Goal: Task Accomplishment & Management: Manage account settings

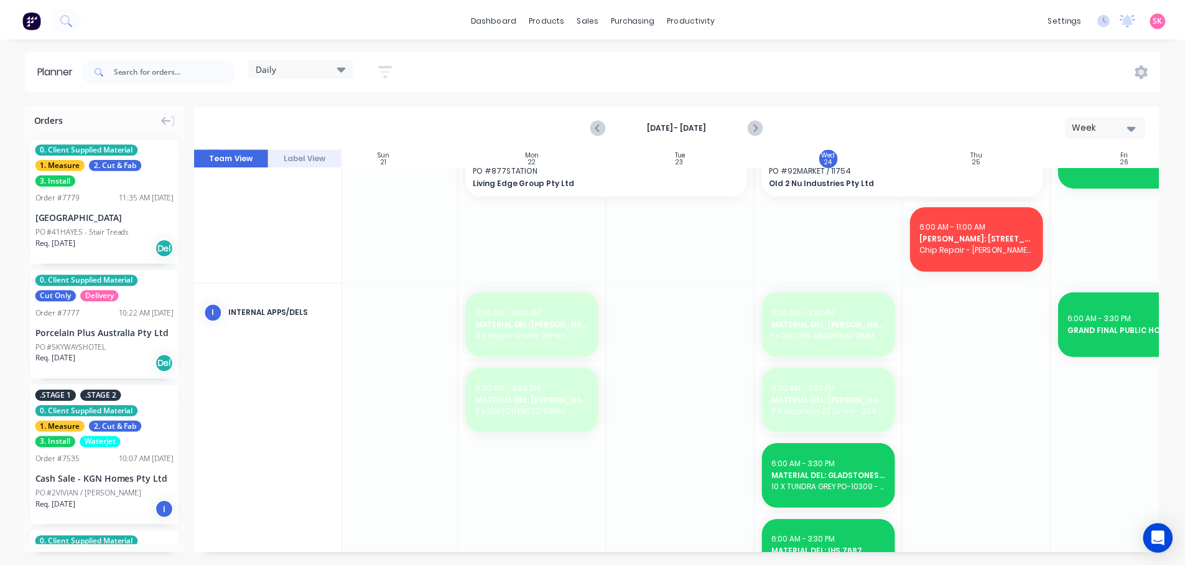
scroll to position [846, 0]
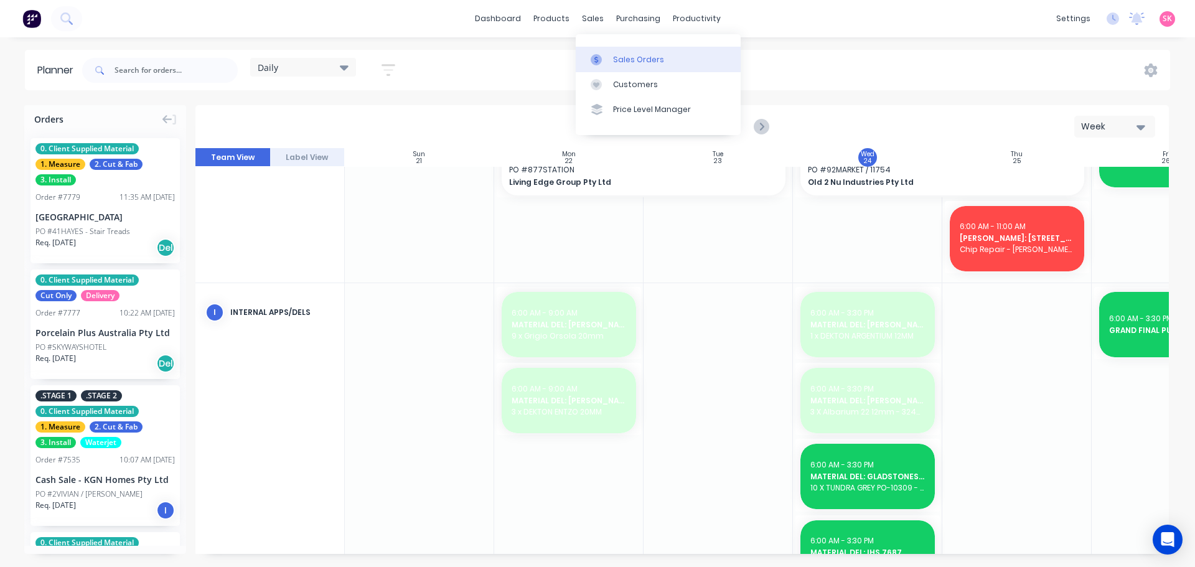
click at [602, 58] on div at bounding box center [600, 59] width 19 height 11
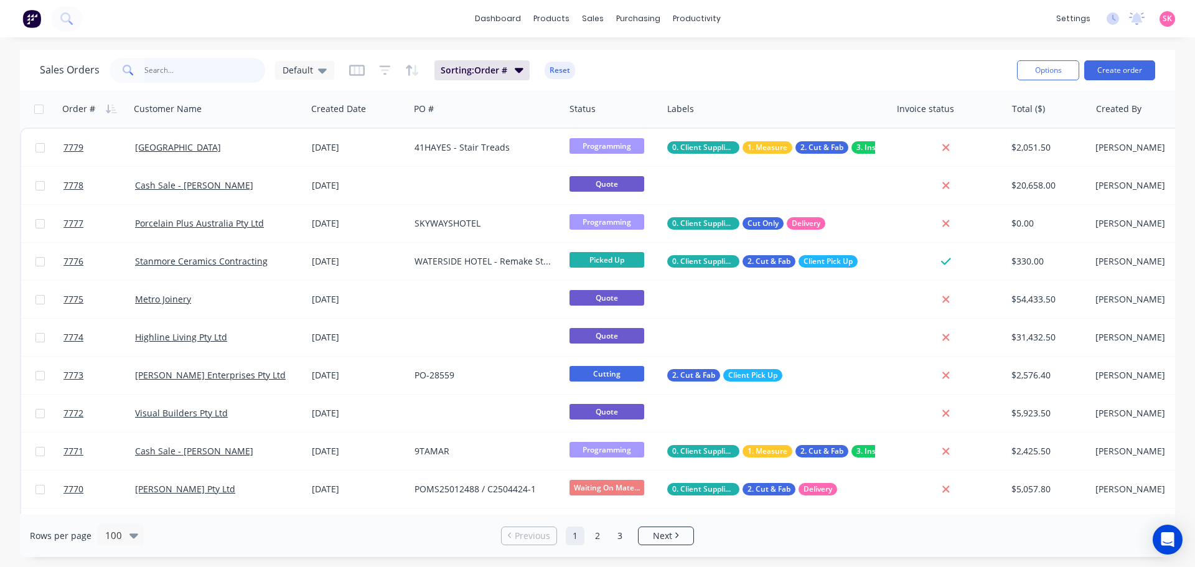
click at [177, 70] on input "text" at bounding box center [204, 70] width 121 height 25
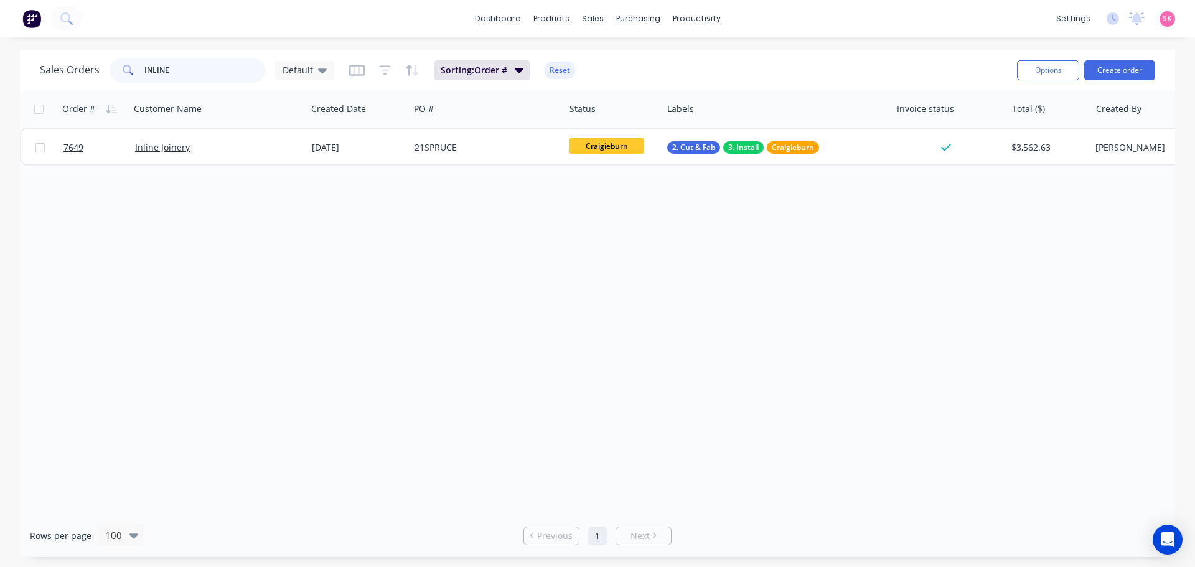
type input "INLINE"
click at [285, 165] on div "7649 Inline Joinery 09 Sep 2025 21SPRUCE Craigieburn 2. Cut & Fab 3. Install Cr…" at bounding box center [633, 147] width 1226 height 38
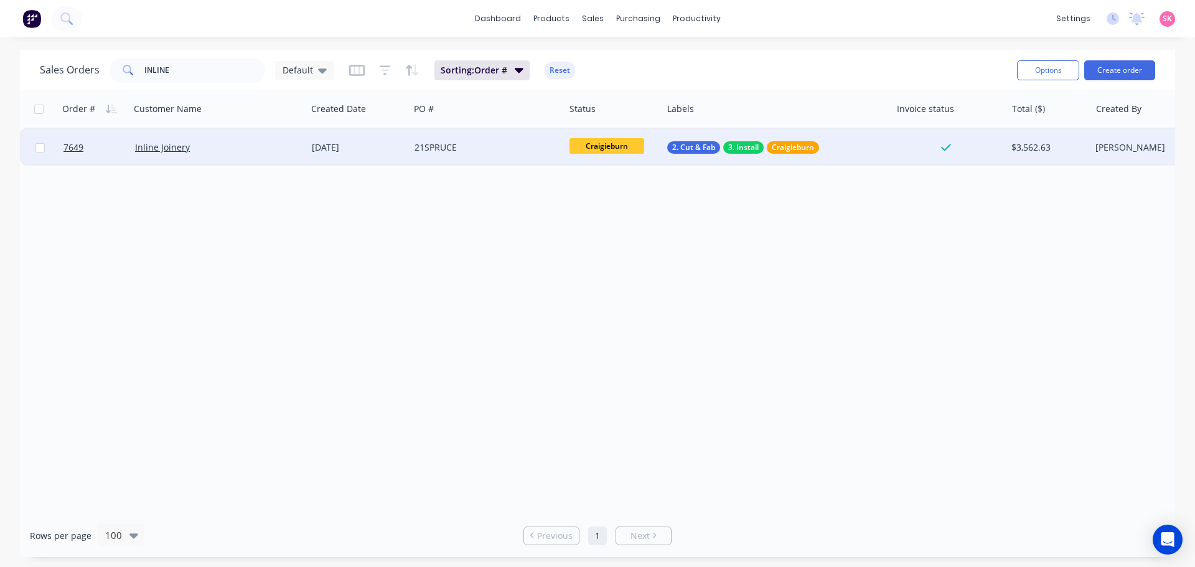
click at [286, 159] on div "Inline Joinery" at bounding box center [218, 147] width 177 height 37
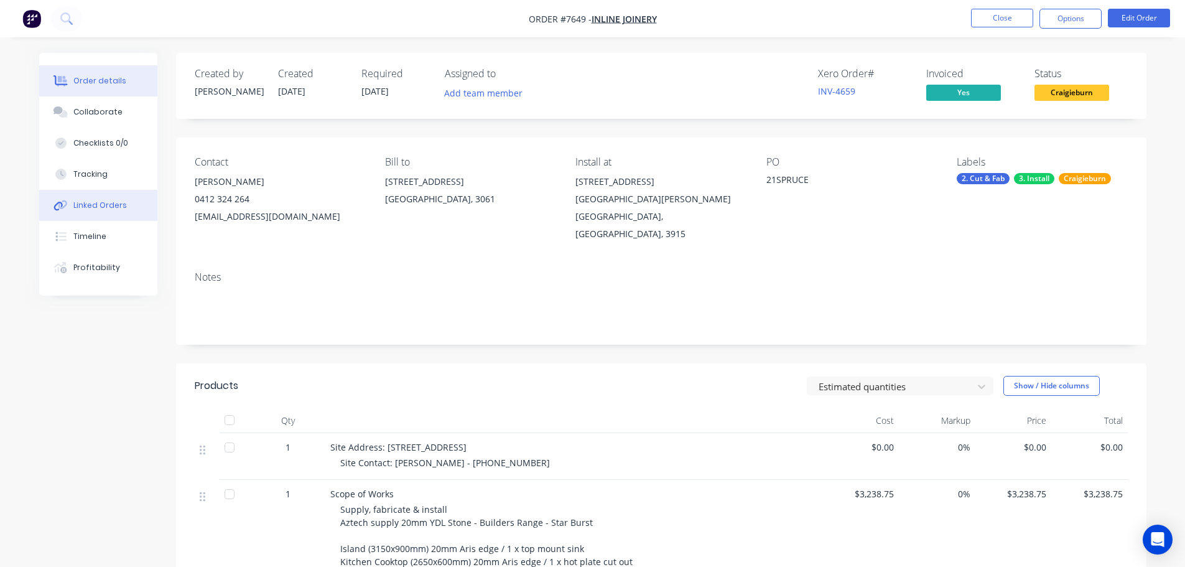
click at [130, 207] on button "Linked Orders" at bounding box center [98, 205] width 118 height 31
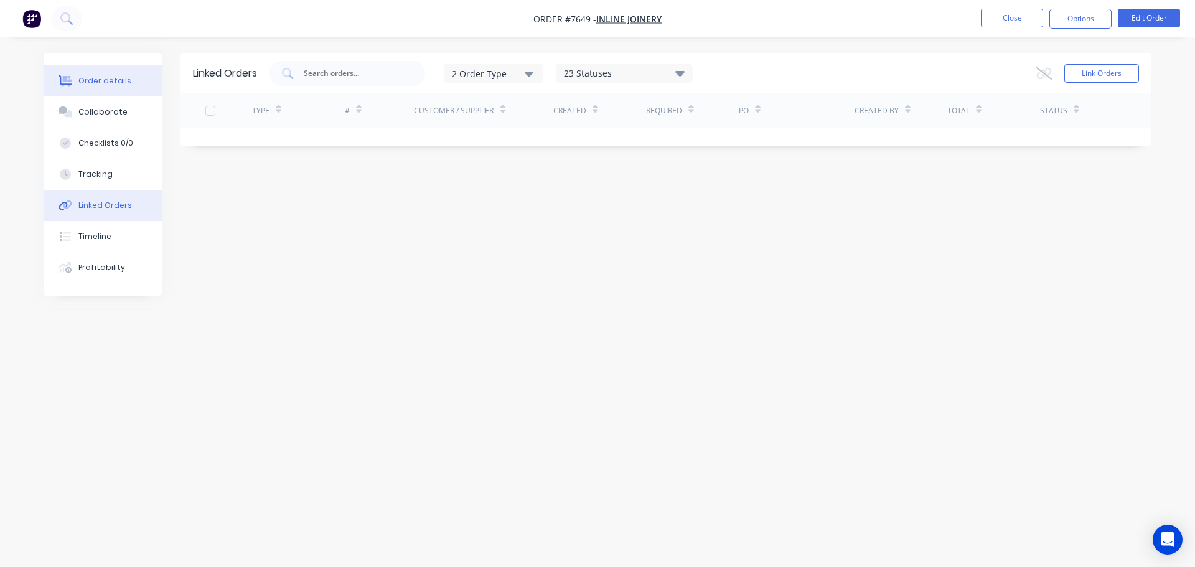
click at [130, 77] on button "Order details" at bounding box center [103, 80] width 118 height 31
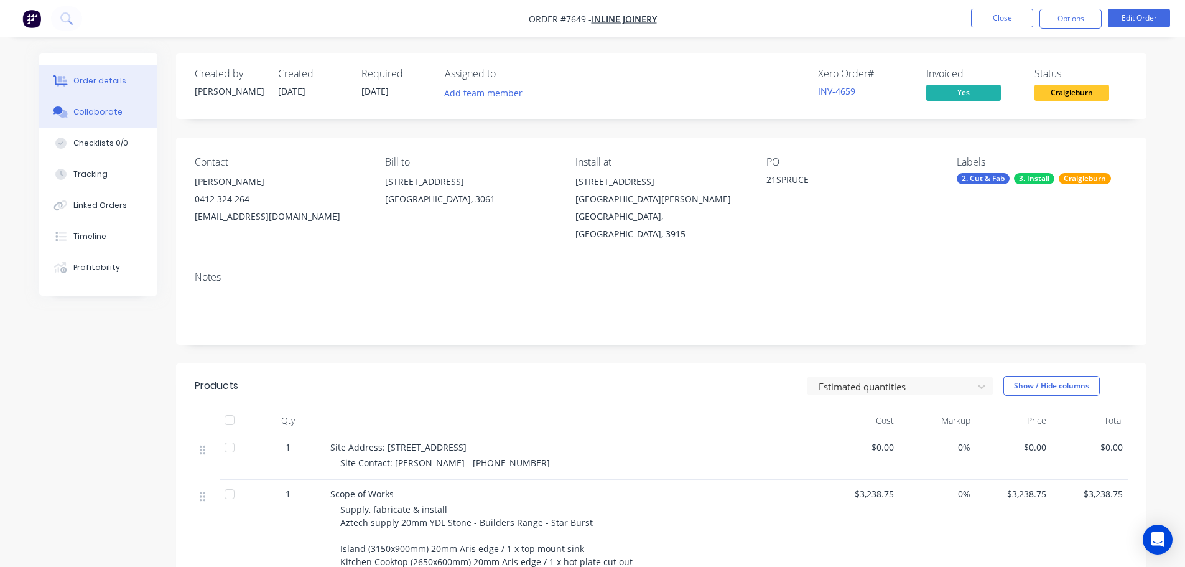
click at [131, 110] on button "Collaborate" at bounding box center [98, 111] width 118 height 31
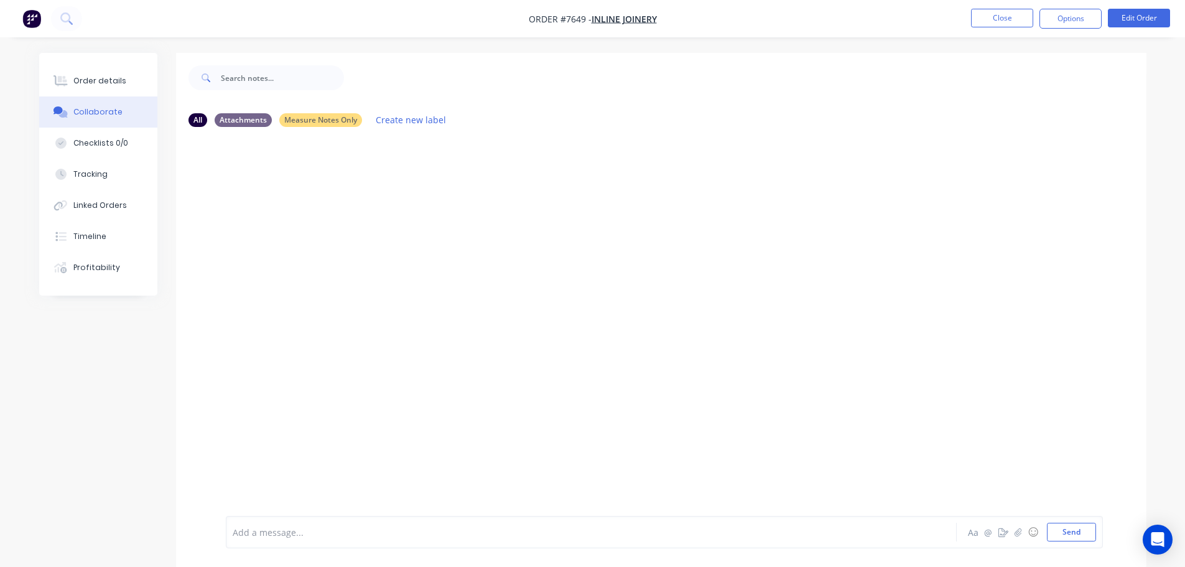
click at [304, 538] on div at bounding box center [556, 532] width 647 height 13
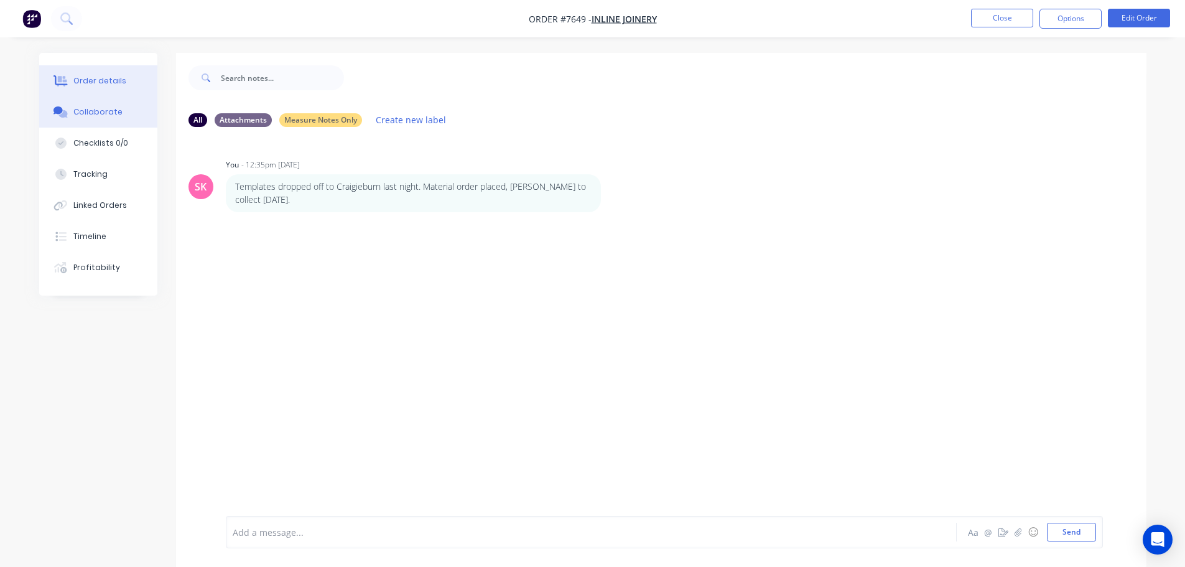
click at [133, 84] on button "Order details" at bounding box center [98, 80] width 118 height 31
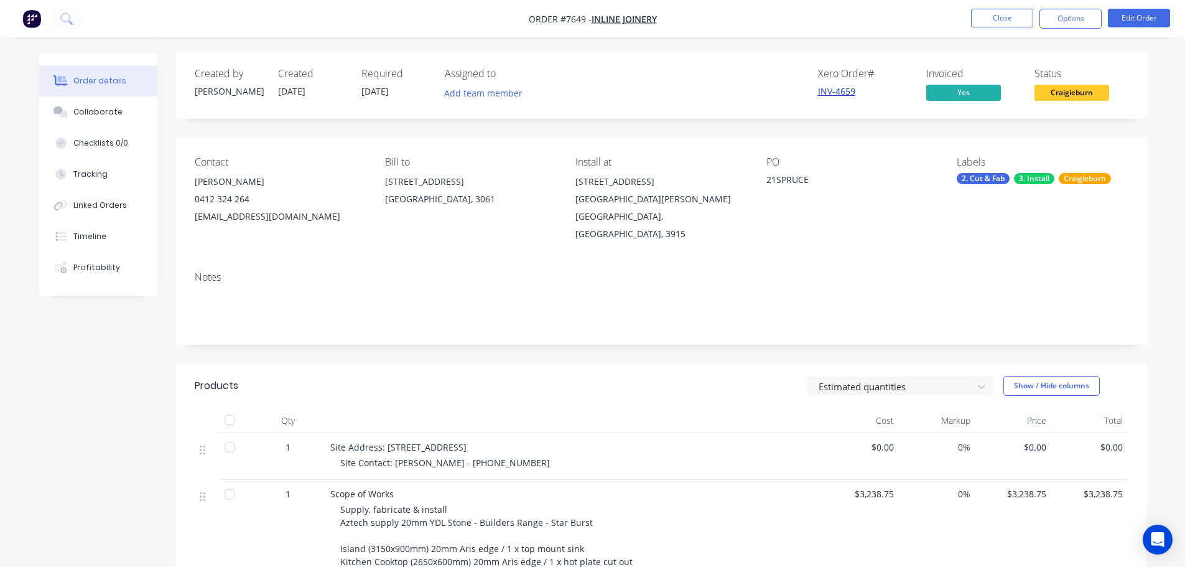
click at [847, 91] on link "INV-4659" at bounding box center [836, 91] width 37 height 12
click at [1006, 11] on button "Close" at bounding box center [1002, 18] width 62 height 19
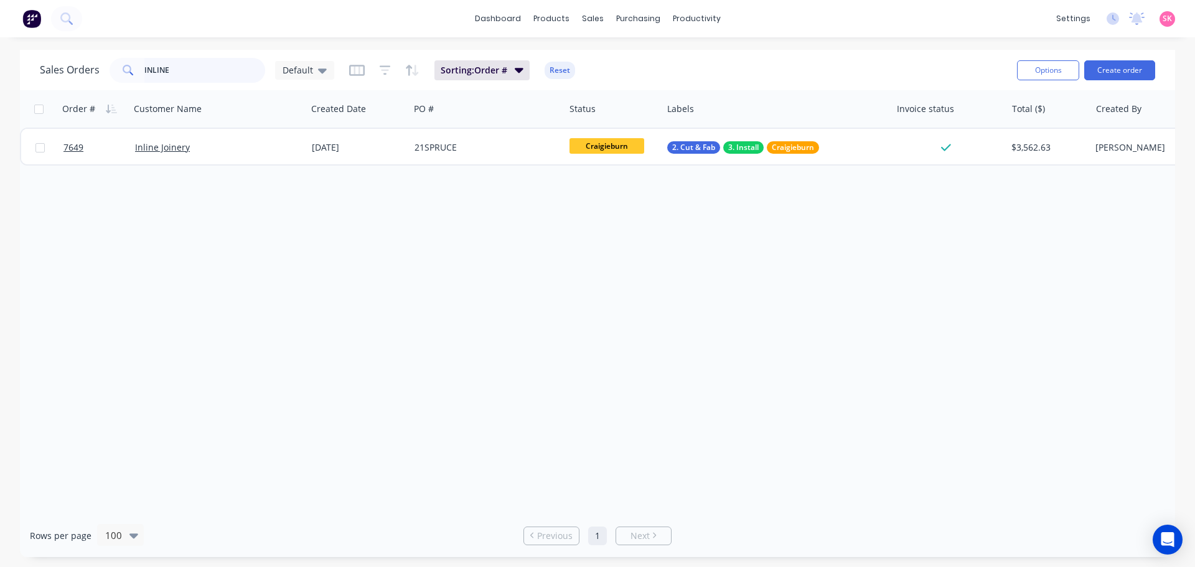
drag, startPoint x: 212, startPoint y: 58, endPoint x: 62, endPoint y: 86, distance: 152.4
click at [62, 86] on div "Sales Orders INLINE Default Sorting: Order # Reset Options Create order" at bounding box center [597, 70] width 1155 height 40
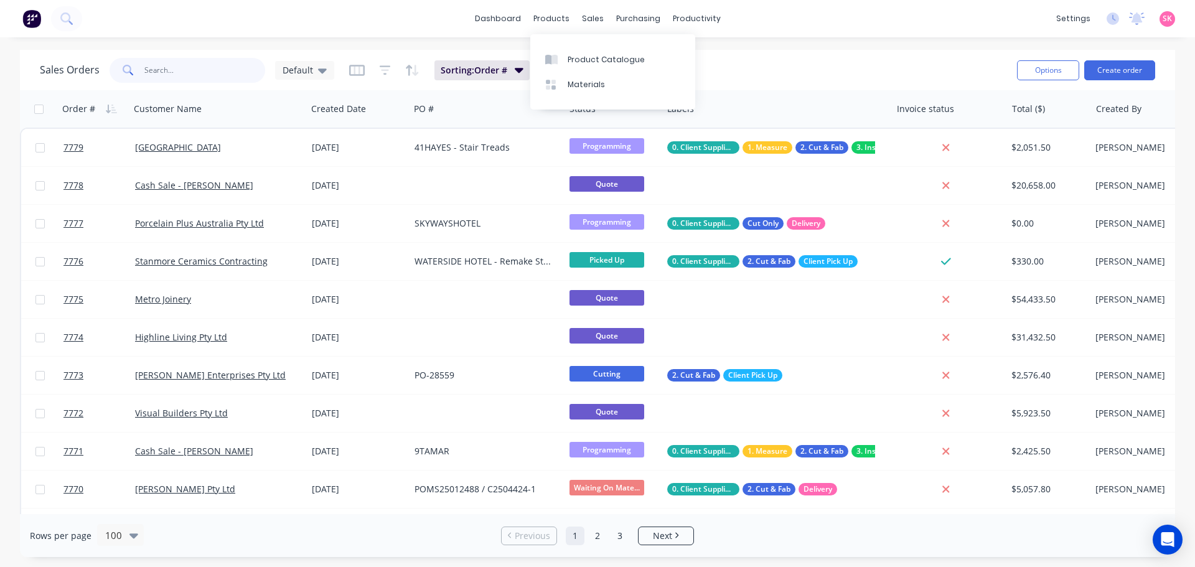
click at [218, 61] on input "text" at bounding box center [204, 70] width 121 height 25
click at [218, 63] on input "text" at bounding box center [204, 70] width 121 height 25
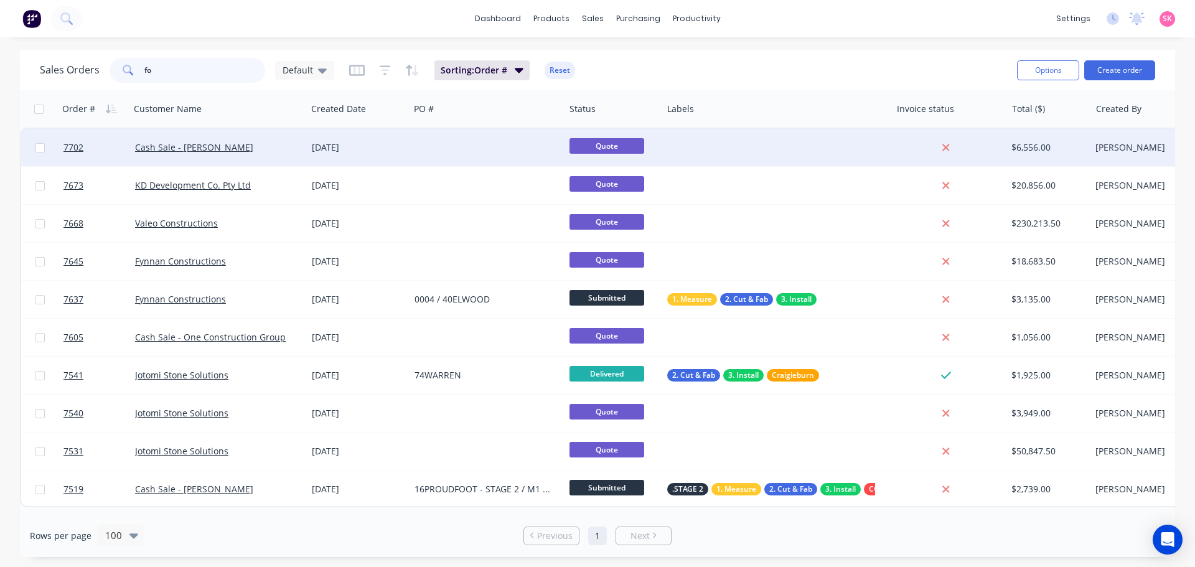
type input "f"
type input "r"
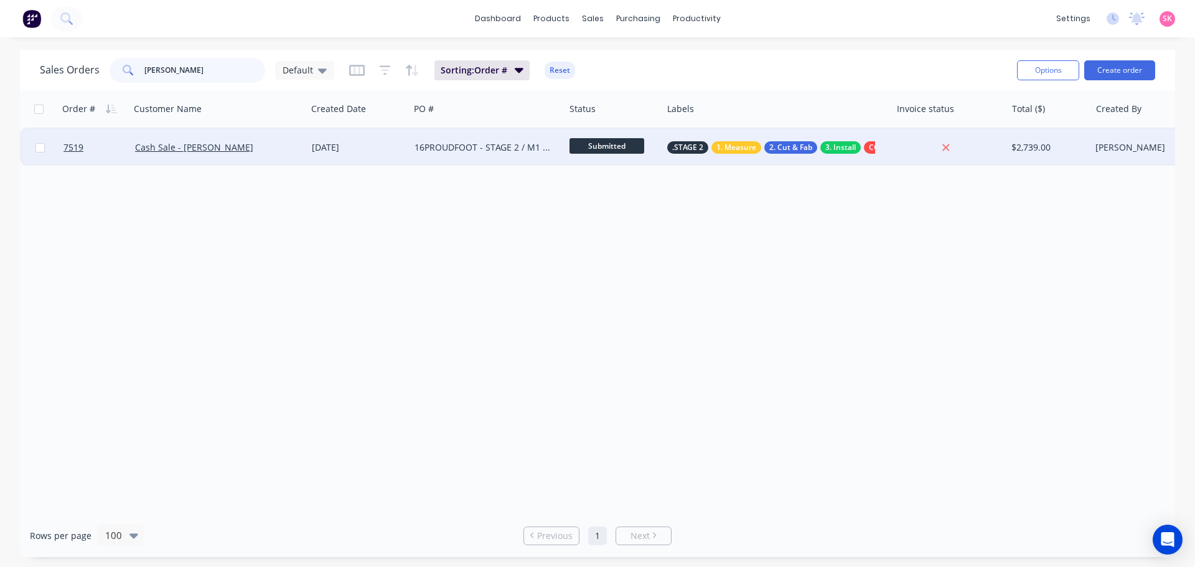
type input "brett"
click at [253, 133] on div "Cash Sale - [PERSON_NAME]" at bounding box center [218, 147] width 177 height 37
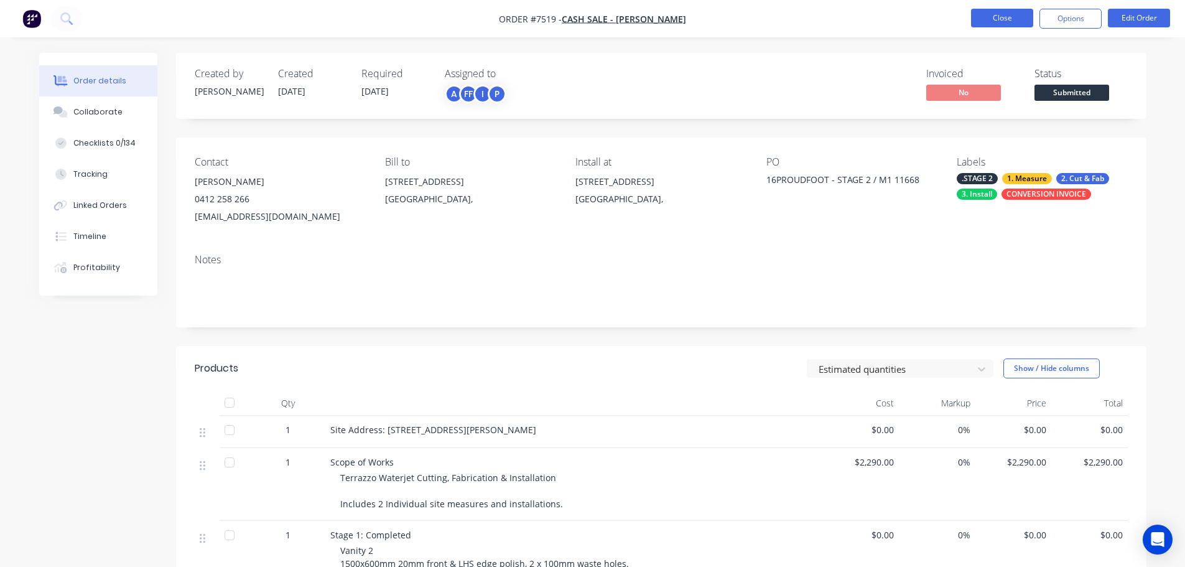
click at [1001, 26] on button "Close" at bounding box center [1002, 18] width 62 height 19
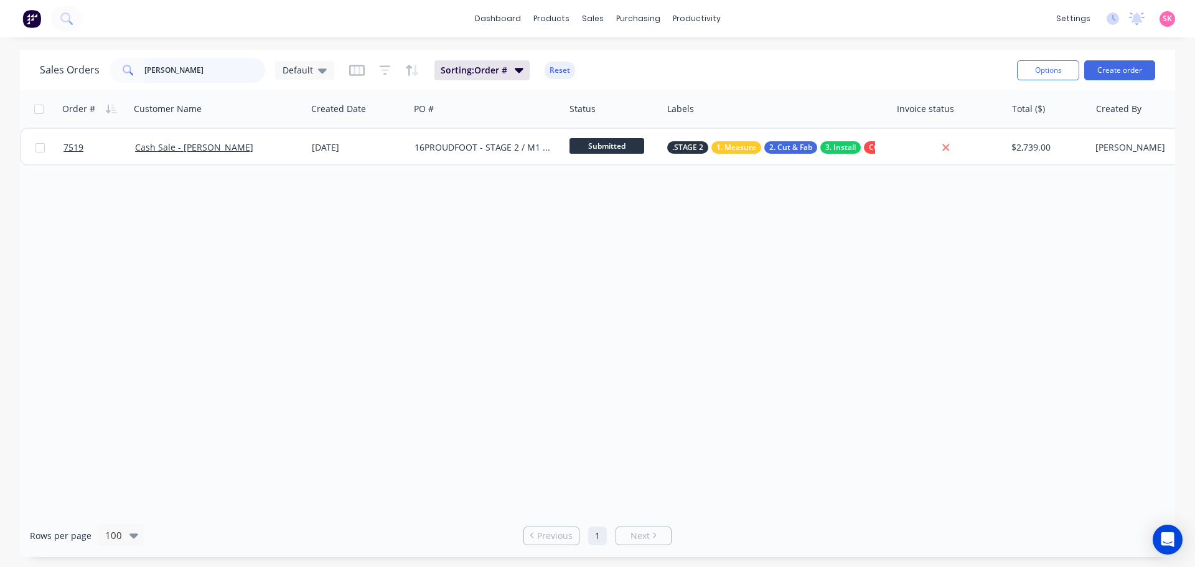
click at [138, 72] on div "brett" at bounding box center [188, 70] width 156 height 25
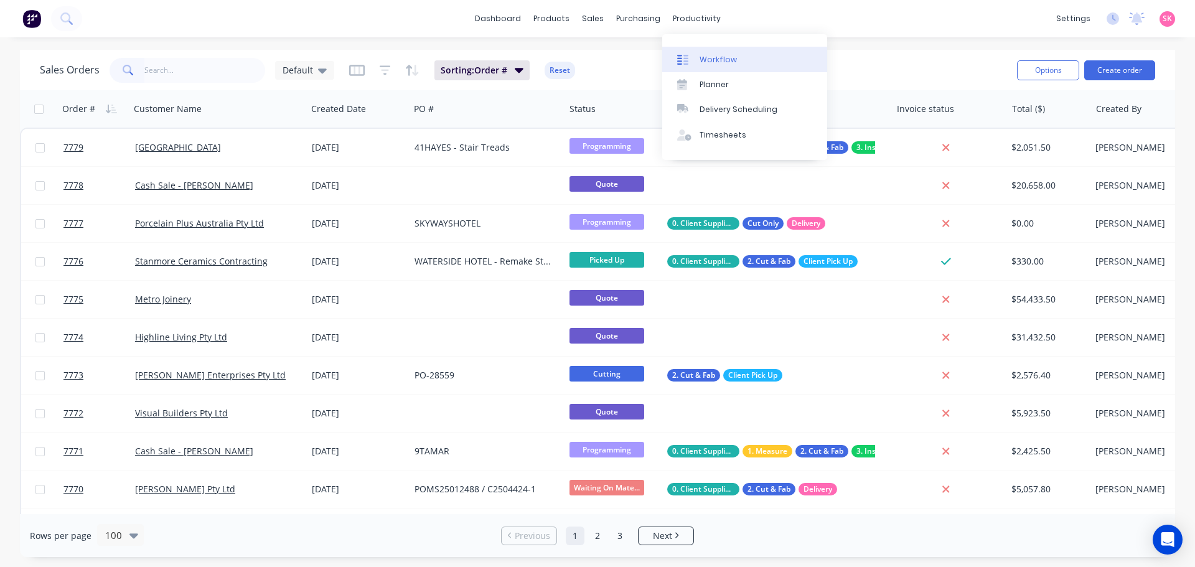
click at [698, 56] on link "Workflow" at bounding box center [744, 59] width 165 height 25
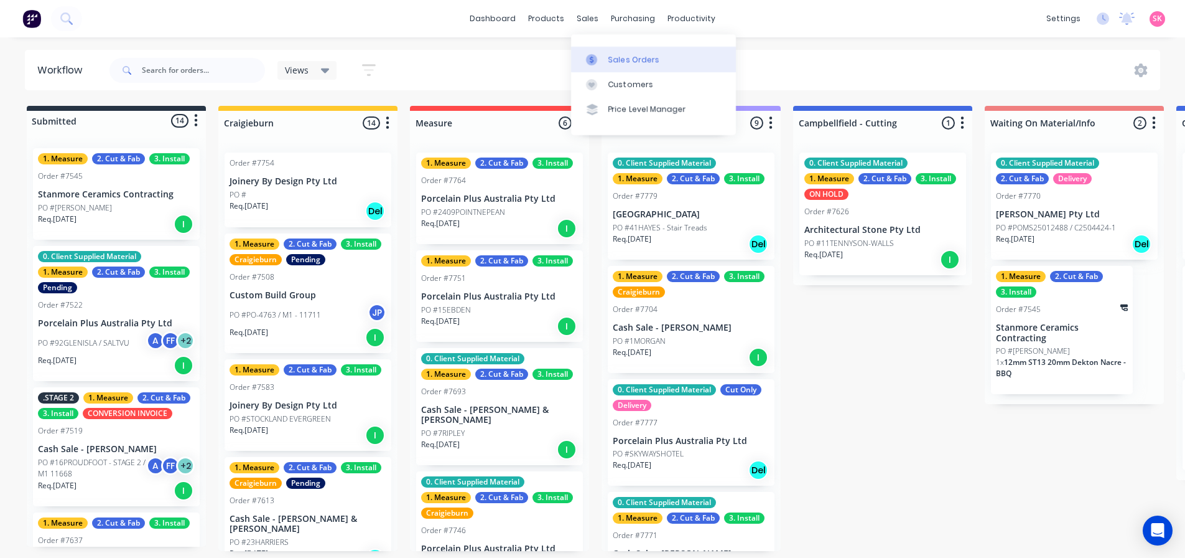
click at [596, 63] on icon at bounding box center [591, 59] width 11 height 11
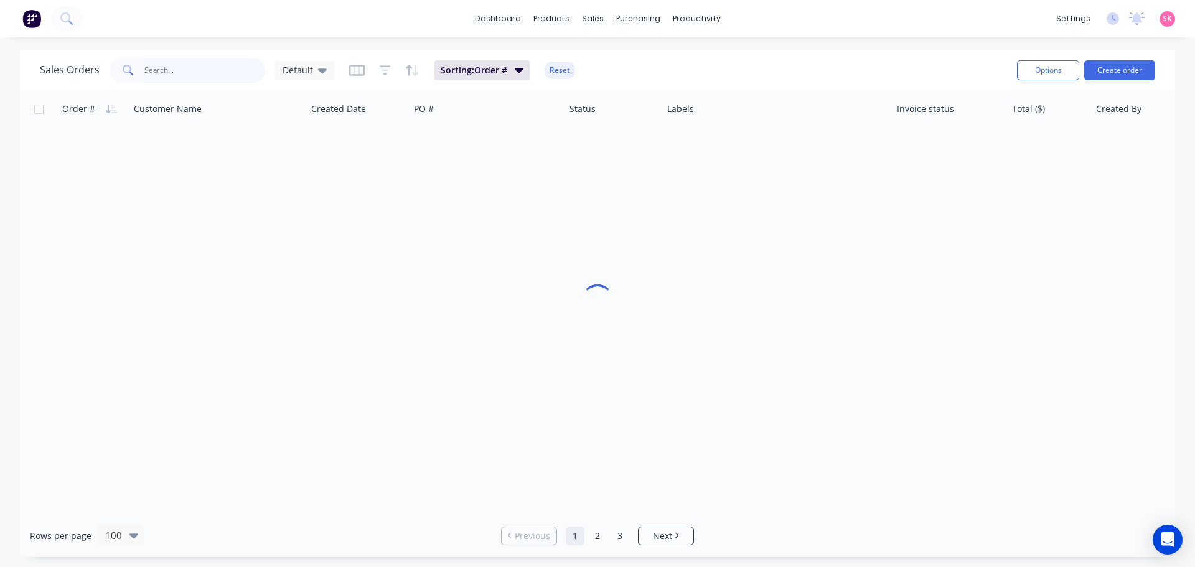
click at [174, 63] on input "text" at bounding box center [204, 70] width 121 height 25
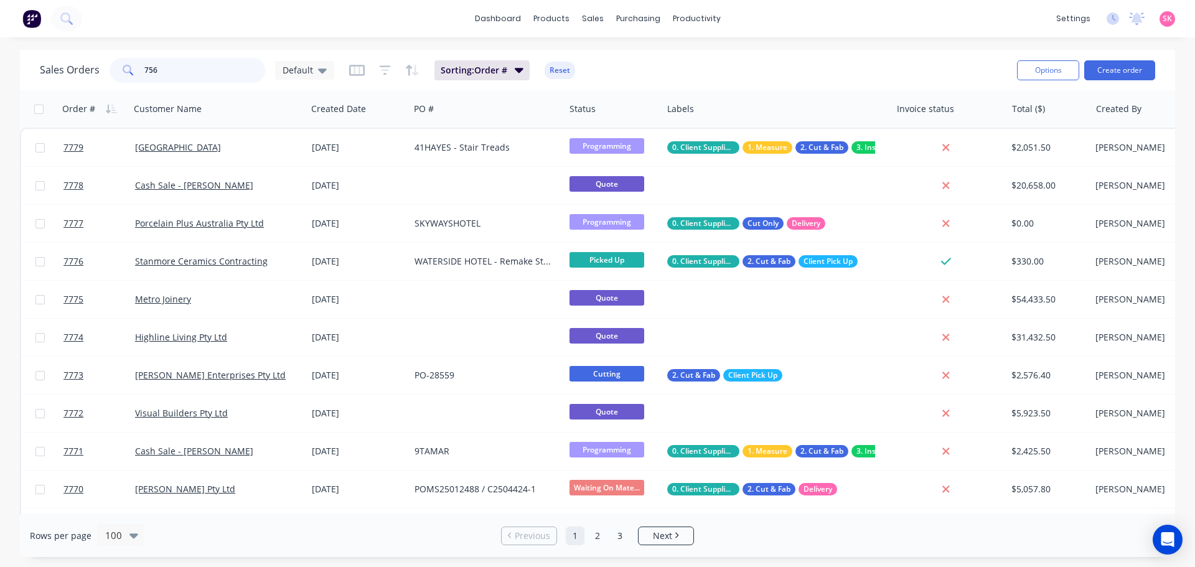
type input "7568"
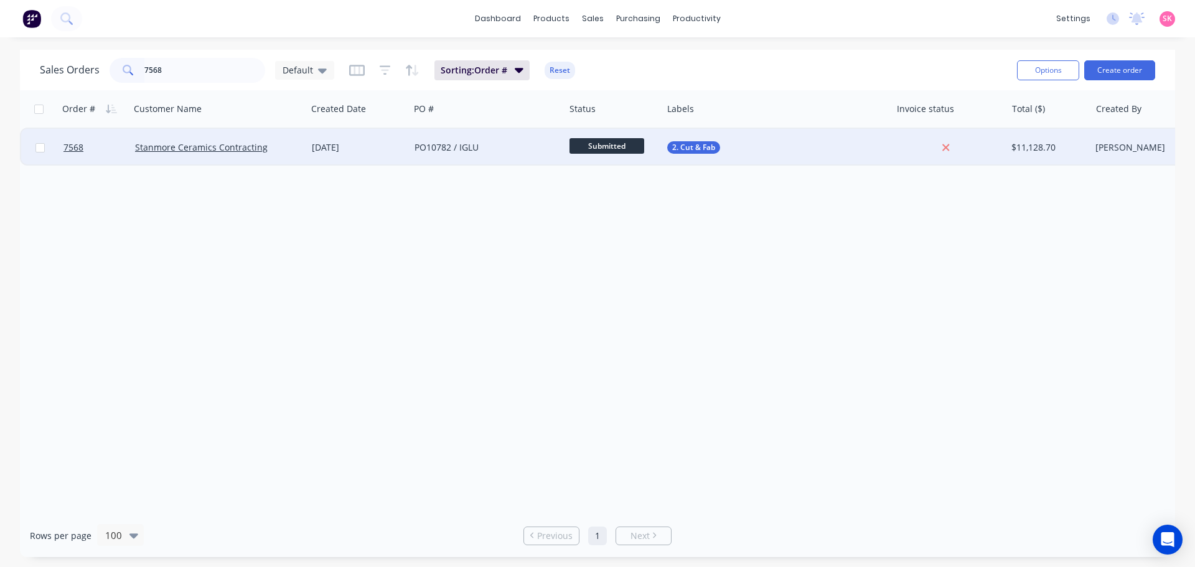
click at [503, 135] on div "PO10782 / IGLU" at bounding box center [486, 147] width 155 height 37
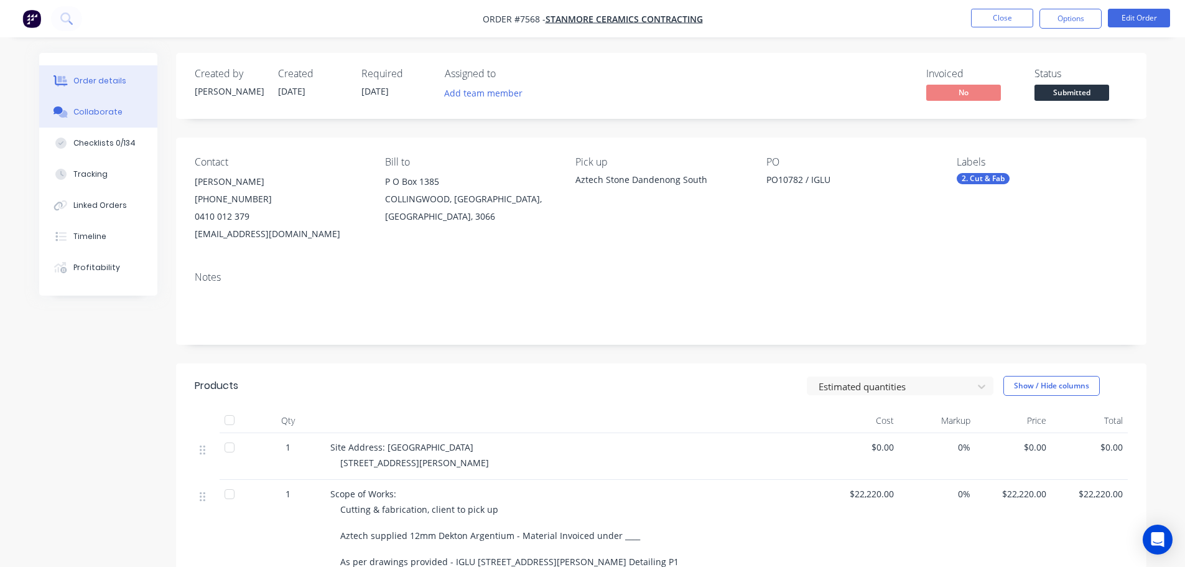
click at [106, 104] on button "Collaborate" at bounding box center [98, 111] width 118 height 31
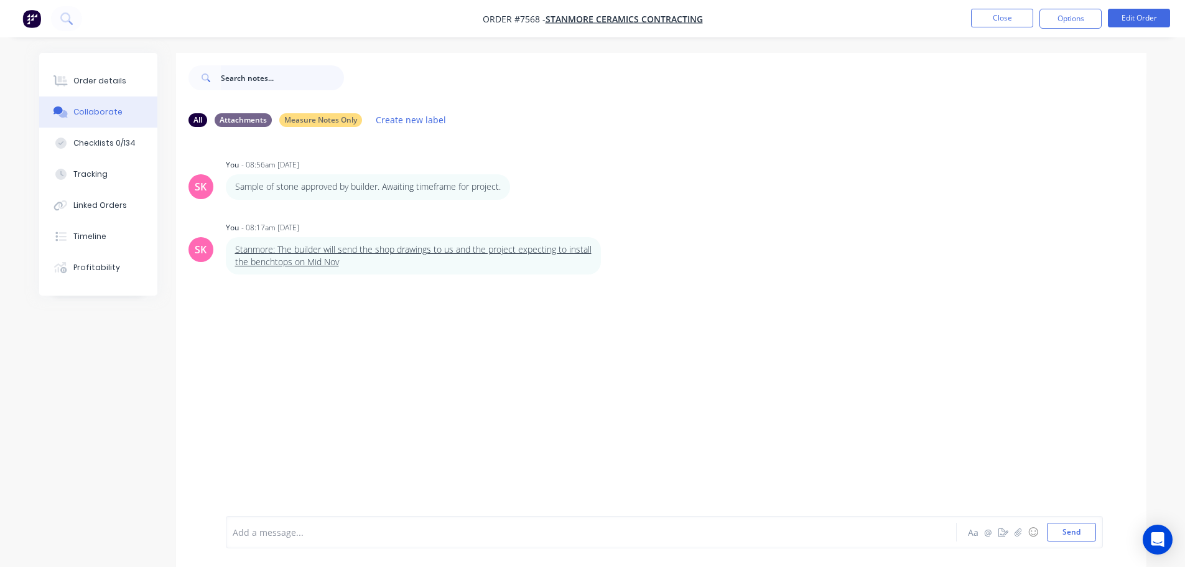
click at [282, 79] on input "text" at bounding box center [282, 77] width 123 height 25
click at [1014, 21] on button "Close" at bounding box center [1002, 18] width 62 height 19
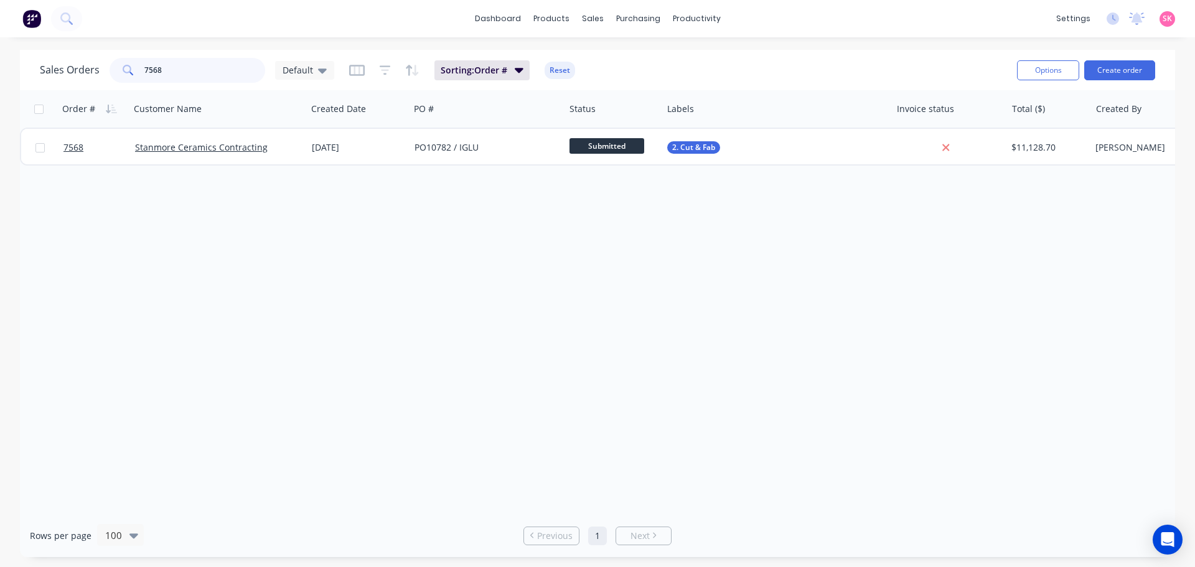
drag, startPoint x: 210, startPoint y: 70, endPoint x: 38, endPoint y: 83, distance: 172.2
click at [38, 83] on div "Sales Orders 7568 Default Sorting: Order # Reset Options Create order" at bounding box center [597, 70] width 1155 height 40
type input "i"
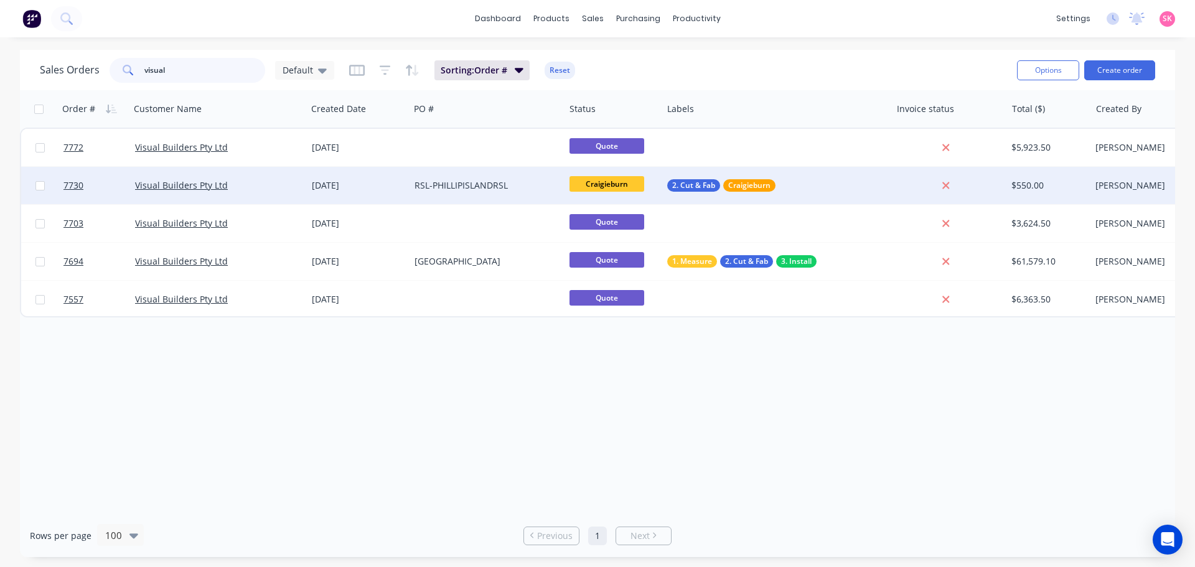
type input "visual"
click at [433, 187] on div "RSL-PHILLIPISLANDRSL" at bounding box center [483, 185] width 138 height 12
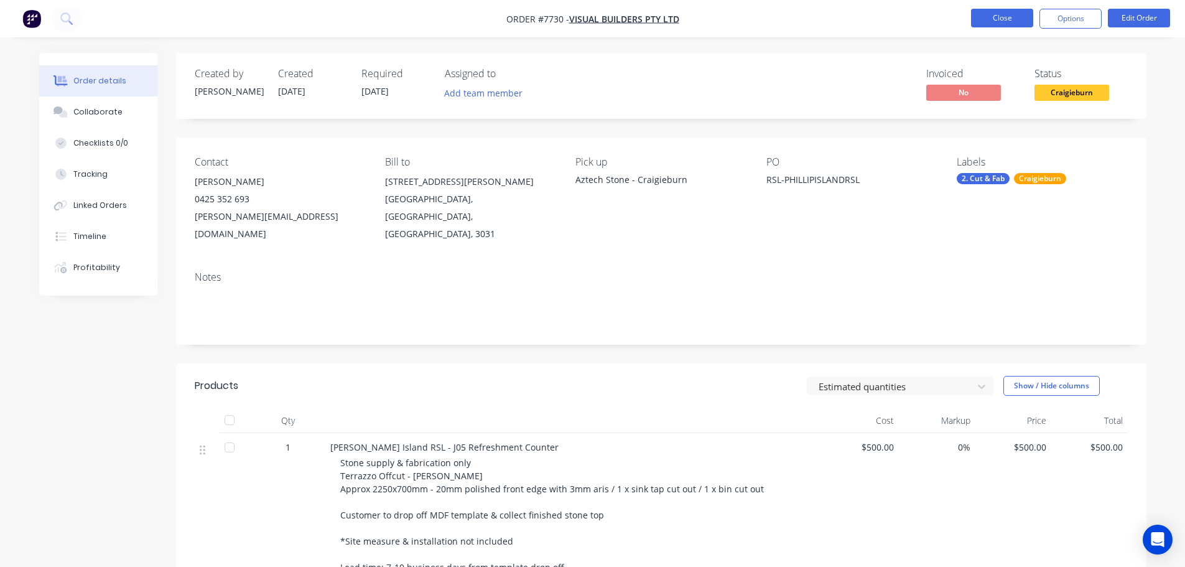
click at [990, 26] on button "Close" at bounding box center [1002, 18] width 62 height 19
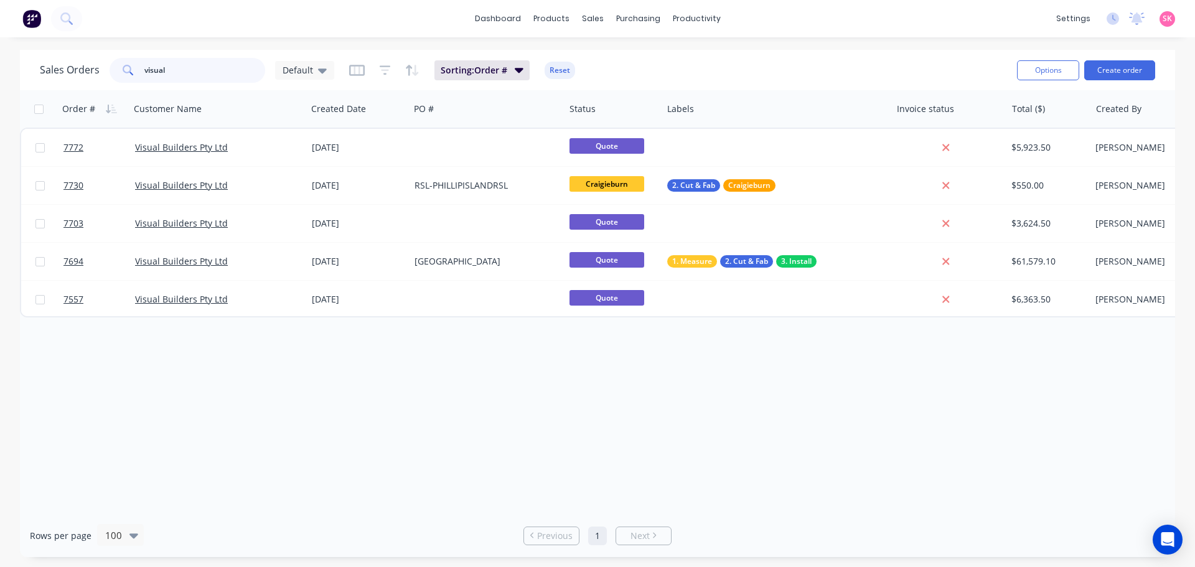
drag, startPoint x: 200, startPoint y: 68, endPoint x: -88, endPoint y: 63, distance: 288.8
click at [0, 63] on html "dashboard products sales purchasing productivity dashboard products Product Cat…" at bounding box center [597, 283] width 1195 height 567
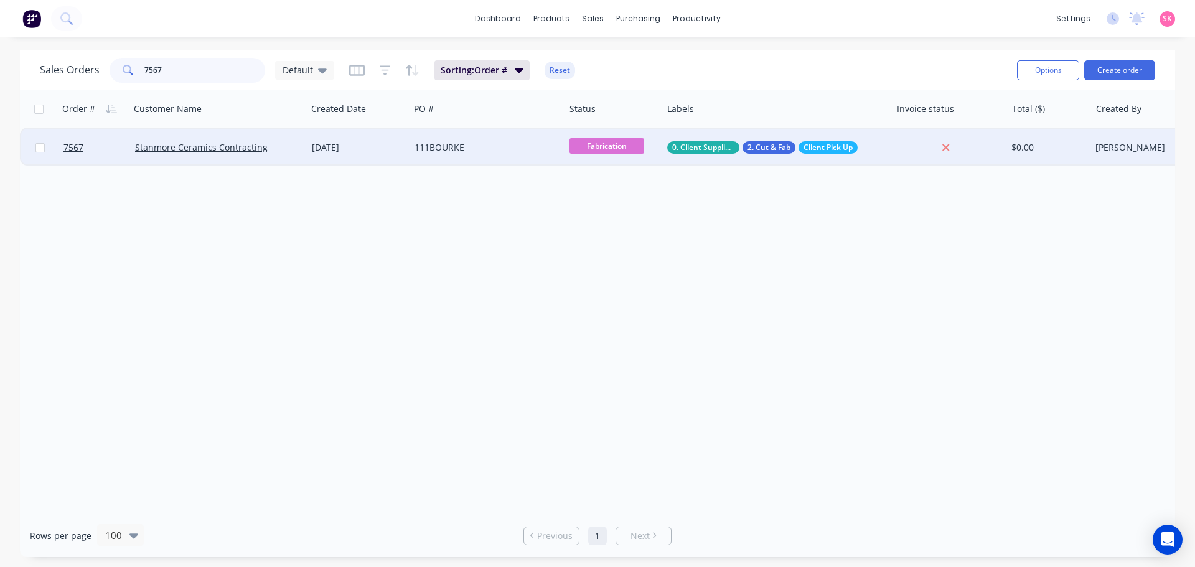
type input "7567"
click at [485, 154] on div "111BOURKE" at bounding box center [486, 147] width 155 height 37
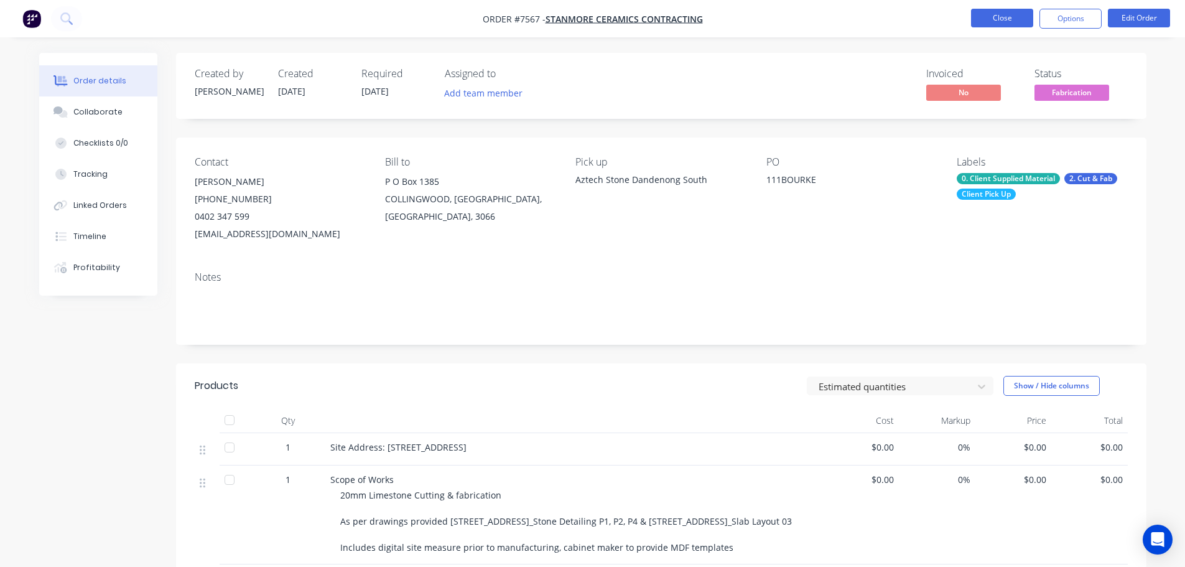
click at [997, 23] on button "Close" at bounding box center [1002, 18] width 62 height 19
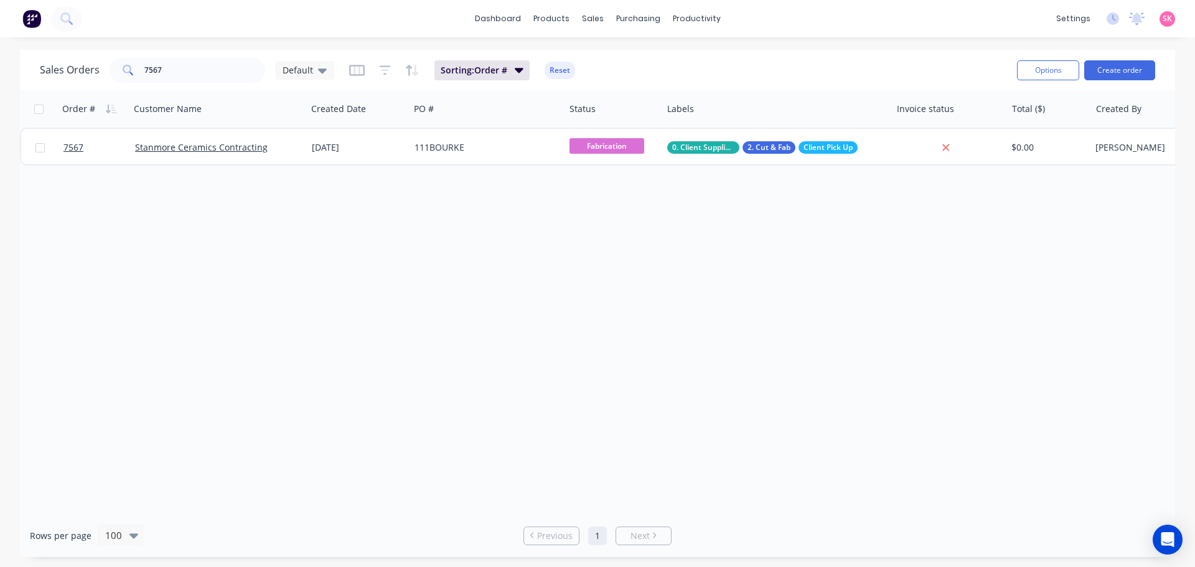
click at [362, 212] on div "Order # Customer Name Created Date PO # Status Labels Invoice status Total ($) …" at bounding box center [597, 302] width 1155 height 424
click at [24, 74] on div "Sales Orders 7567 Default Sorting: Order # Reset Options Create order" at bounding box center [597, 70] width 1155 height 40
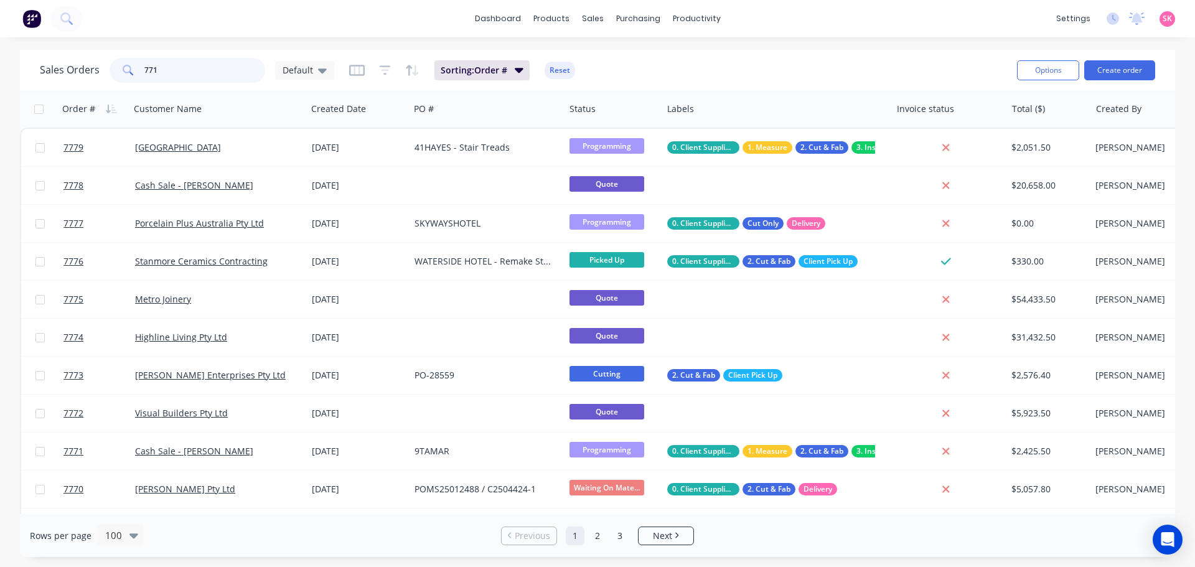
type input "7714"
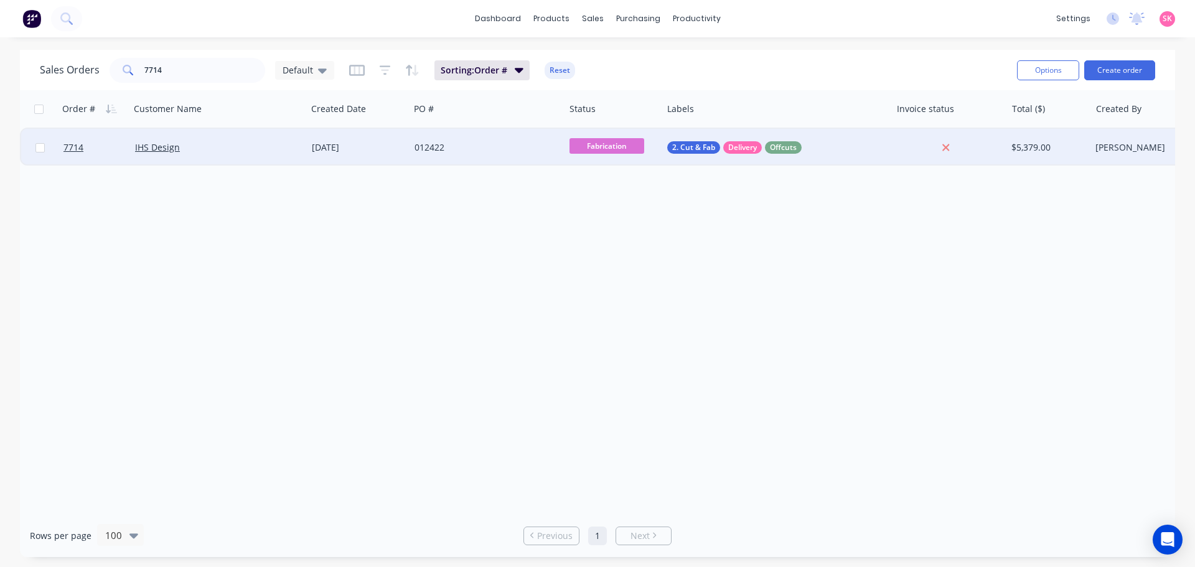
click at [441, 149] on div "012422" at bounding box center [483, 147] width 138 height 12
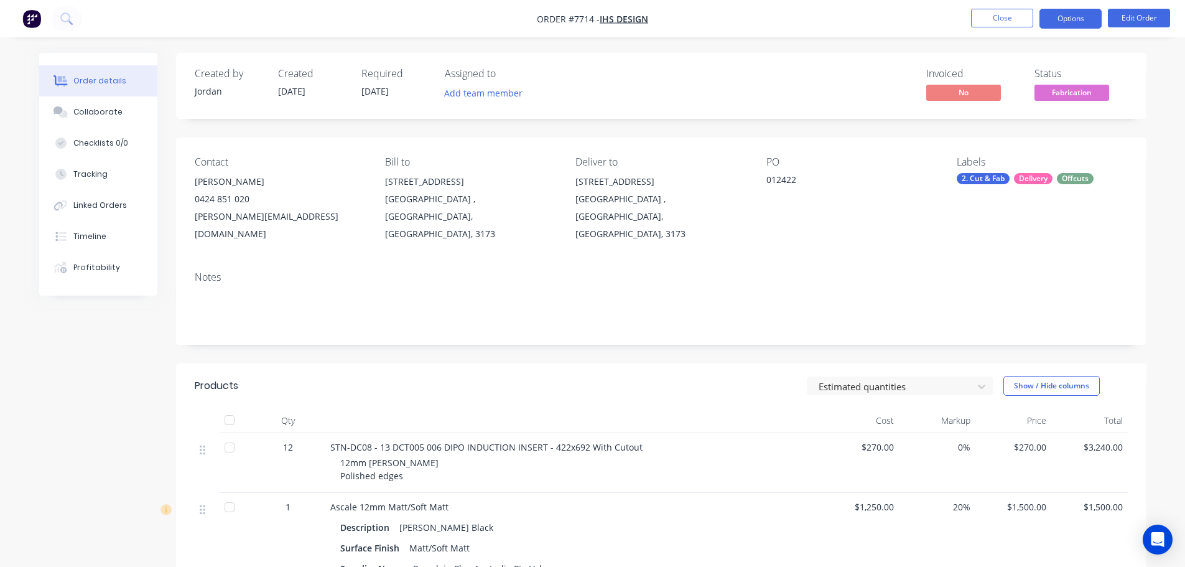
click at [1081, 16] on button "Options" at bounding box center [1071, 19] width 62 height 20
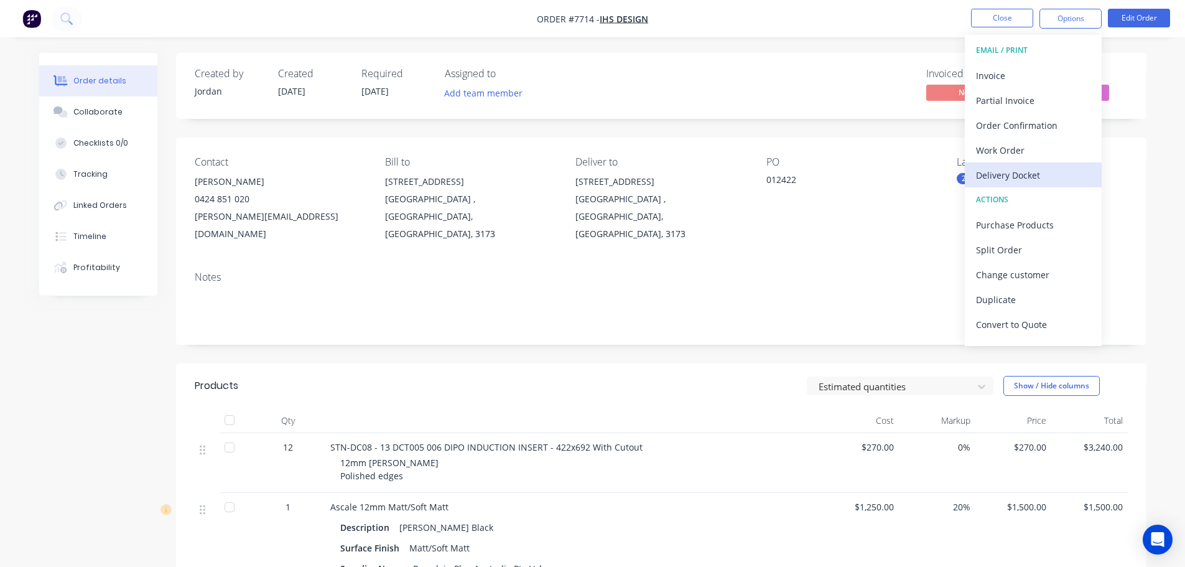
click at [1039, 166] on div "Delivery Docket" at bounding box center [1033, 175] width 114 height 18
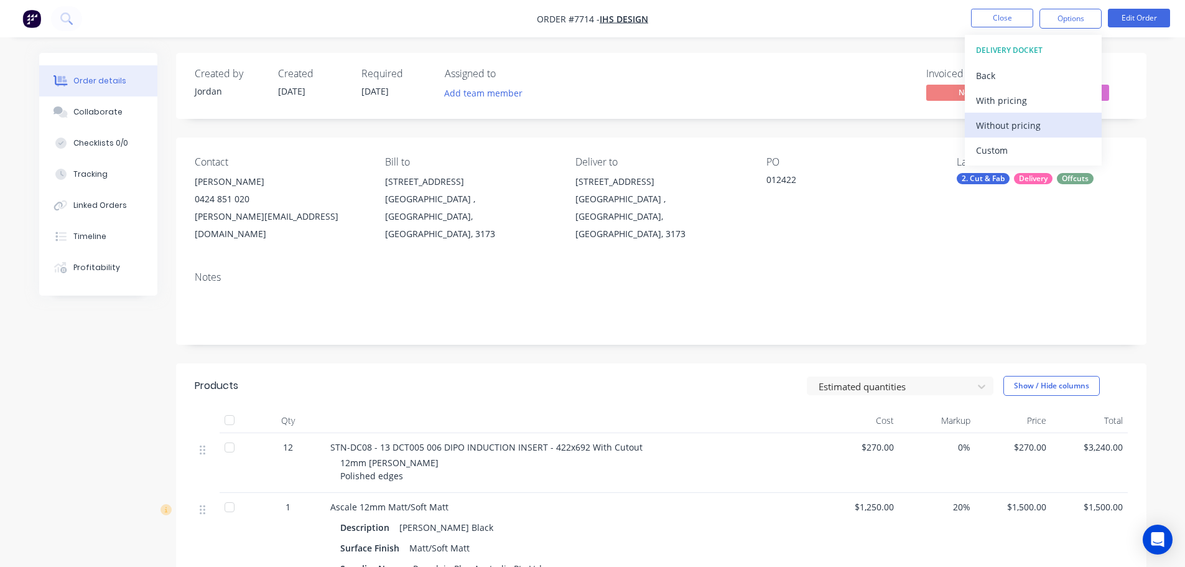
drag, startPoint x: 1038, startPoint y: 152, endPoint x: 1038, endPoint y: 131, distance: 21.2
click at [1038, 152] on div "Custom" at bounding box center [1033, 150] width 114 height 18
click at [1038, 124] on div "Without pricing" at bounding box center [1033, 125] width 114 height 18
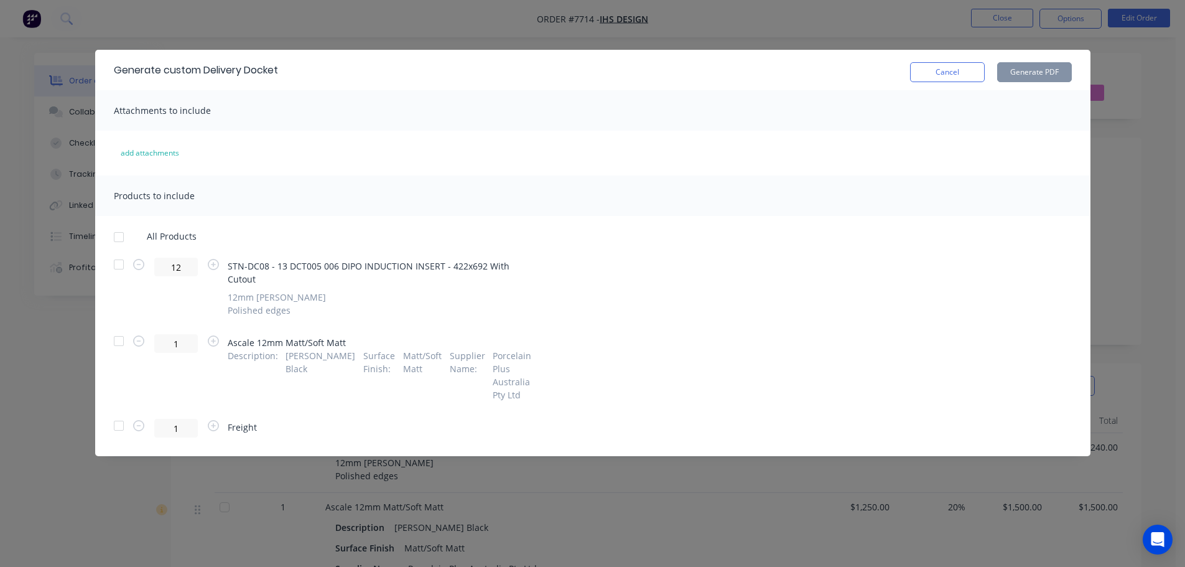
click at [116, 235] on div at bounding box center [118, 237] width 25 height 25
click at [1014, 68] on button "Generate PDF" at bounding box center [1034, 72] width 75 height 20
click at [935, 76] on button "Cancel" at bounding box center [947, 72] width 75 height 20
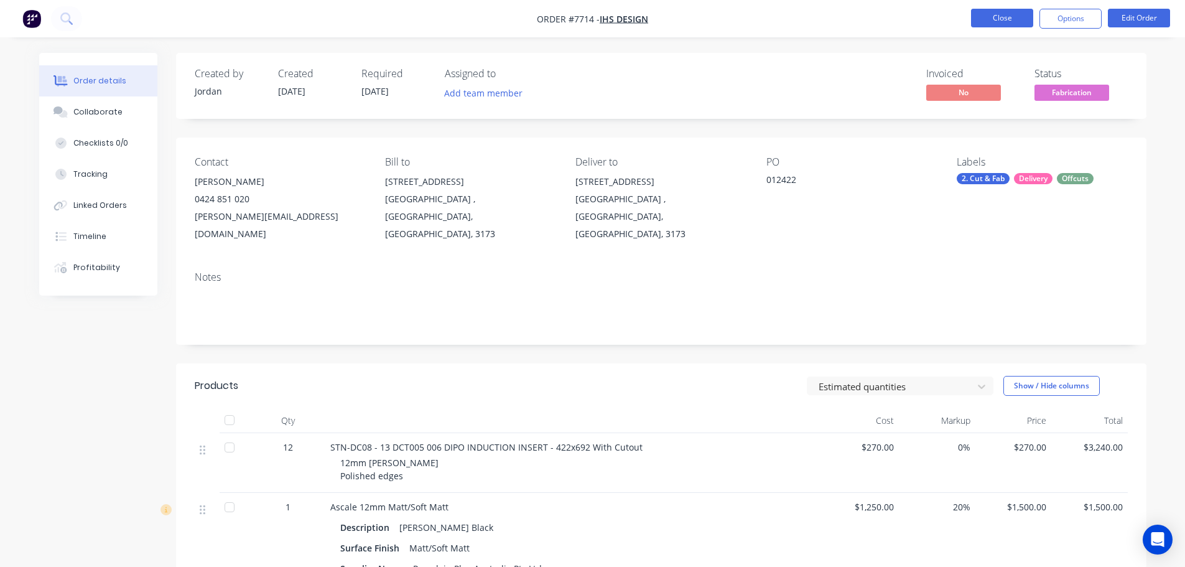
click at [1007, 19] on button "Close" at bounding box center [1002, 18] width 62 height 19
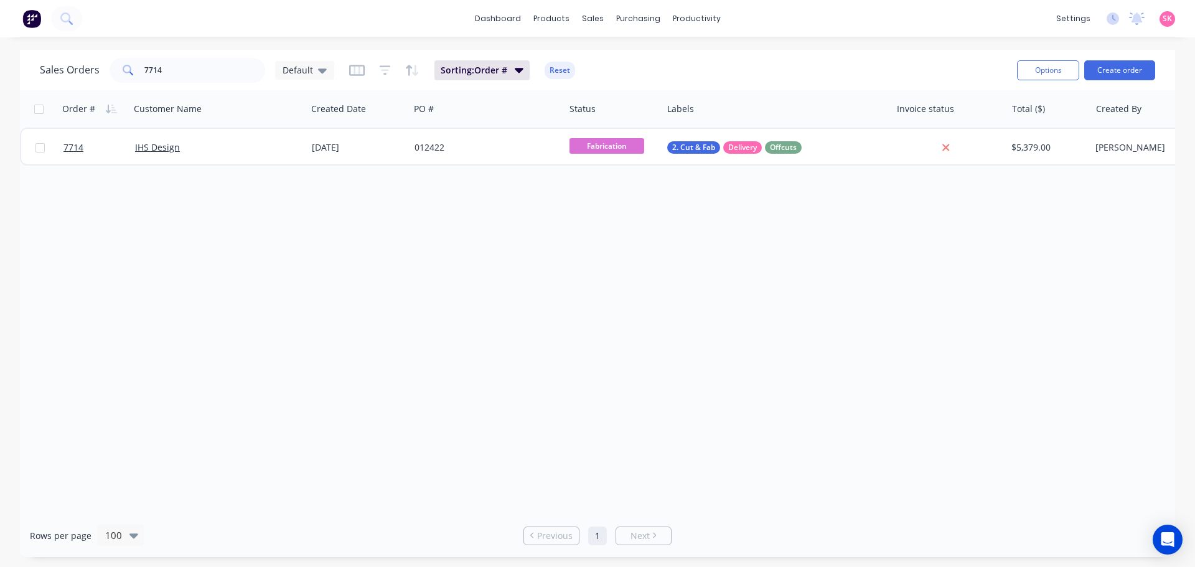
drag, startPoint x: 220, startPoint y: 83, endPoint x: 144, endPoint y: 75, distance: 76.3
click at [144, 75] on div "Sales Orders 7714 Default Sorting: Order # Reset" at bounding box center [523, 70] width 967 height 30
click at [182, 62] on input "7714" at bounding box center [204, 70] width 121 height 25
drag, startPoint x: 201, startPoint y: 72, endPoint x: -2, endPoint y: 54, distance: 203.7
click at [0, 54] on html "dashboard products sales purchasing productivity dashboard products Product Cat…" at bounding box center [597, 283] width 1195 height 567
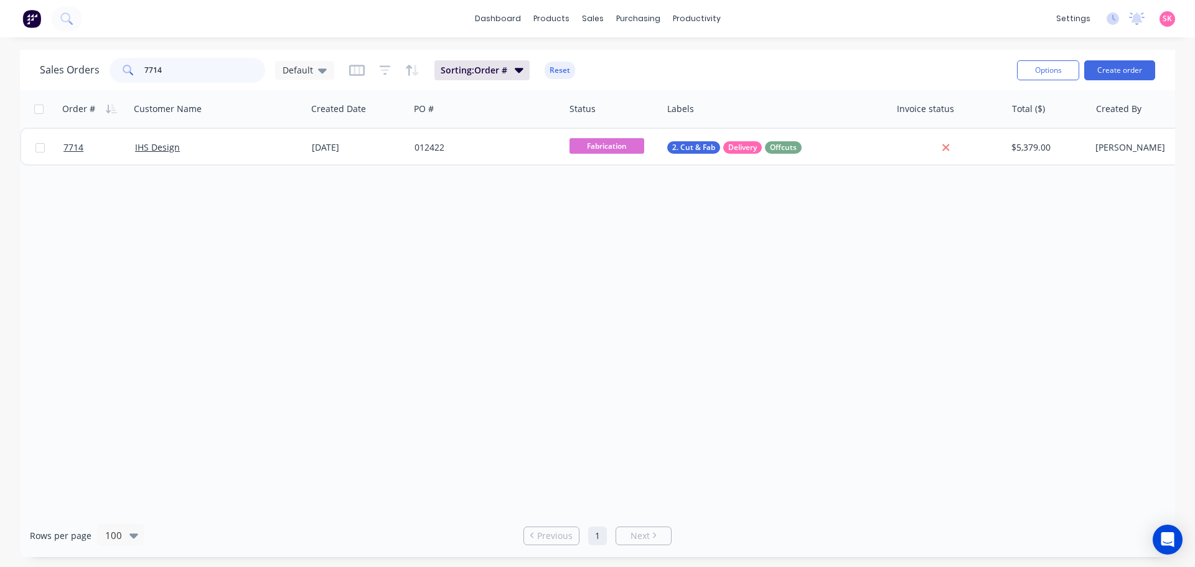
click at [199, 67] on input "7714" at bounding box center [204, 70] width 121 height 25
drag, startPoint x: 209, startPoint y: 67, endPoint x: 133, endPoint y: 67, distance: 75.9
click at [133, 67] on div "7714" at bounding box center [188, 70] width 156 height 25
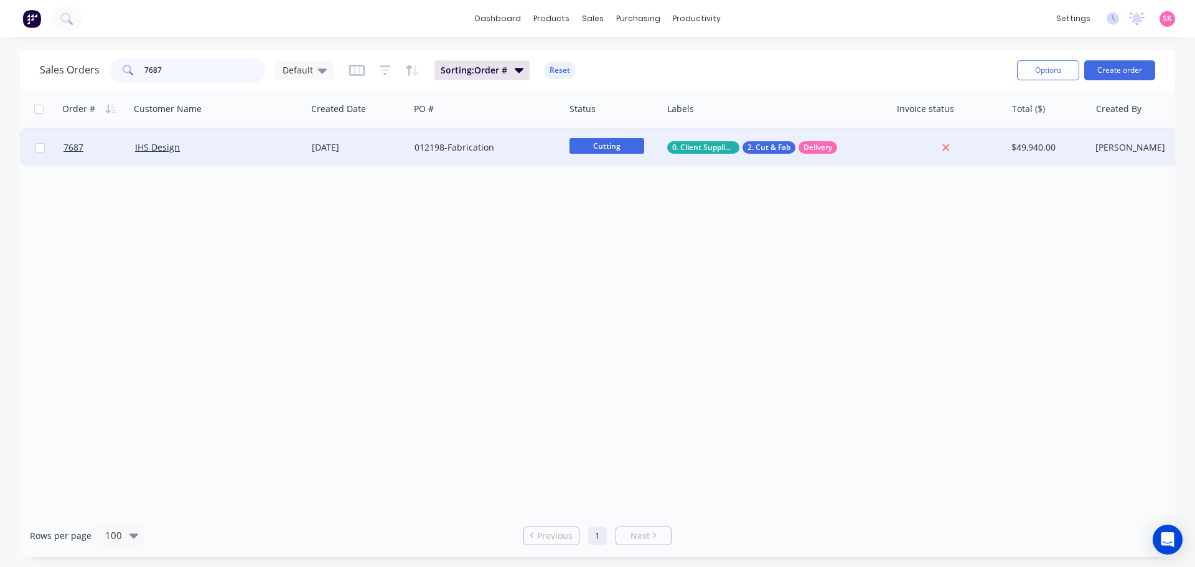
type input "7687"
click at [238, 139] on div "IHS Design" at bounding box center [218, 147] width 177 height 37
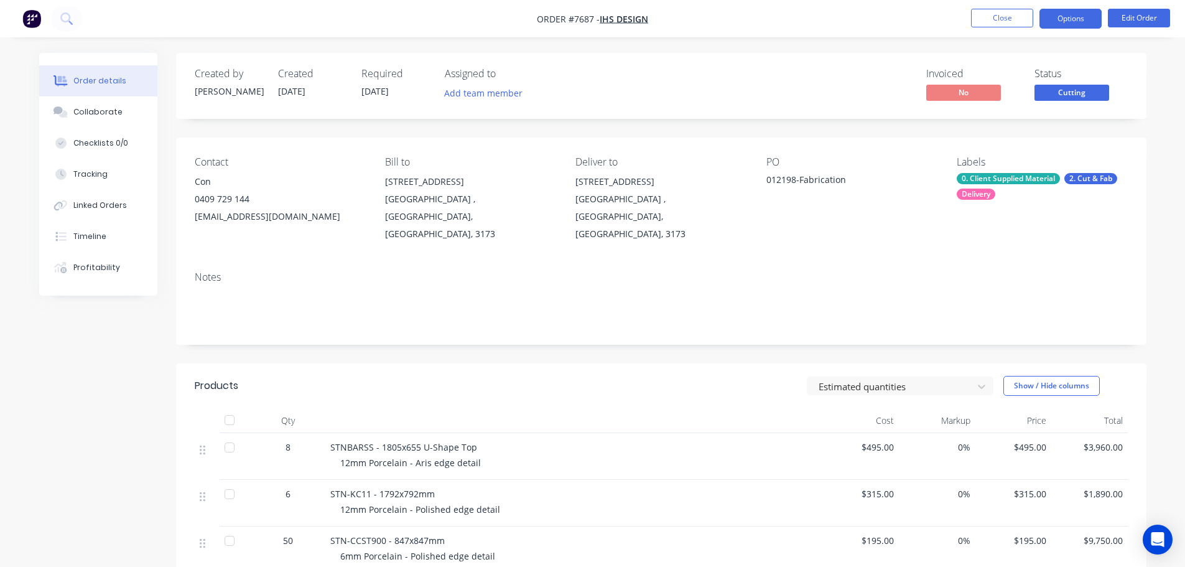
click at [1055, 24] on button "Options" at bounding box center [1071, 19] width 62 height 20
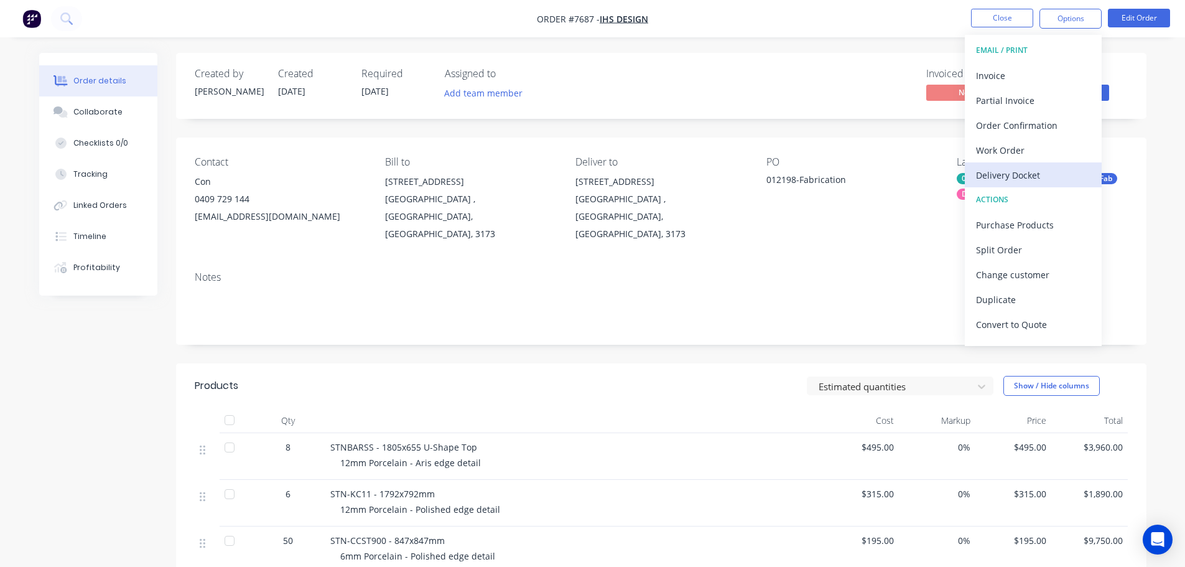
click at [1033, 164] on button "Delivery Docket" at bounding box center [1033, 174] width 137 height 25
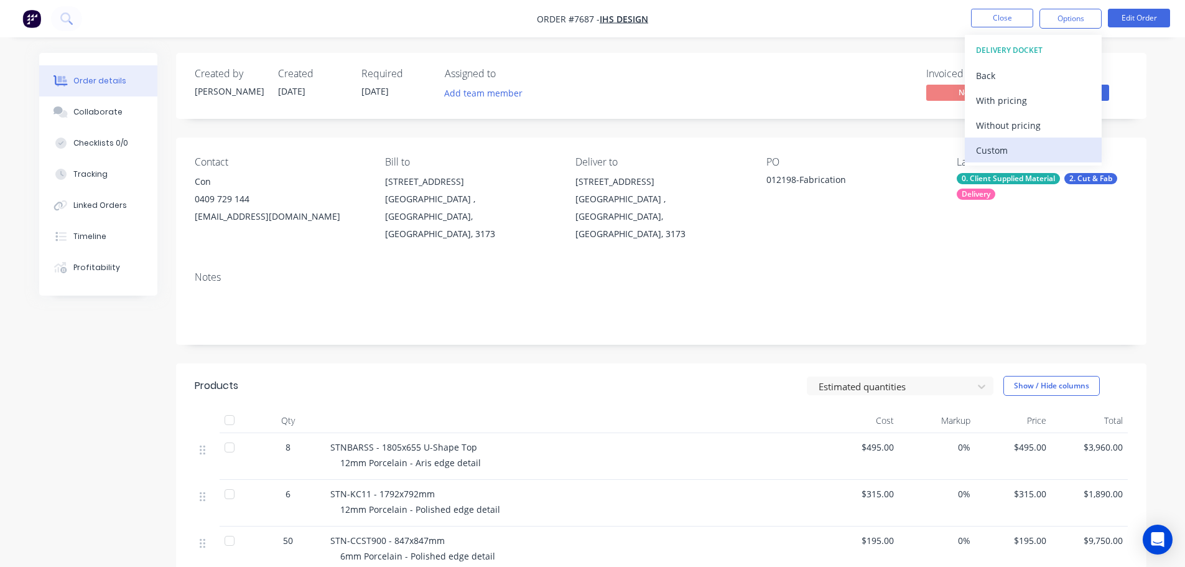
click at [1032, 140] on button "Custom" at bounding box center [1033, 150] width 137 height 25
click at [1031, 123] on div "Without pricing" at bounding box center [1033, 125] width 114 height 18
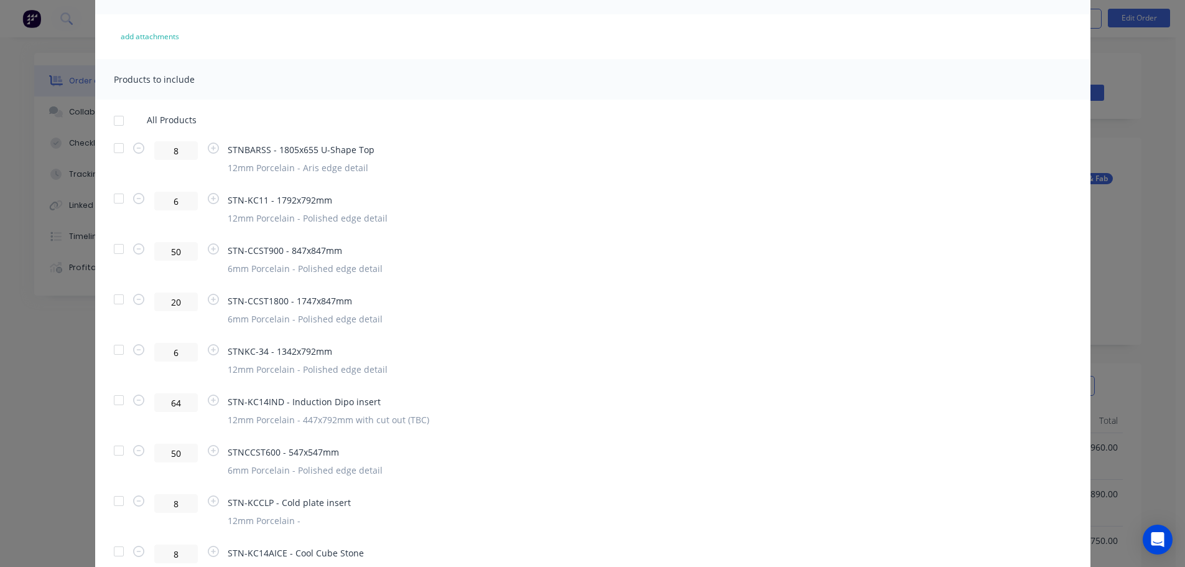
scroll to position [124, 0]
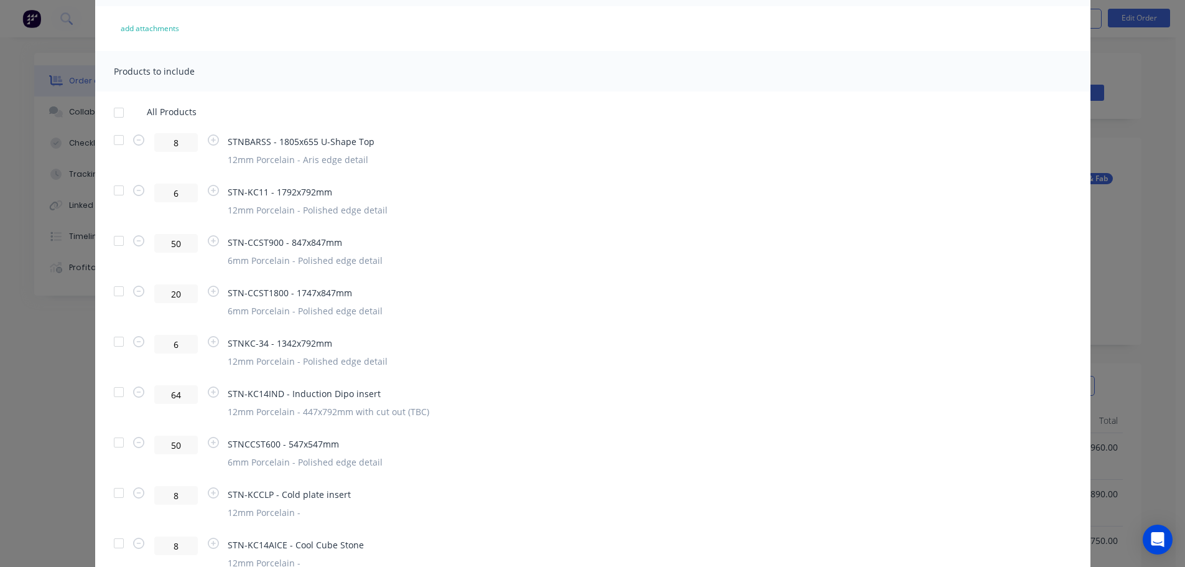
click at [324, 342] on span "STNKC-34 - 1342x792mm" at bounding box center [308, 343] width 160 height 13
drag, startPoint x: 330, startPoint y: 341, endPoint x: 204, endPoint y: 337, distance: 125.8
click at [204, 337] on div "6 STNKC-34 - 1342x792mm 12mm Porcelain - Polished edge detail" at bounding box center [593, 351] width 958 height 33
drag, startPoint x: 185, startPoint y: 236, endPoint x: 80, endPoint y: 243, distance: 105.4
click at [80, 243] on div "Generate custom Delivery Docket Cancel Generate PDF Attachments to include add …" at bounding box center [592, 283] width 1185 height 567
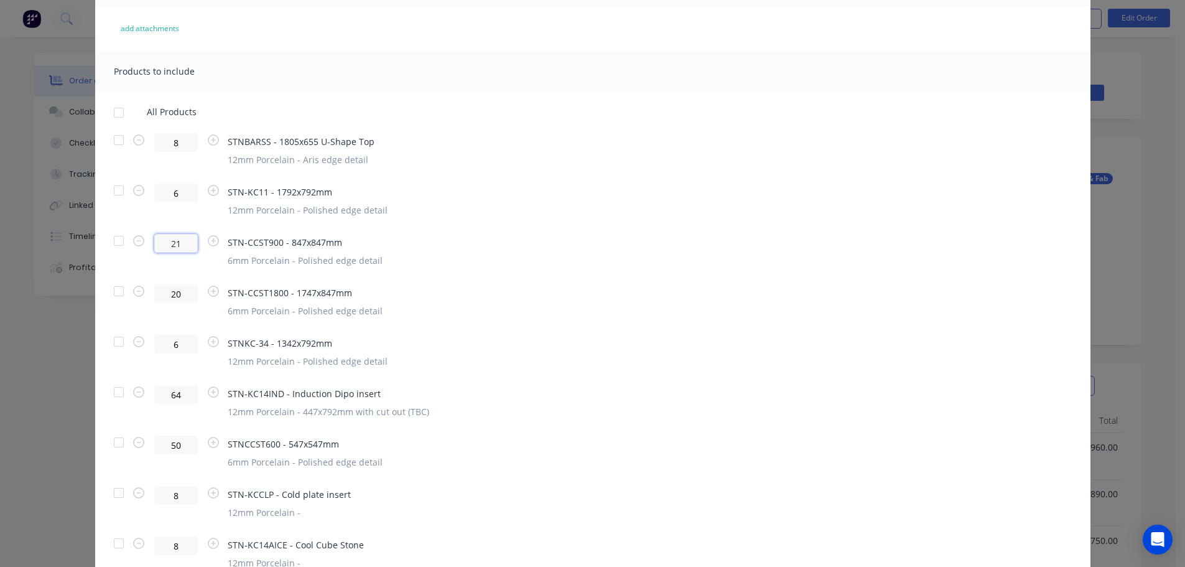
type input "21"
click at [119, 244] on div at bounding box center [118, 240] width 25 height 25
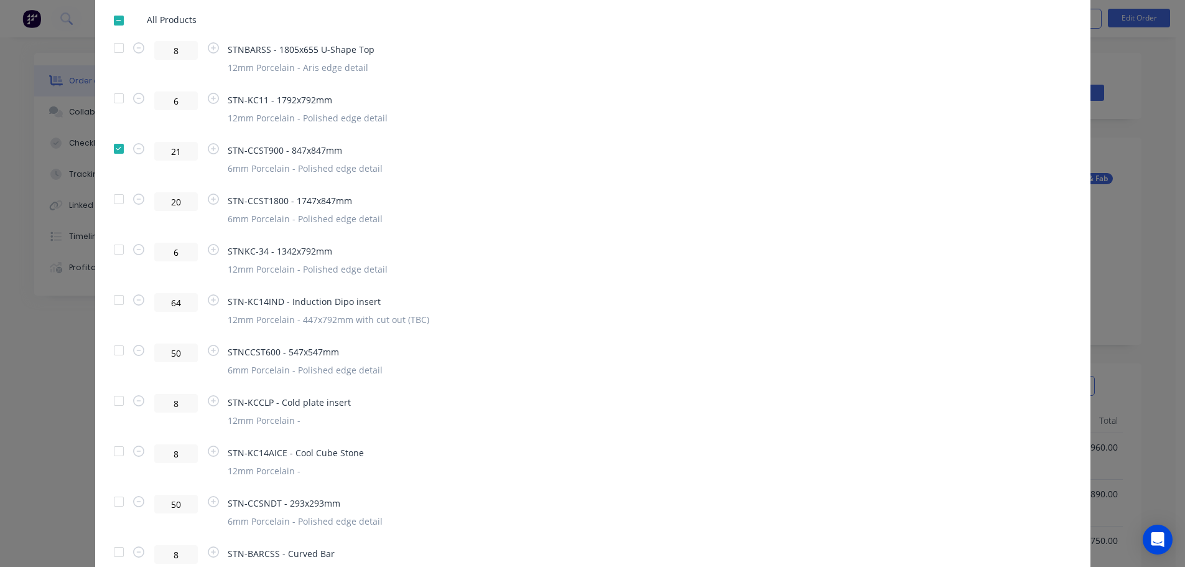
scroll to position [249, 0]
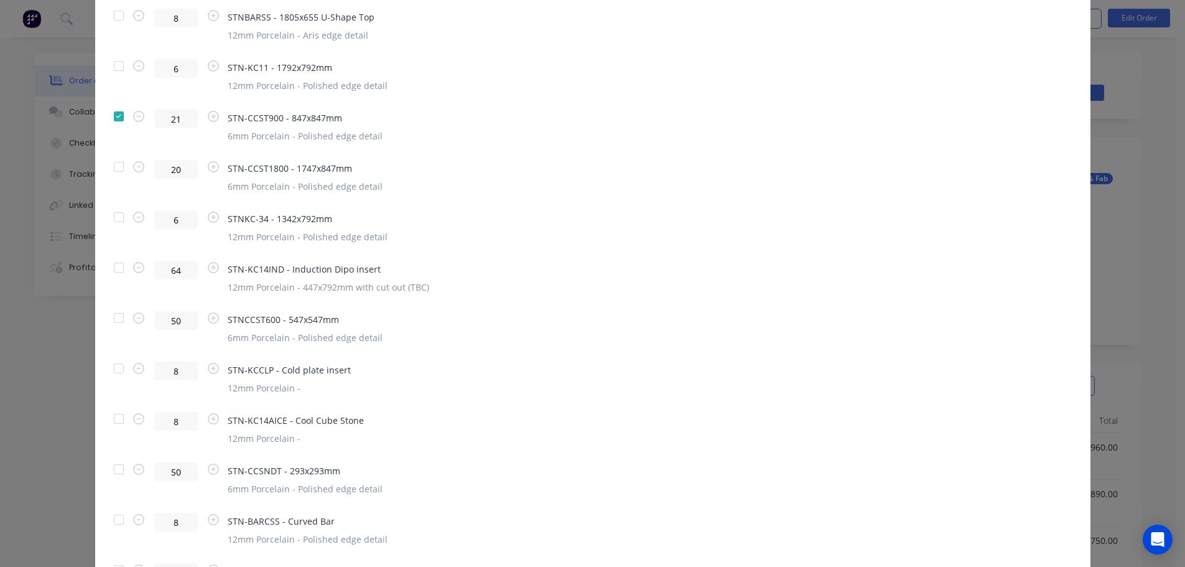
click at [111, 164] on div at bounding box center [118, 166] width 25 height 25
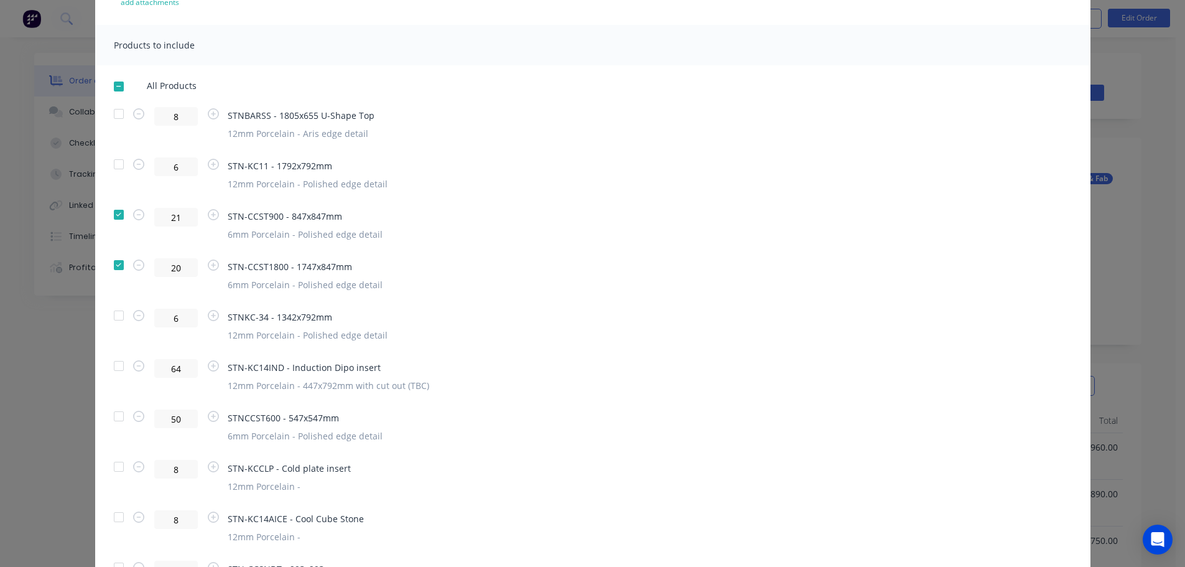
scroll to position [0, 0]
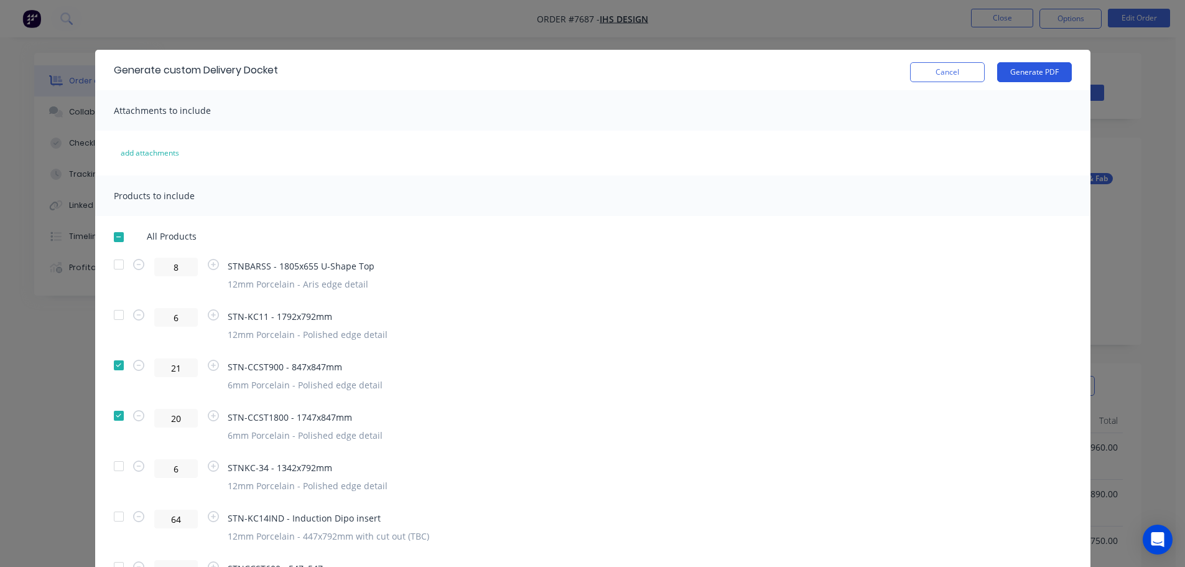
click at [1029, 66] on button "Generate PDF" at bounding box center [1034, 72] width 75 height 20
click at [931, 70] on button "Cancel" at bounding box center [947, 72] width 75 height 20
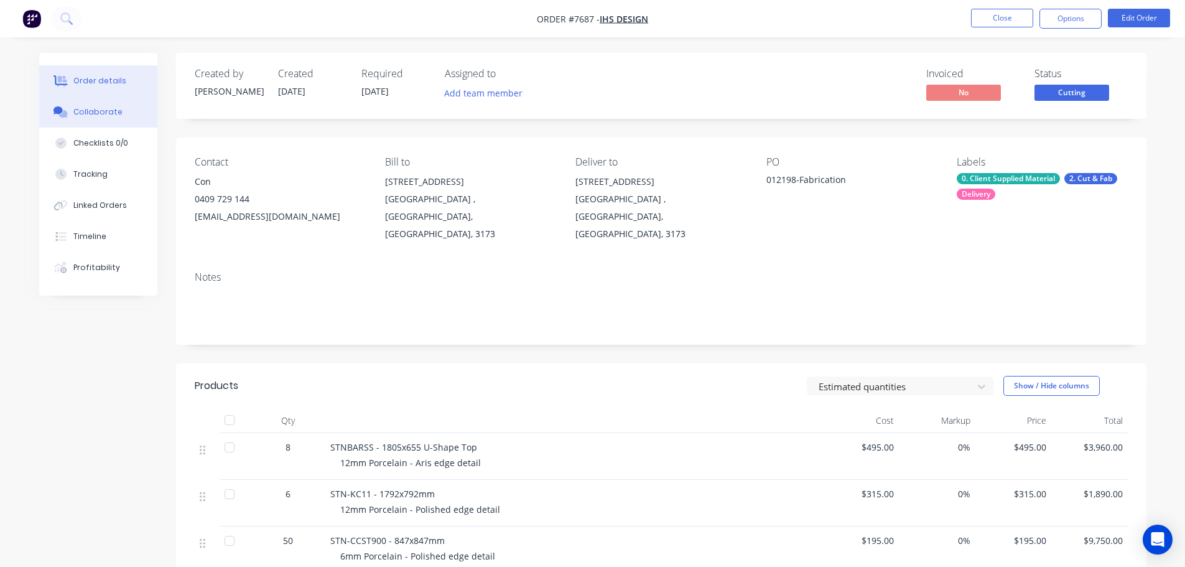
click at [113, 100] on button "Collaborate" at bounding box center [98, 111] width 118 height 31
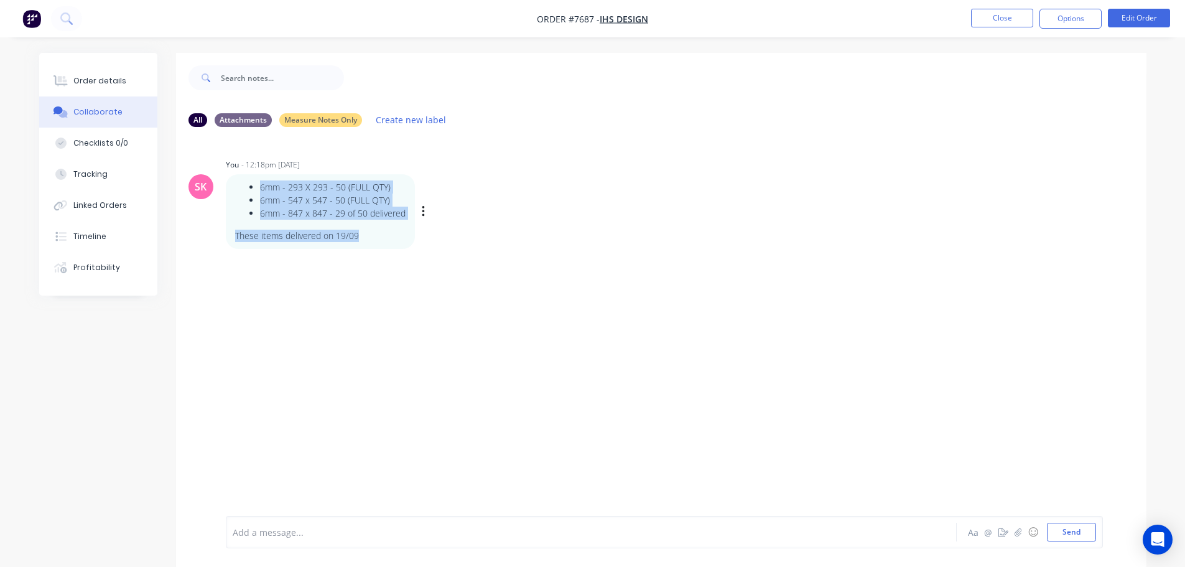
drag, startPoint x: 350, startPoint y: 230, endPoint x: 235, endPoint y: 186, distance: 123.9
click at [235, 186] on div "6mm - 293 X 293 - 50 (FULL QTY) 6mm - 547 x 547 - 50 (FULL QTY) 6mm - 847 x 847…" at bounding box center [320, 211] width 170 height 62
click at [279, 533] on div at bounding box center [556, 532] width 647 height 13
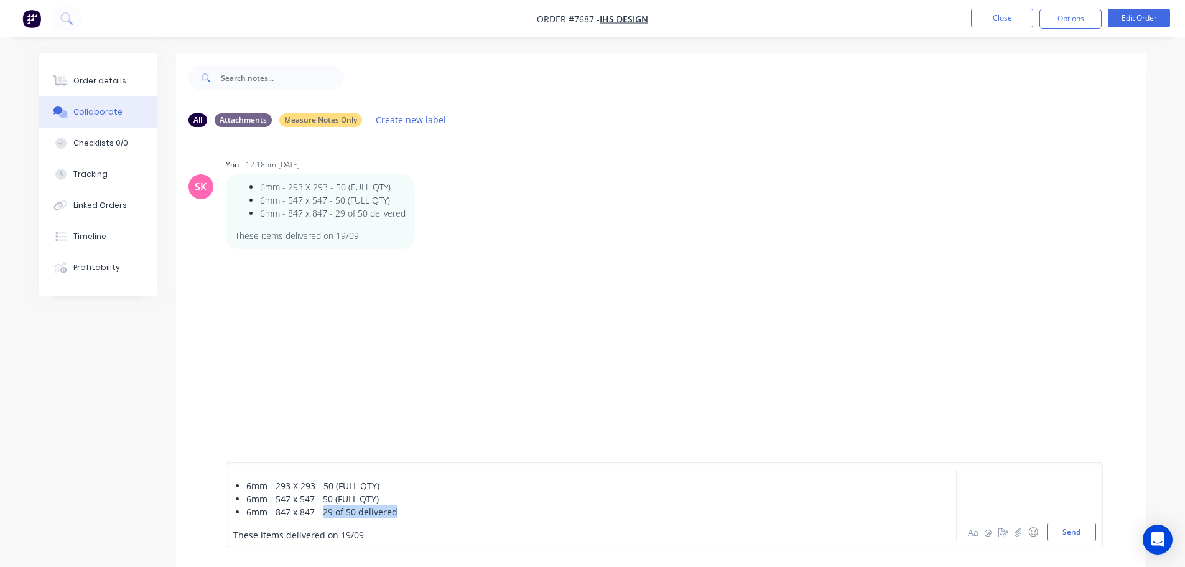
drag, startPoint x: 396, startPoint y: 510, endPoint x: 321, endPoint y: 512, distance: 74.7
click at [321, 512] on div "6mm - 847 x 847 - 29 of 50 delivered" at bounding box center [563, 511] width 634 height 13
drag, startPoint x: 383, startPoint y: 482, endPoint x: 142, endPoint y: 480, distance: 241.5
click at [142, 480] on div "All Attachments Measure Notes Only Create new label SK You - 12:18pm 19/09/25 6…" at bounding box center [593, 346] width 1108 height 586
click at [388, 537] on div "These items delivered on 19/09" at bounding box center [556, 534] width 647 height 13
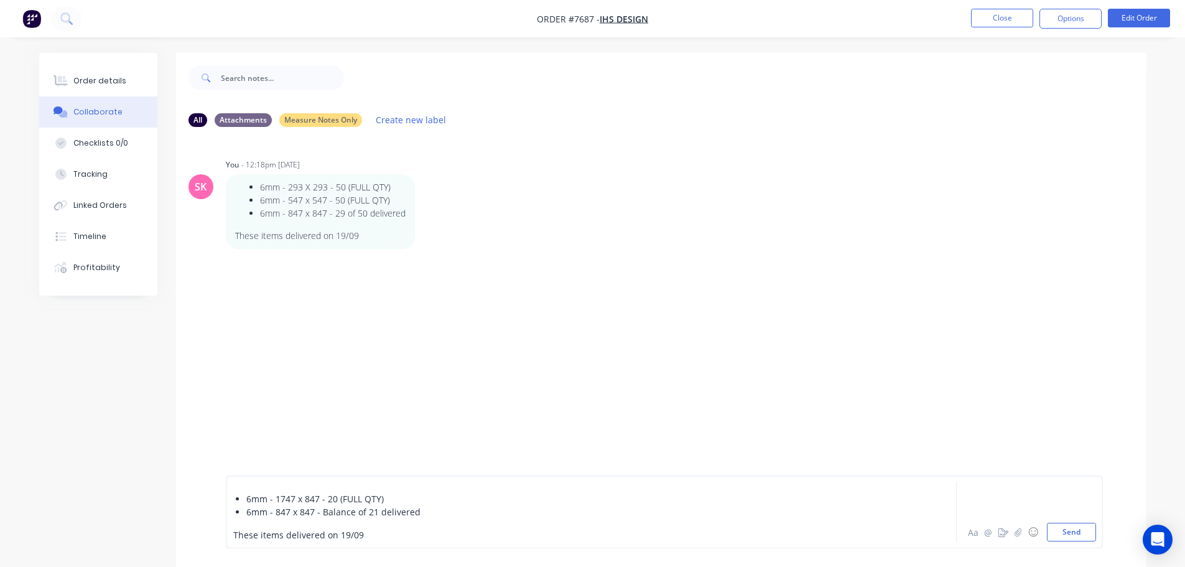
click at [281, 533] on span "These items delivered on 19/09" at bounding box center [298, 535] width 131 height 12
drag, startPoint x: 429, startPoint y: 535, endPoint x: 405, endPoint y: 551, distance: 28.8
click at [405, 551] on div "6mm - 1747 x 847 - 20 (FULL QTY) 6mm - 847 x 847 - Balance of 21 delivered Thes…" at bounding box center [661, 512] width 971 height 110
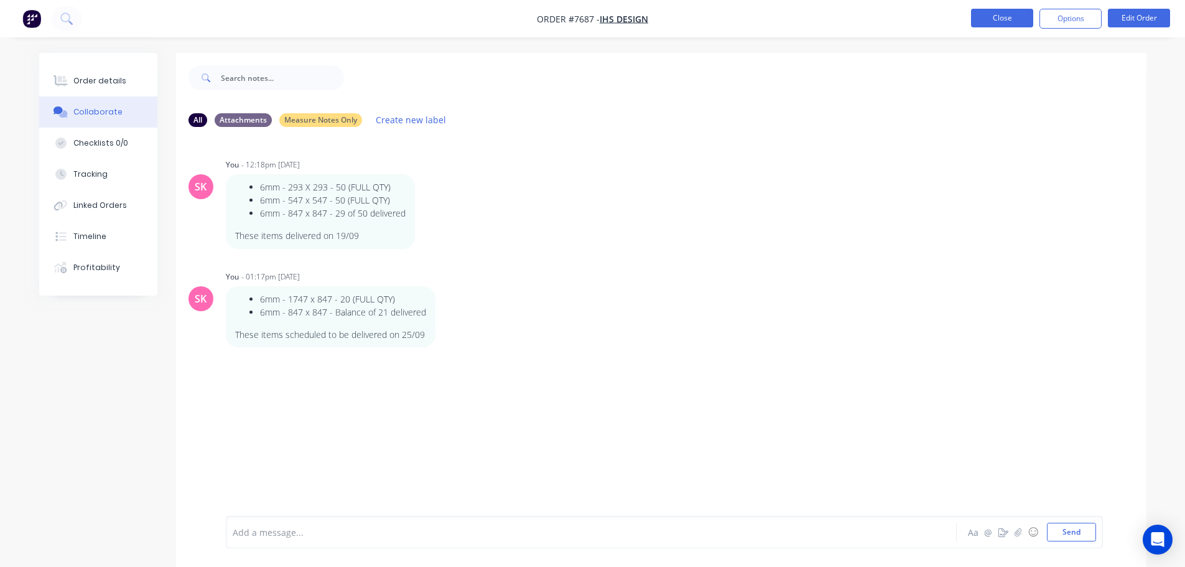
click at [1009, 21] on button "Close" at bounding box center [1002, 18] width 62 height 19
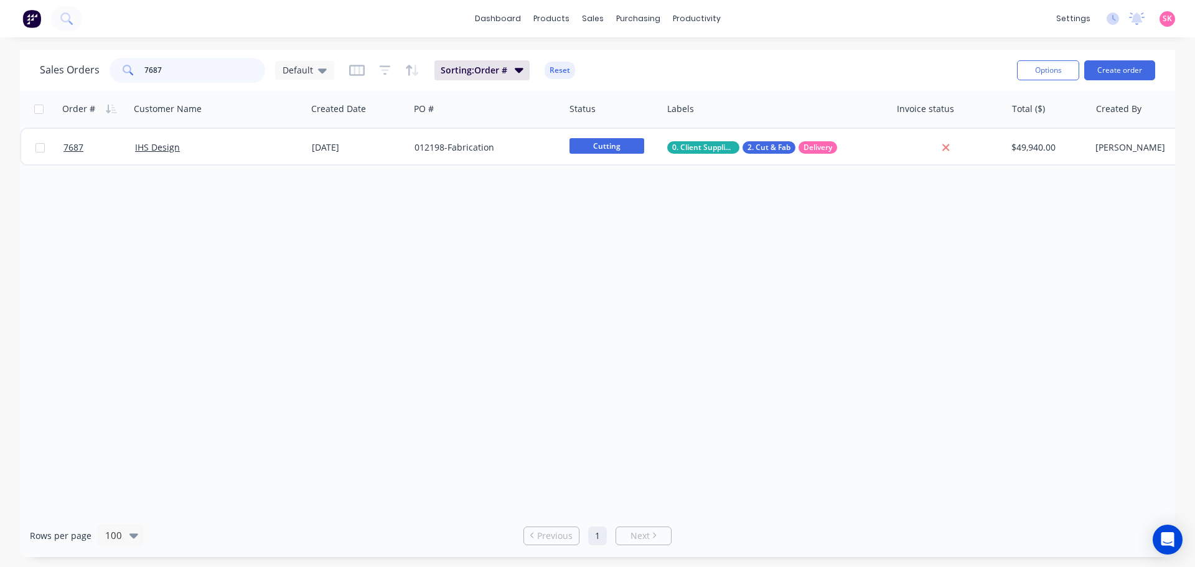
drag, startPoint x: 209, startPoint y: 75, endPoint x: -17, endPoint y: 77, distance: 225.9
click at [0, 77] on html "dashboard products sales purchasing productivity dashboard products Product Cat…" at bounding box center [597, 283] width 1195 height 567
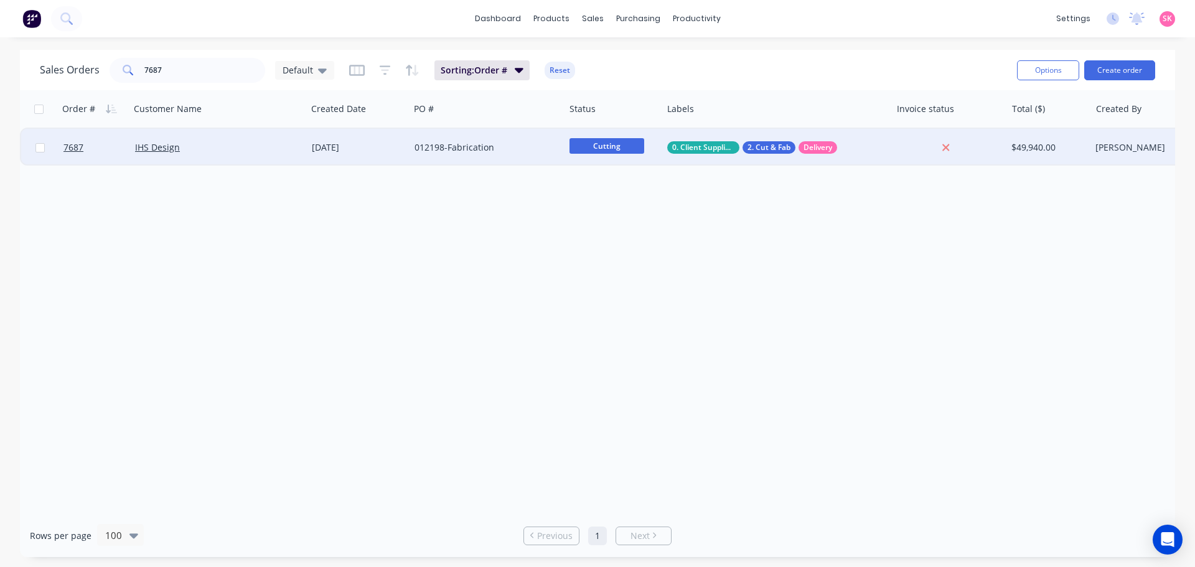
click at [288, 147] on div "IHS Design" at bounding box center [214, 147] width 159 height 12
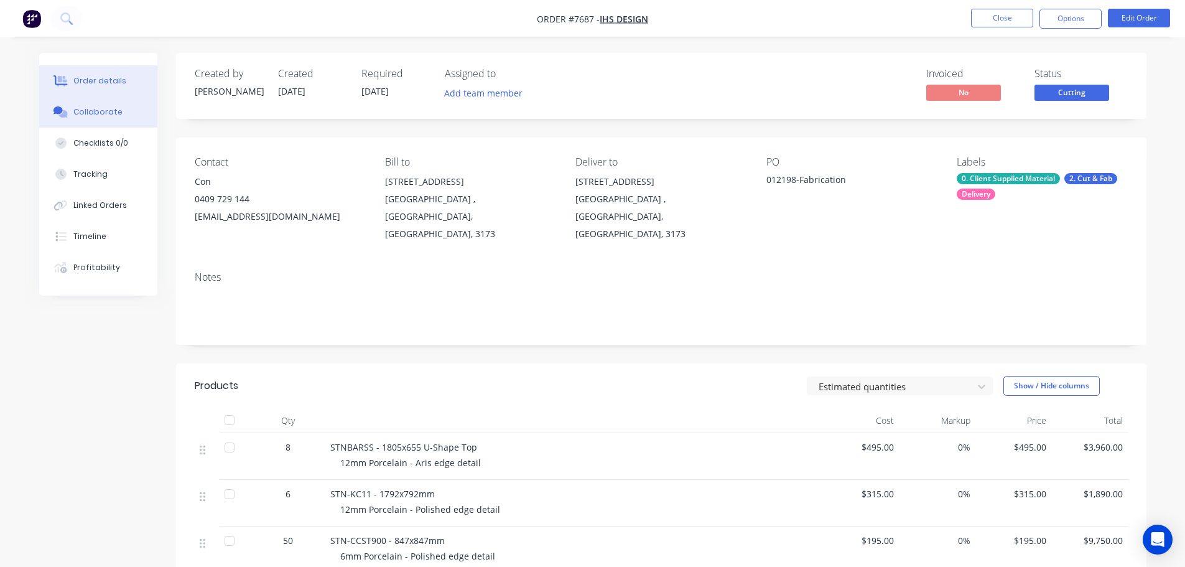
click at [91, 111] on div "Collaborate" at bounding box center [97, 111] width 49 height 11
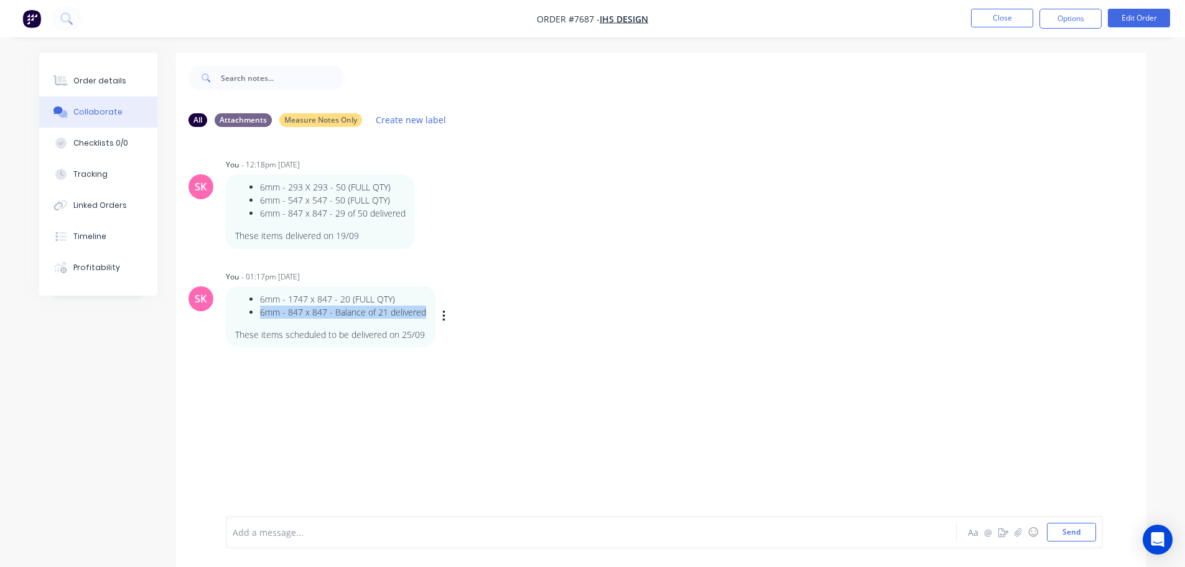
drag, startPoint x: 429, startPoint y: 314, endPoint x: 292, endPoint y: 307, distance: 137.7
click at [252, 307] on div "6mm - 1747 x 847 - 20 (FULL QTY) 6mm - 847 x 847 - Balance of 21 delivered Thes…" at bounding box center [331, 316] width 210 height 61
drag, startPoint x: 403, startPoint y: 300, endPoint x: 296, endPoint y: 298, distance: 107.7
click at [228, 298] on div "6mm - 1747 x 847 - 20 (FULL QTY) 6mm - 847 x 847 - Balance of 21 delivered Thes…" at bounding box center [331, 316] width 210 height 61
copy li "6mm - 1747 x 847 - 20 (FULL QTY)"
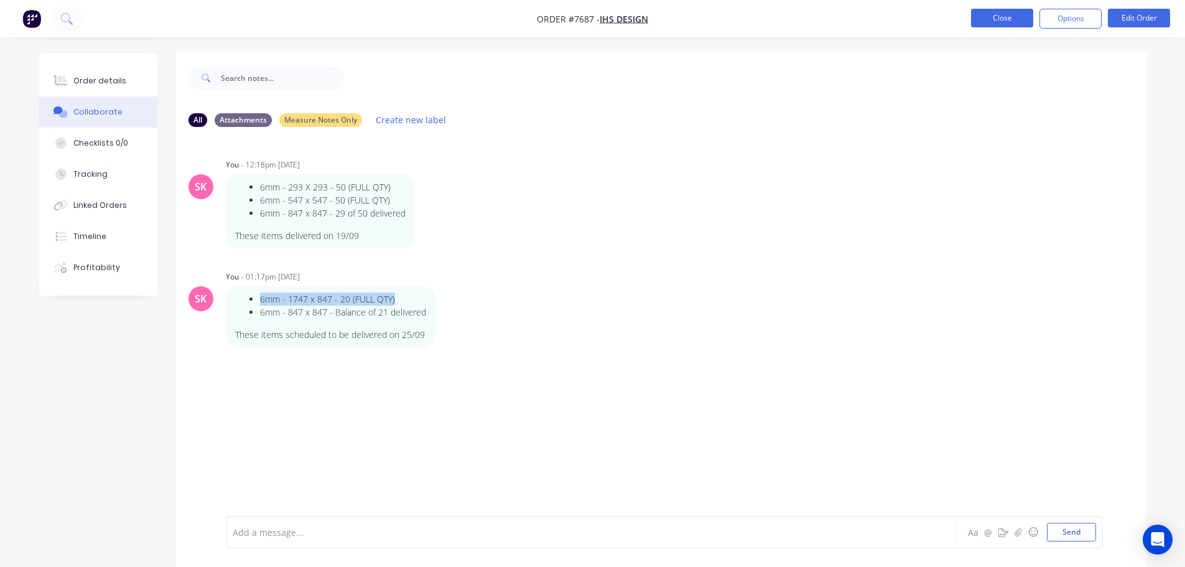
click at [993, 22] on button "Close" at bounding box center [1002, 18] width 62 height 19
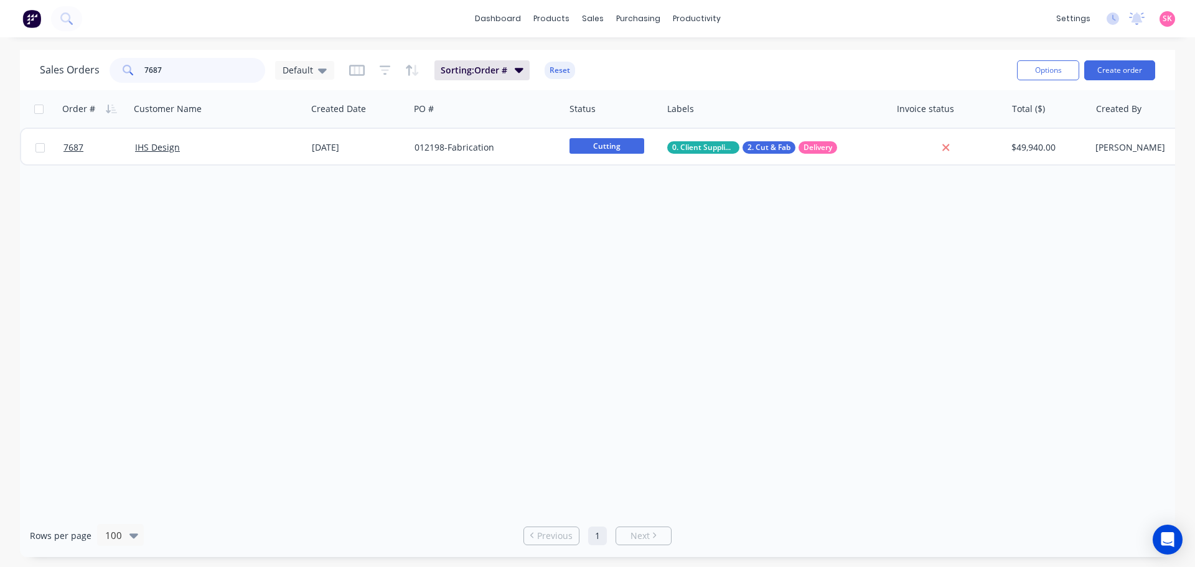
drag, startPoint x: 190, startPoint y: 71, endPoint x: 2, endPoint y: 60, distance: 188.9
click at [2, 60] on div "Sales Orders 7687 Default Sorting: Order # Reset Options Create order Order # C…" at bounding box center [597, 303] width 1195 height 507
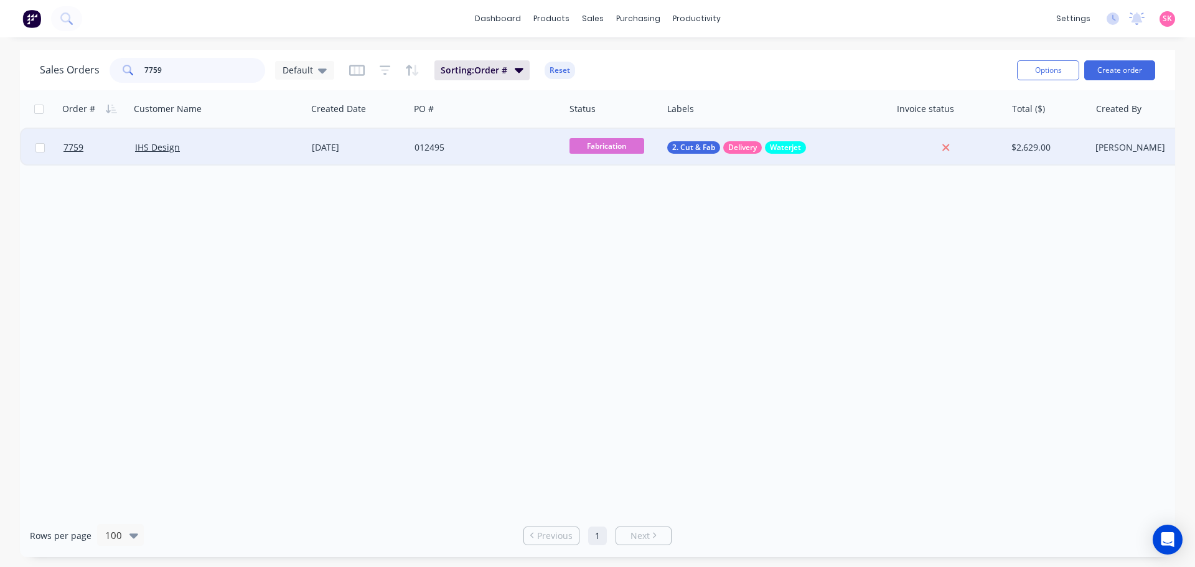
type input "7759"
click at [418, 150] on div "012495" at bounding box center [483, 147] width 138 height 12
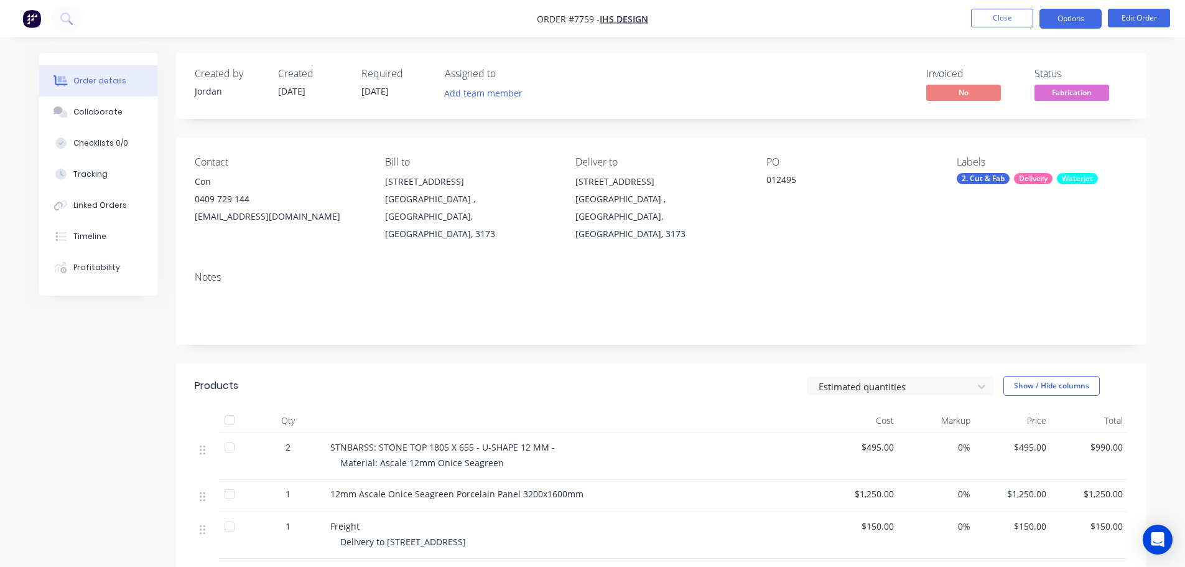
click at [1066, 25] on button "Options" at bounding box center [1071, 19] width 62 height 20
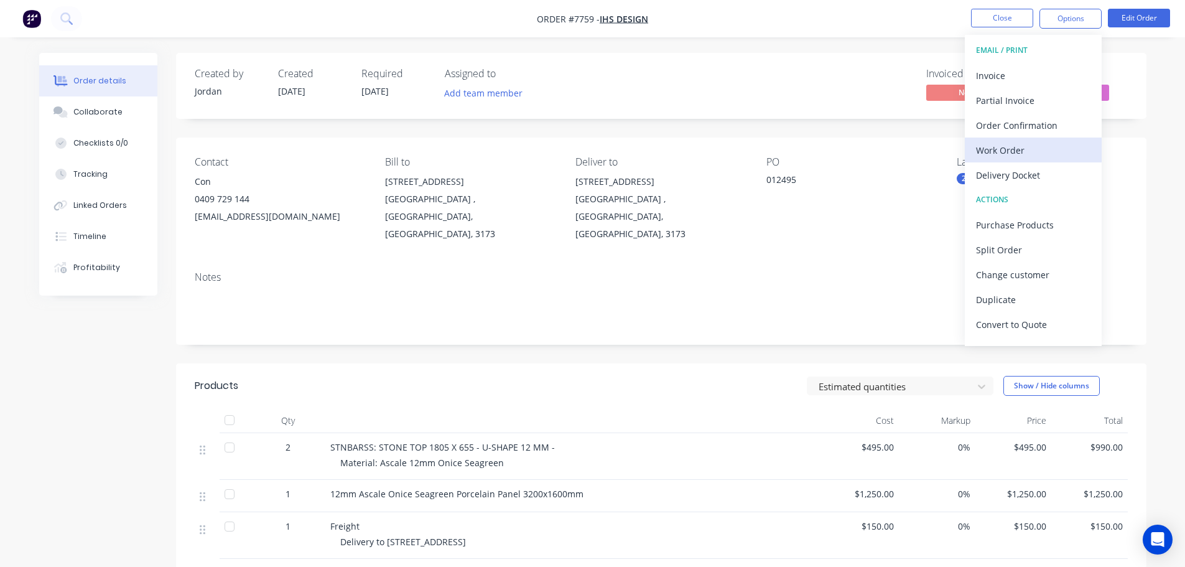
click at [1046, 141] on div "Work Order" at bounding box center [1033, 150] width 114 height 18
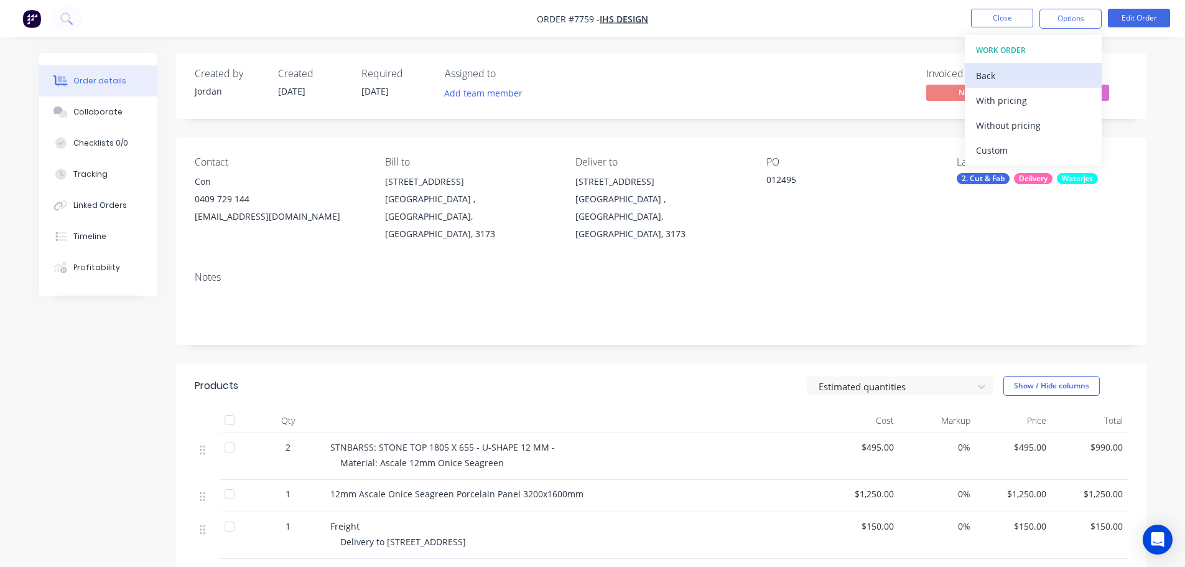
click at [1012, 72] on div "Back" at bounding box center [1033, 76] width 114 height 18
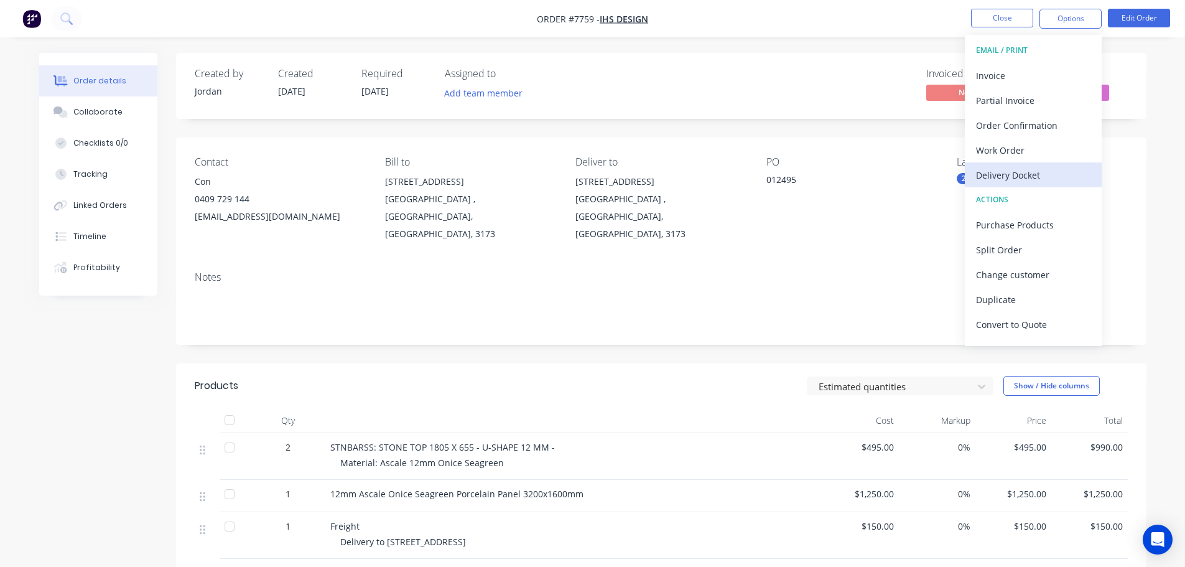
click at [1040, 170] on div "Delivery Docket" at bounding box center [1033, 175] width 114 height 18
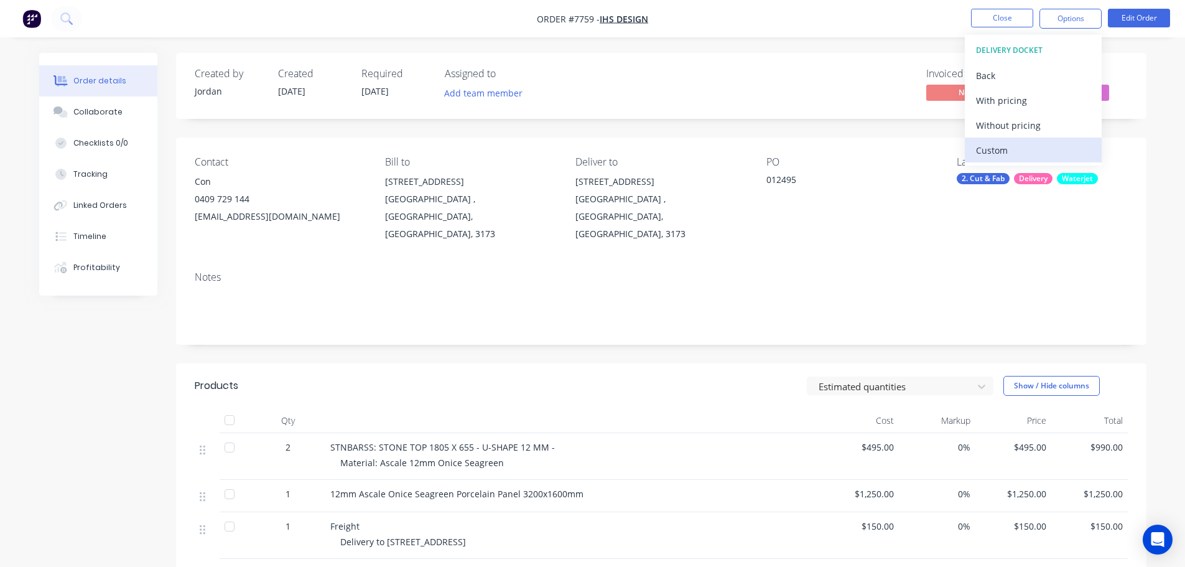
click at [1042, 147] on div "Custom" at bounding box center [1033, 150] width 114 height 18
click at [1047, 132] on div "Without pricing" at bounding box center [1033, 125] width 114 height 18
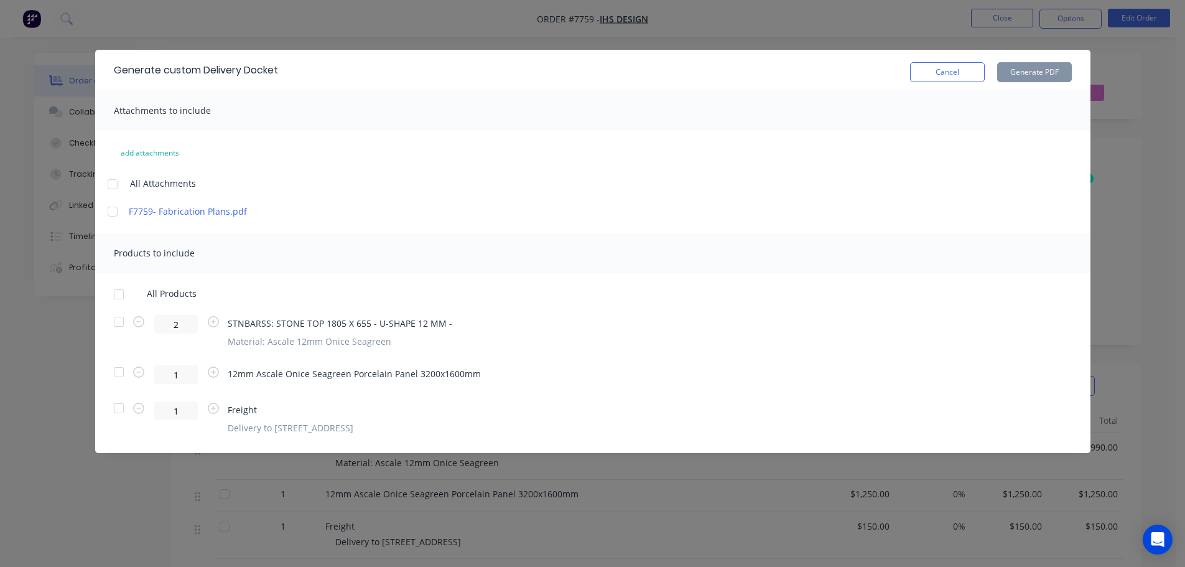
click at [114, 286] on div at bounding box center [118, 294] width 25 height 25
click at [1026, 73] on button "Generate PDF" at bounding box center [1034, 72] width 75 height 20
click at [939, 67] on button "Cancel" at bounding box center [947, 72] width 75 height 20
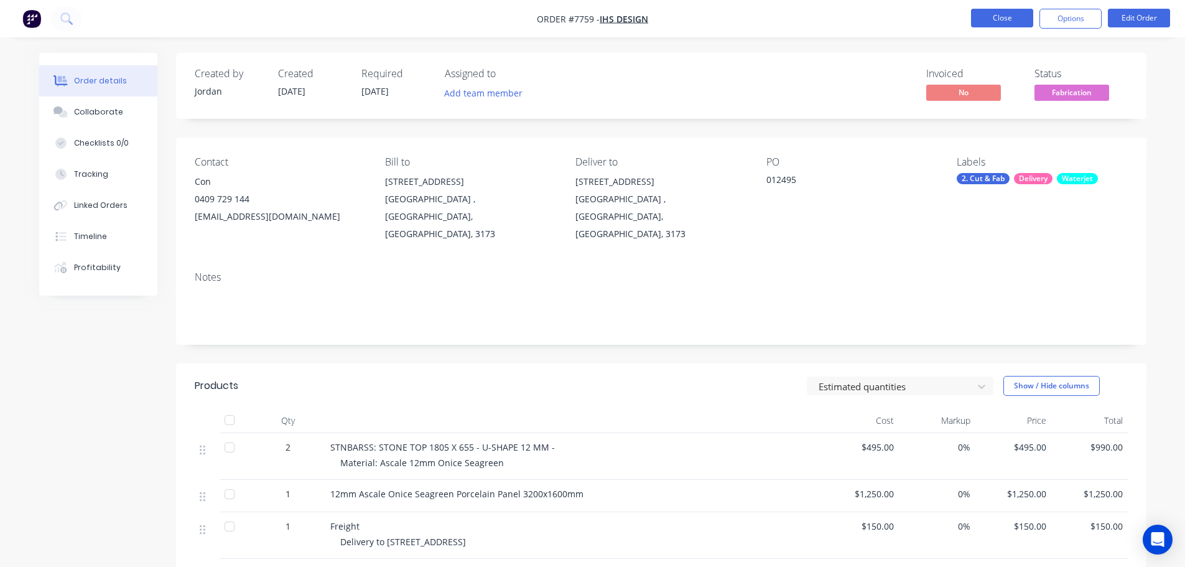
click at [987, 11] on button "Close" at bounding box center [1002, 18] width 62 height 19
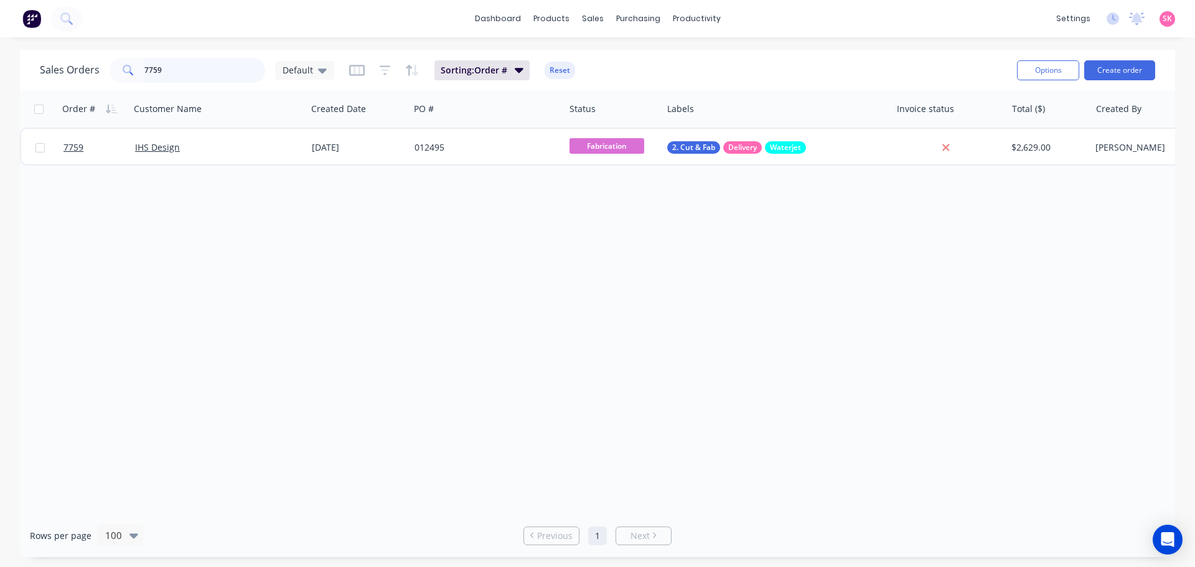
click at [149, 66] on input "7759" at bounding box center [204, 70] width 121 height 25
type input "7"
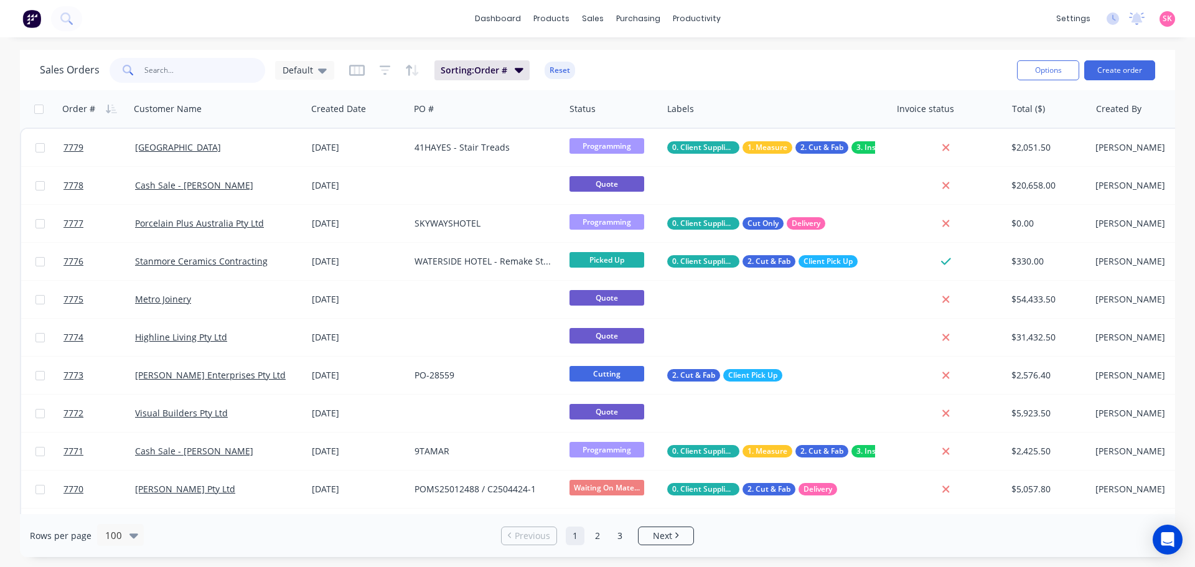
click at [240, 67] on input "text" at bounding box center [204, 70] width 121 height 25
type input "IHS"
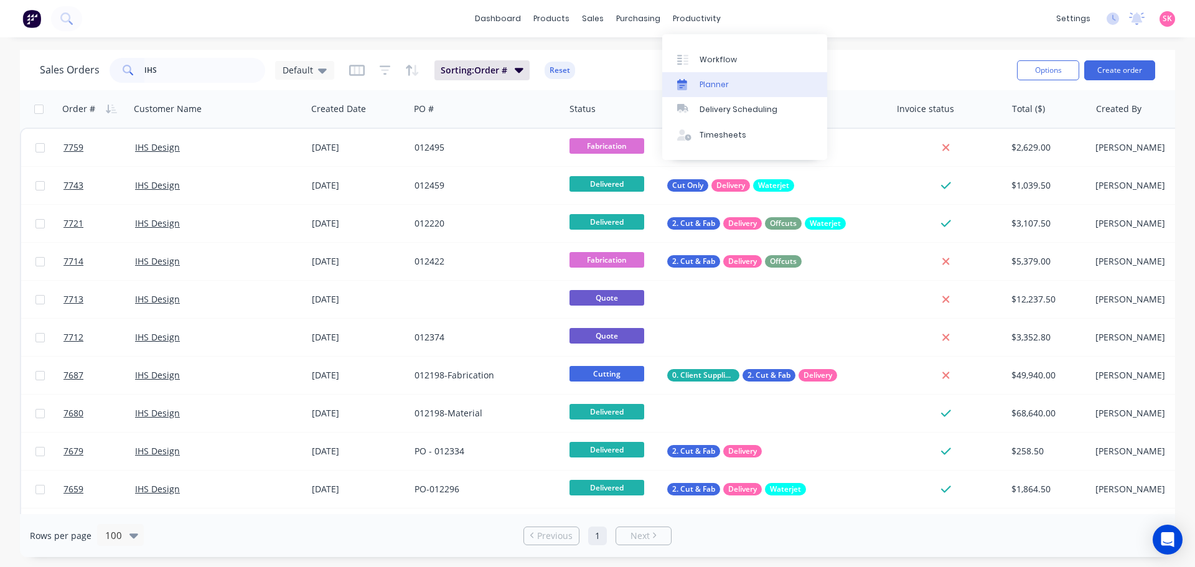
click at [711, 88] on div "Planner" at bounding box center [713, 84] width 29 height 11
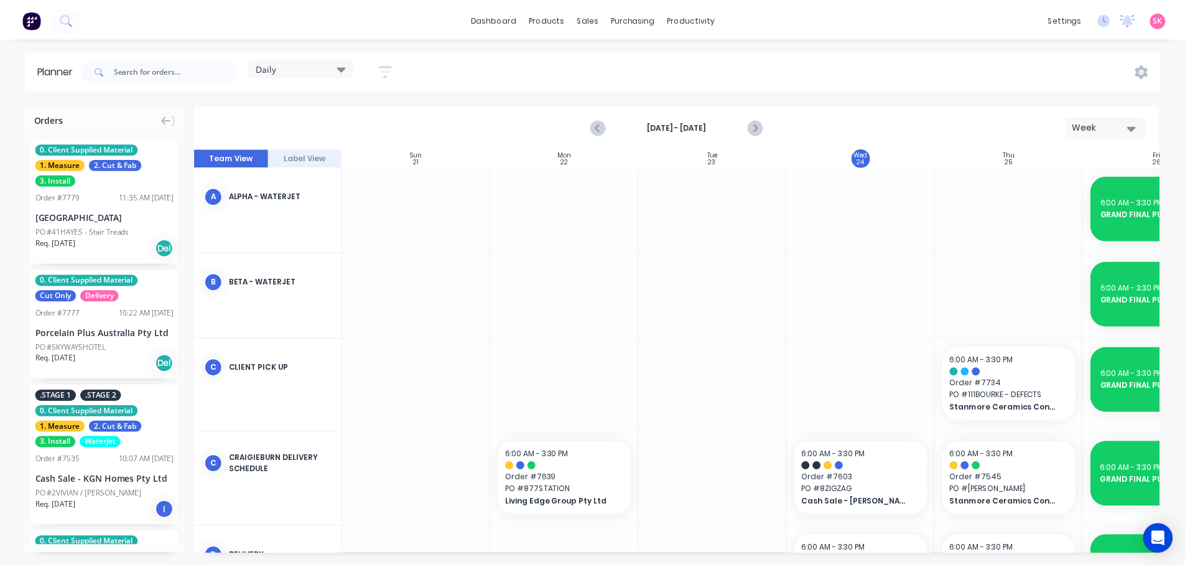
scroll to position [0, 1]
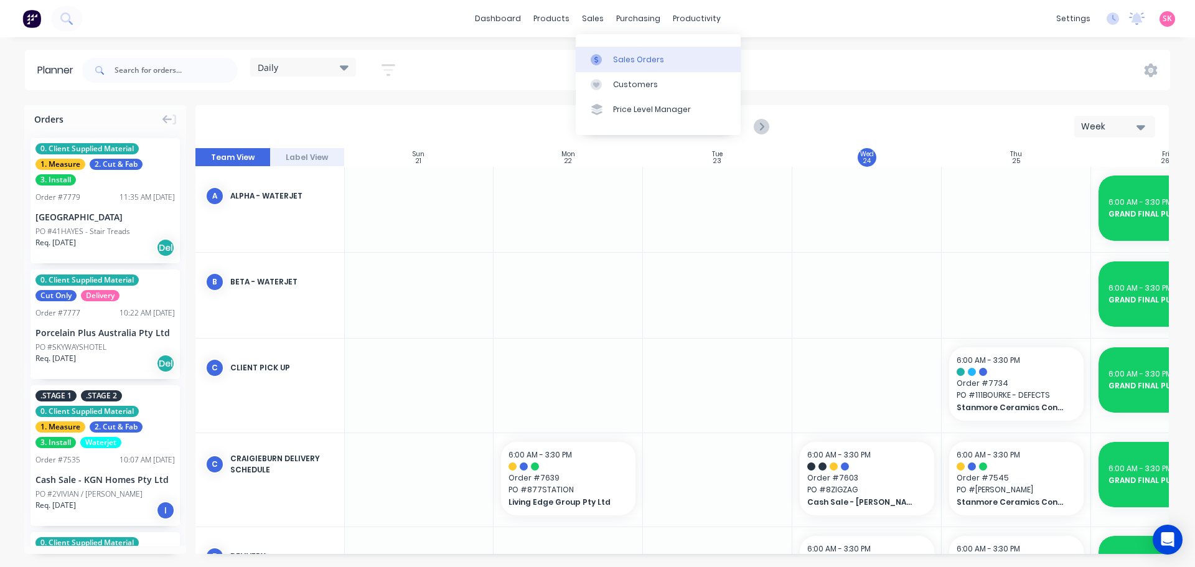
click at [594, 51] on link "Sales Orders" at bounding box center [658, 59] width 165 height 25
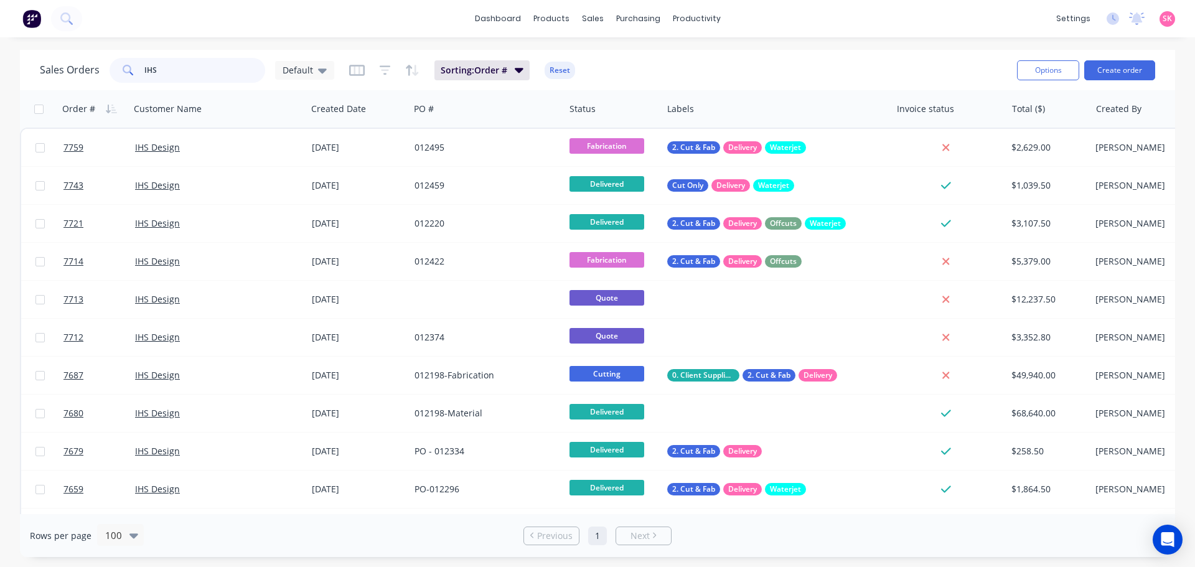
drag, startPoint x: 174, startPoint y: 68, endPoint x: 8, endPoint y: 70, distance: 165.5
click at [8, 70] on div "Sales Orders IHS Default Sorting: Order # Reset Options Create order Order # Cu…" at bounding box center [597, 303] width 1195 height 507
type input "7693"
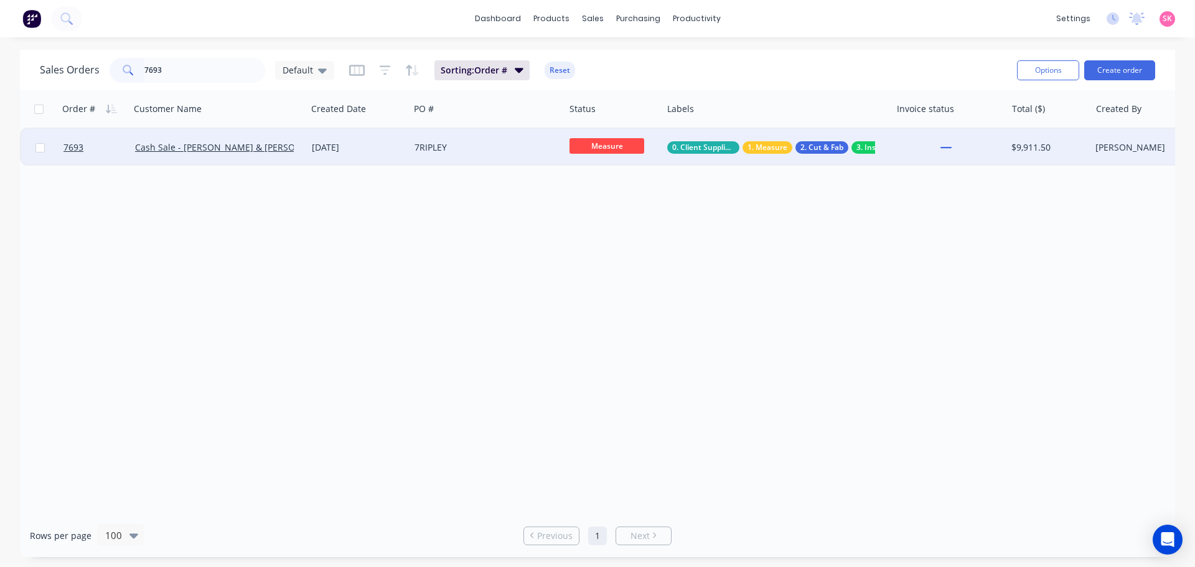
click at [386, 144] on div "10 Sep 2025" at bounding box center [358, 147] width 93 height 12
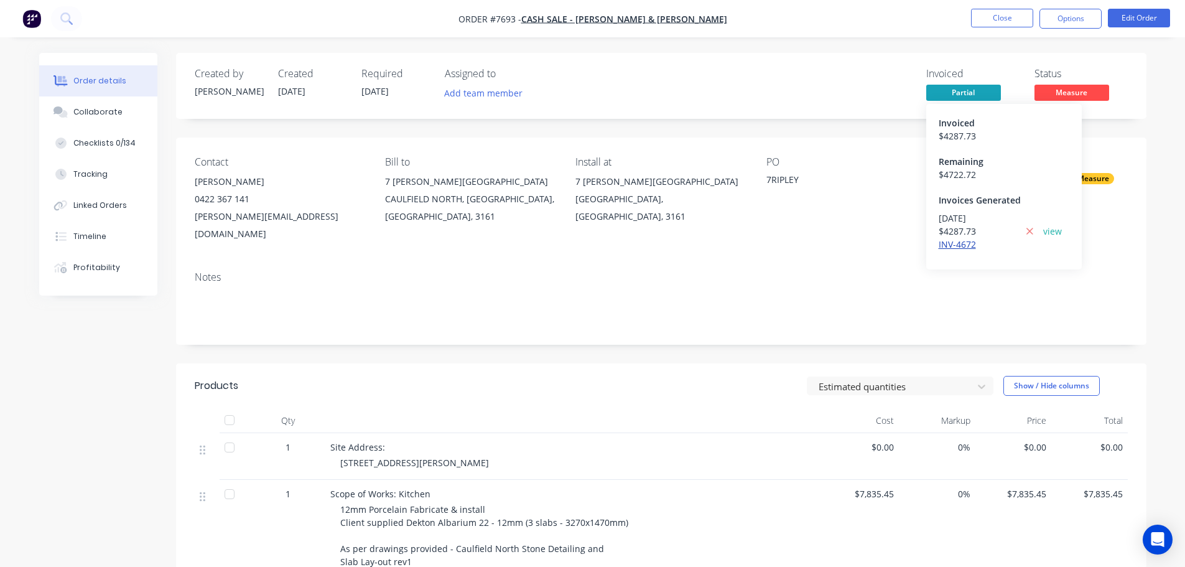
click at [963, 243] on link "INV-4672" at bounding box center [957, 244] width 37 height 12
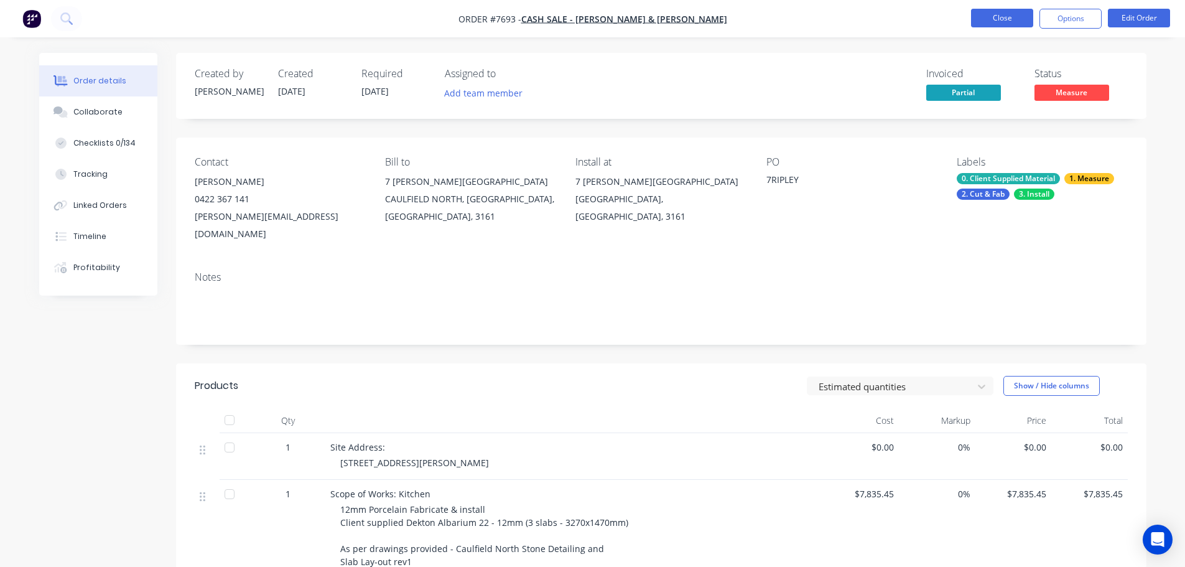
click at [971, 11] on button "Close" at bounding box center [1002, 18] width 62 height 19
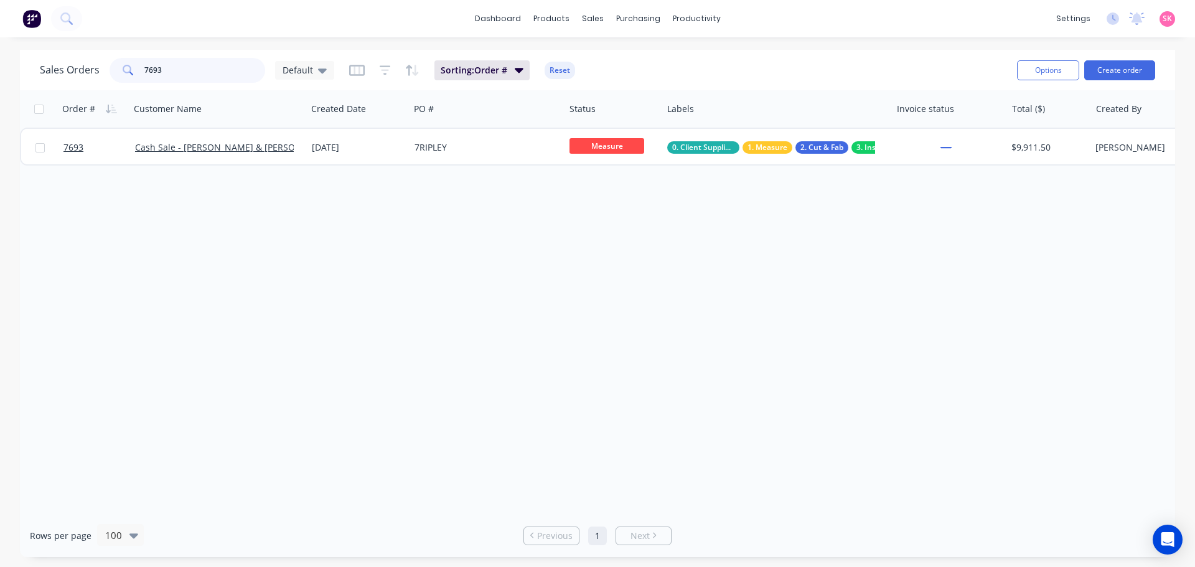
drag, startPoint x: 205, startPoint y: 75, endPoint x: -34, endPoint y: 69, distance: 239.7
click at [0, 69] on html "dashboard products sales purchasing productivity dashboard products Product Cat…" at bounding box center [597, 283] width 1195 height 567
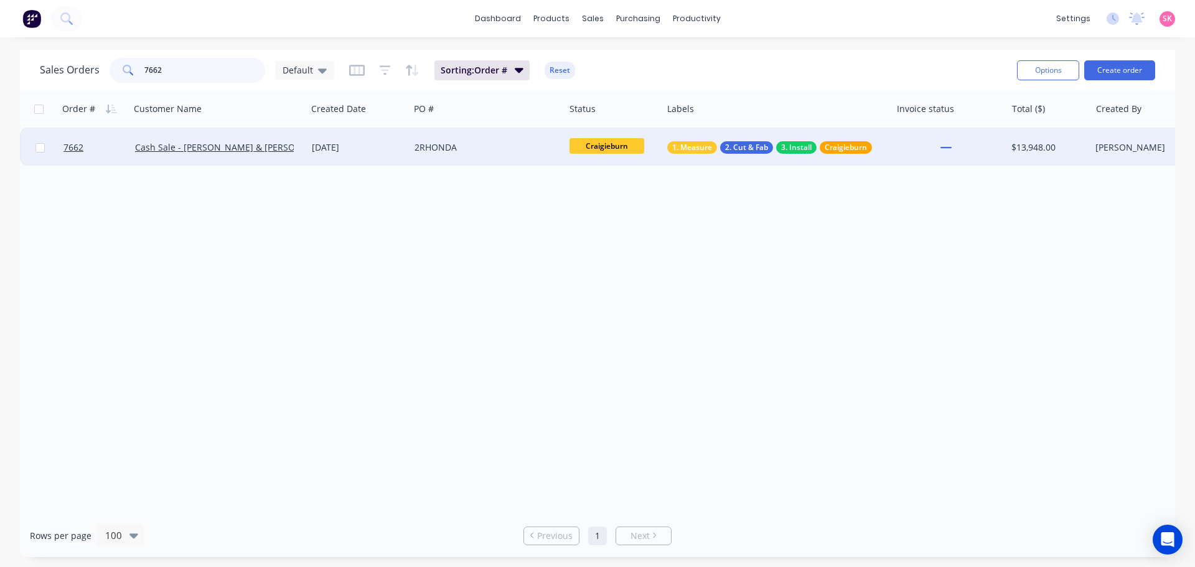
type input "7662"
click at [462, 151] on div "2RHONDA" at bounding box center [483, 147] width 138 height 12
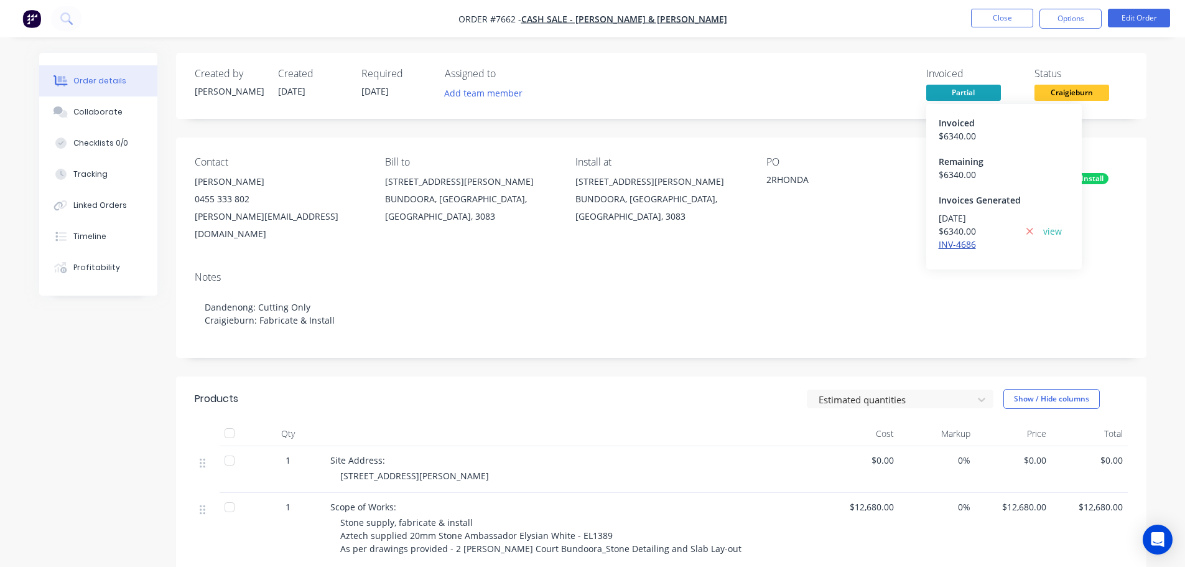
click at [968, 244] on link "INV-4686" at bounding box center [957, 244] width 37 height 12
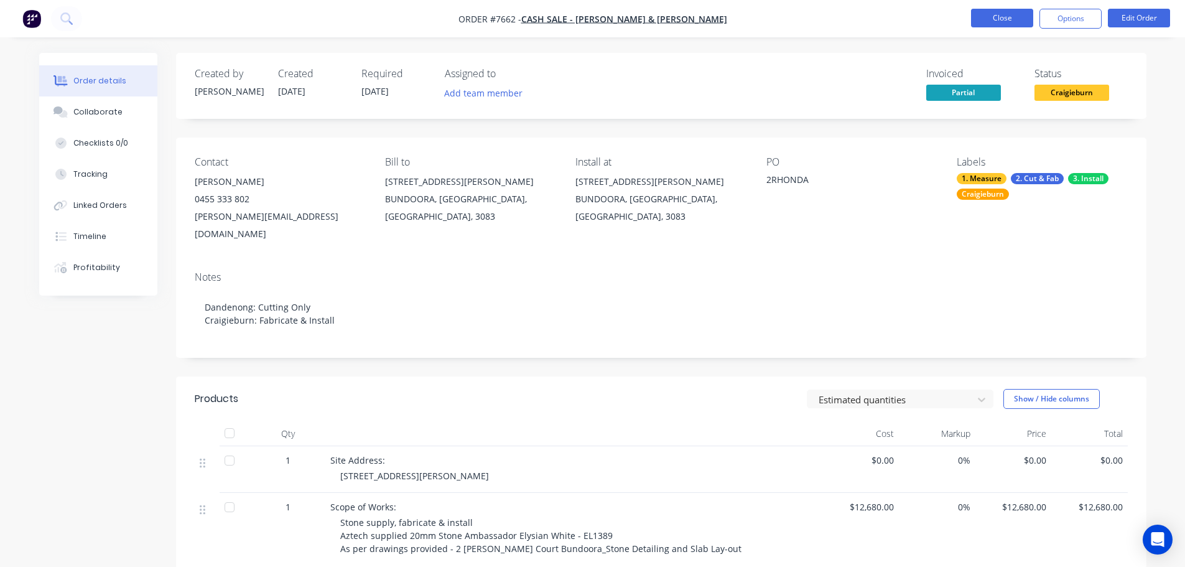
click at [988, 18] on button "Close" at bounding box center [1002, 18] width 62 height 19
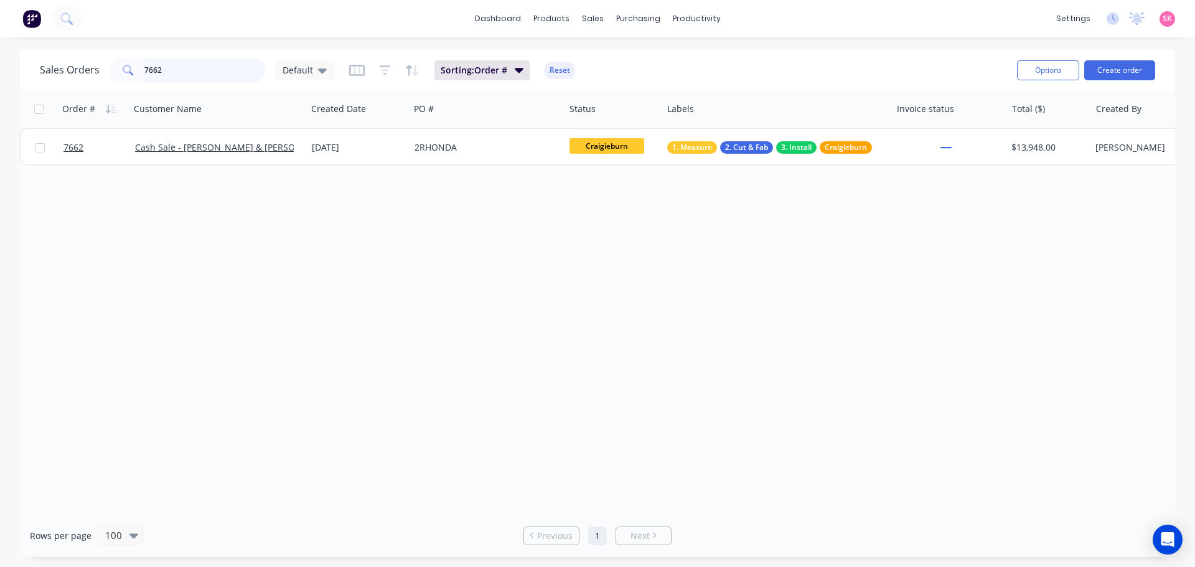
drag, startPoint x: 208, startPoint y: 77, endPoint x: 39, endPoint y: 76, distance: 169.3
click at [39, 76] on div "Sales Orders 7662 Default Sorting: Order # Reset Options Create order" at bounding box center [597, 70] width 1155 height 40
type input "7637"
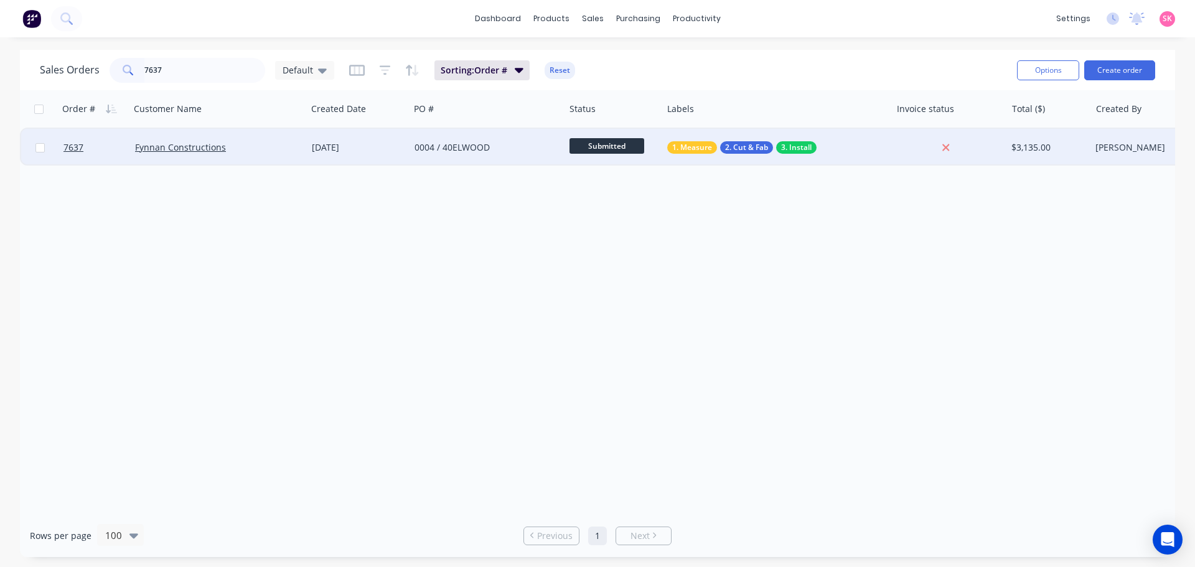
click at [511, 154] on div "0004 / 40ELWOOD" at bounding box center [486, 147] width 155 height 37
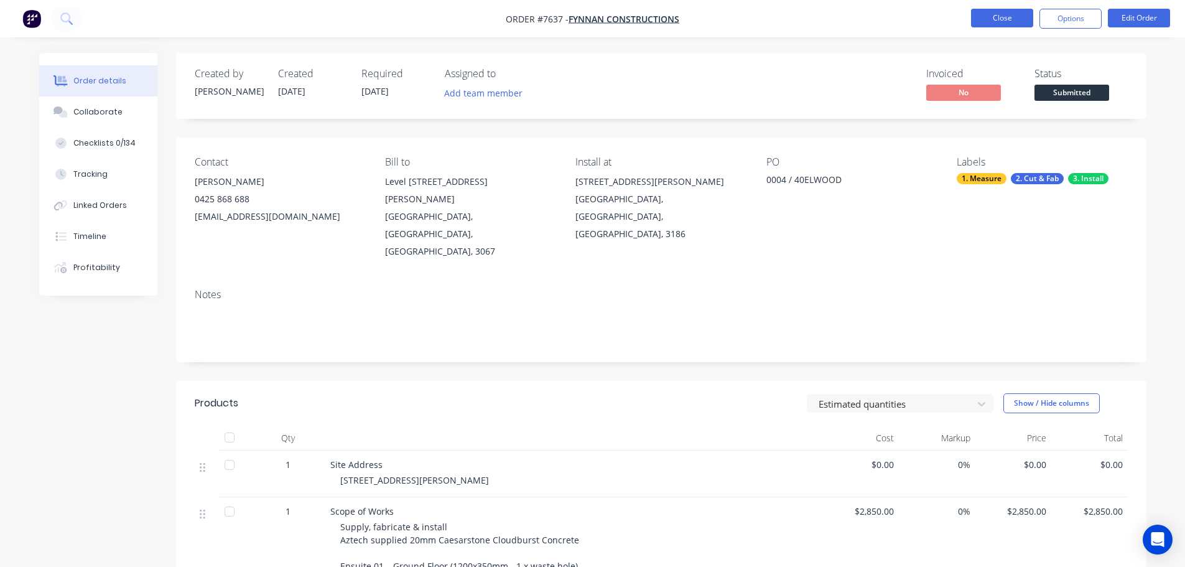
click at [1007, 17] on button "Close" at bounding box center [1002, 18] width 62 height 19
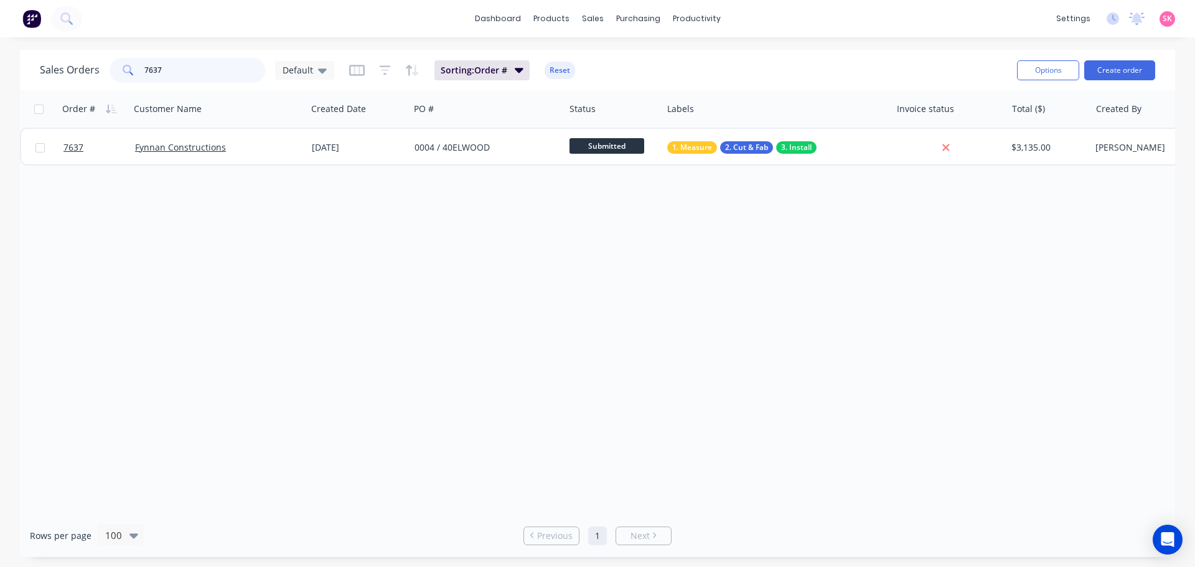
drag, startPoint x: 203, startPoint y: 72, endPoint x: 44, endPoint y: 78, distance: 158.8
click at [53, 75] on div "Sales Orders 7637 Default" at bounding box center [187, 70] width 294 height 25
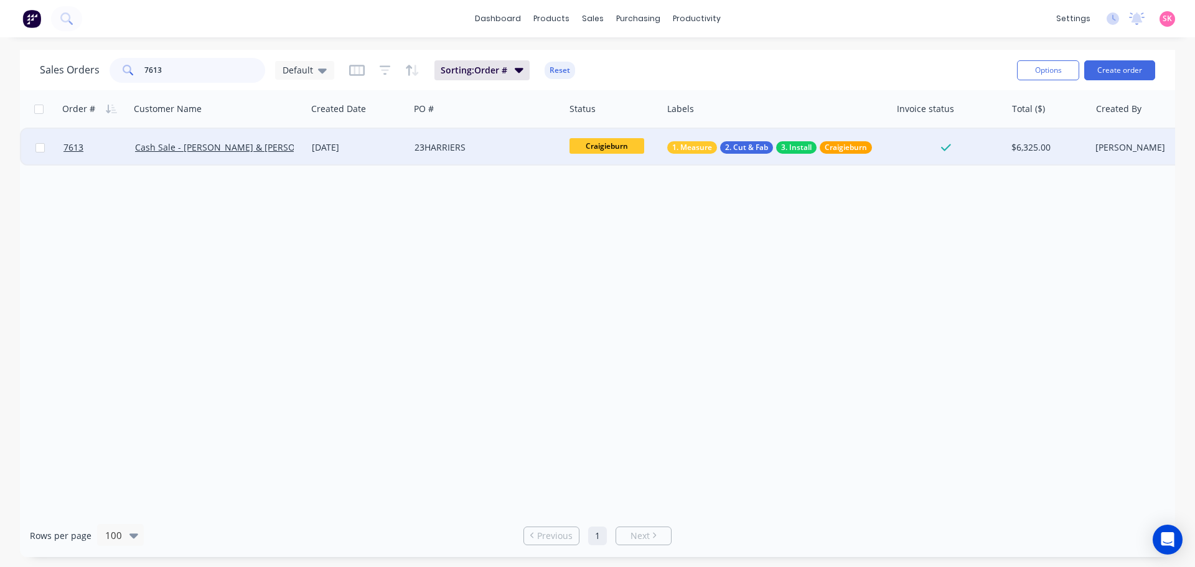
type input "7613"
click at [488, 152] on div "23HARRIERS" at bounding box center [483, 147] width 138 height 12
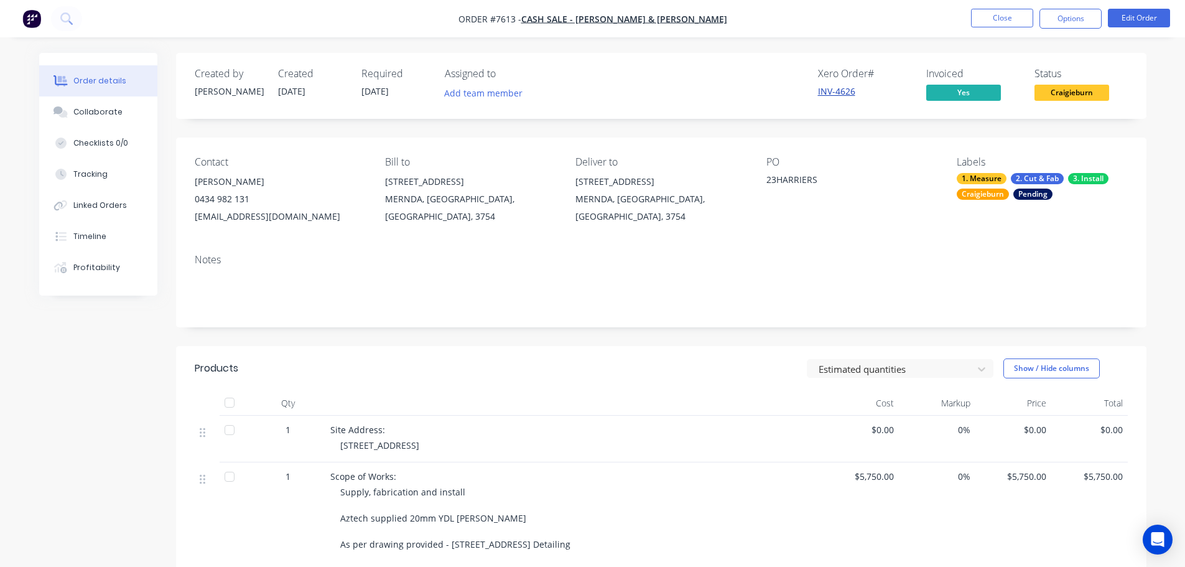
click at [838, 94] on link "INV-4626" at bounding box center [836, 91] width 37 height 12
drag, startPoint x: 100, startPoint y: 108, endPoint x: 108, endPoint y: 109, distance: 8.7
click at [100, 108] on div "Collaborate" at bounding box center [97, 111] width 49 height 11
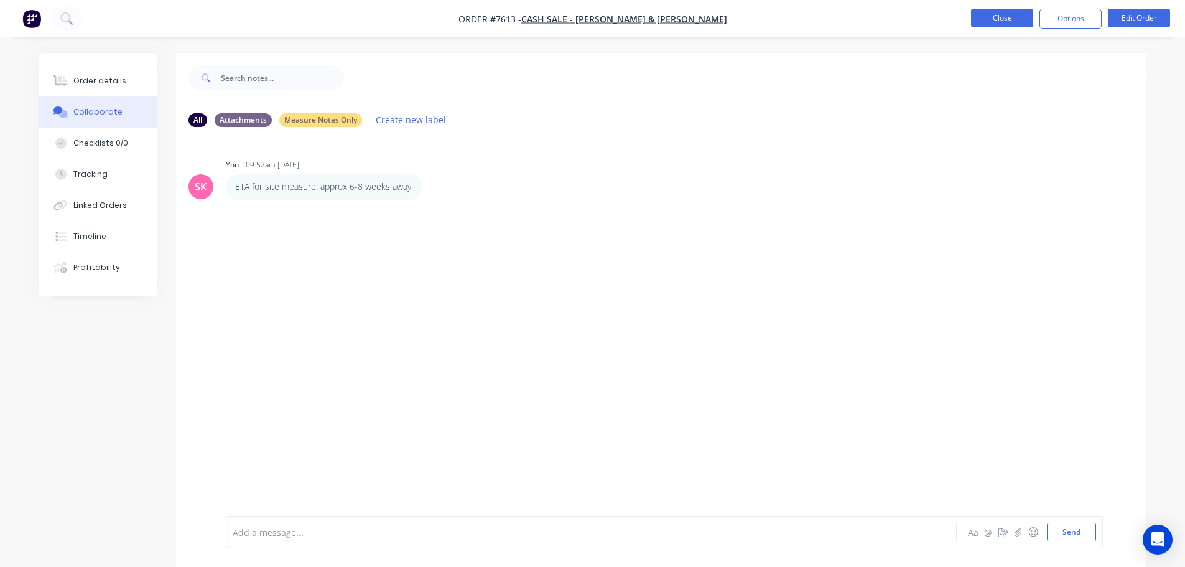
click at [990, 15] on button "Close" at bounding box center [1002, 18] width 62 height 19
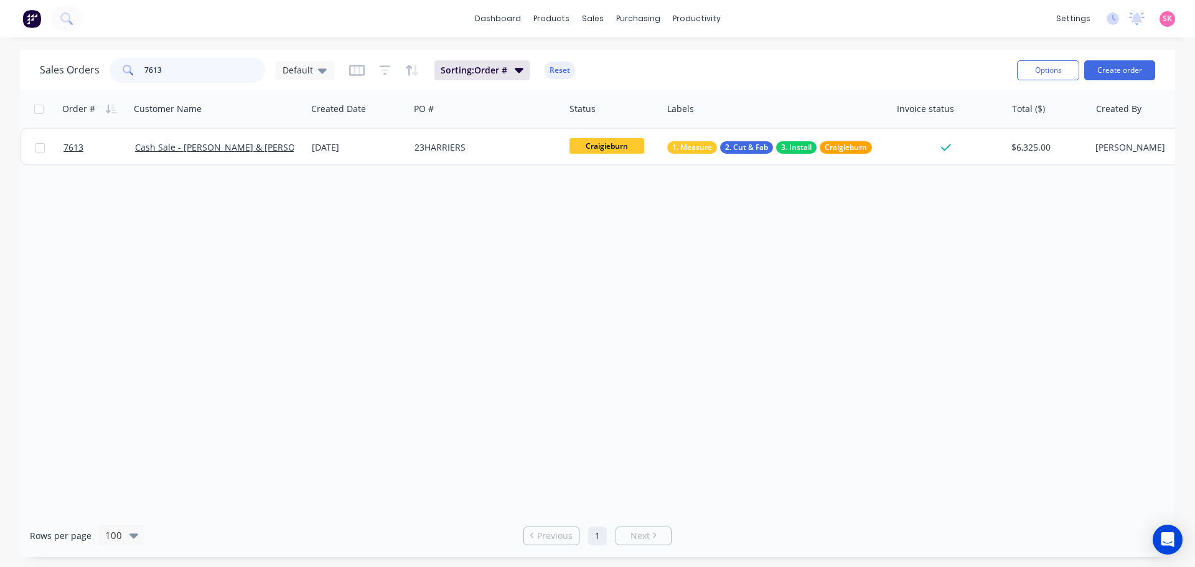
drag, startPoint x: 174, startPoint y: 74, endPoint x: 113, endPoint y: 73, distance: 60.4
click at [113, 73] on div "7613" at bounding box center [188, 70] width 156 height 25
drag, startPoint x: 633, startPoint y: 242, endPoint x: 618, endPoint y: 239, distance: 15.3
click at [633, 242] on div "Order # Customer Name Created Date PO # Status Labels Invoice status Total ($) …" at bounding box center [597, 302] width 1155 height 424
click at [110, 74] on div "7543" at bounding box center [188, 70] width 156 height 25
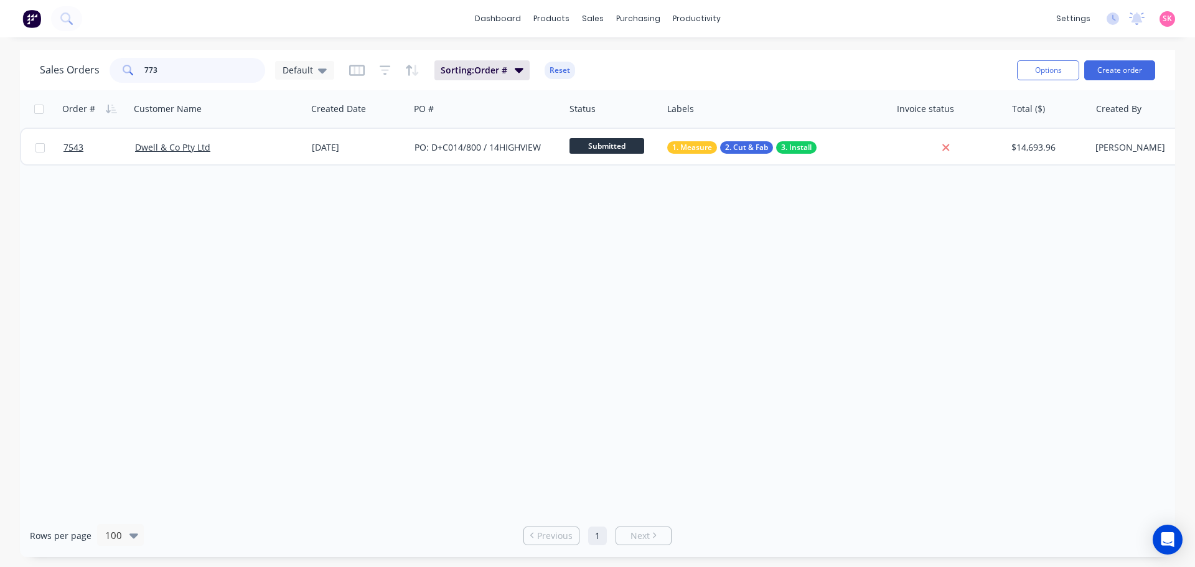
type input "7739"
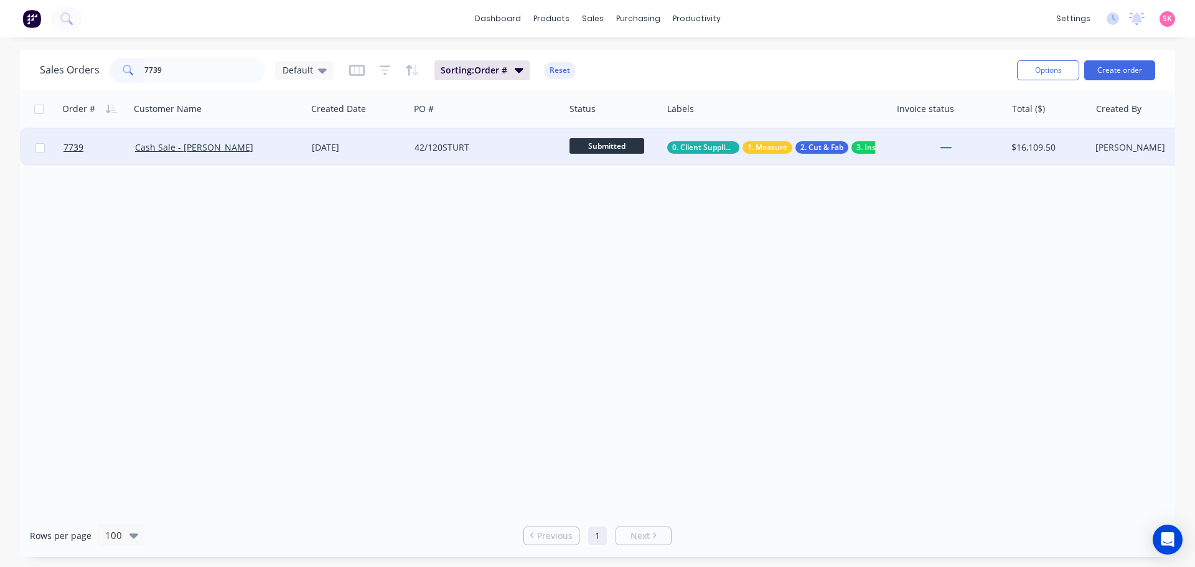
click at [413, 137] on div "42/120STURT" at bounding box center [486, 147] width 155 height 37
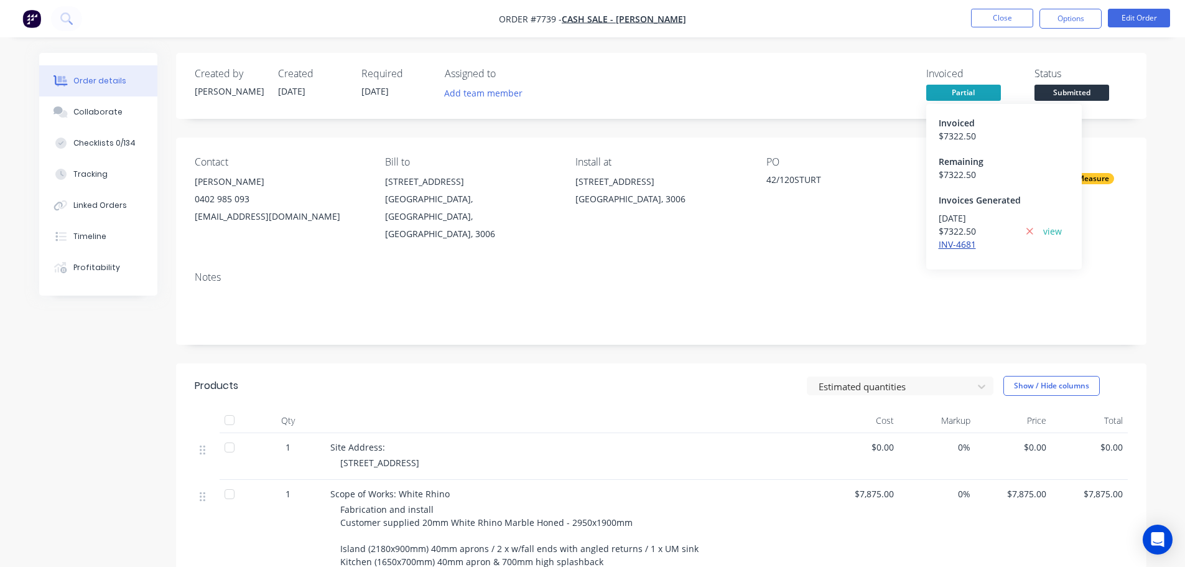
click at [963, 241] on link "INV-4681" at bounding box center [957, 244] width 37 height 12
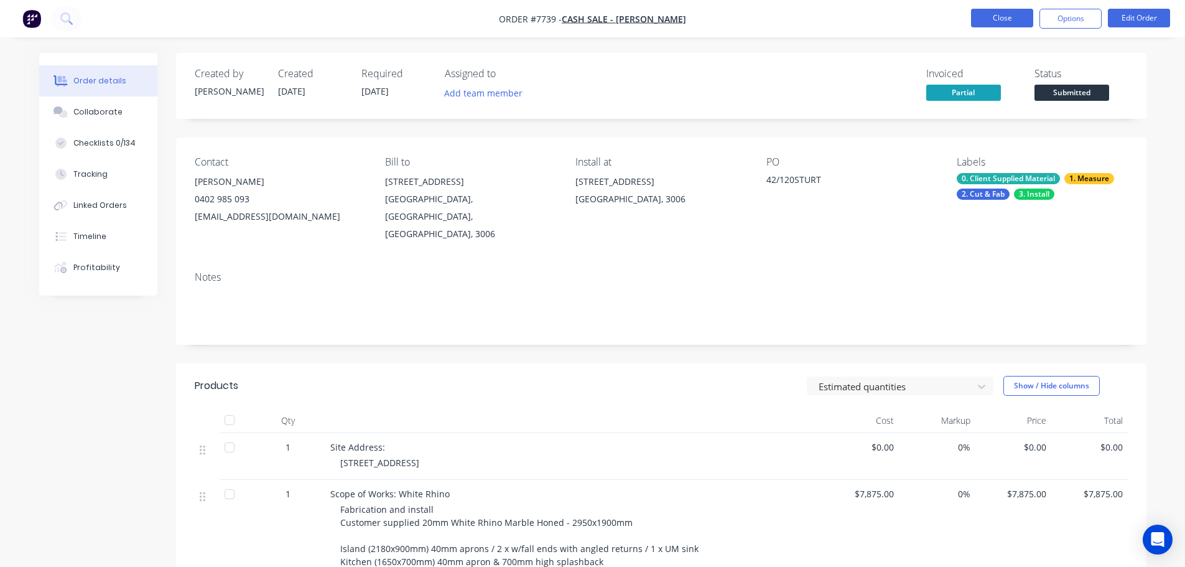
click at [988, 12] on button "Close" at bounding box center [1002, 18] width 62 height 19
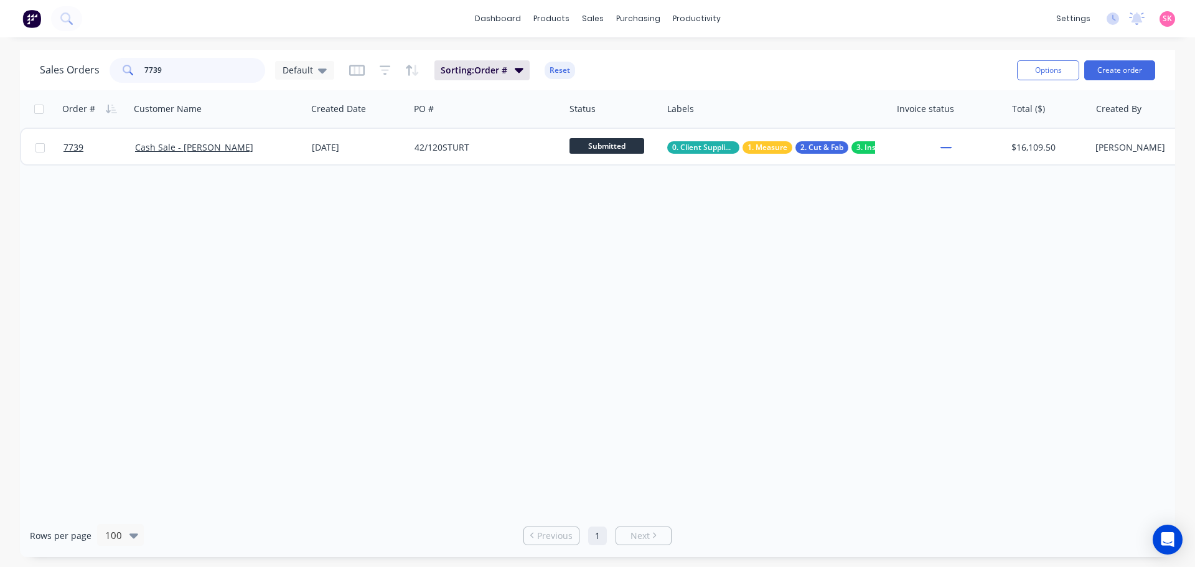
drag, startPoint x: 164, startPoint y: 79, endPoint x: 71, endPoint y: 78, distance: 92.7
click at [71, 78] on div "Sales Orders 7739 Default" at bounding box center [187, 70] width 294 height 25
type input "7733"
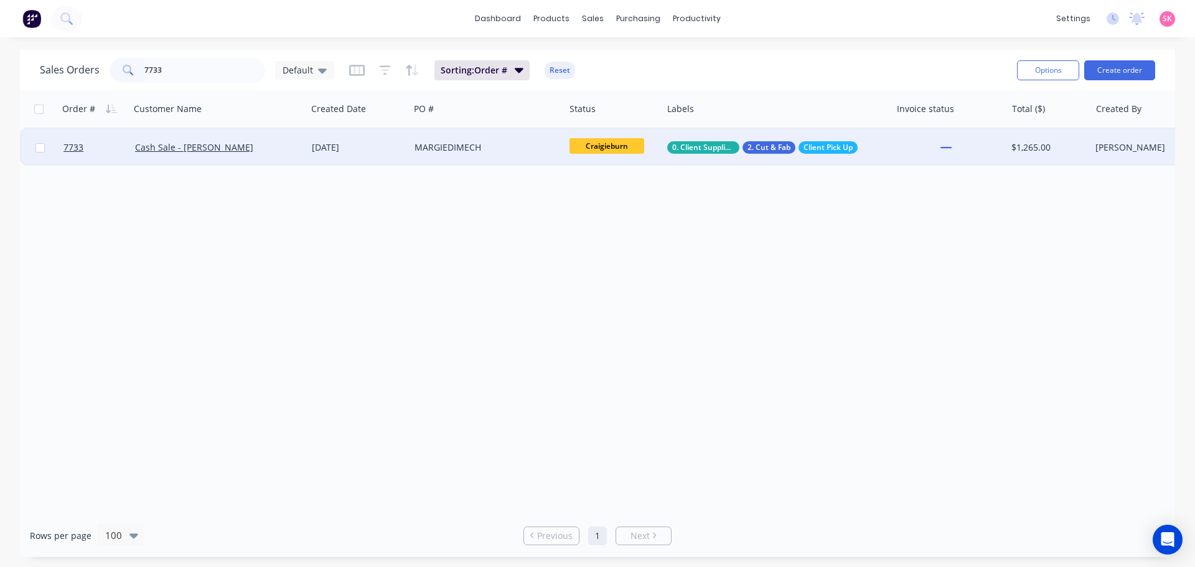
click at [894, 152] on div at bounding box center [948, 147] width 115 height 37
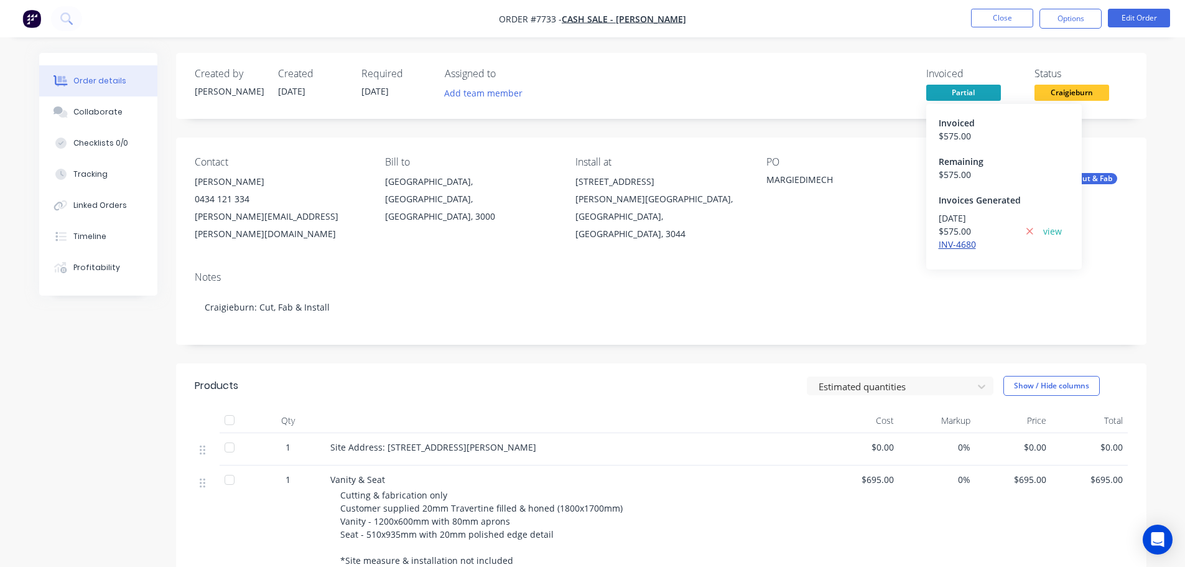
click at [946, 246] on link "INV-4680" at bounding box center [957, 244] width 37 height 12
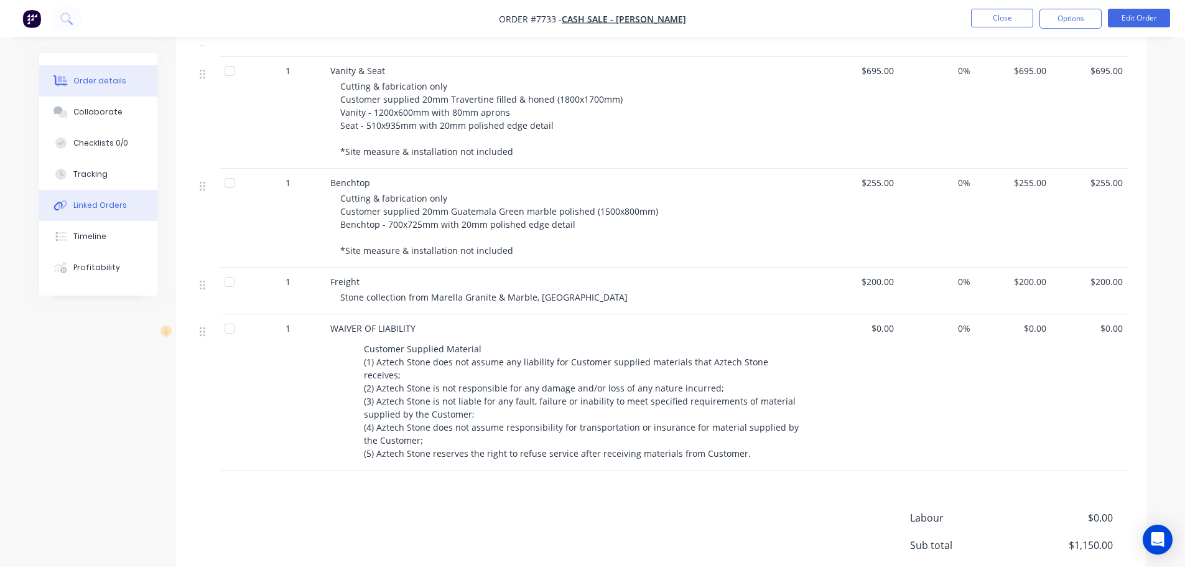
scroll to position [503, 0]
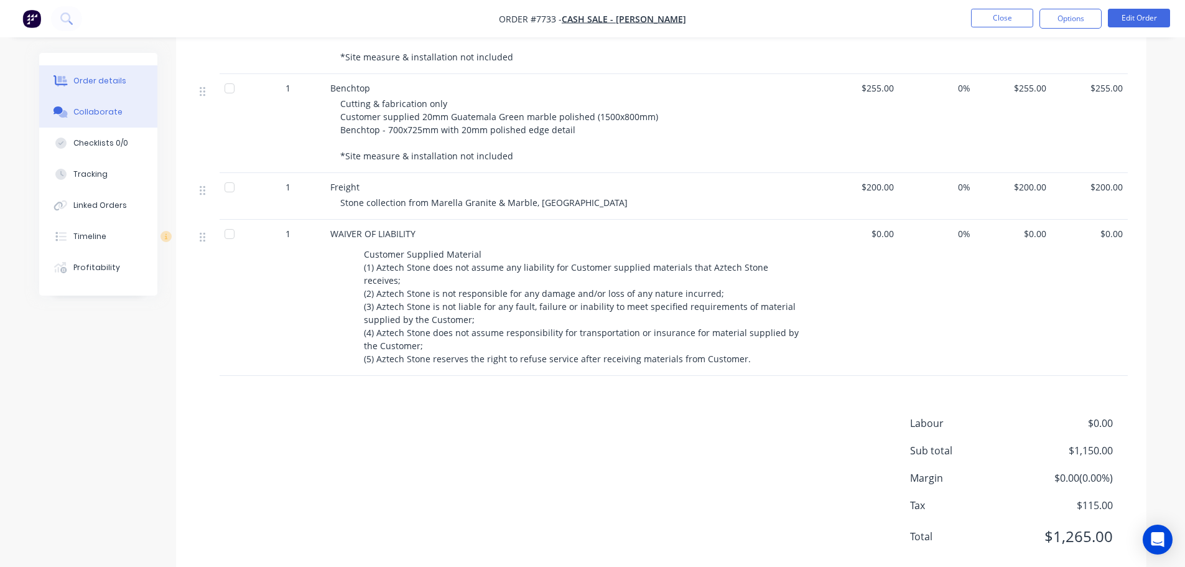
click at [104, 126] on button "Collaborate" at bounding box center [98, 111] width 118 height 31
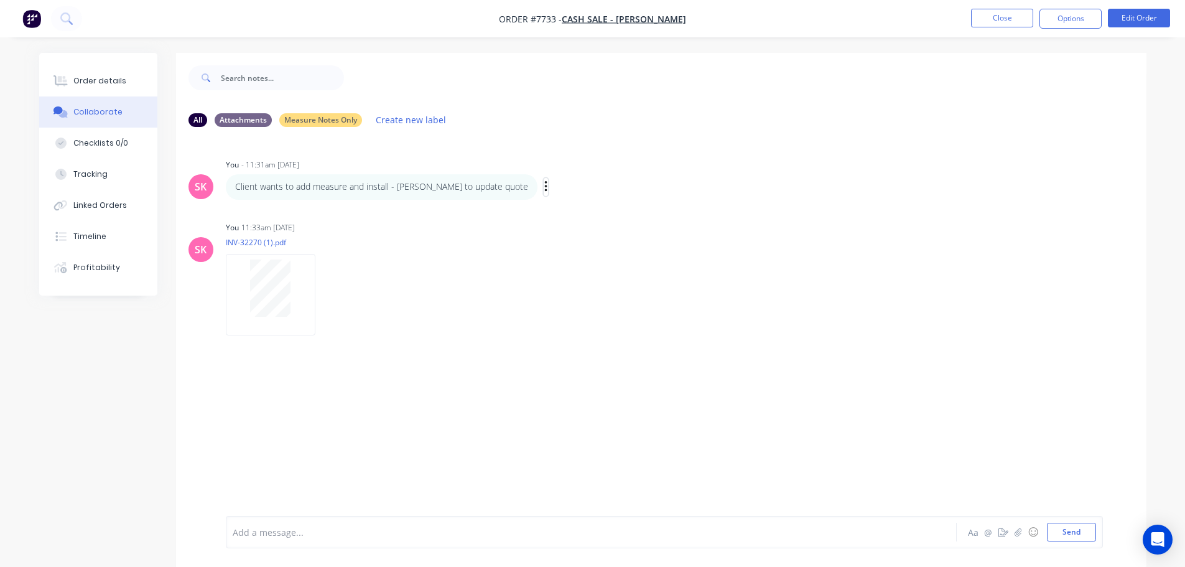
click at [544, 185] on icon "button" at bounding box center [546, 187] width 4 height 14
click at [552, 214] on button "Edit" at bounding box center [591, 209] width 78 height 21
click at [1019, 19] on button "Close" at bounding box center [1002, 18] width 62 height 19
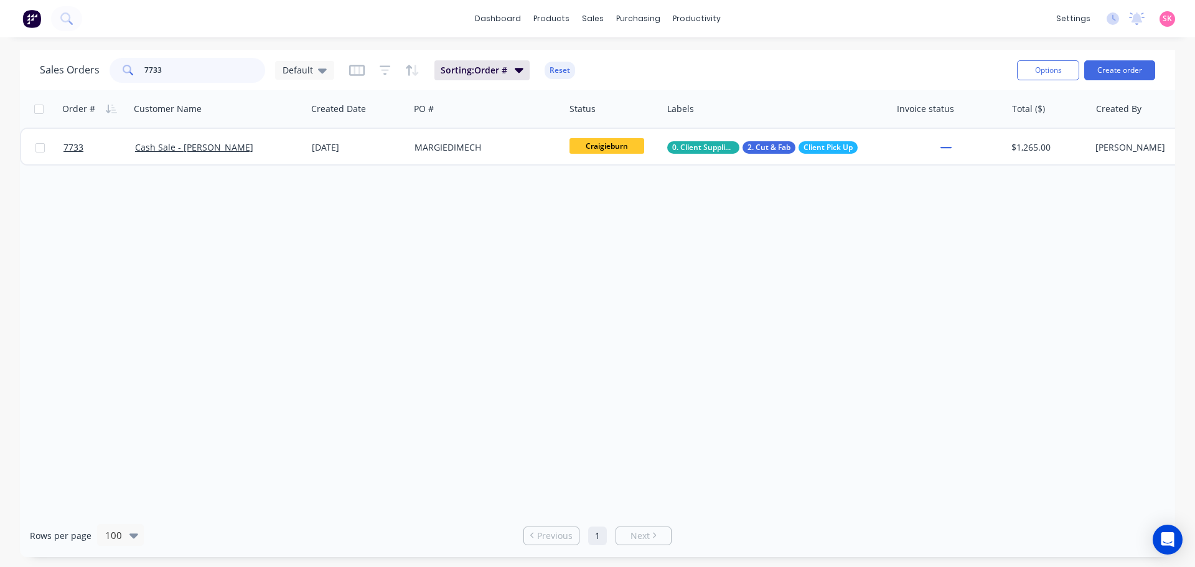
drag, startPoint x: 199, startPoint y: 74, endPoint x: 50, endPoint y: 74, distance: 148.7
click at [50, 74] on div "Sales Orders 7733 Default" at bounding box center [187, 70] width 294 height 25
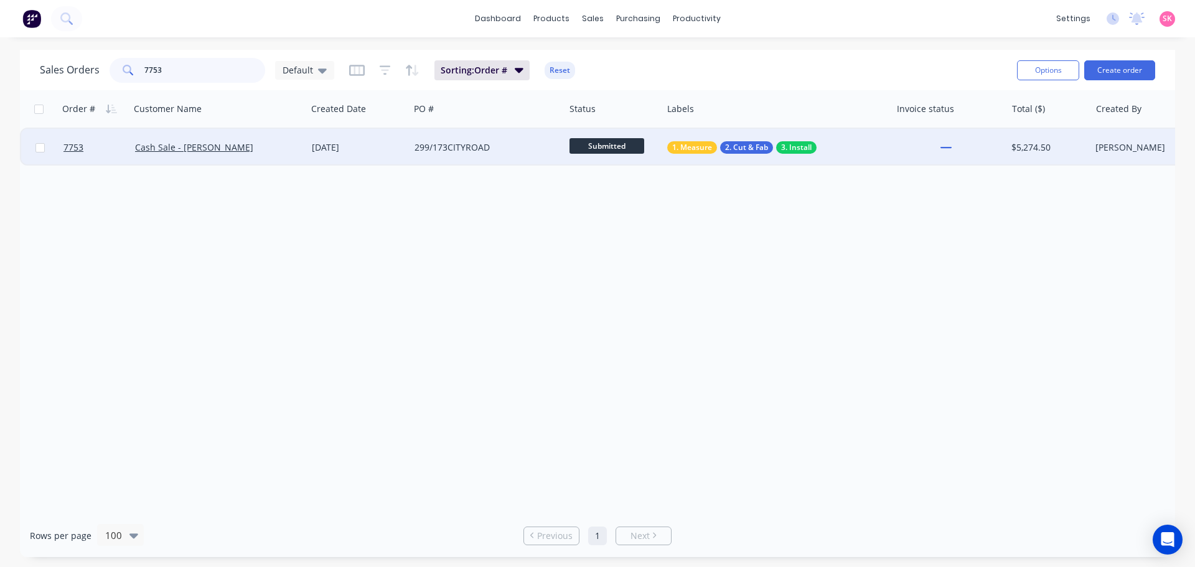
type input "7753"
click at [359, 144] on div "[DATE]" at bounding box center [358, 147] width 93 height 12
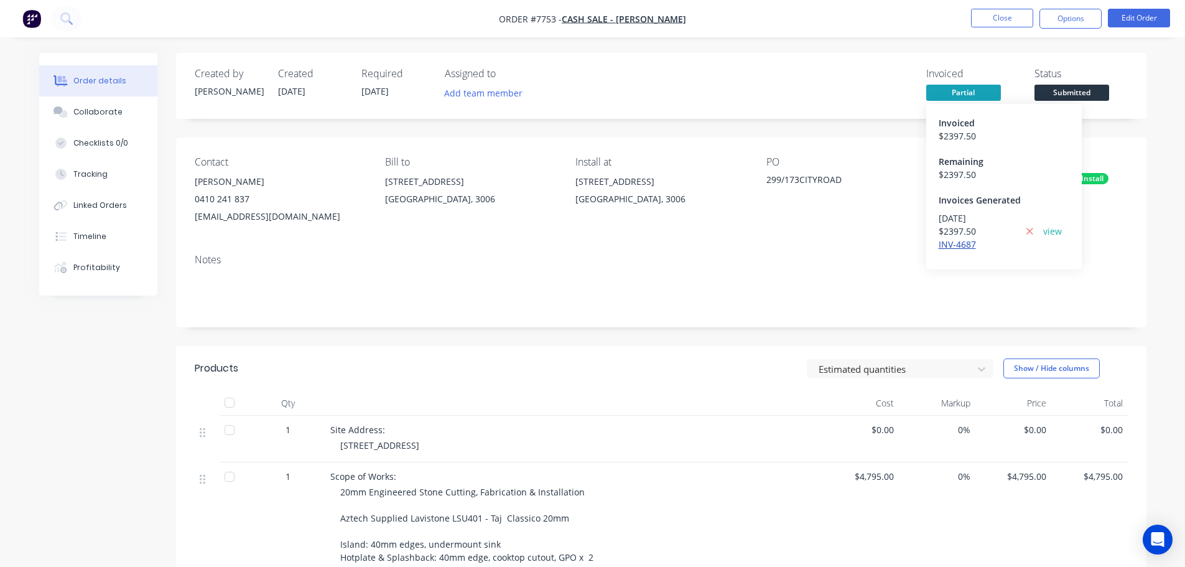
click at [968, 244] on link "INV-4687" at bounding box center [957, 244] width 37 height 12
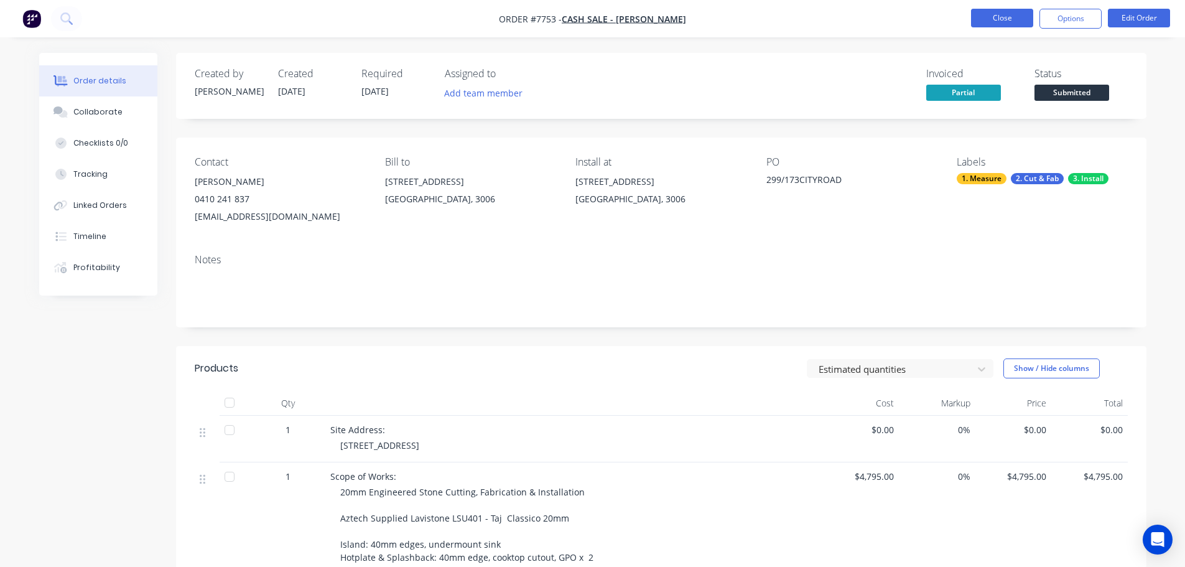
click at [989, 18] on button "Close" at bounding box center [1002, 18] width 62 height 19
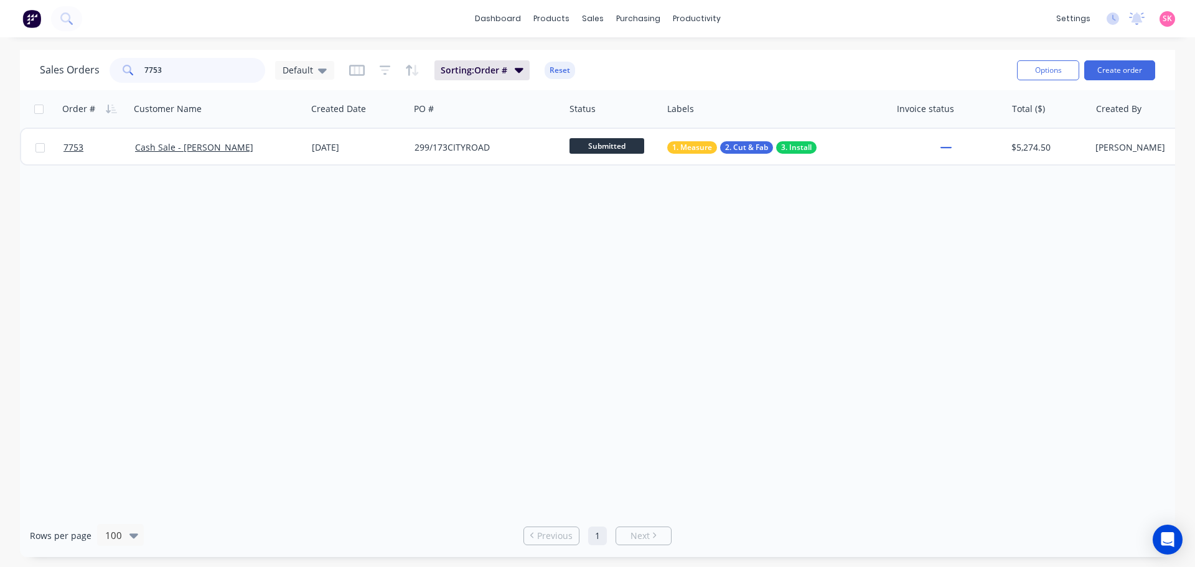
drag, startPoint x: 210, startPoint y: 71, endPoint x: 30, endPoint y: 71, distance: 179.8
click at [32, 71] on div "Sales Orders 7753 Default Sorting: Order # Reset Options Create order" at bounding box center [597, 70] width 1155 height 40
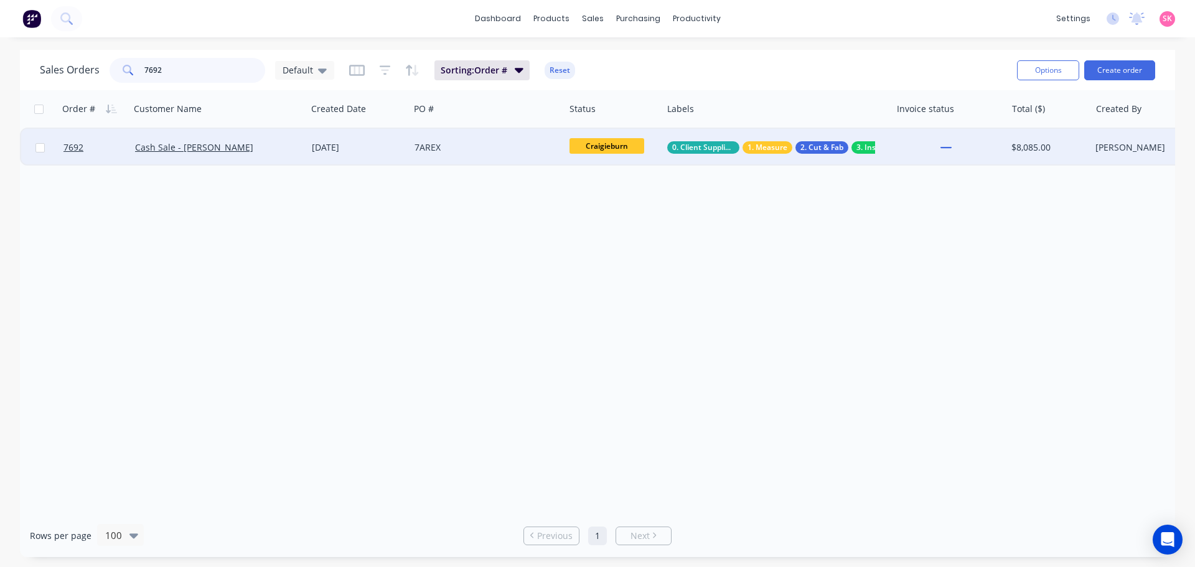
type input "7692"
click at [501, 161] on div "7AREX" at bounding box center [486, 147] width 155 height 37
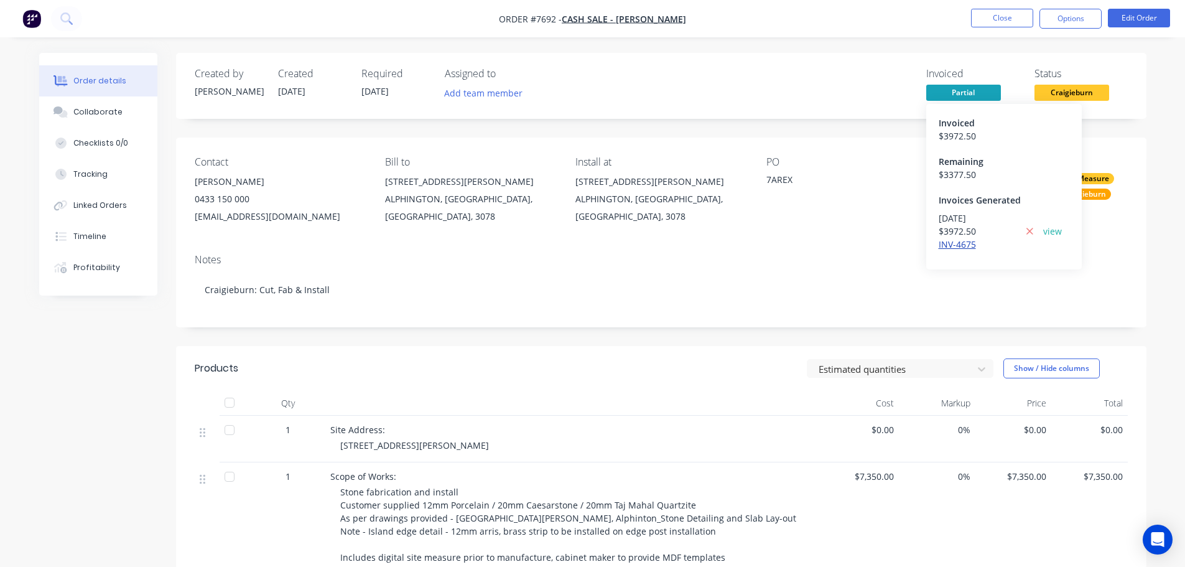
click at [965, 244] on link "INV-4675" at bounding box center [957, 244] width 37 height 12
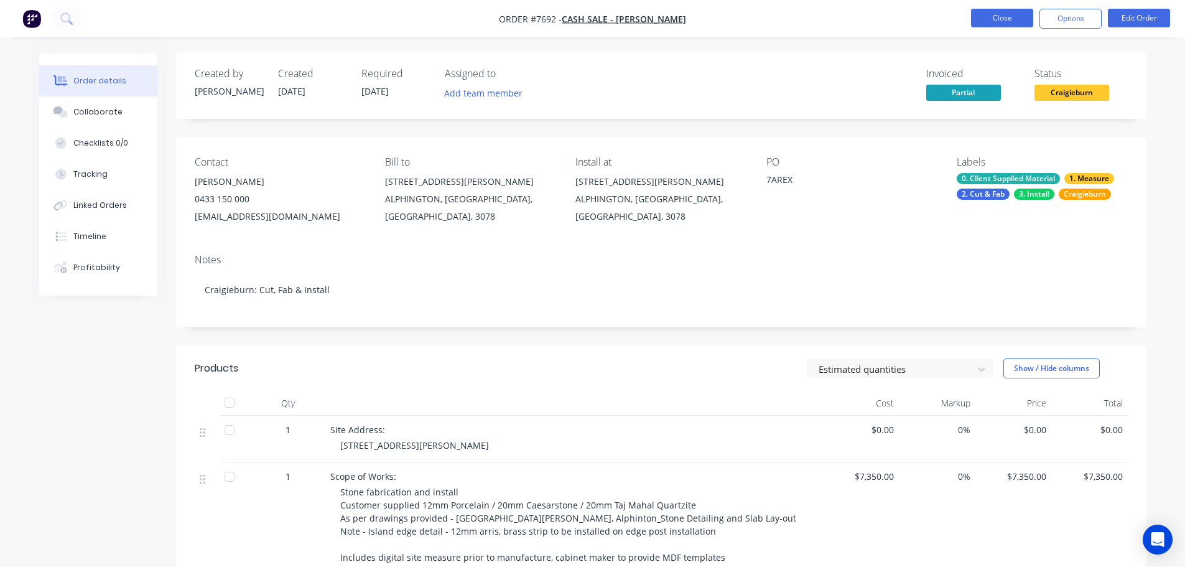
click at [997, 9] on button "Close" at bounding box center [1002, 18] width 62 height 19
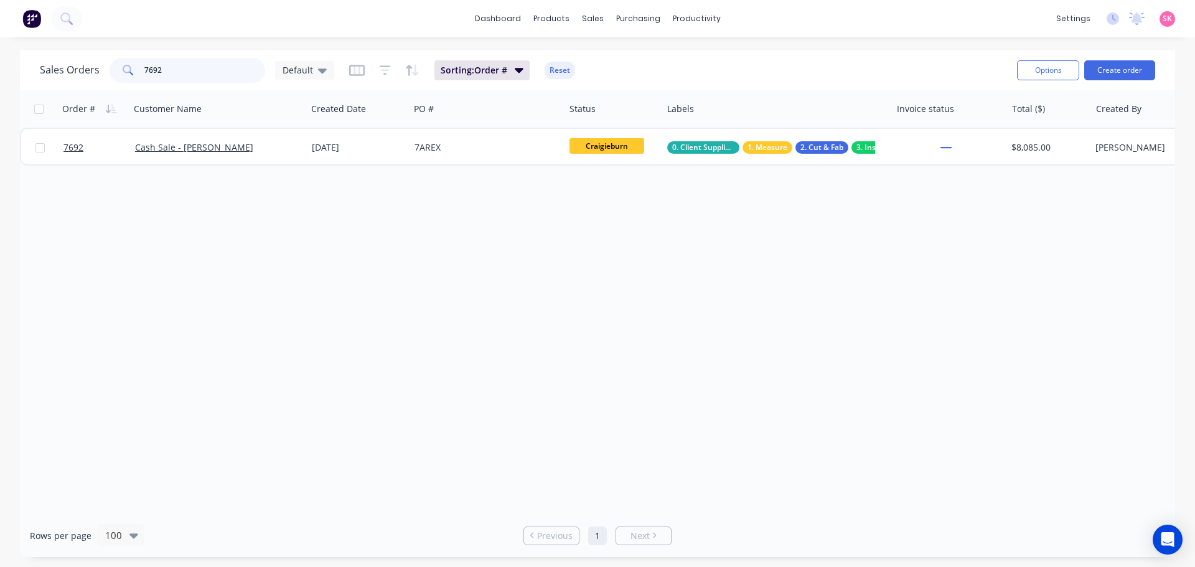
drag, startPoint x: 161, startPoint y: 69, endPoint x: 44, endPoint y: 68, distance: 117.0
click at [45, 68] on div "Sales Orders 7692 Default" at bounding box center [187, 70] width 294 height 25
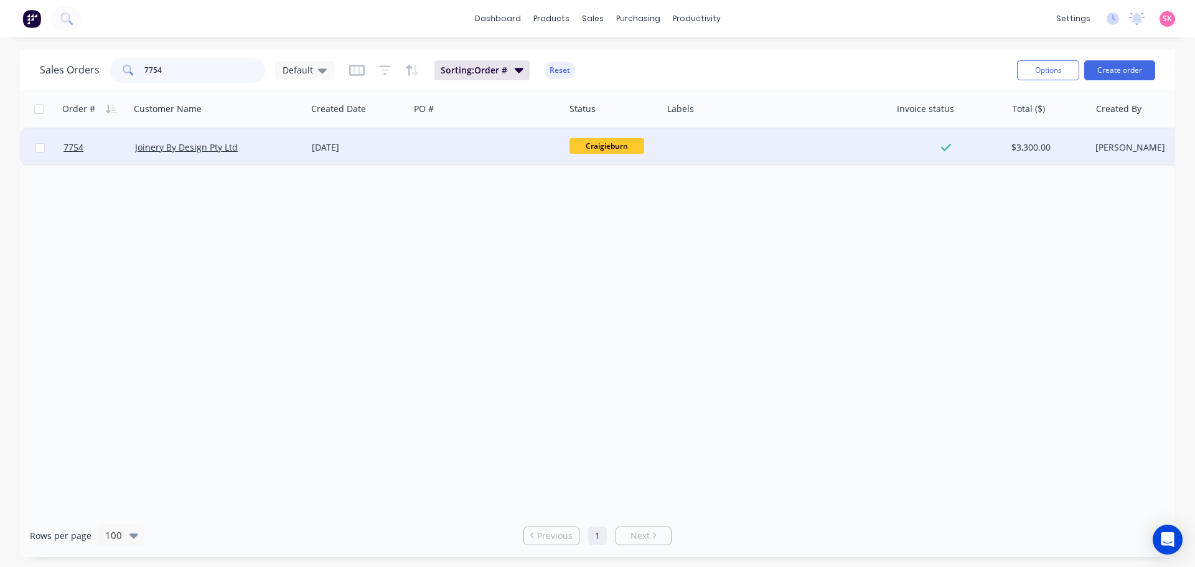
type input "7754"
click at [514, 150] on div at bounding box center [486, 147] width 155 height 37
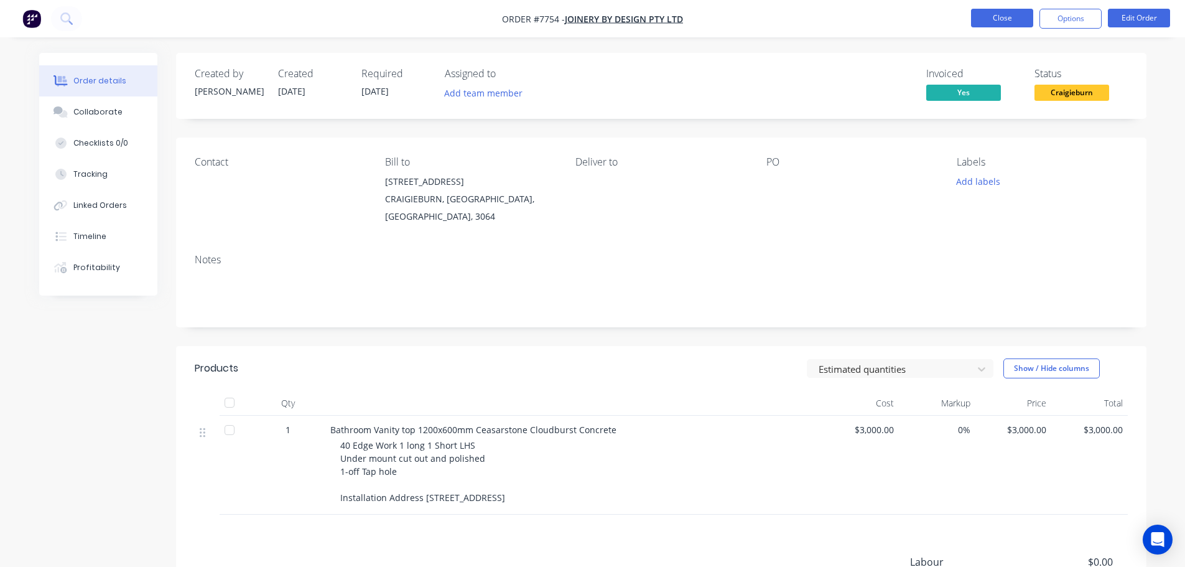
click at [1000, 18] on button "Close" at bounding box center [1002, 18] width 62 height 19
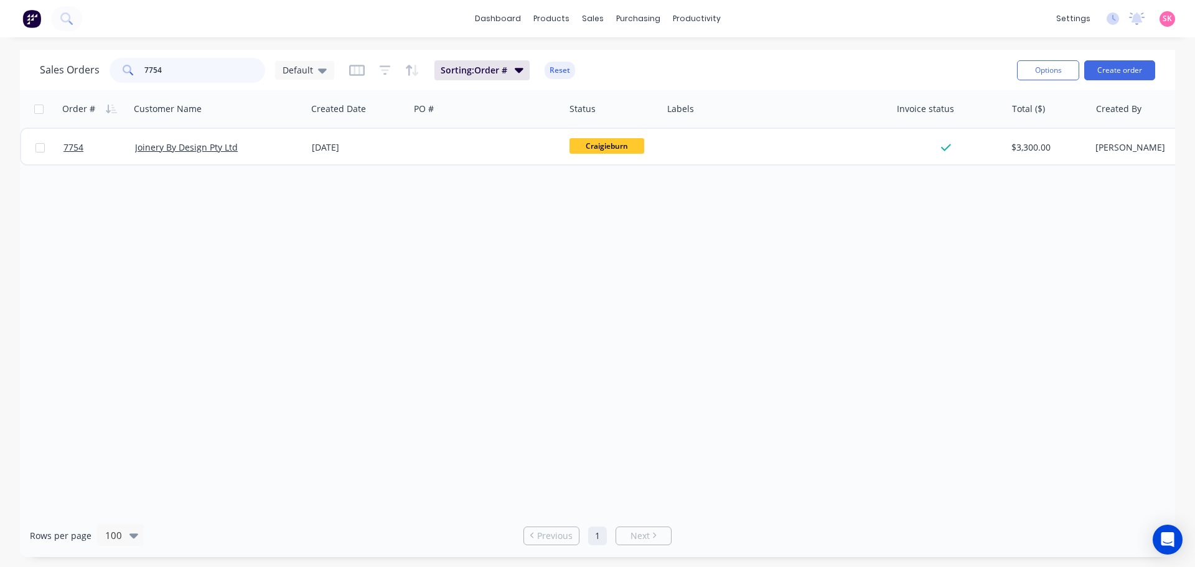
drag, startPoint x: 197, startPoint y: 68, endPoint x: 40, endPoint y: 68, distance: 156.2
click at [42, 68] on div "Sales Orders 7754 Default" at bounding box center [187, 70] width 294 height 25
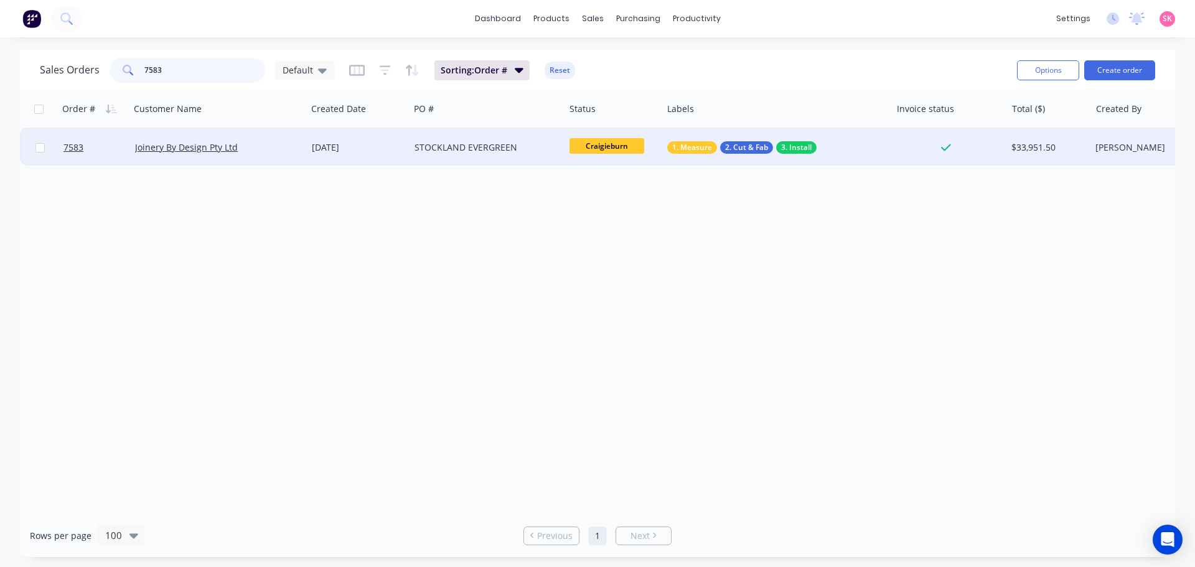
type input "7583"
click at [362, 153] on div "01 Aug 2025" at bounding box center [358, 147] width 93 height 12
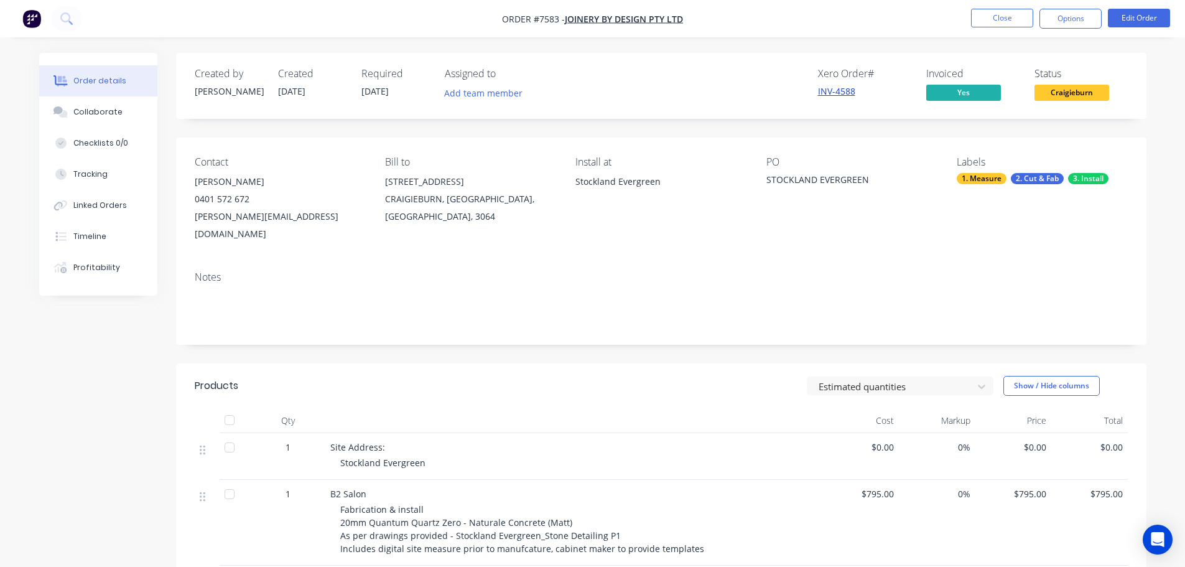
click at [848, 89] on link "INV-4588" at bounding box center [836, 91] width 37 height 12
click at [987, 20] on button "Close" at bounding box center [1002, 18] width 62 height 19
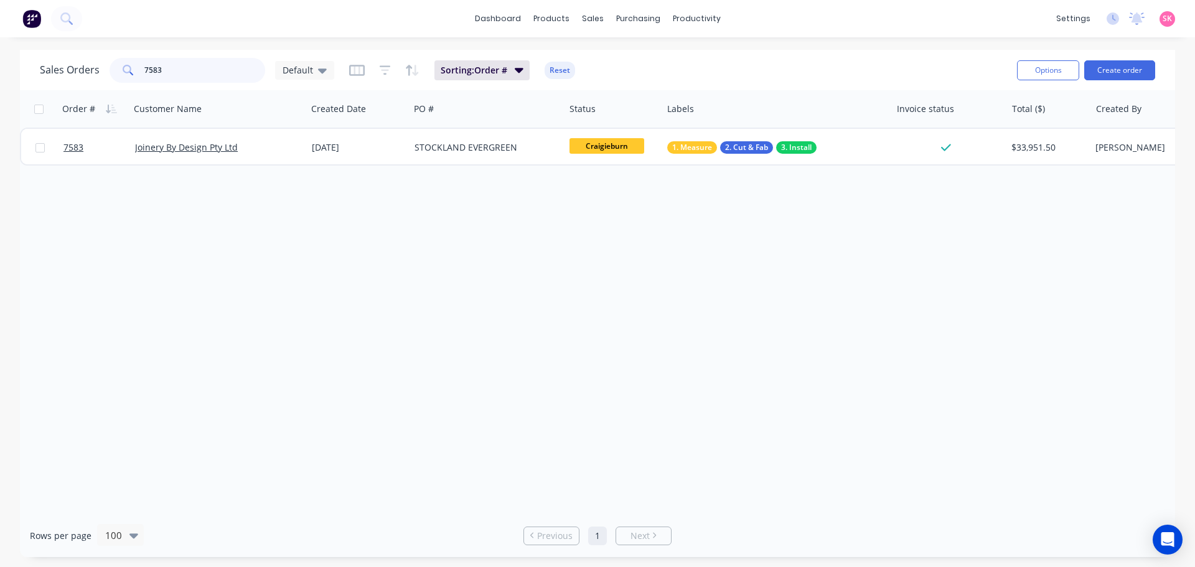
drag, startPoint x: 176, startPoint y: 72, endPoint x: 84, endPoint y: 68, distance: 92.2
click at [110, 72] on div "7583" at bounding box center [188, 70] width 156 height 25
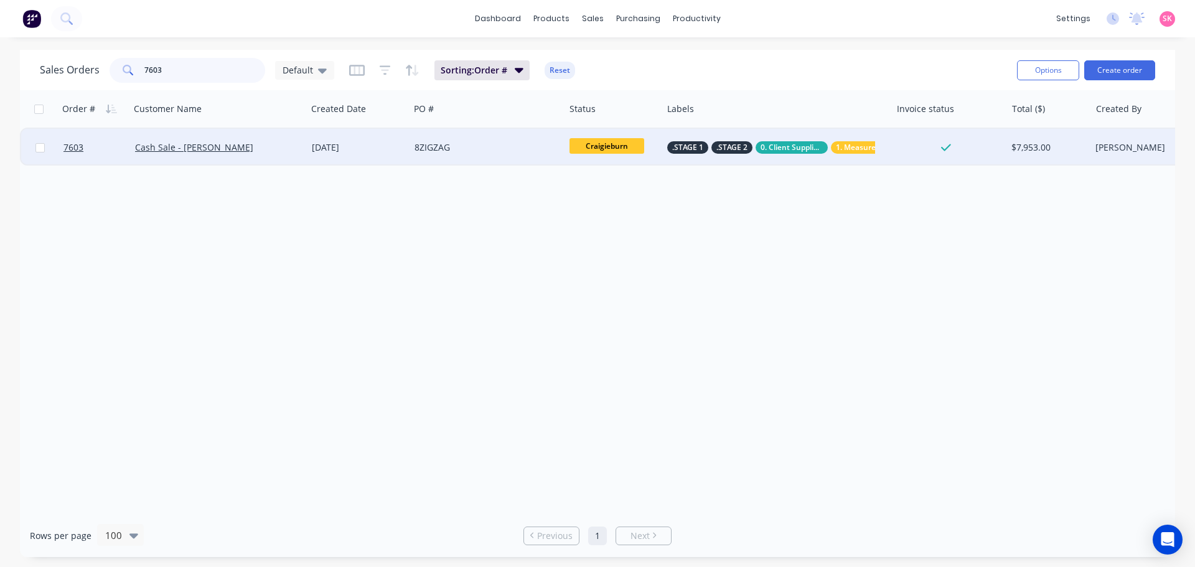
type input "7603"
click at [406, 153] on div "15 Aug 2025" at bounding box center [358, 147] width 103 height 37
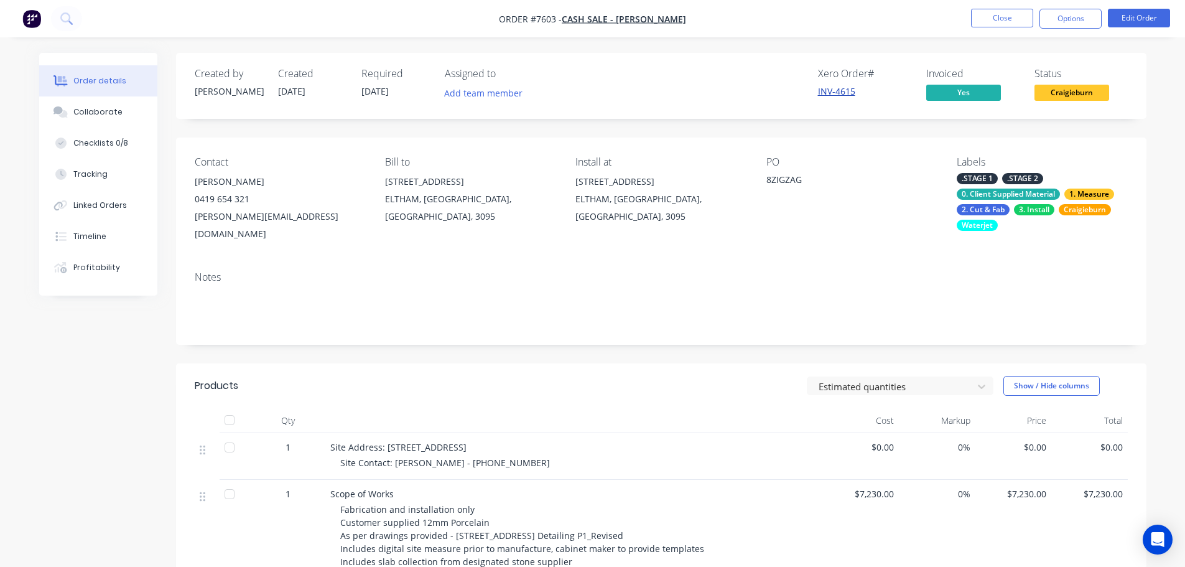
click at [844, 93] on link "INV-4615" at bounding box center [836, 91] width 37 height 12
click at [1017, 22] on button "Close" at bounding box center [1002, 18] width 62 height 19
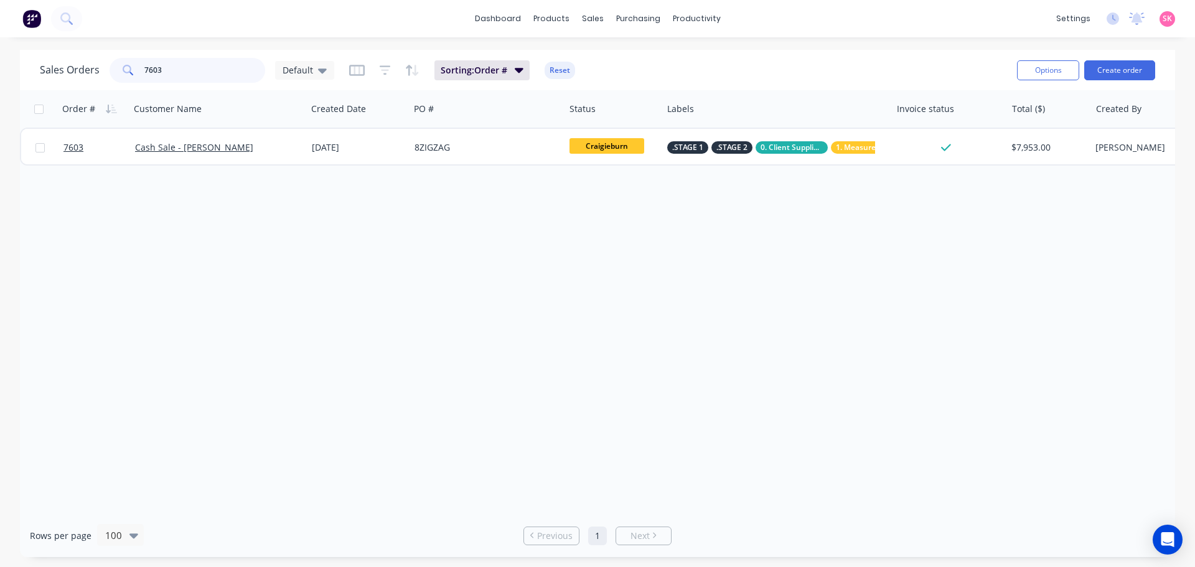
drag, startPoint x: 203, startPoint y: 79, endPoint x: 78, endPoint y: 71, distance: 125.3
click at [83, 73] on div "Sales Orders 7603 Default" at bounding box center [187, 70] width 294 height 25
drag, startPoint x: 197, startPoint y: 66, endPoint x: 17, endPoint y: 75, distance: 180.0
click at [42, 74] on div "Sales Orders 7603 Default" at bounding box center [187, 70] width 294 height 25
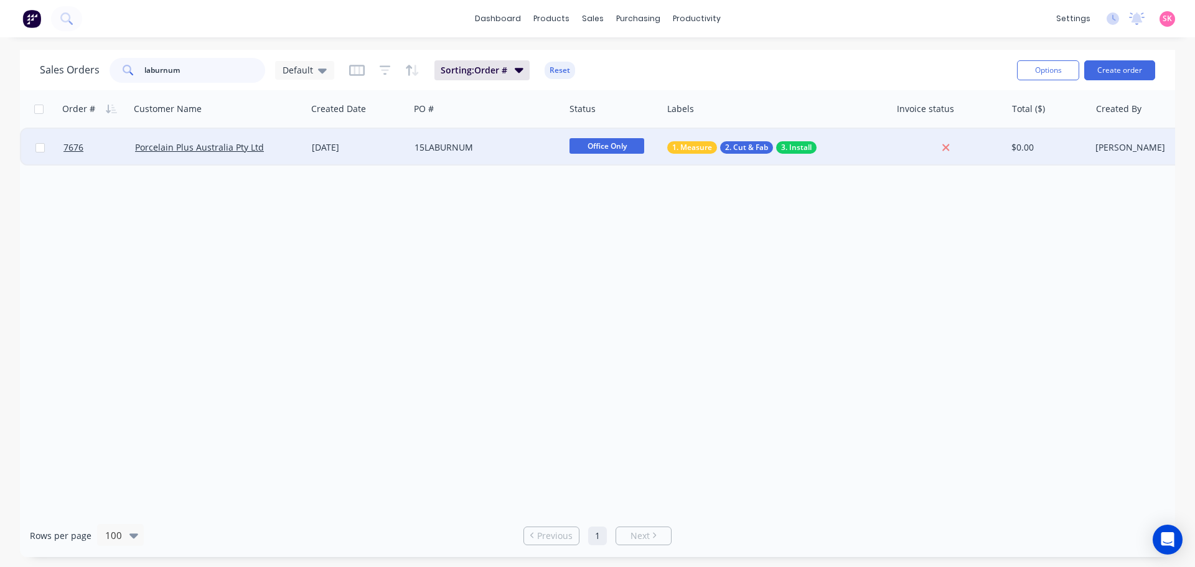
type input "laburnum"
click at [342, 162] on div "[DATE]" at bounding box center [358, 147] width 103 height 37
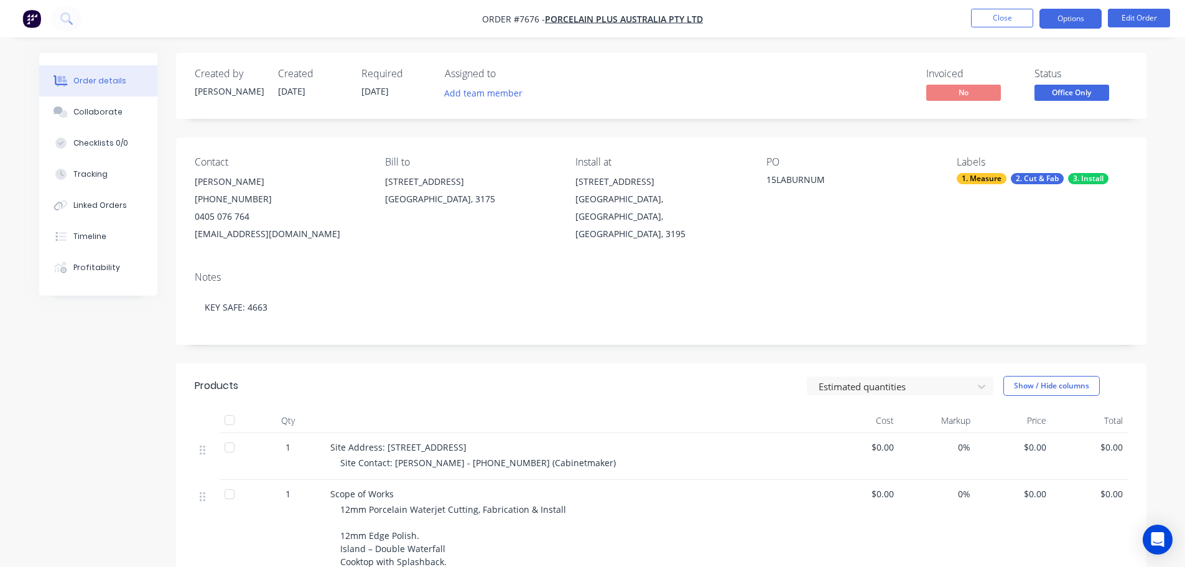
click at [1082, 20] on button "Options" at bounding box center [1071, 19] width 62 height 20
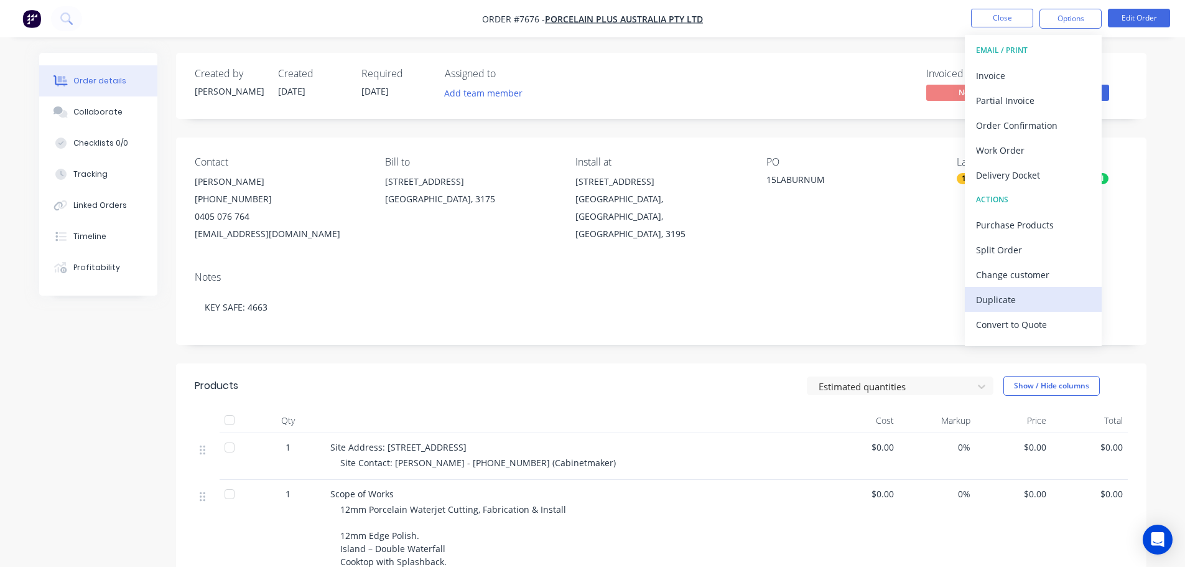
click at [1048, 297] on div "Duplicate" at bounding box center [1033, 300] width 114 height 18
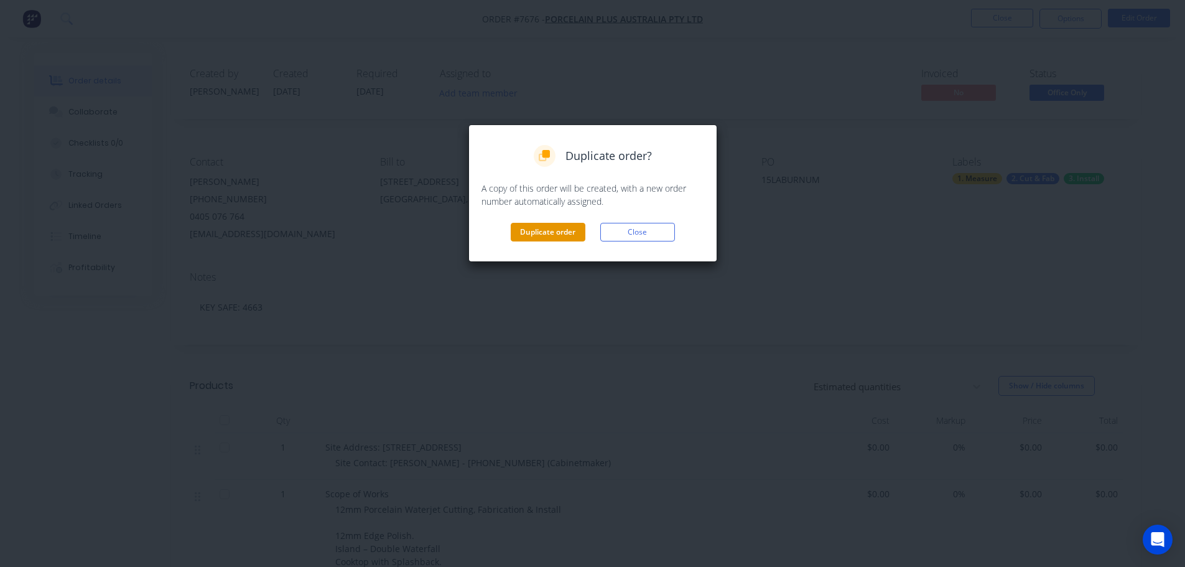
click at [565, 231] on button "Duplicate order" at bounding box center [548, 232] width 75 height 19
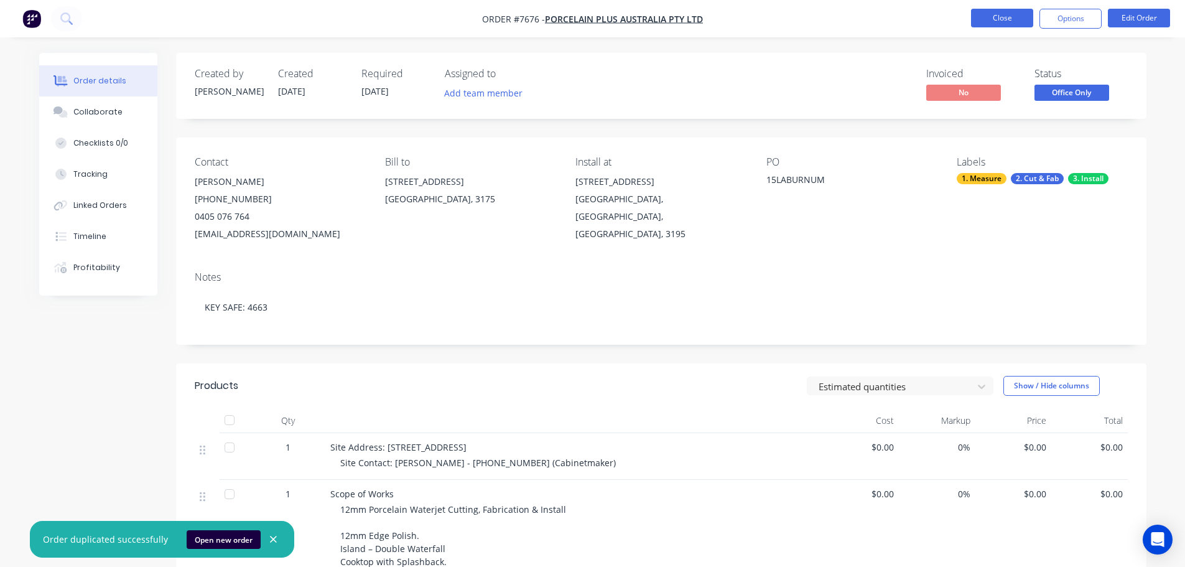
click at [996, 17] on button "Close" at bounding box center [1002, 18] width 62 height 19
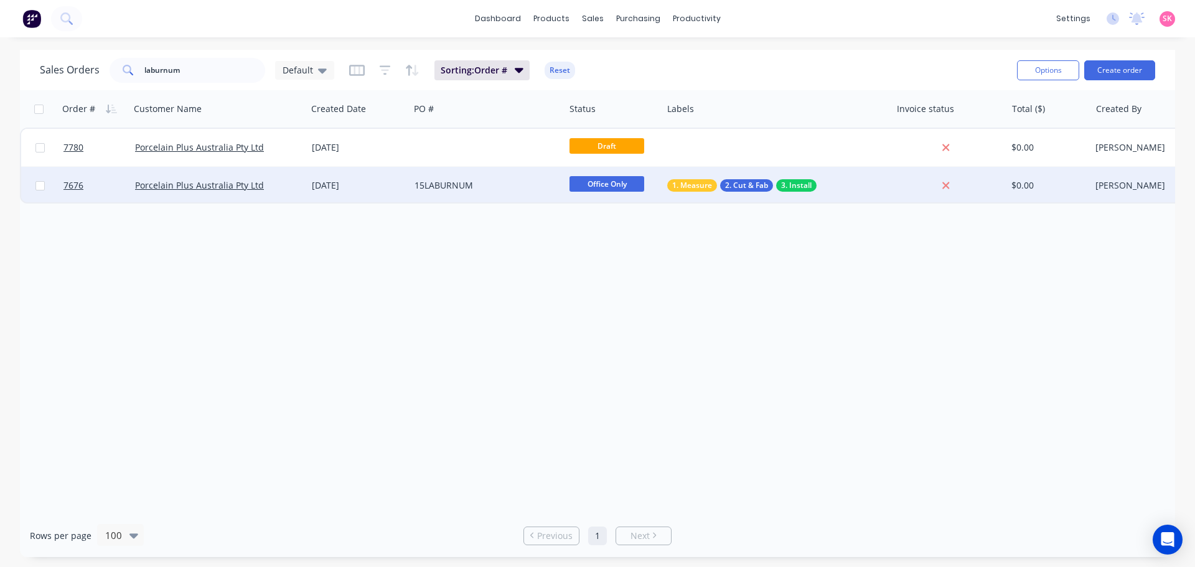
click at [483, 180] on div "15LABURNUM" at bounding box center [483, 185] width 138 height 12
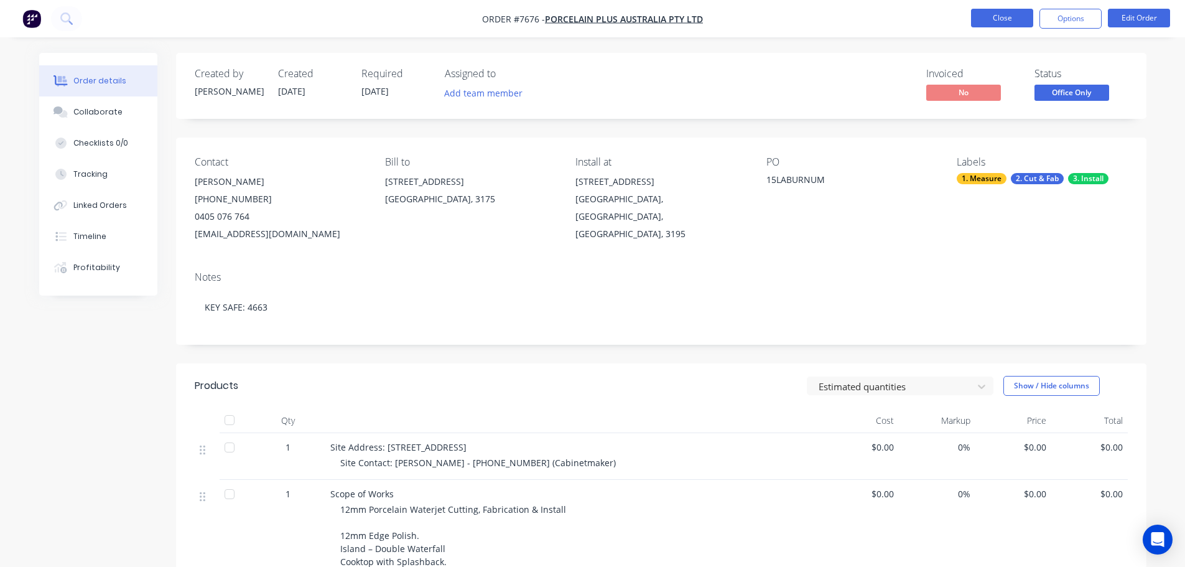
click at [1005, 19] on button "Close" at bounding box center [1002, 18] width 62 height 19
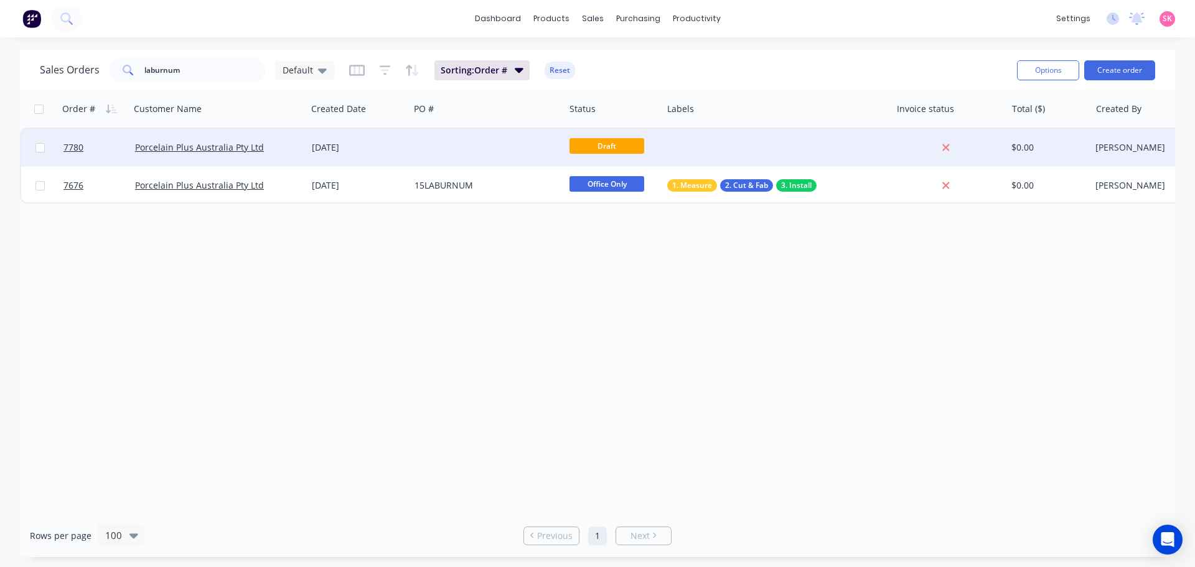
click at [470, 157] on div at bounding box center [486, 147] width 155 height 37
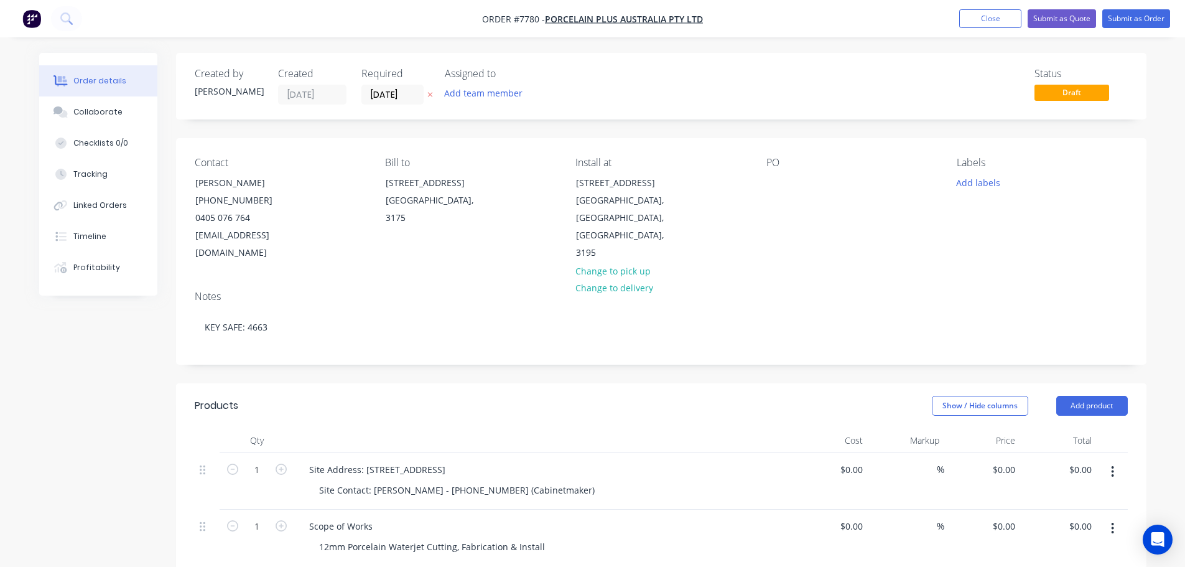
click at [810, 176] on div "PO" at bounding box center [852, 209] width 170 height 105
click at [774, 182] on div at bounding box center [777, 183] width 20 height 18
click at [1012, 181] on div "Add labels" at bounding box center [1042, 182] width 170 height 17
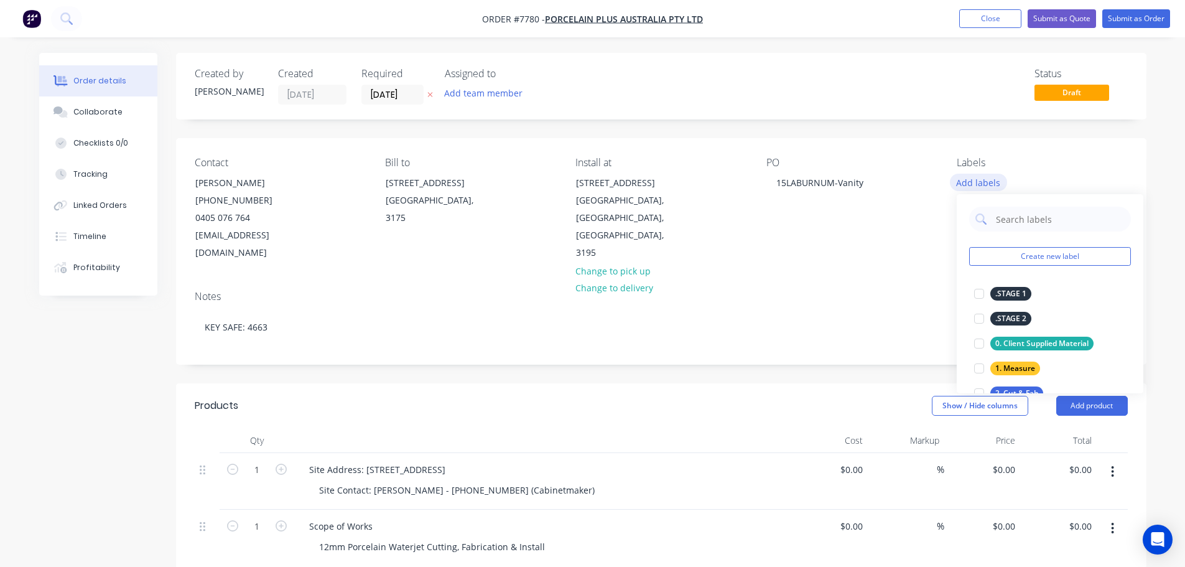
click at [971, 187] on button "Add labels" at bounding box center [978, 182] width 57 height 17
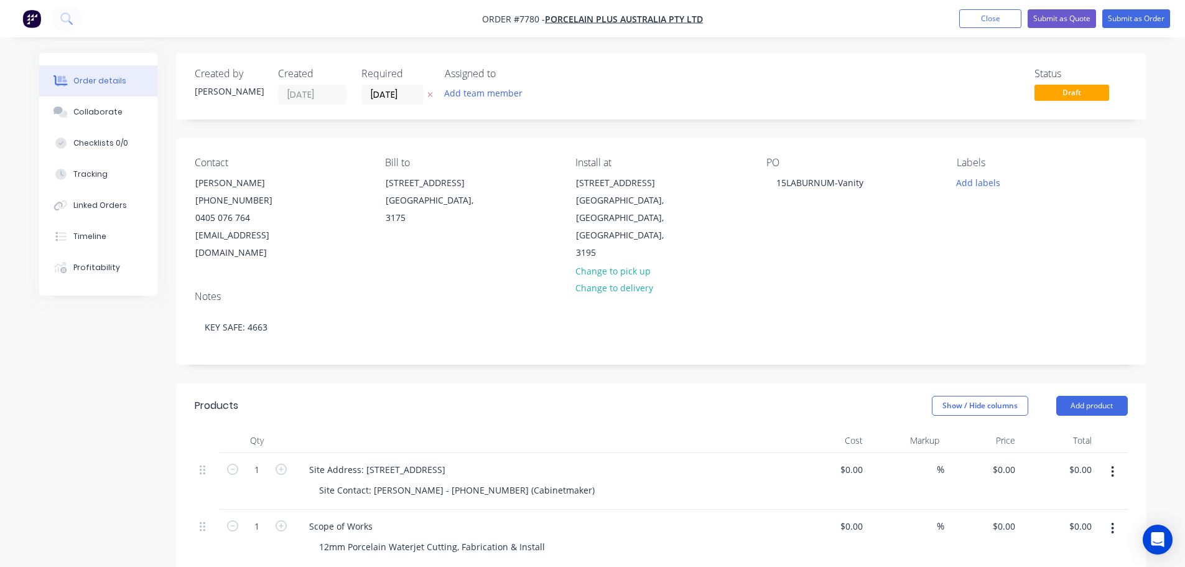
click at [973, 190] on button "Add labels" at bounding box center [978, 182] width 57 height 17
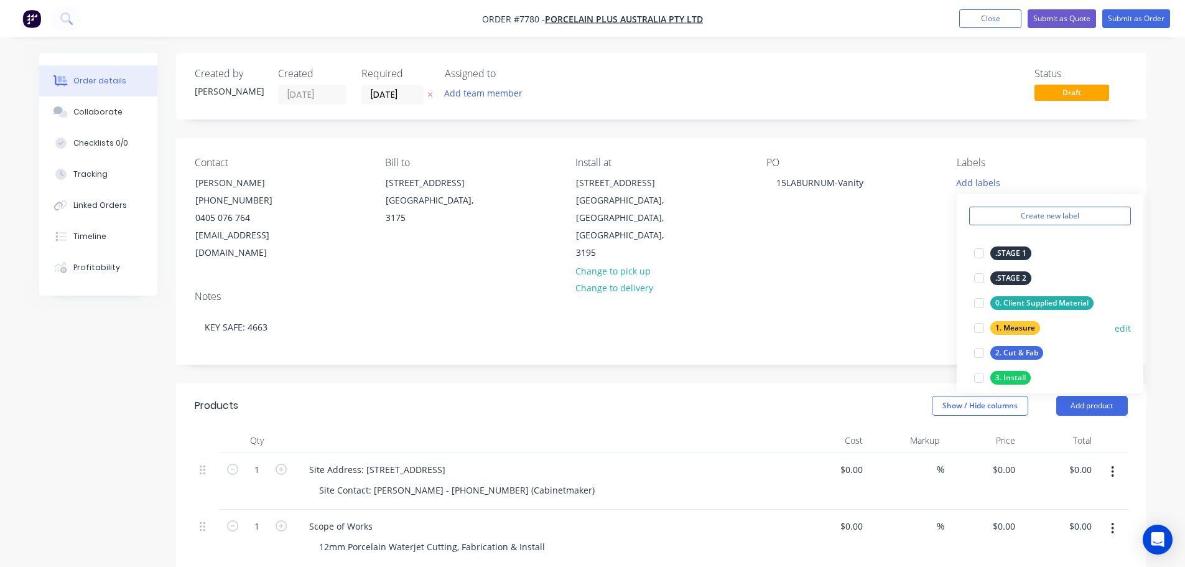
scroll to position [62, 0]
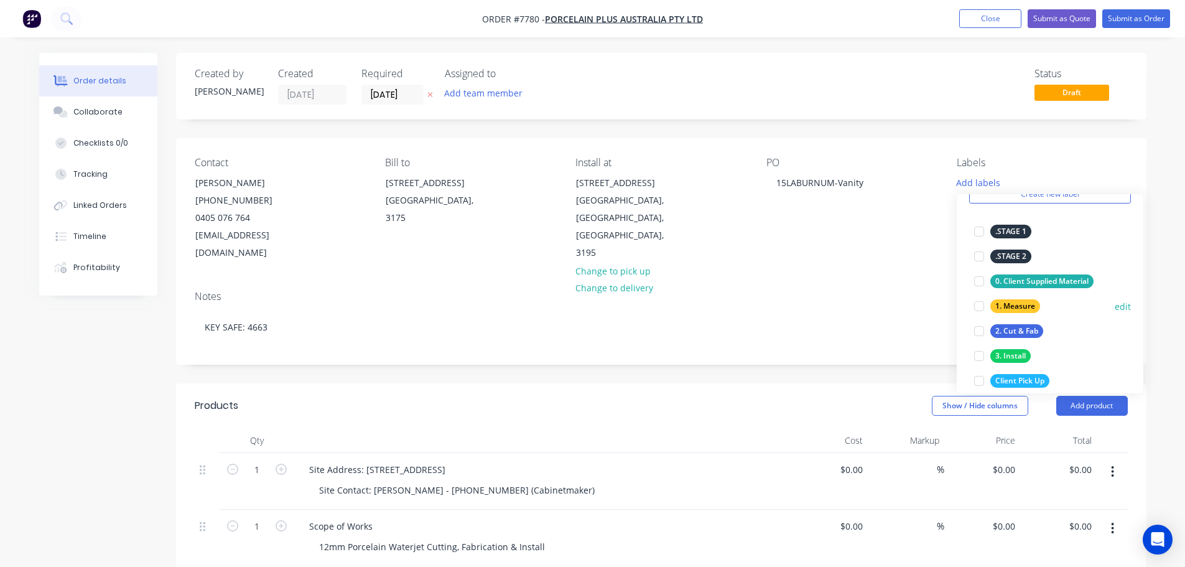
click at [979, 332] on div at bounding box center [979, 331] width 25 height 25
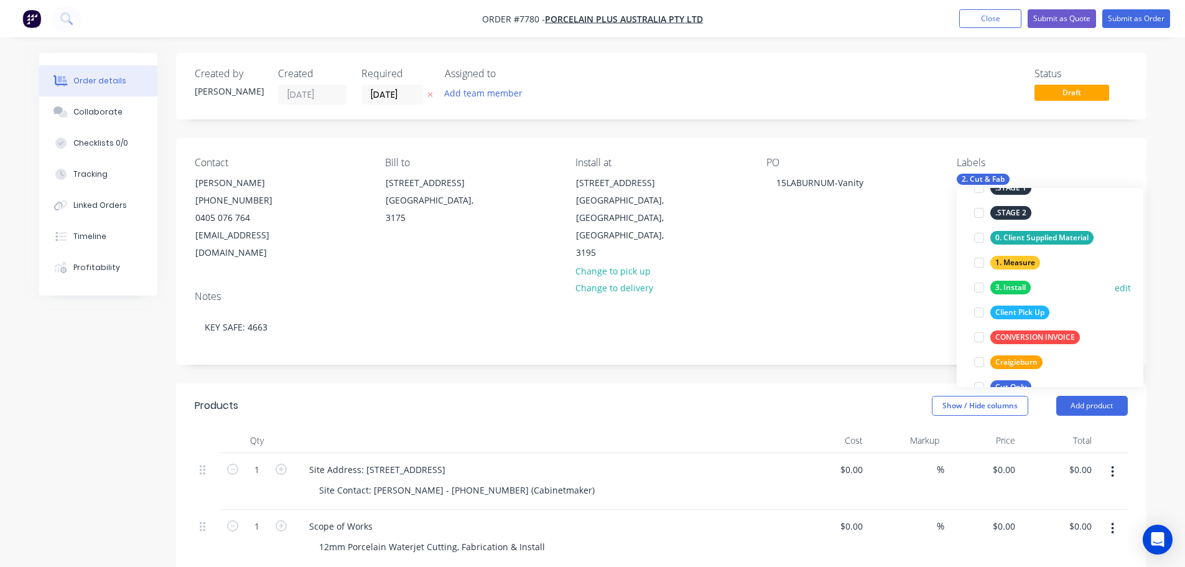
click at [981, 287] on div at bounding box center [979, 287] width 25 height 25
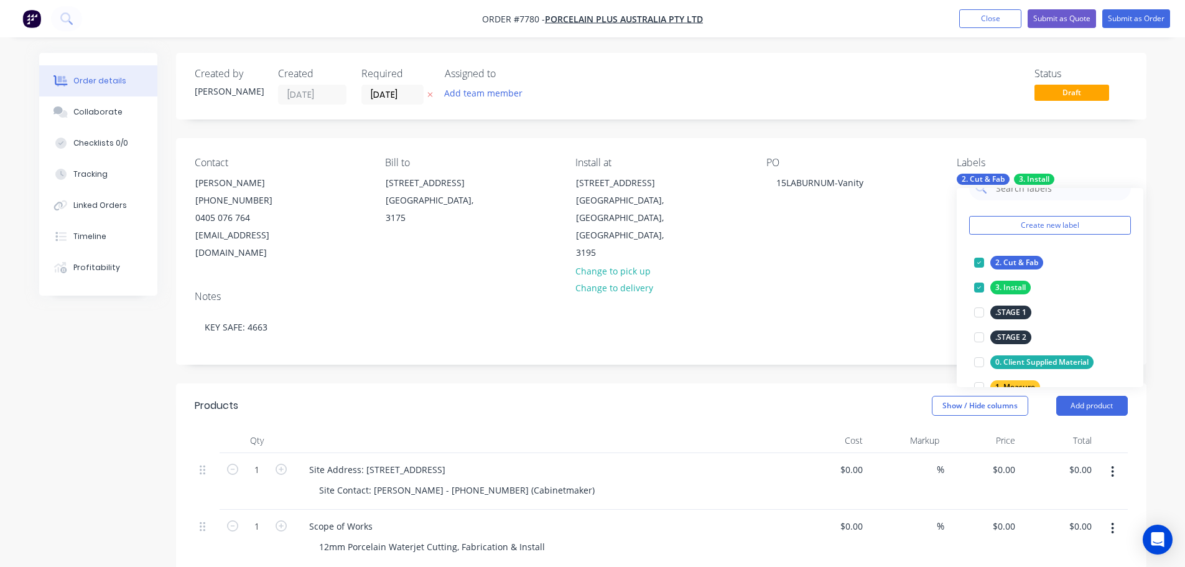
click at [800, 352] on div "Created by Stacey Created 24/09/25 Required 24/09/25 Assigned to Add team membe…" at bounding box center [661, 554] width 971 height 1002
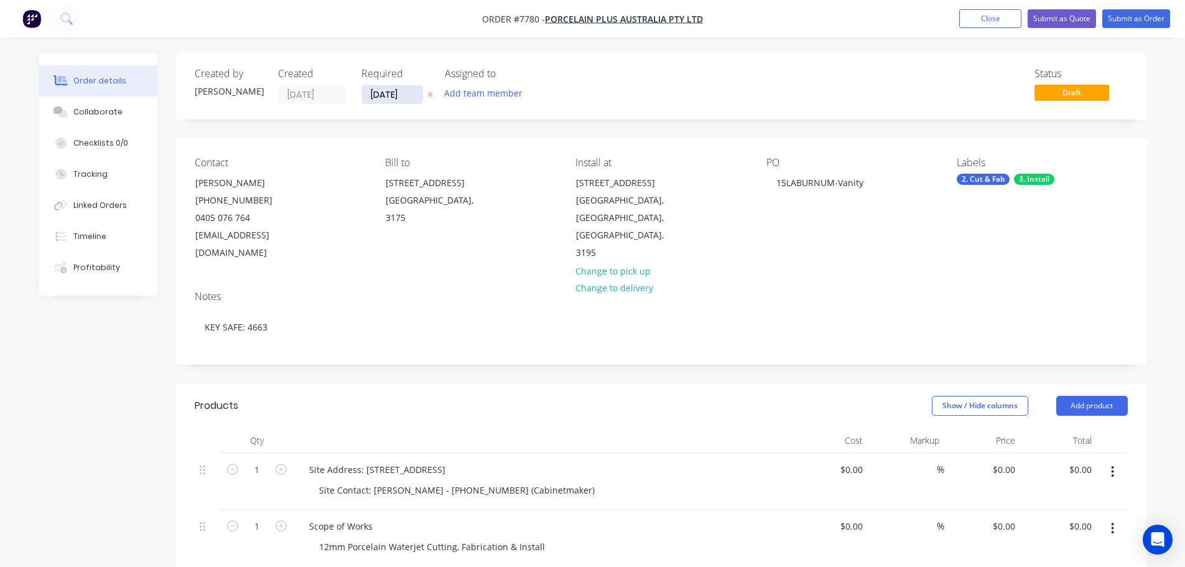
click at [381, 103] on input "[DATE]" at bounding box center [392, 94] width 61 height 19
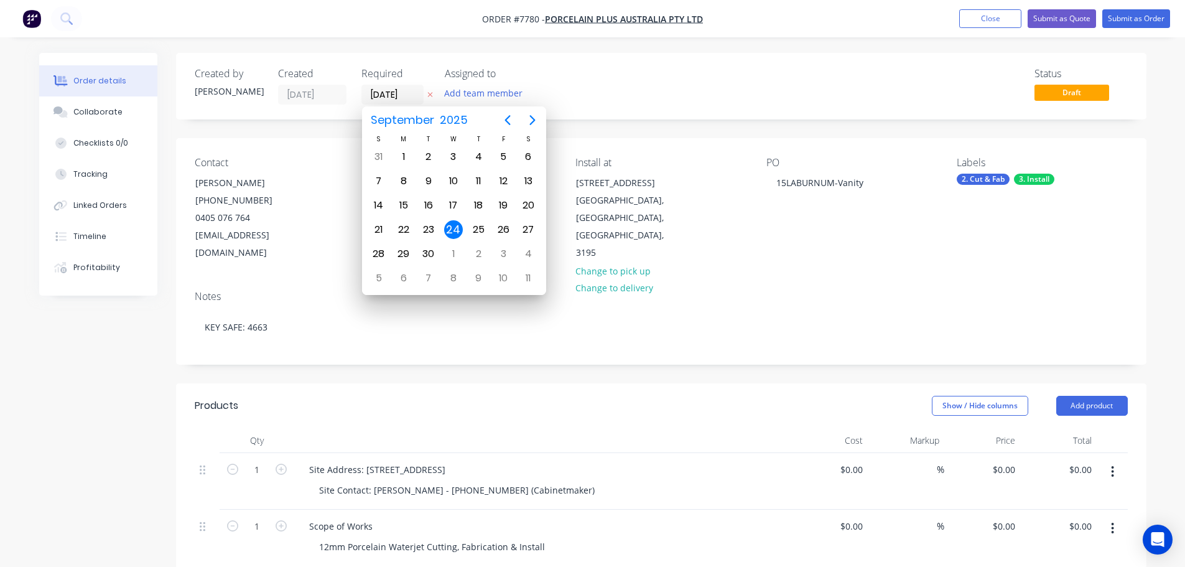
click at [453, 227] on div "24" at bounding box center [453, 229] width 19 height 19
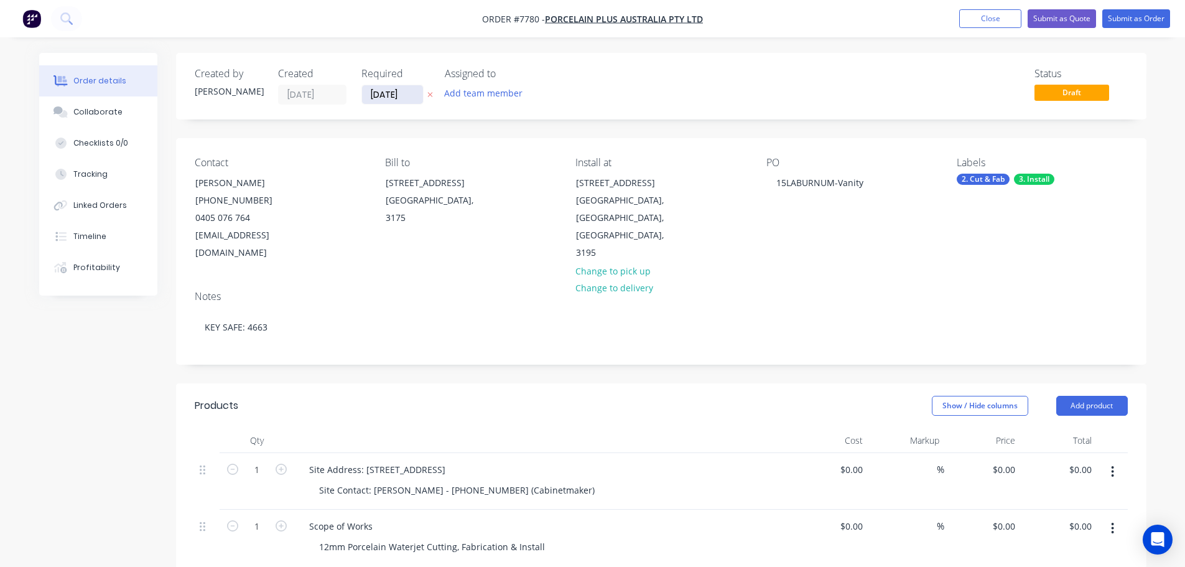
click at [403, 95] on input "[DATE]" at bounding box center [392, 94] width 61 height 19
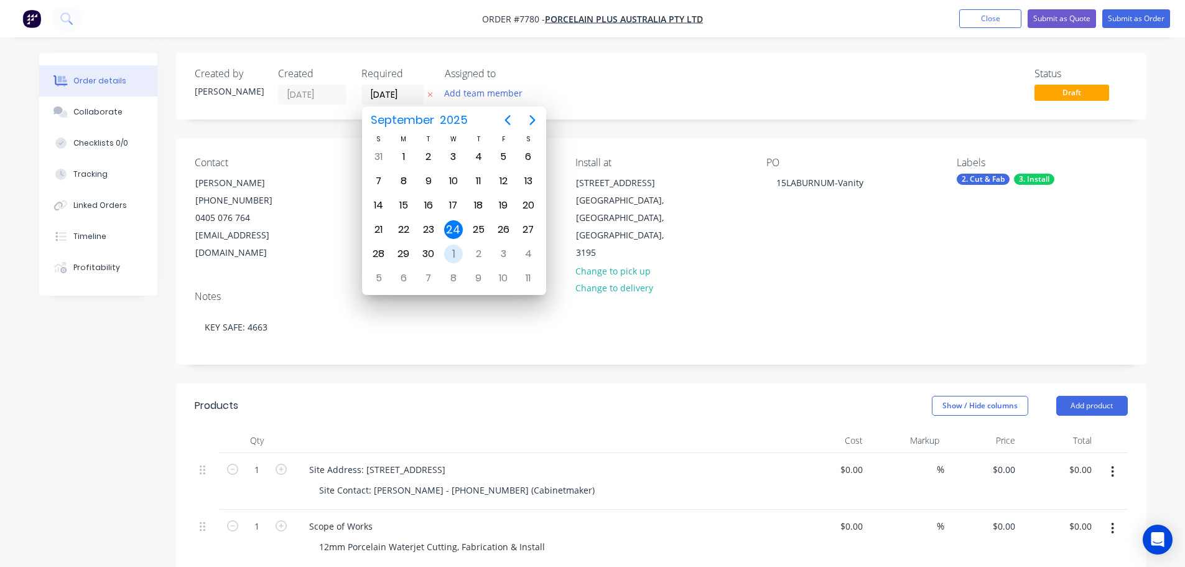
drag, startPoint x: 455, startPoint y: 258, endPoint x: 380, endPoint y: 122, distance: 155.5
click at [455, 257] on div "1" at bounding box center [453, 254] width 19 height 19
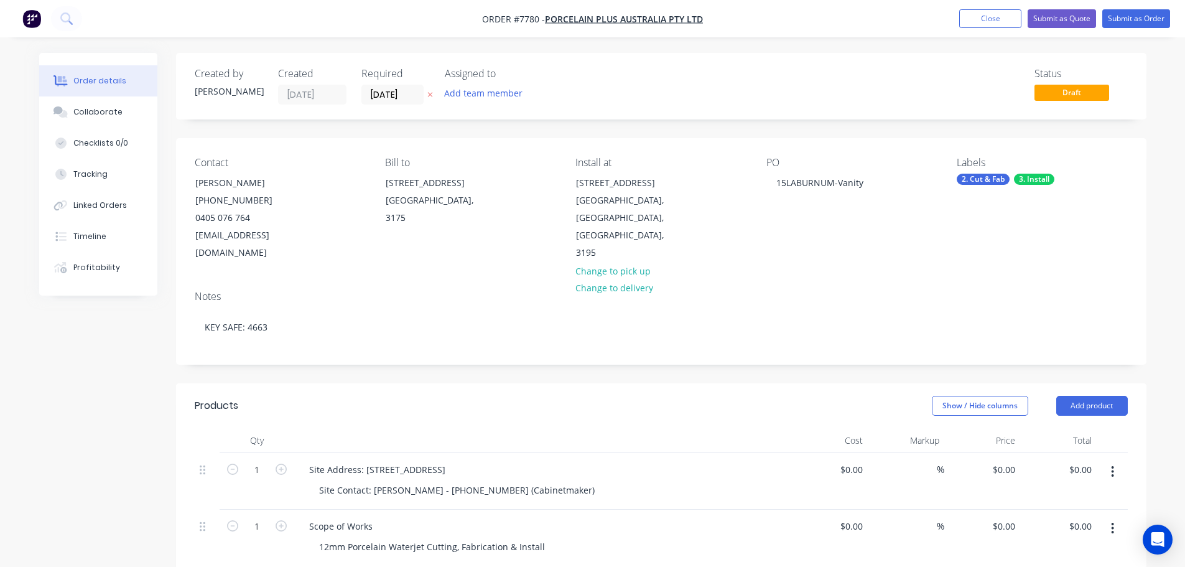
click at [385, 85] on label "[DATE]" at bounding box center [393, 95] width 62 height 20
click at [385, 85] on input "[DATE]" at bounding box center [392, 94] width 61 height 19
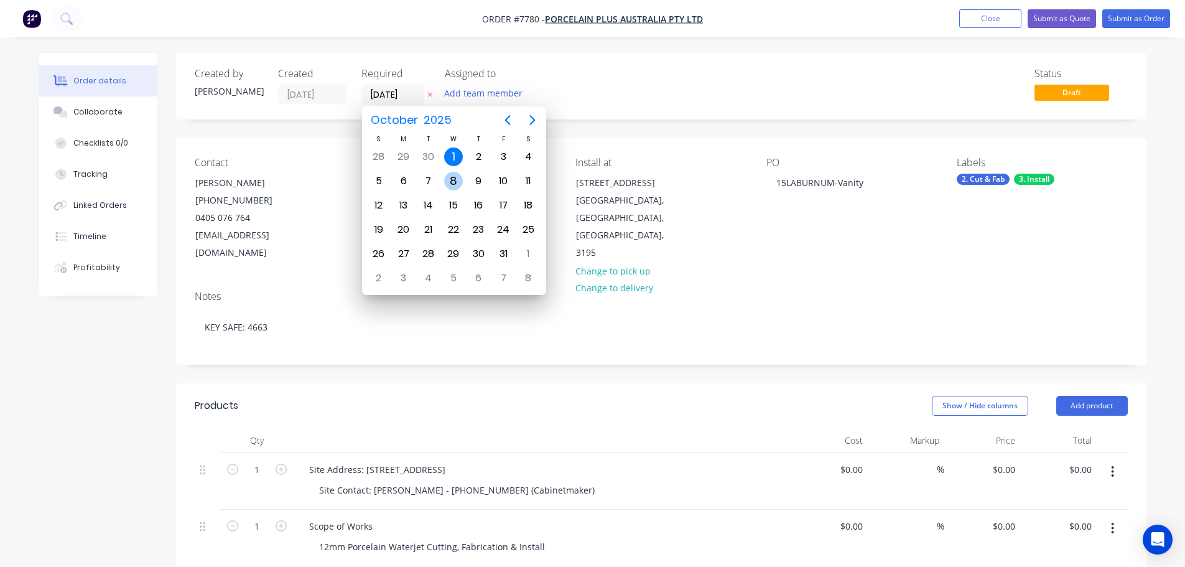
click at [454, 188] on div "8" at bounding box center [453, 181] width 19 height 19
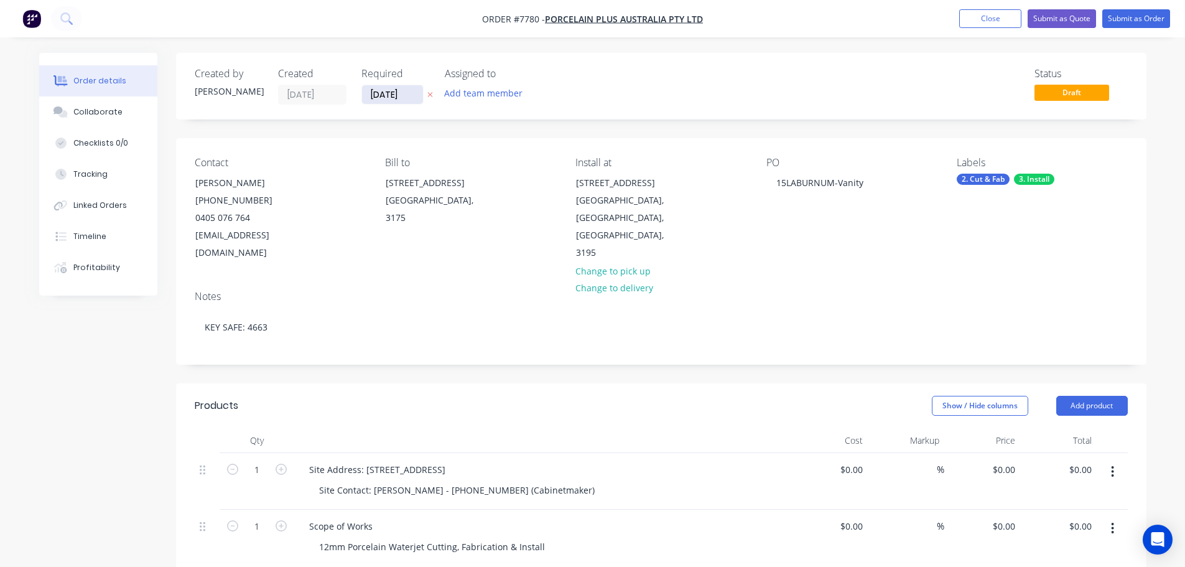
click at [394, 90] on input "08/10/25" at bounding box center [392, 94] width 61 height 19
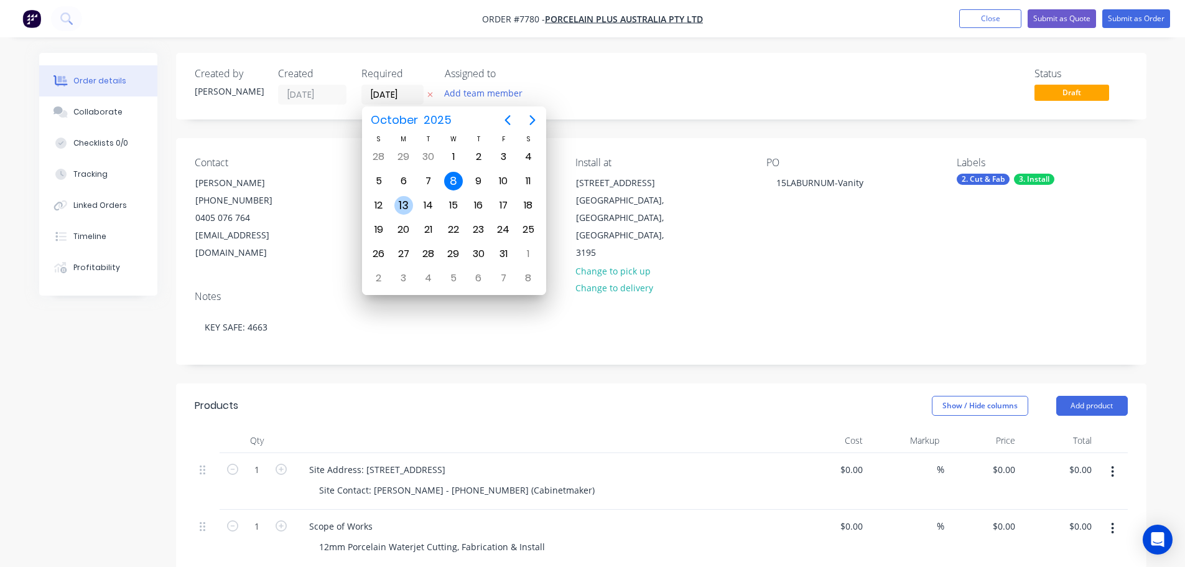
drag, startPoint x: 409, startPoint y: 207, endPoint x: 395, endPoint y: 204, distance: 15.1
click at [409, 206] on div "13" at bounding box center [404, 205] width 19 height 19
type input "13/10/25"
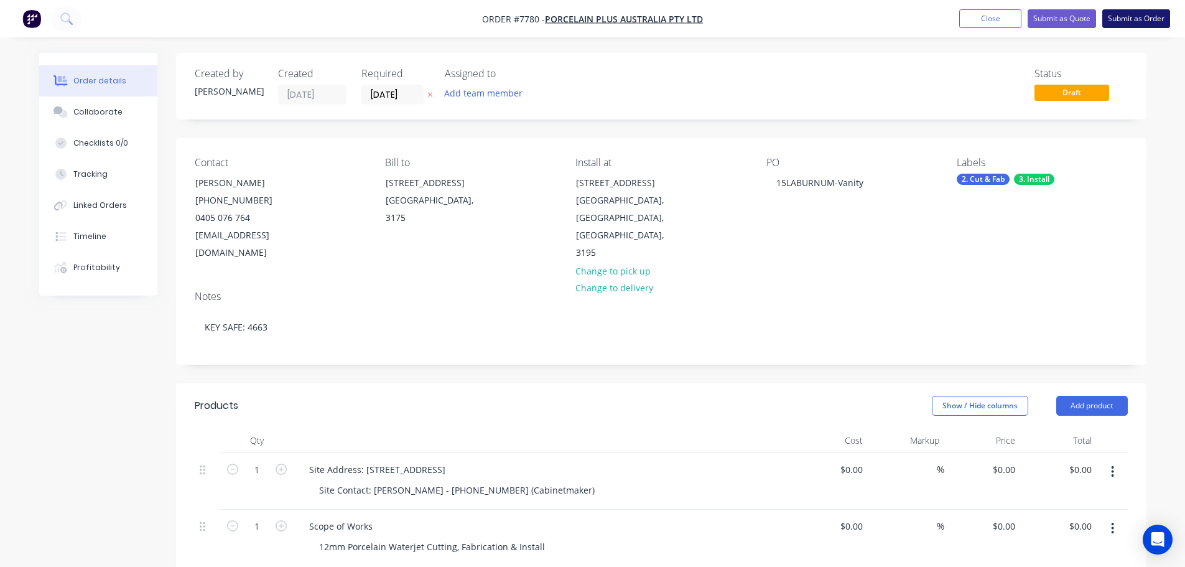
click at [1118, 16] on button "Submit as Order" at bounding box center [1137, 18] width 68 height 19
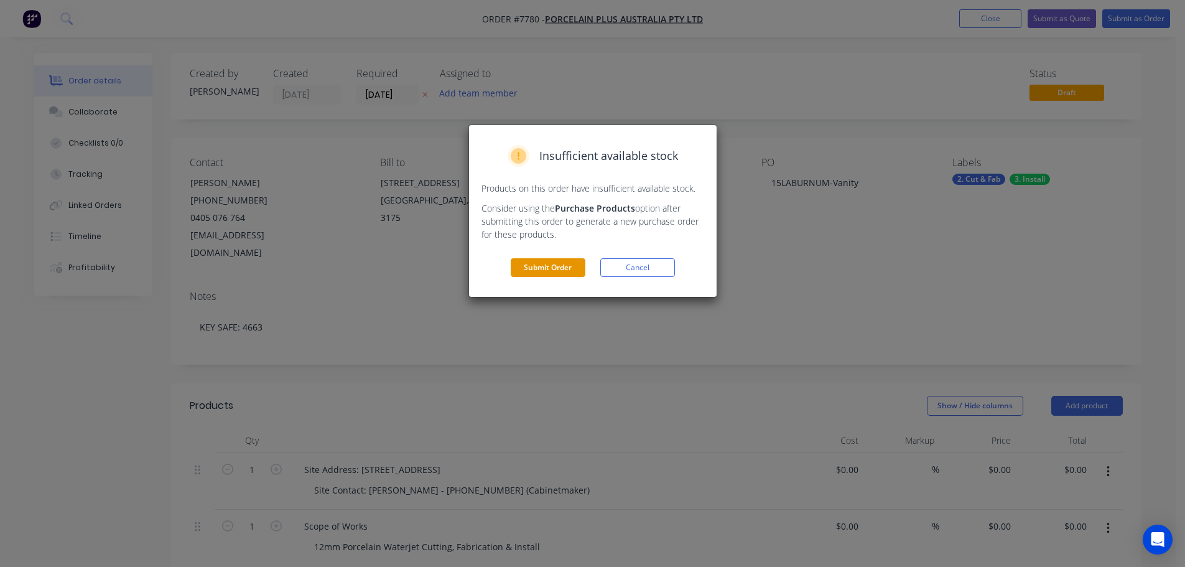
click at [519, 266] on button "Submit Order" at bounding box center [548, 267] width 75 height 19
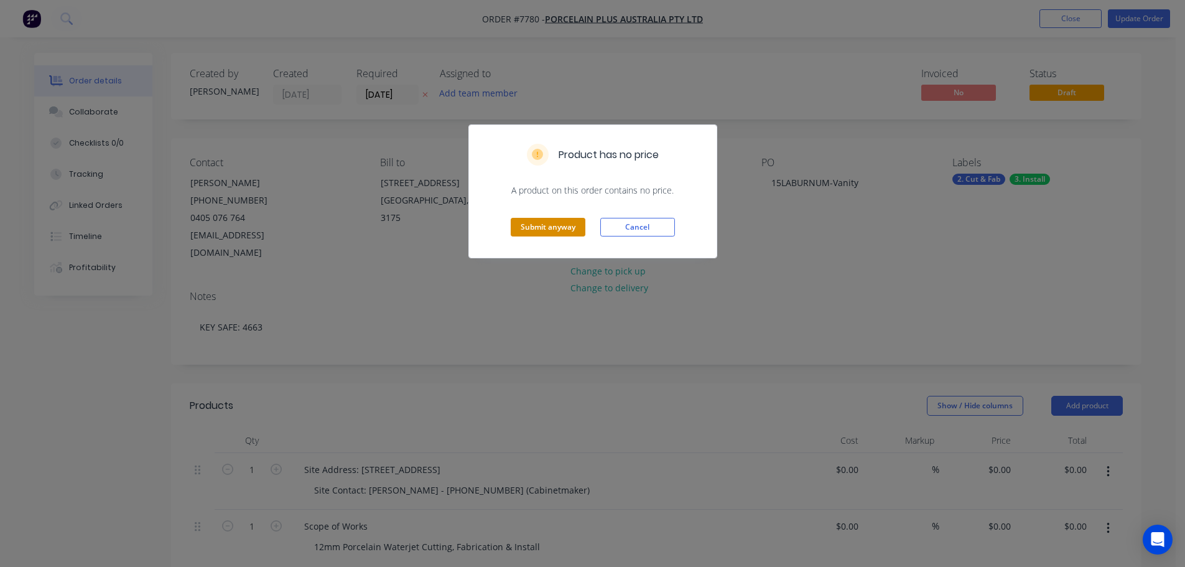
click at [570, 224] on button "Submit anyway" at bounding box center [548, 227] width 75 height 19
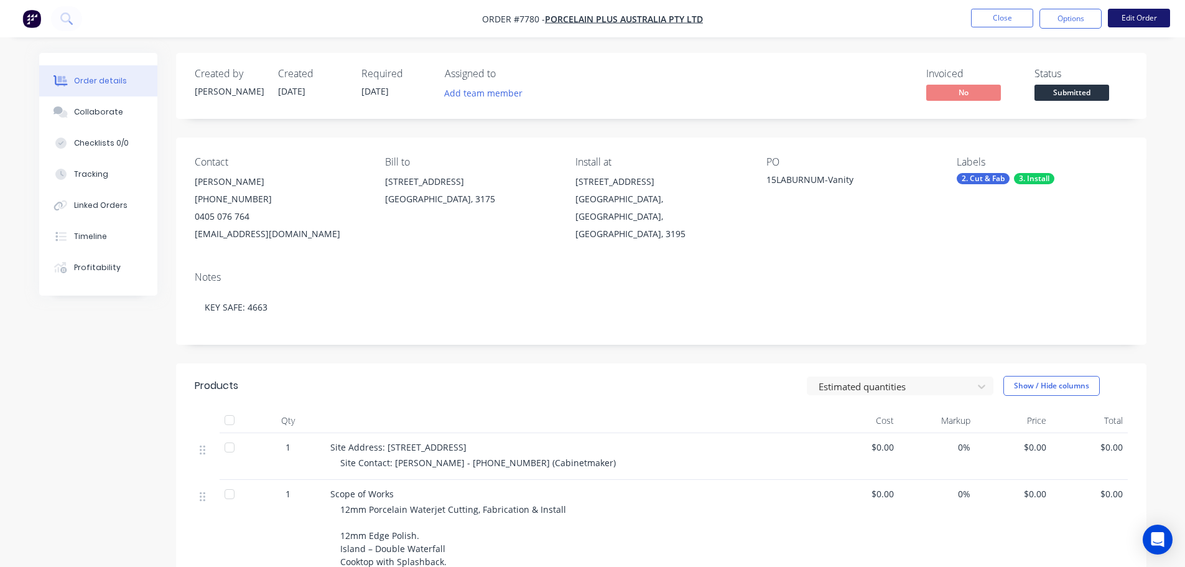
click at [1129, 16] on button "Edit Order" at bounding box center [1139, 18] width 62 height 19
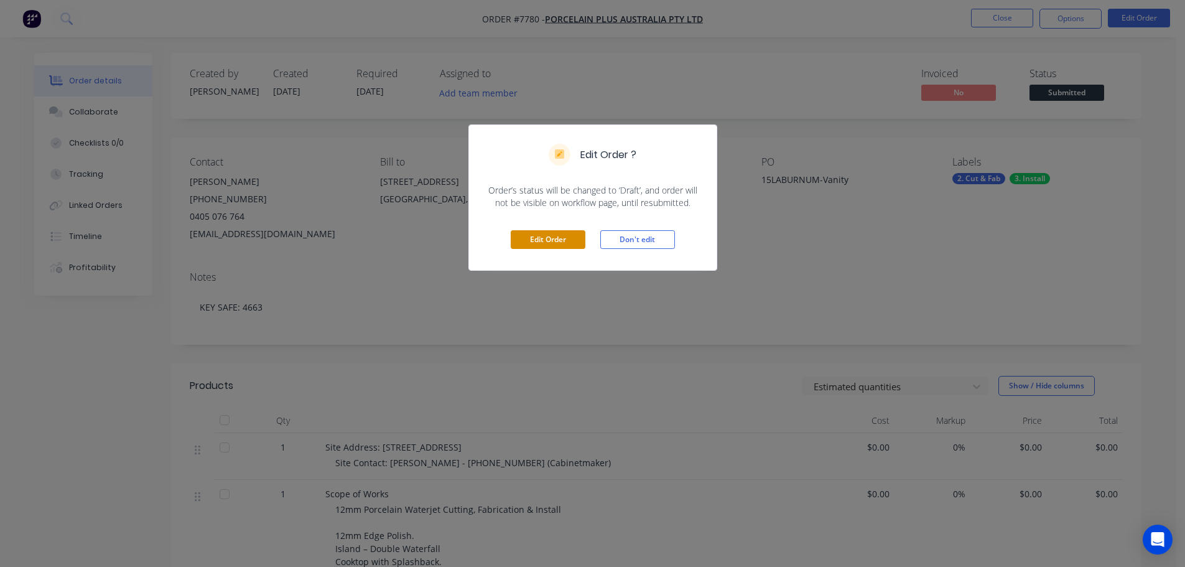
click at [541, 240] on button "Edit Order" at bounding box center [548, 239] width 75 height 19
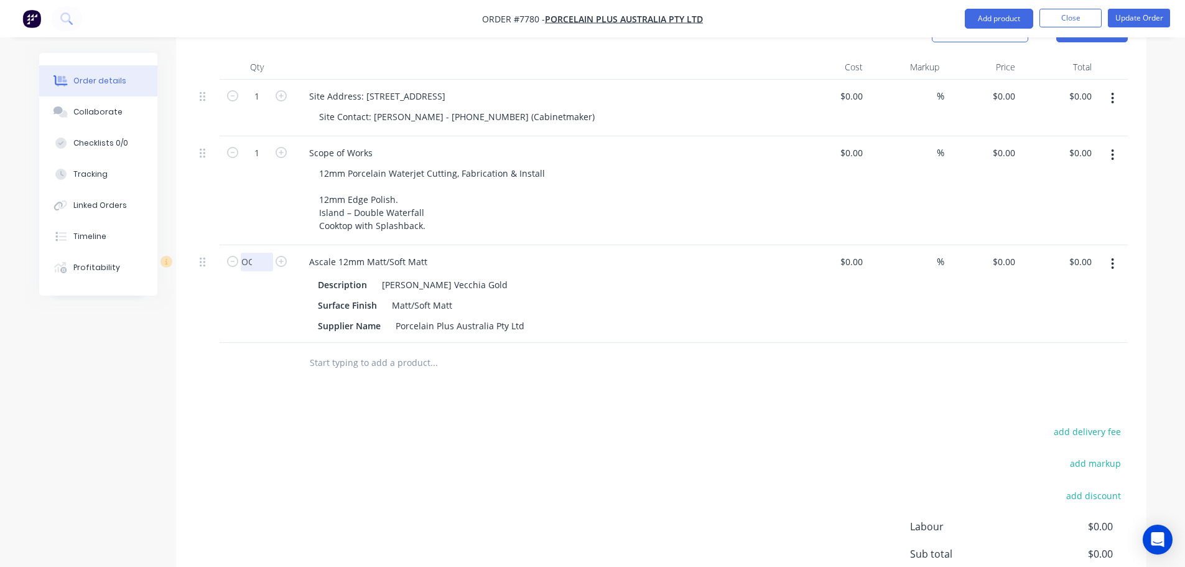
scroll to position [0, 2]
type input "OC"
click at [284, 343] on div at bounding box center [257, 363] width 75 height 40
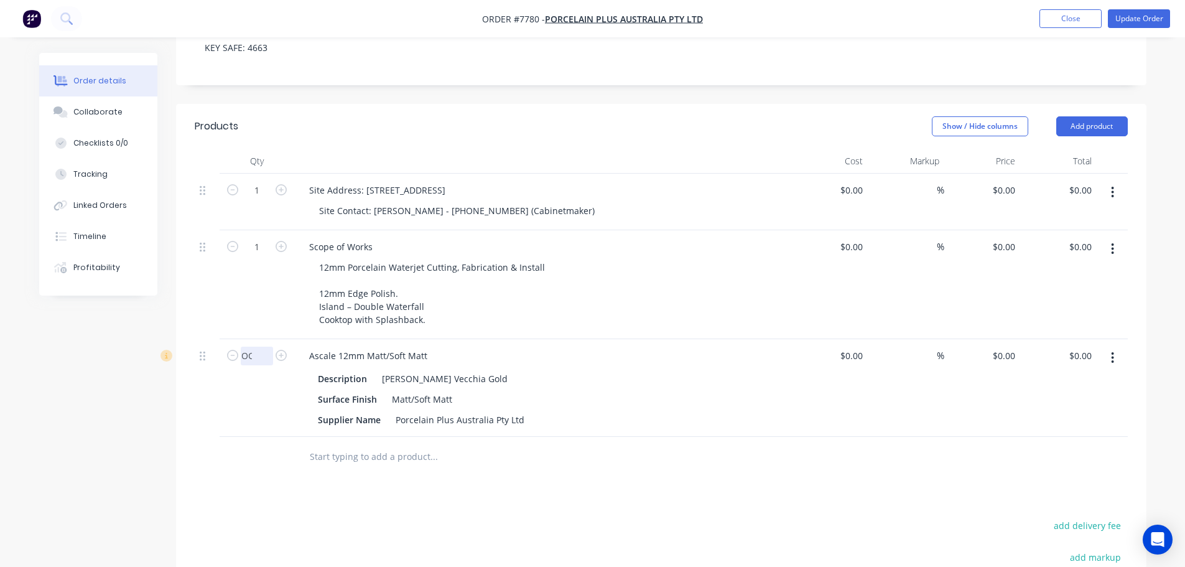
scroll to position [187, 0]
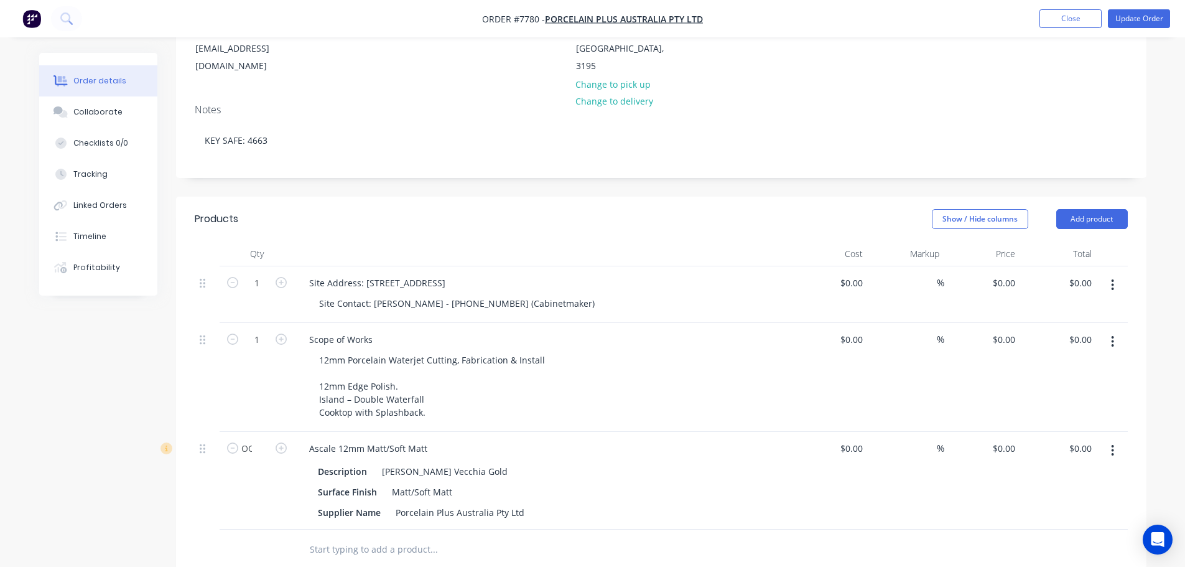
click at [111, 79] on div "Order details" at bounding box center [99, 80] width 53 height 11
click at [101, 113] on div "Collaborate" at bounding box center [97, 111] width 49 height 11
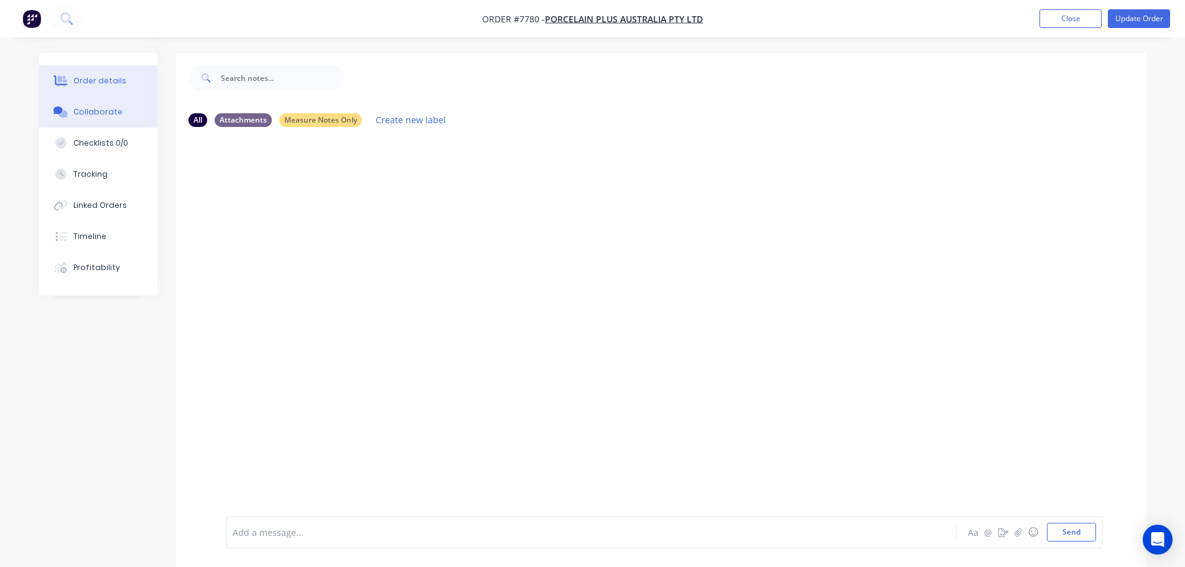
click at [108, 72] on button "Order details" at bounding box center [98, 80] width 118 height 31
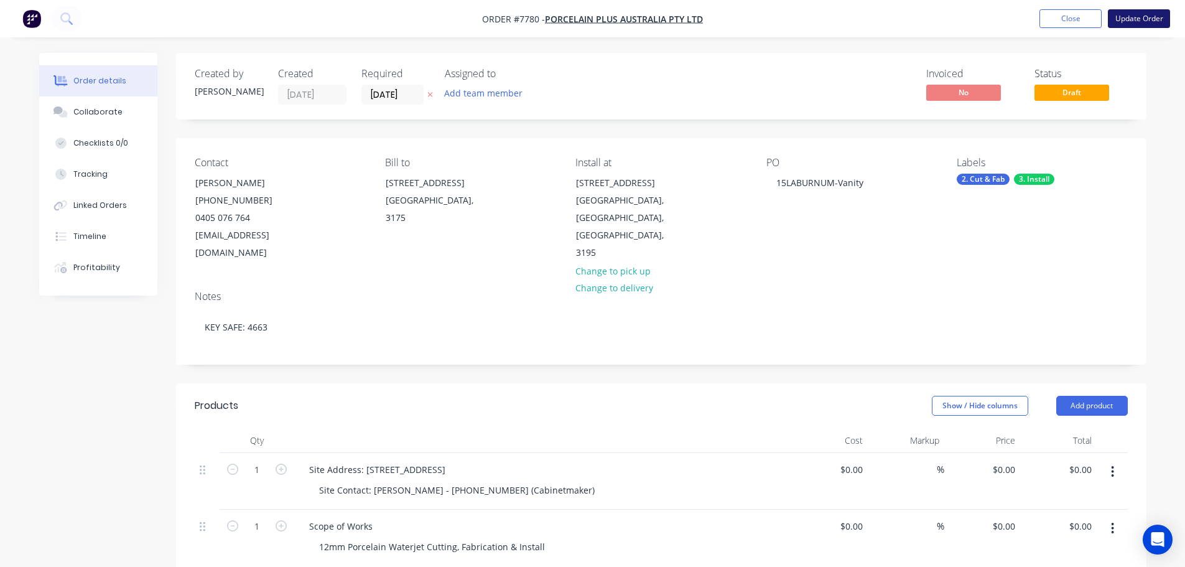
click at [1144, 15] on button "Update Order" at bounding box center [1139, 18] width 62 height 19
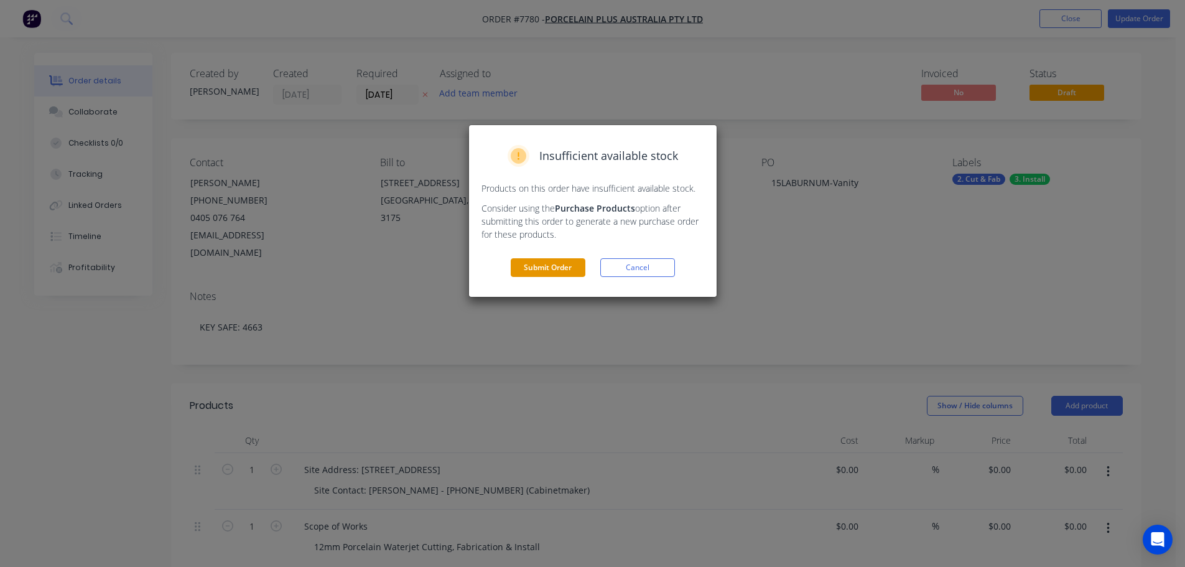
click at [544, 271] on button "Submit Order" at bounding box center [548, 267] width 75 height 19
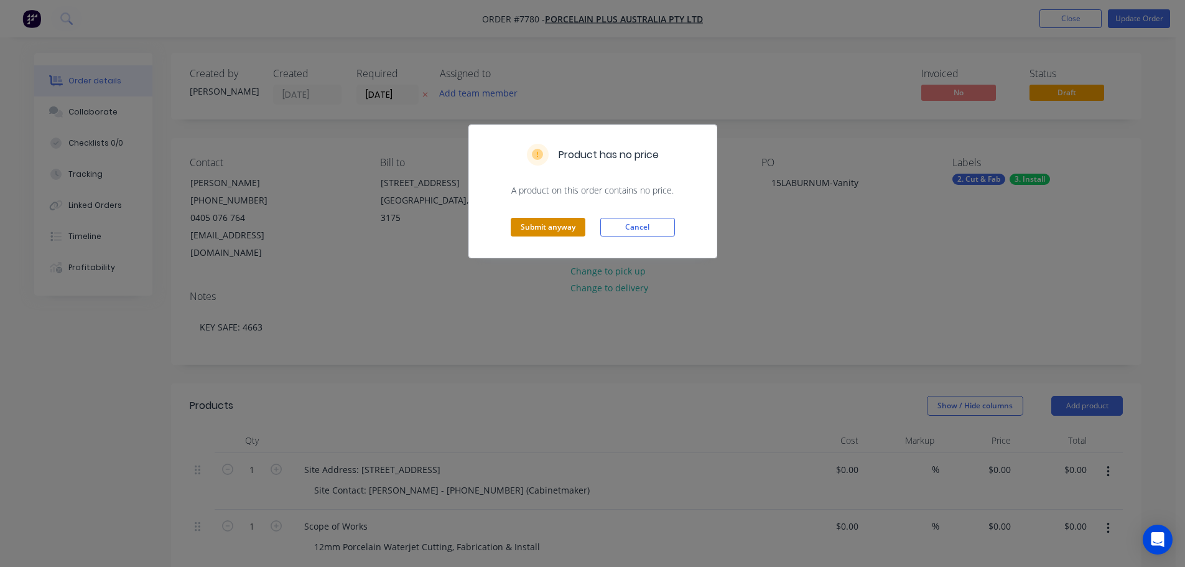
click at [530, 231] on button "Submit anyway" at bounding box center [548, 227] width 75 height 19
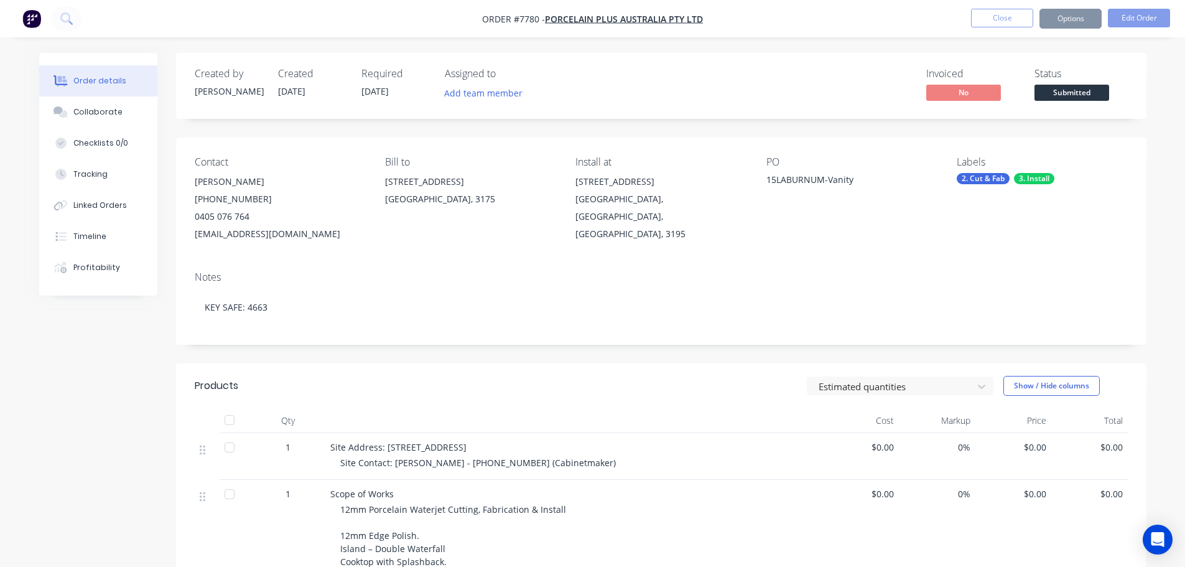
click at [1071, 98] on span "Submitted" at bounding box center [1072, 93] width 75 height 16
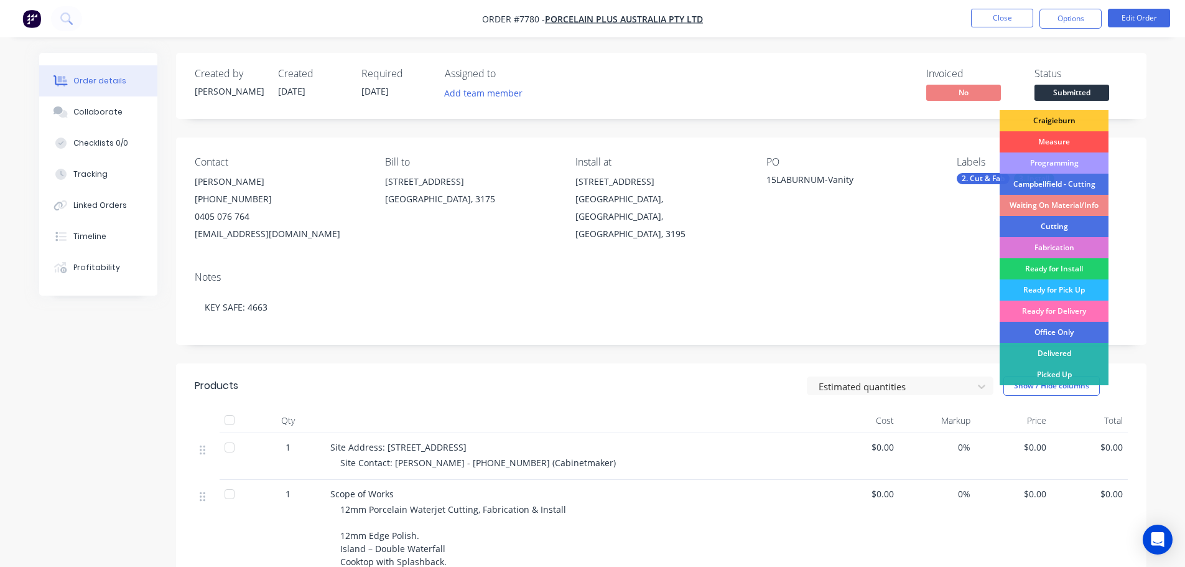
click at [1062, 160] on div "Programming" at bounding box center [1054, 162] width 109 height 21
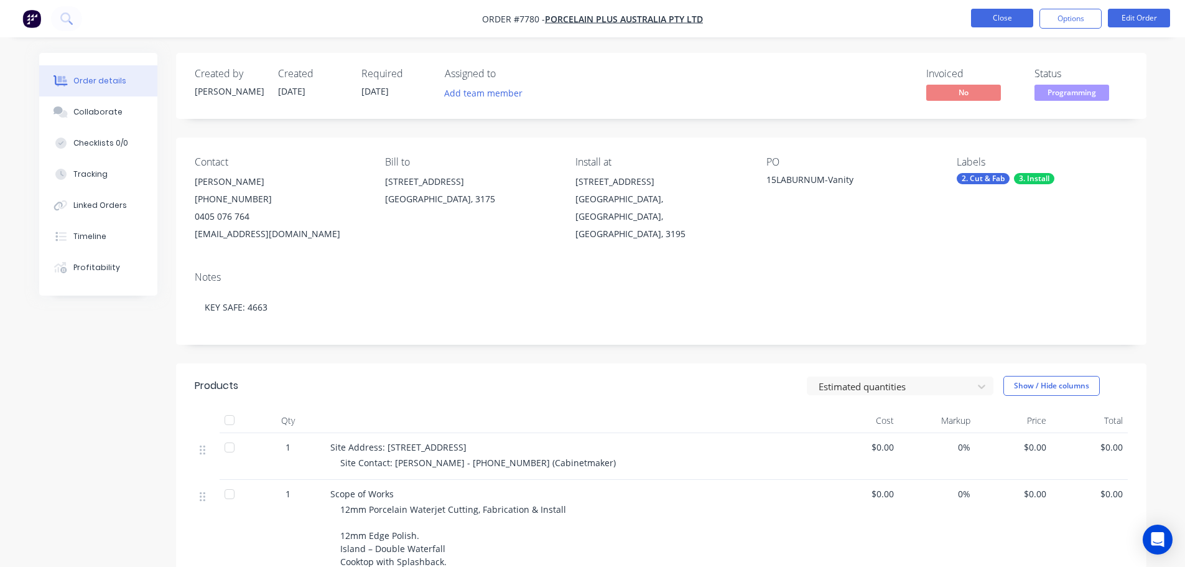
click at [1006, 15] on button "Close" at bounding box center [1002, 18] width 62 height 19
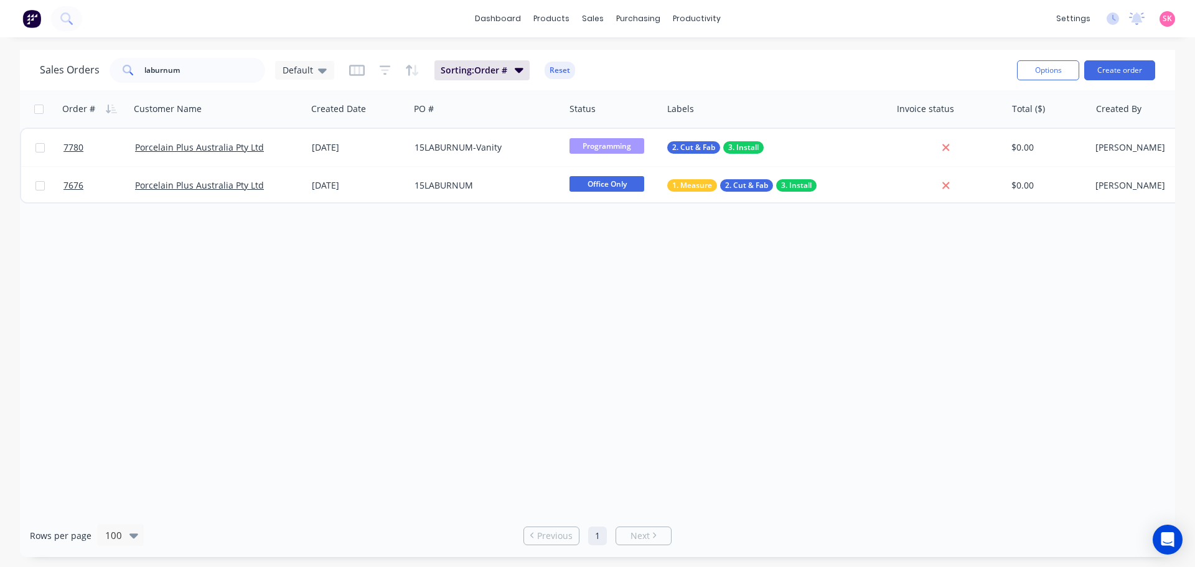
click at [307, 307] on div "Order # Customer Name Created Date PO # Status Labels Invoice status Total ($) …" at bounding box center [597, 302] width 1155 height 424
drag, startPoint x: 220, startPoint y: 73, endPoint x: -44, endPoint y: 79, distance: 263.9
click at [0, 79] on html "dashboard products sales purchasing productivity dashboard products Product Cat…" at bounding box center [597, 283] width 1195 height 567
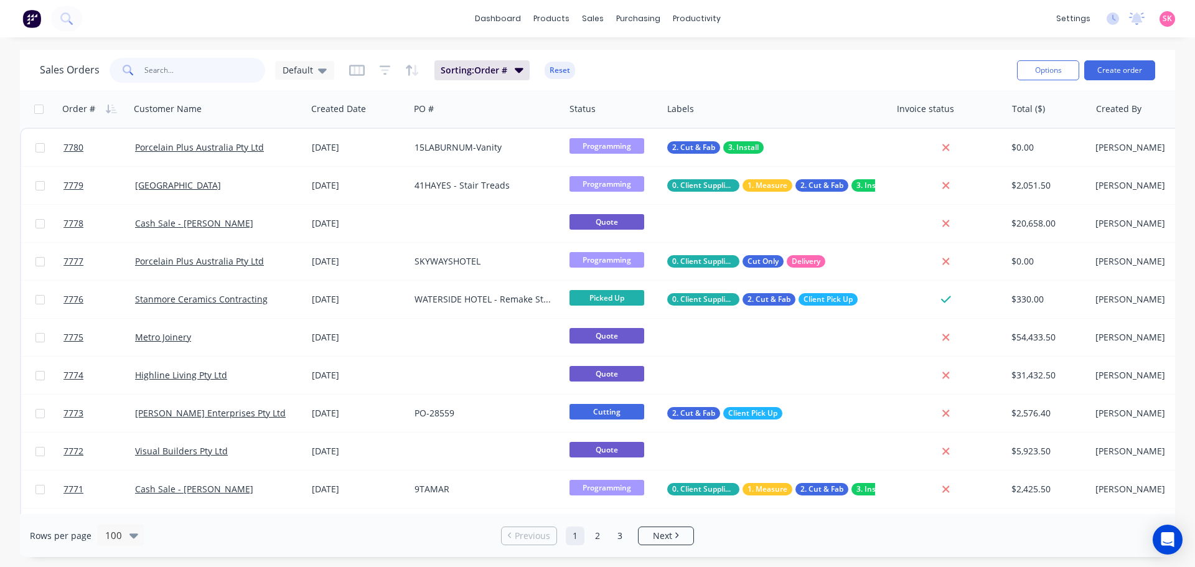
click at [194, 68] on input "text" at bounding box center [204, 70] width 121 height 25
type input "7613"
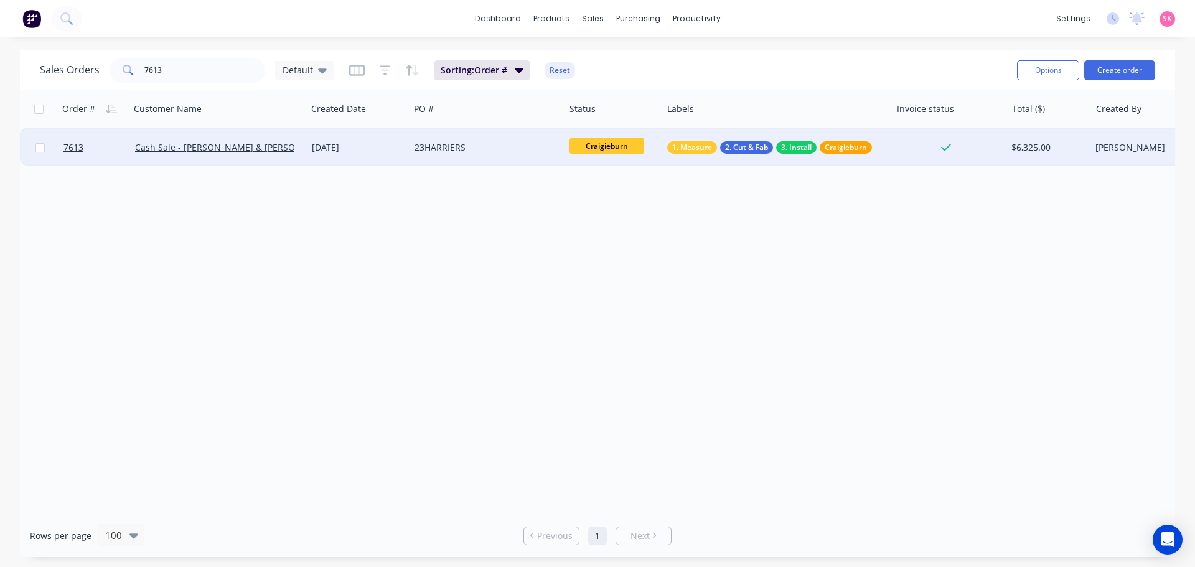
click at [394, 155] on div "21 Aug 2025" at bounding box center [358, 147] width 103 height 37
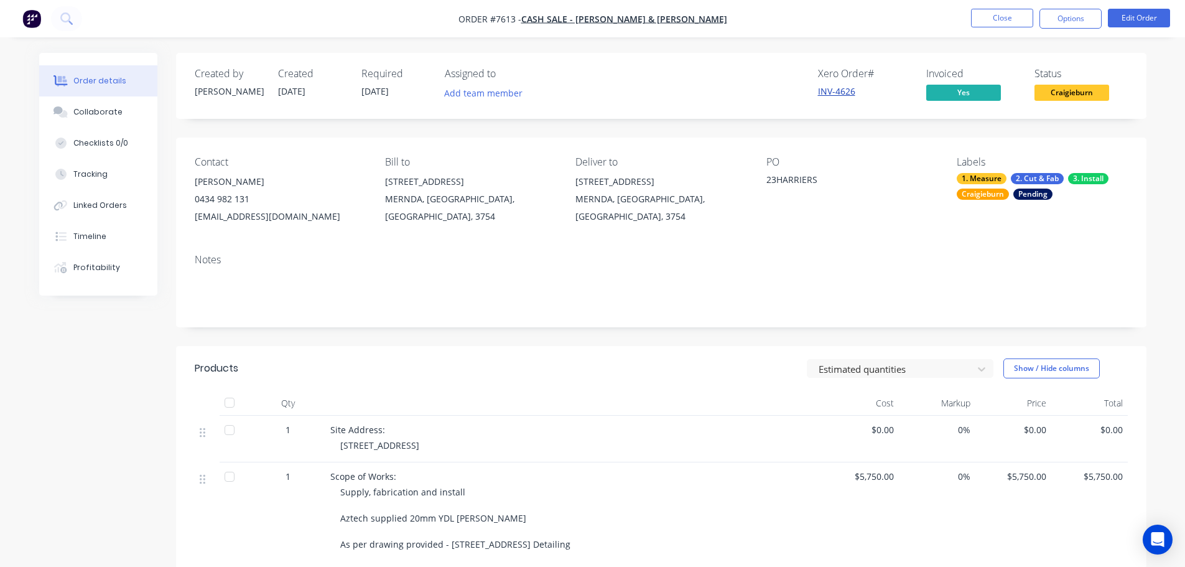
click at [836, 93] on link "INV-4626" at bounding box center [836, 91] width 37 height 12
click at [983, 17] on button "Close" at bounding box center [1002, 18] width 62 height 19
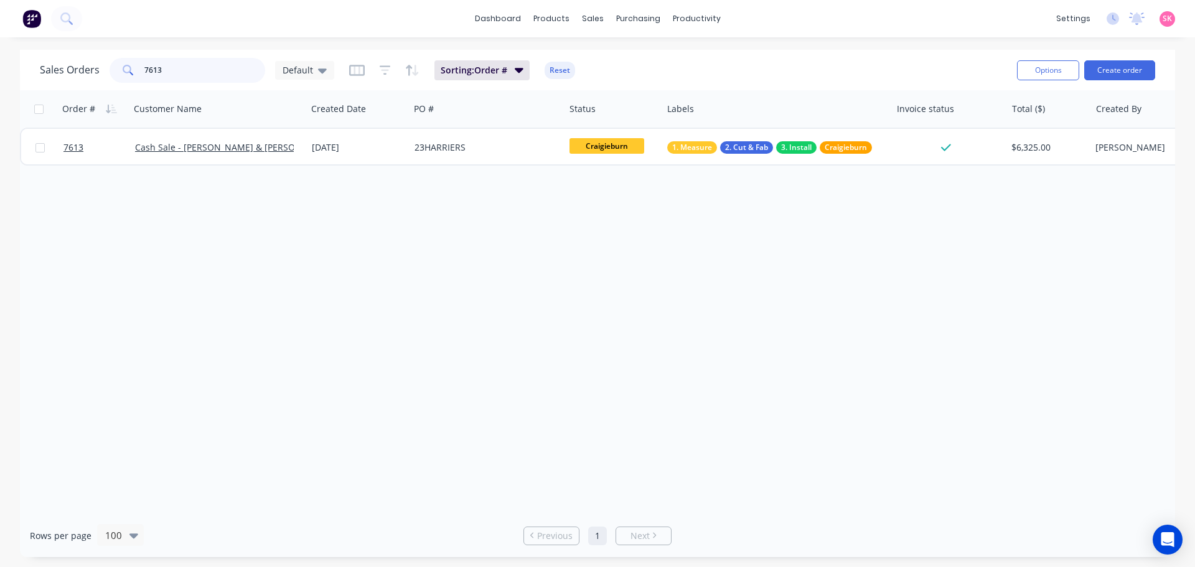
drag, startPoint x: 187, startPoint y: 72, endPoint x: 21, endPoint y: 71, distance: 166.1
click at [36, 72] on div "Sales Orders 7613 Default Sorting: Order # Reset Options Create order" at bounding box center [597, 70] width 1155 height 40
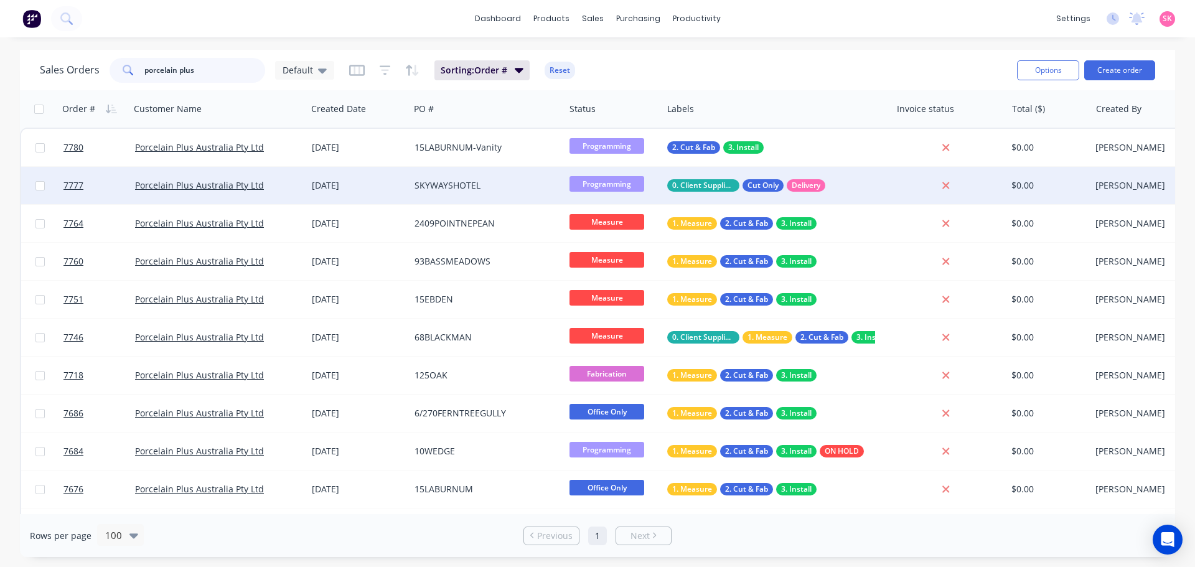
type input "porcelain plus"
click at [421, 172] on div "SKYWAYSHOTEL" at bounding box center [486, 185] width 155 height 37
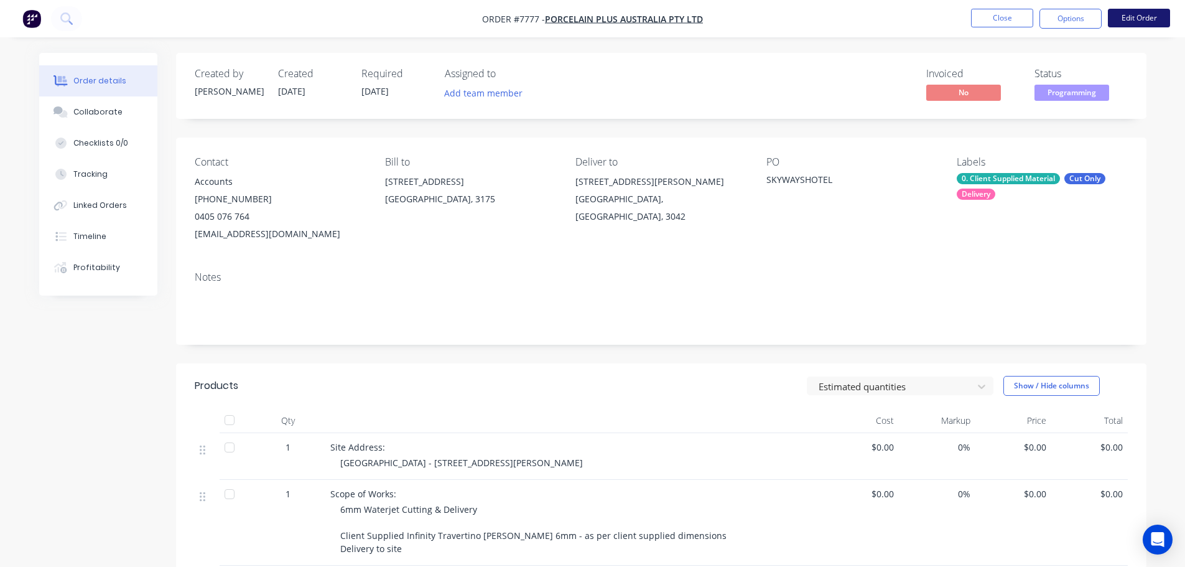
click at [1144, 22] on button "Edit Order" at bounding box center [1139, 18] width 62 height 19
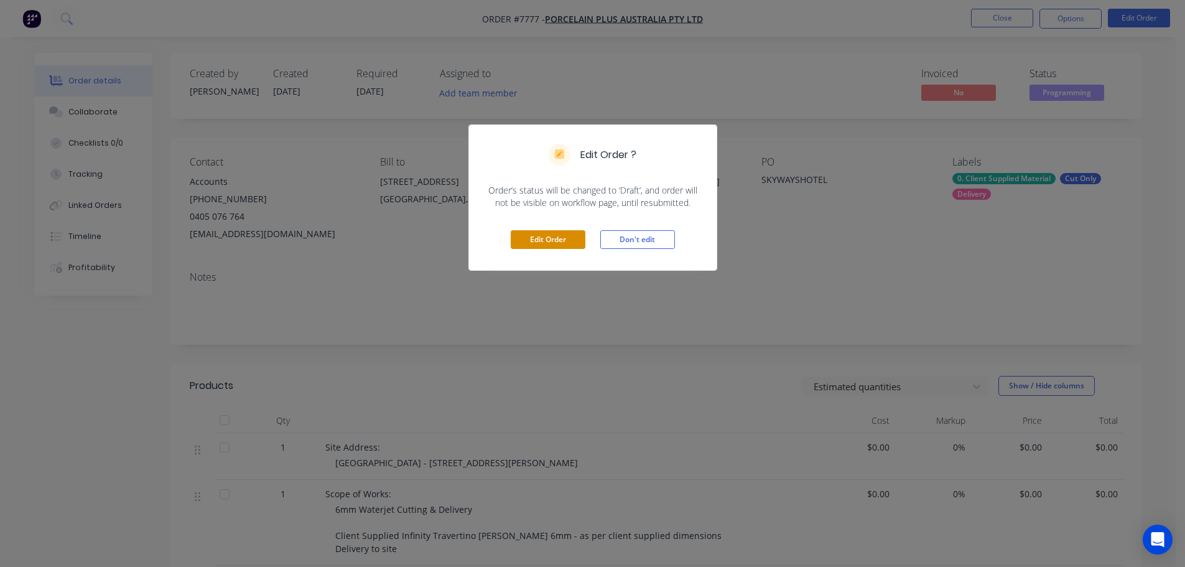
click at [567, 242] on button "Edit Order" at bounding box center [548, 239] width 75 height 19
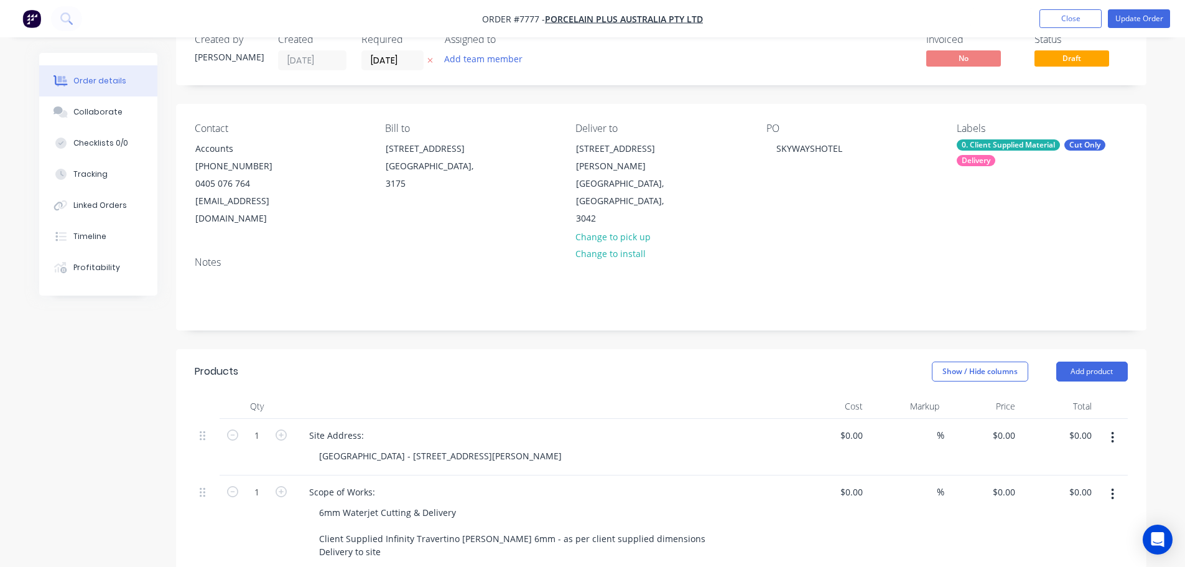
scroll to position [187, 0]
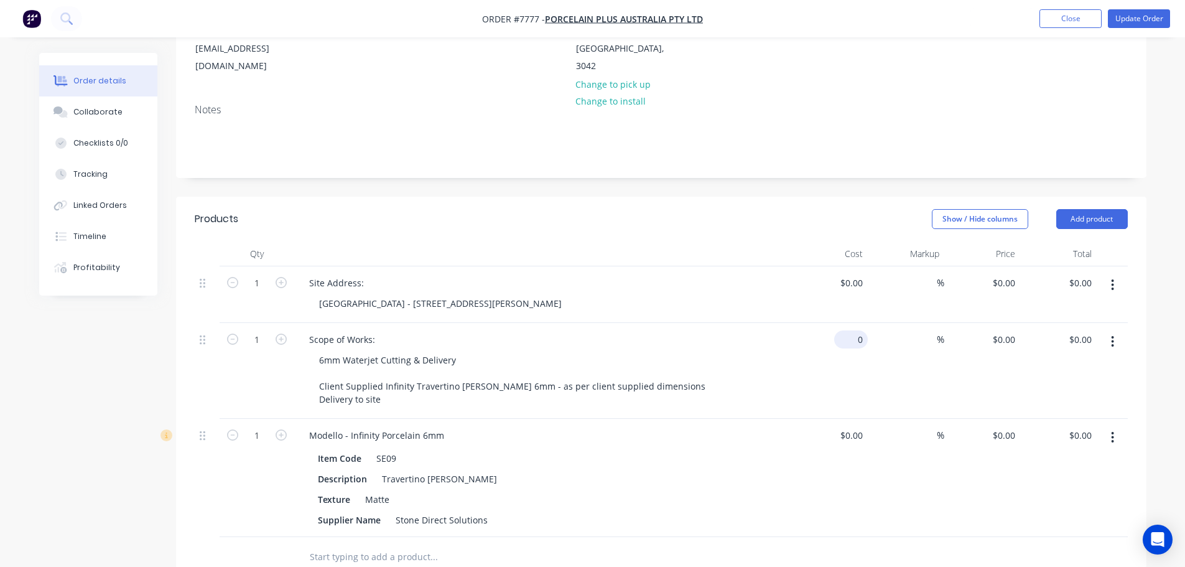
click at [861, 330] on input "0" at bounding box center [853, 339] width 29 height 18
type input "$1,050.00"
click at [878, 166] on div "Created by Stacey Created 24/09/25 Required 01/10/25 Assigned to Add team membe…" at bounding box center [661, 371] width 971 height 1010
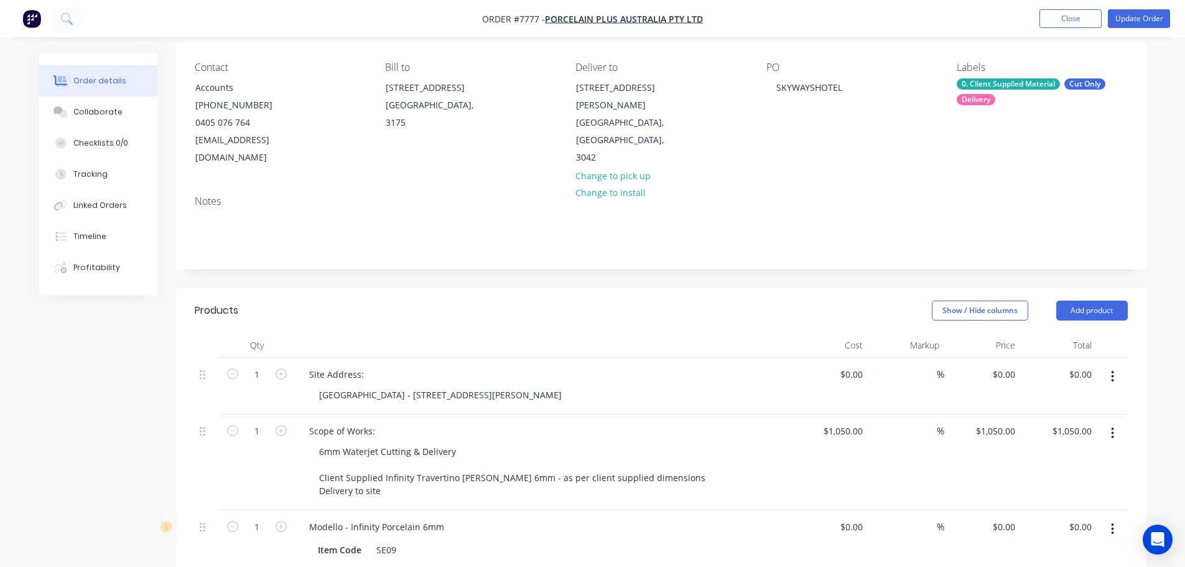
scroll to position [0, 0]
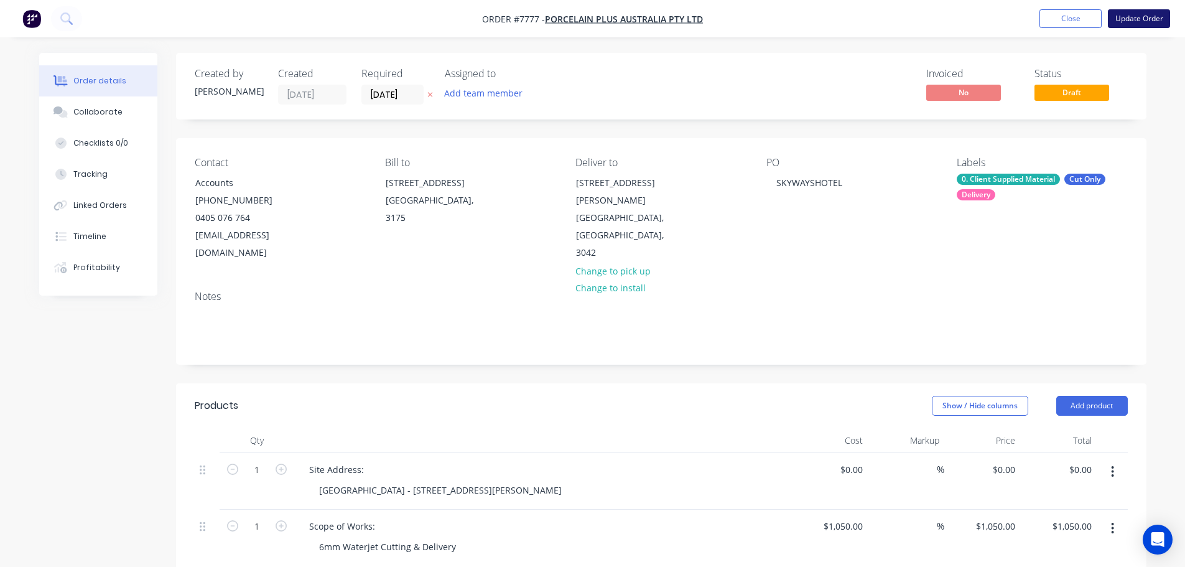
click at [1146, 20] on button "Update Order" at bounding box center [1139, 18] width 62 height 19
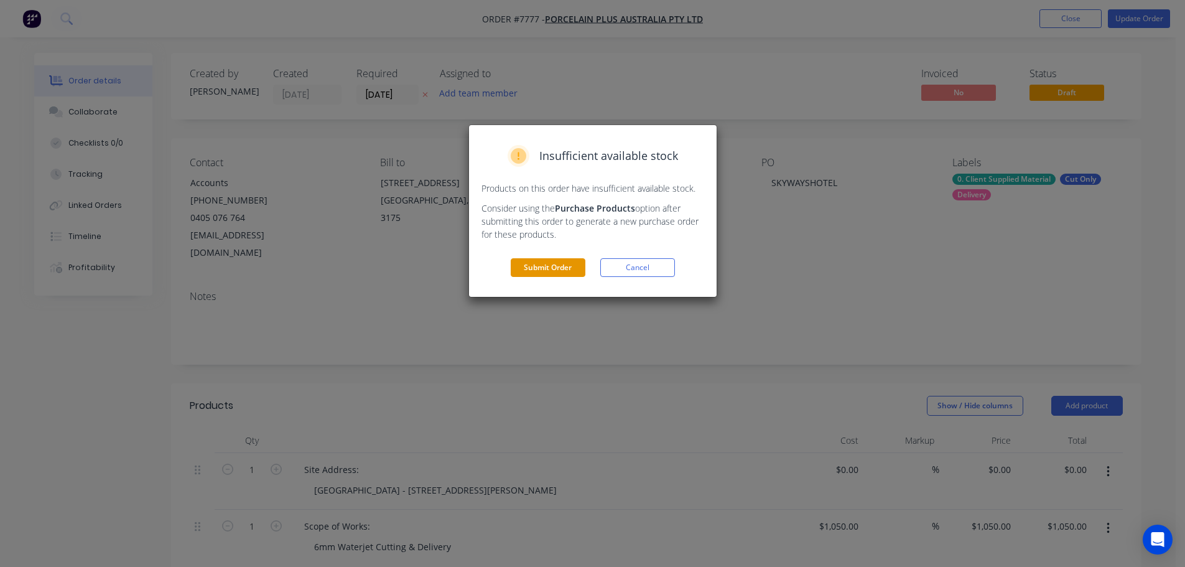
click at [543, 268] on button "Submit Order" at bounding box center [548, 267] width 75 height 19
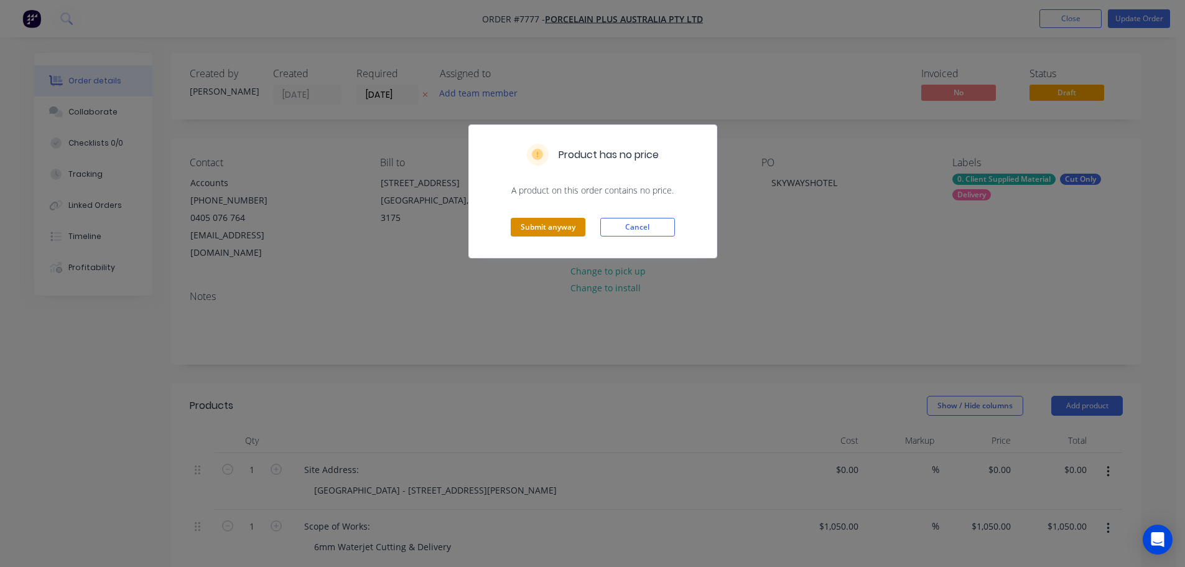
click at [558, 223] on button "Submit anyway" at bounding box center [548, 227] width 75 height 19
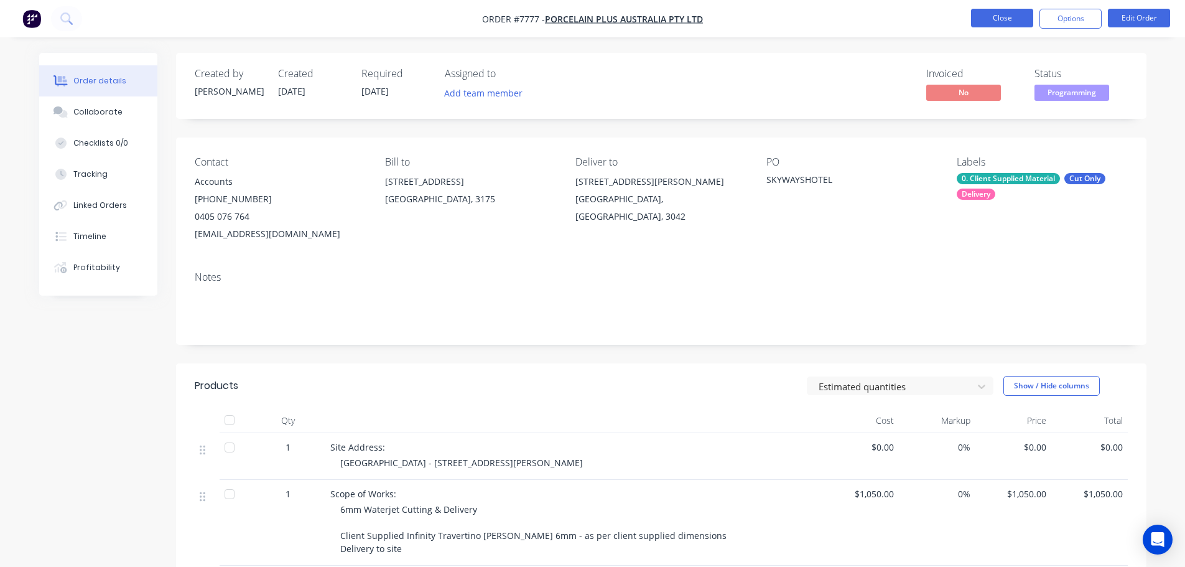
click at [988, 16] on button "Close" at bounding box center [1002, 18] width 62 height 19
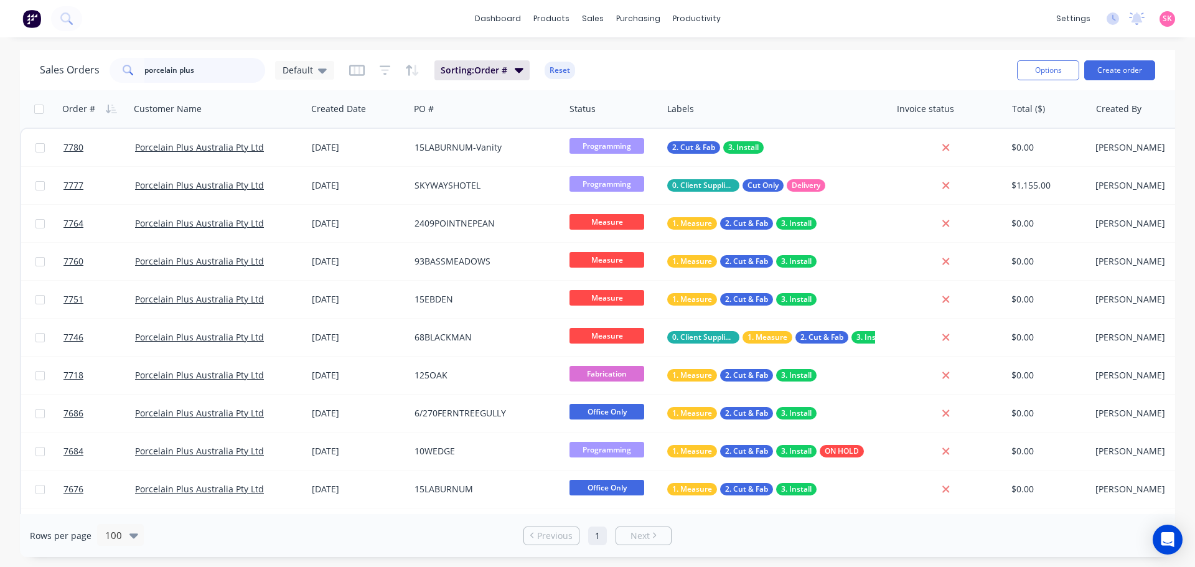
drag, startPoint x: 136, startPoint y: 68, endPoint x: 33, endPoint y: 72, distance: 103.3
click at [49, 70] on div "Sales Orders porcelain plus Default" at bounding box center [187, 70] width 294 height 25
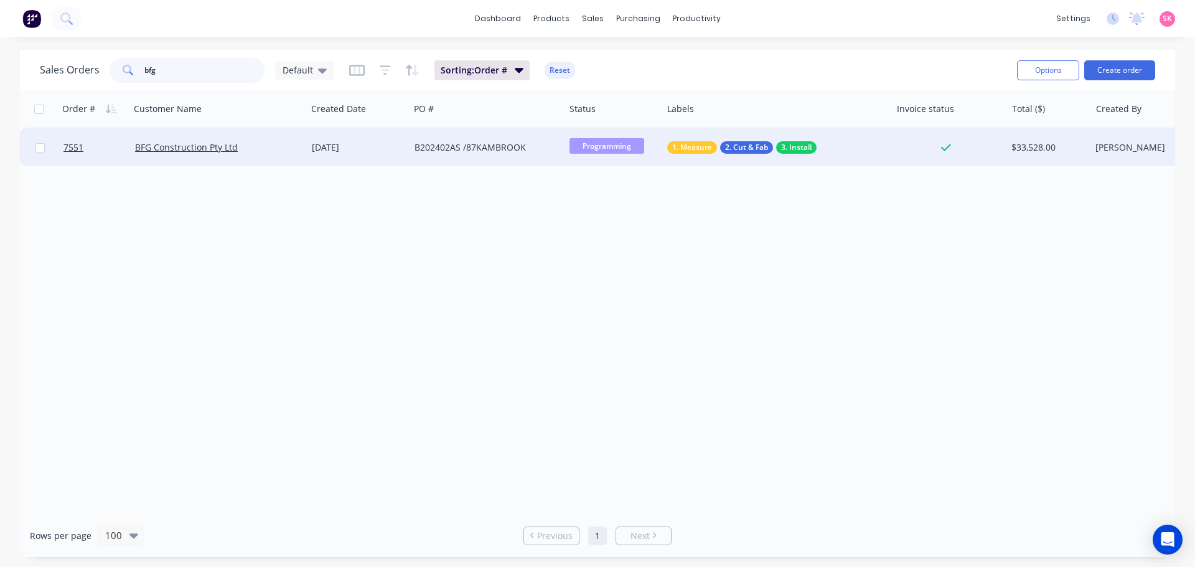
type input "bfg"
click at [297, 146] on div "BFG Construction Pty Ltd" at bounding box center [218, 147] width 167 height 12
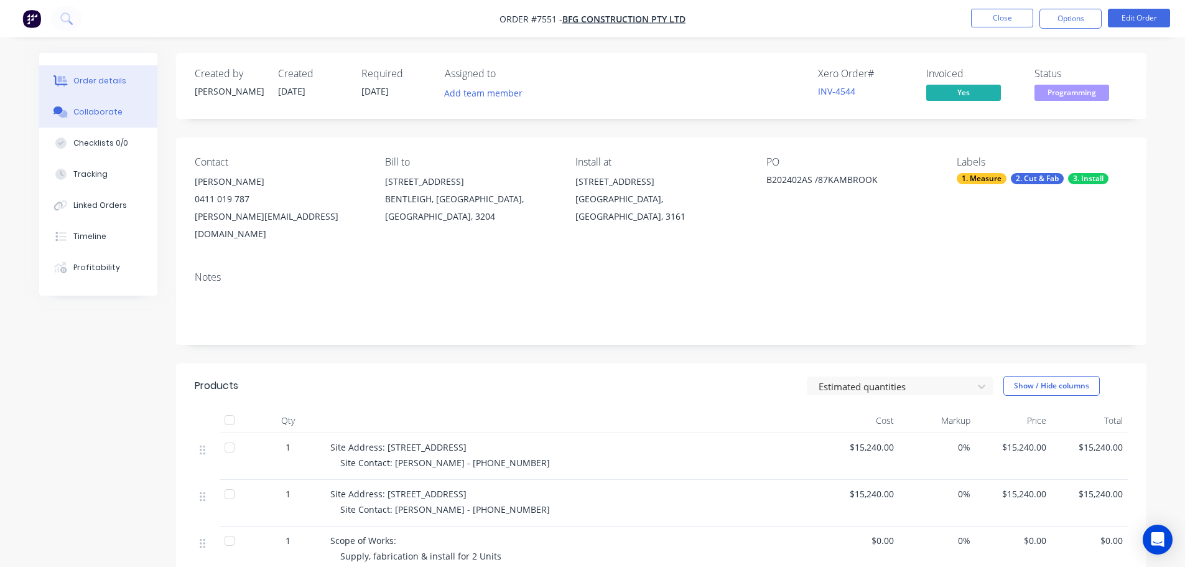
click at [90, 111] on div "Collaborate" at bounding box center [97, 111] width 49 height 11
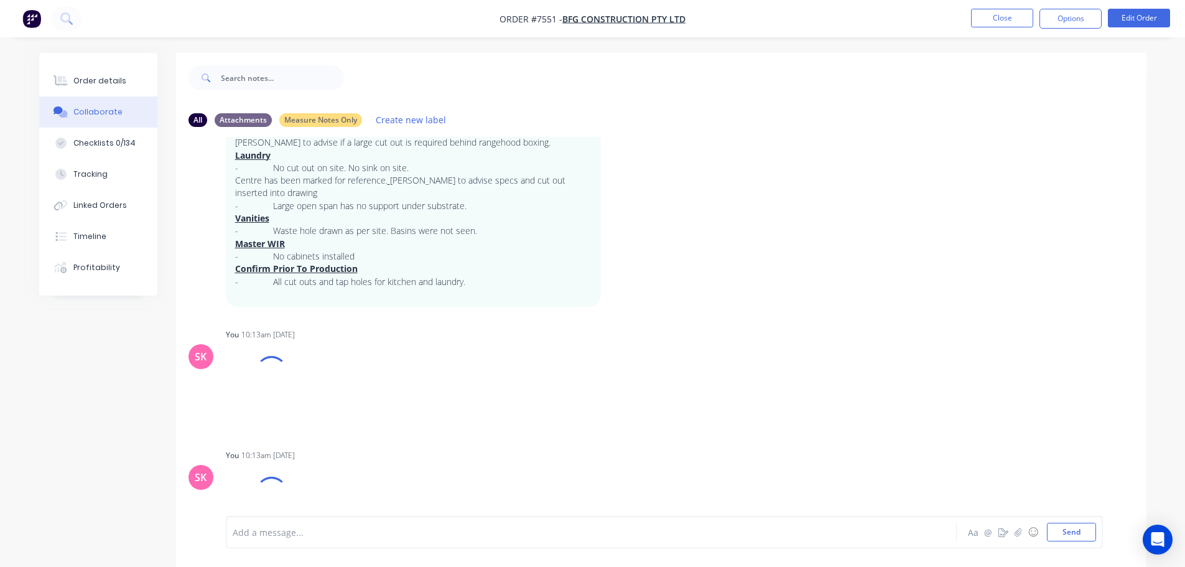
scroll to position [844, 0]
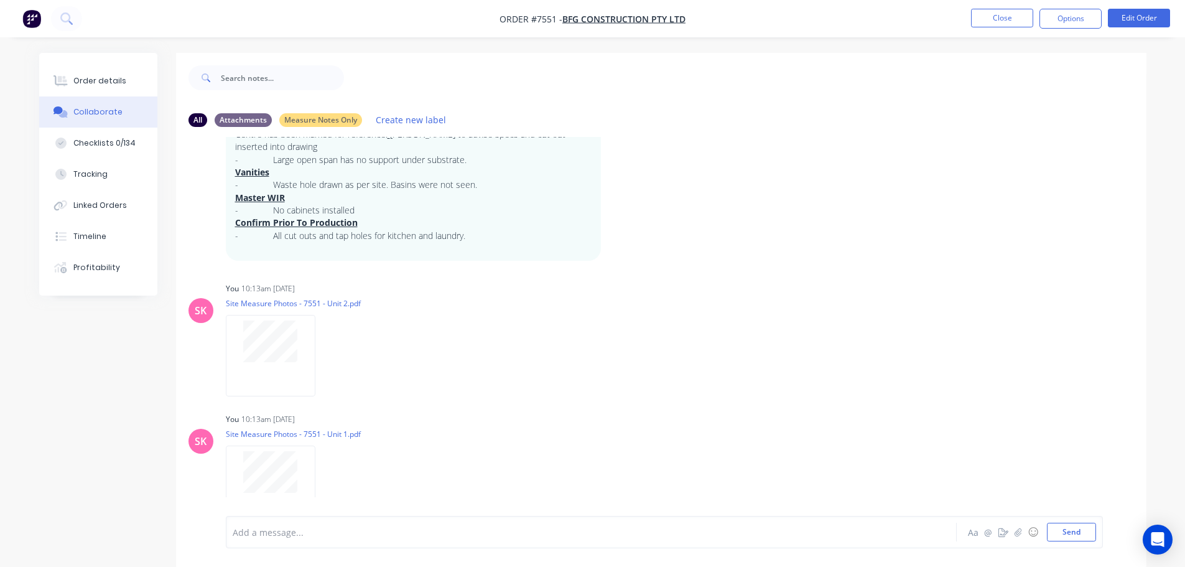
click at [274, 534] on div at bounding box center [556, 532] width 647 height 13
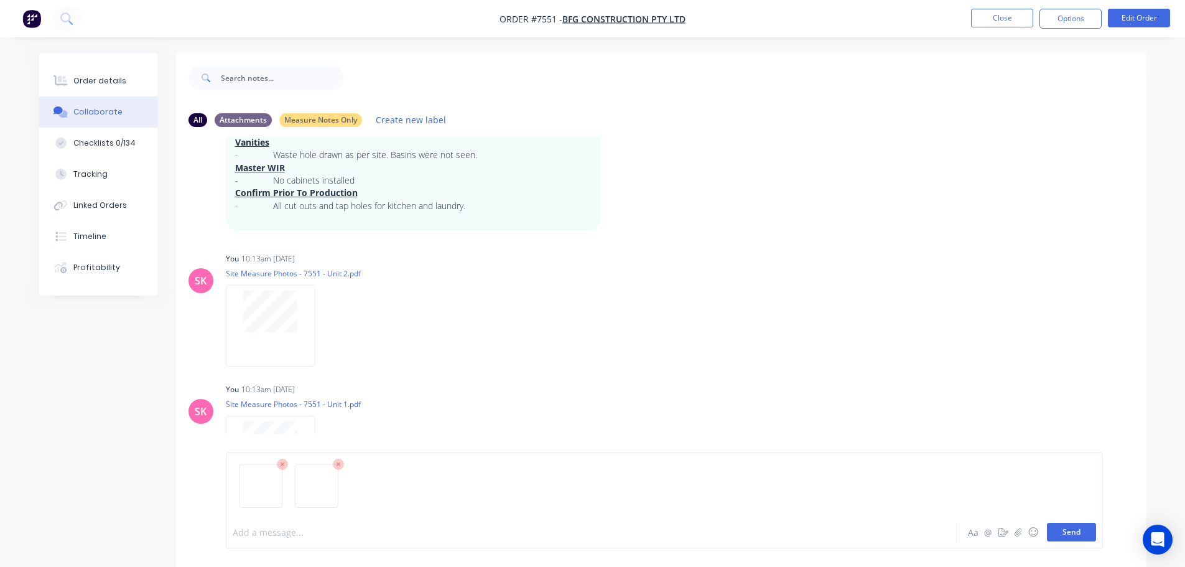
click at [1064, 532] on button "Send" at bounding box center [1071, 532] width 49 height 19
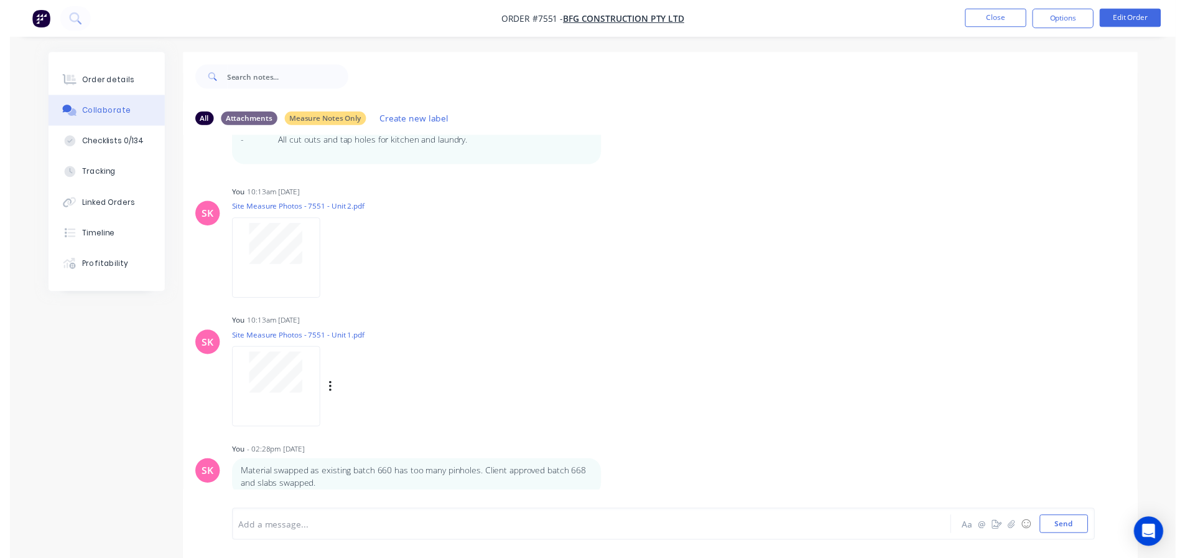
scroll to position [1211, 0]
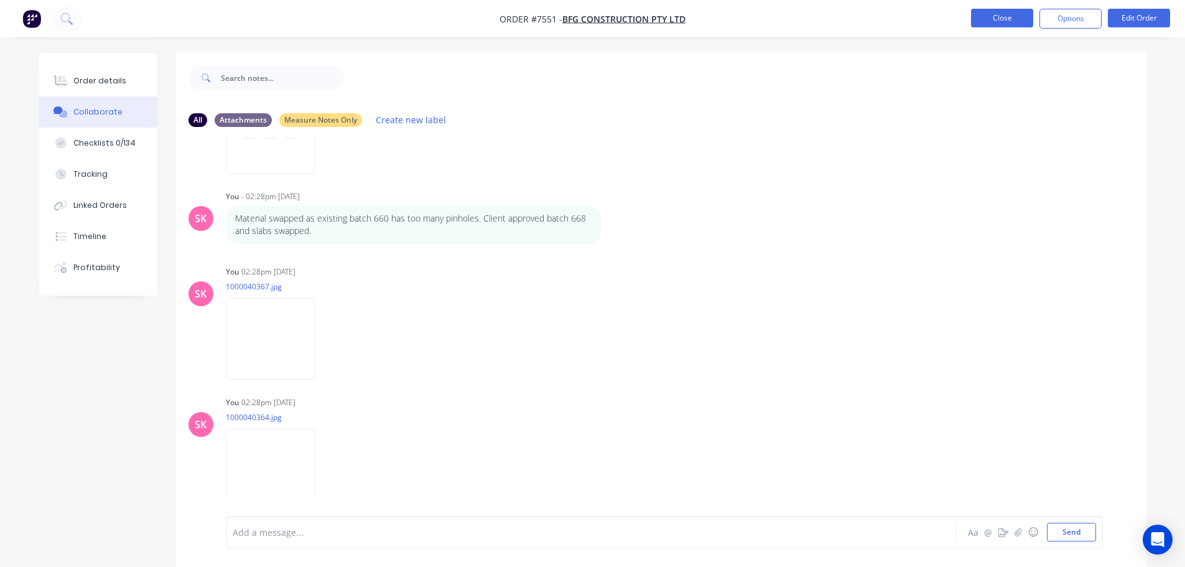
click at [1012, 21] on button "Close" at bounding box center [1002, 18] width 62 height 19
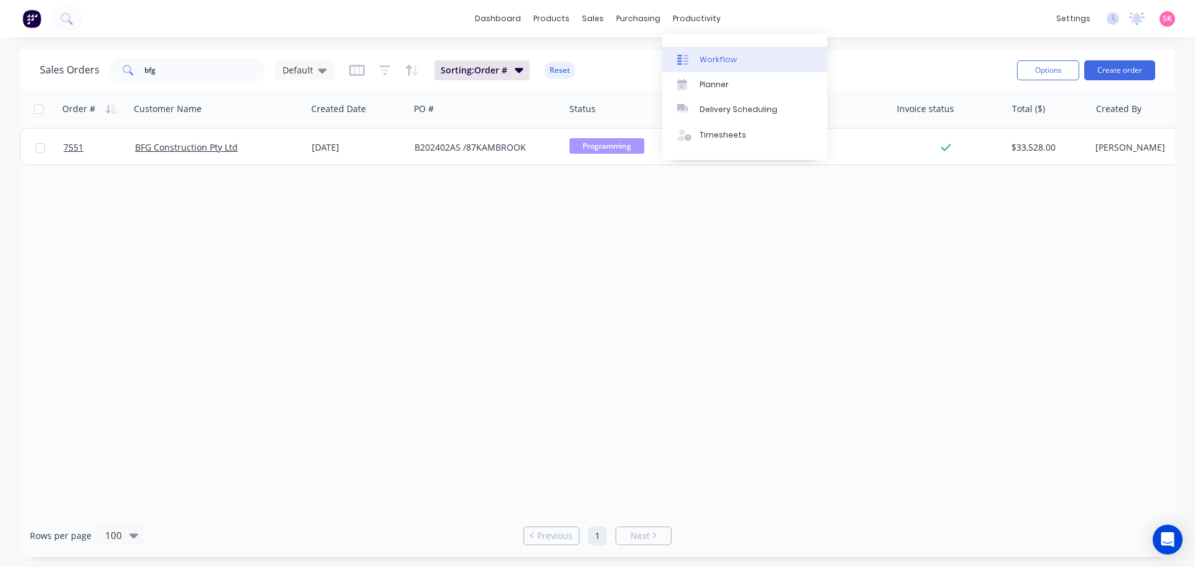
click at [724, 55] on div "Workflow" at bounding box center [717, 59] width 37 height 11
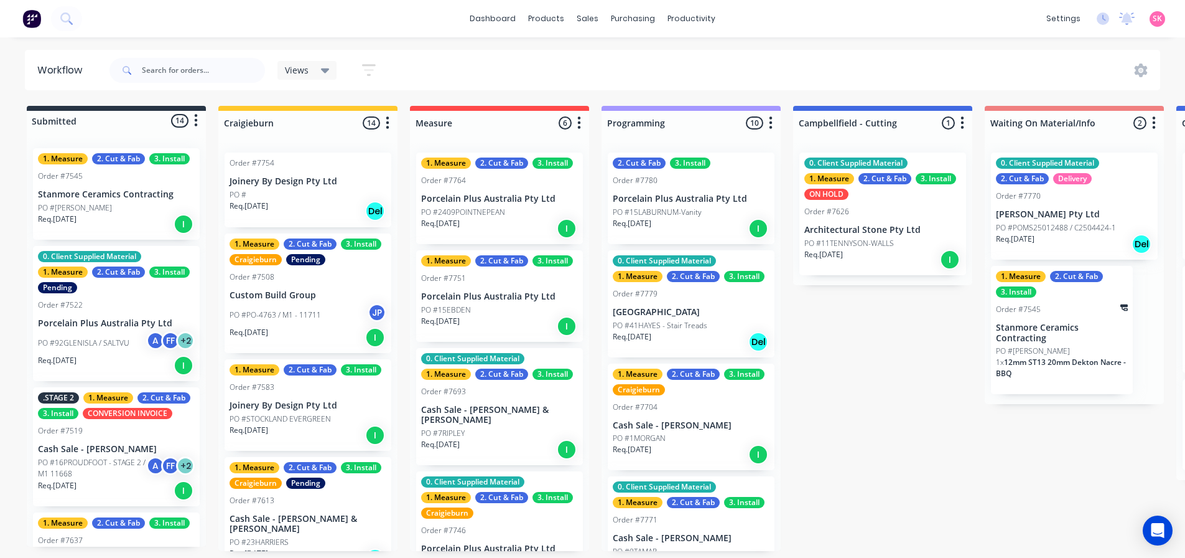
click at [527, 208] on div "PO #2409POINTNEPEAN" at bounding box center [499, 212] width 157 height 11
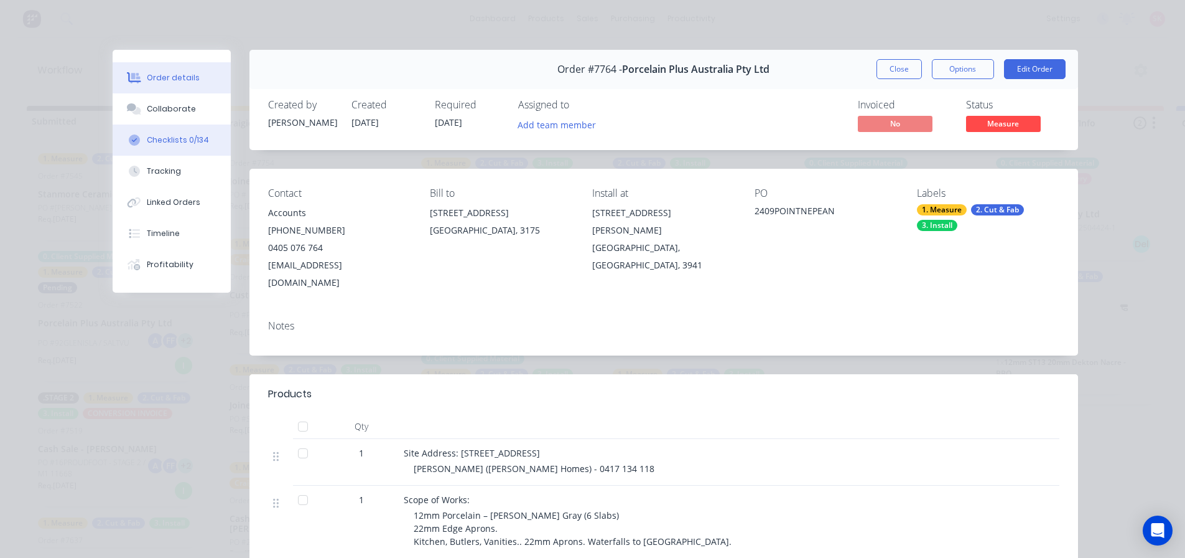
click at [174, 136] on div "Checklists 0/134" at bounding box center [178, 139] width 62 height 11
type textarea "x"
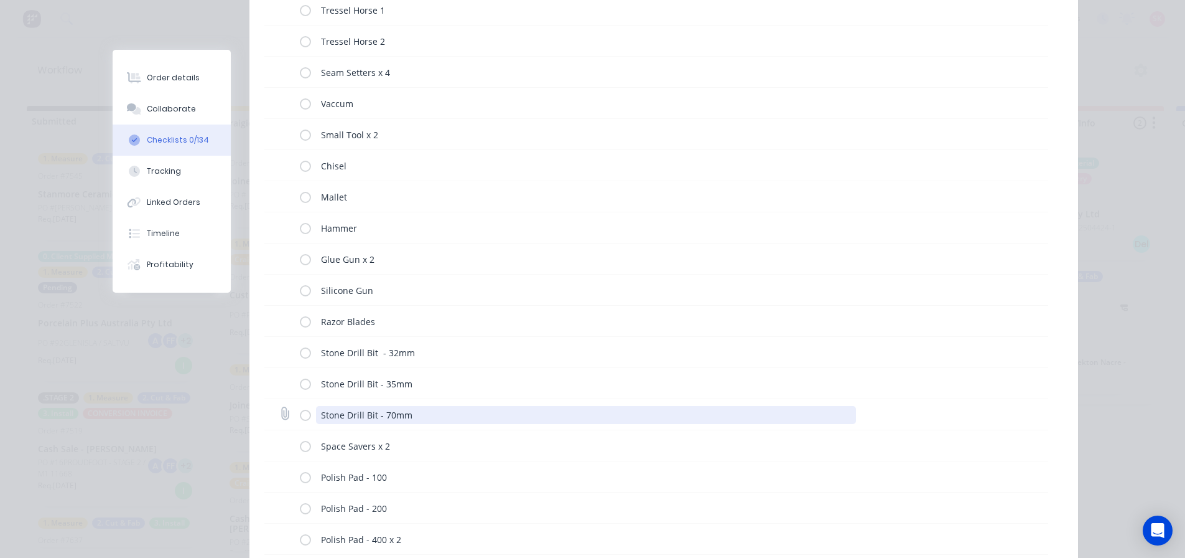
scroll to position [1182, 0]
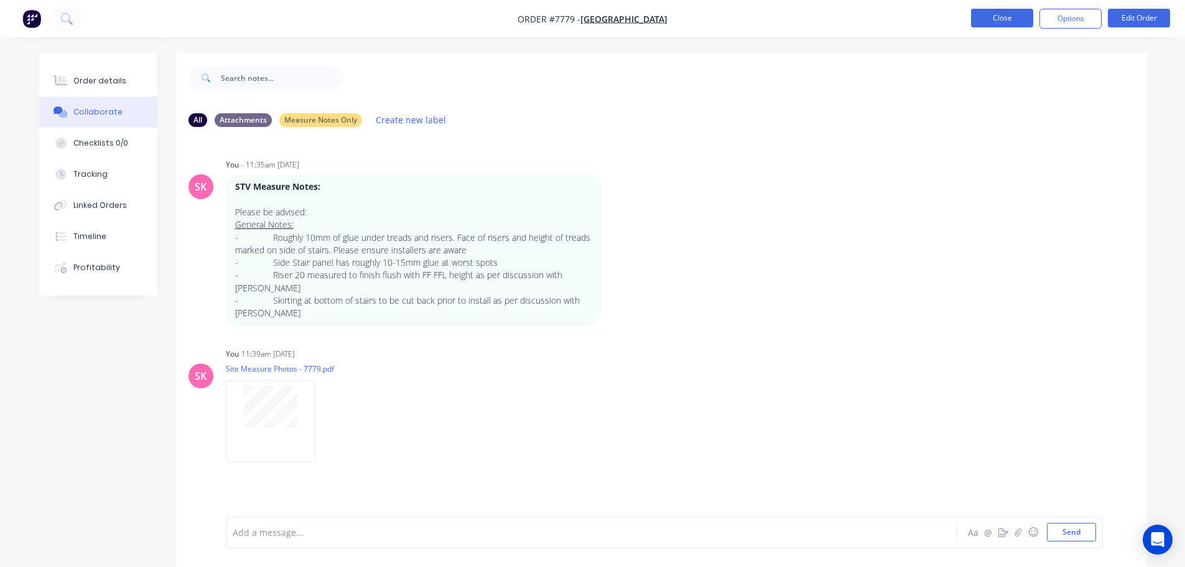
click at [988, 19] on button "Close" at bounding box center [1002, 18] width 62 height 19
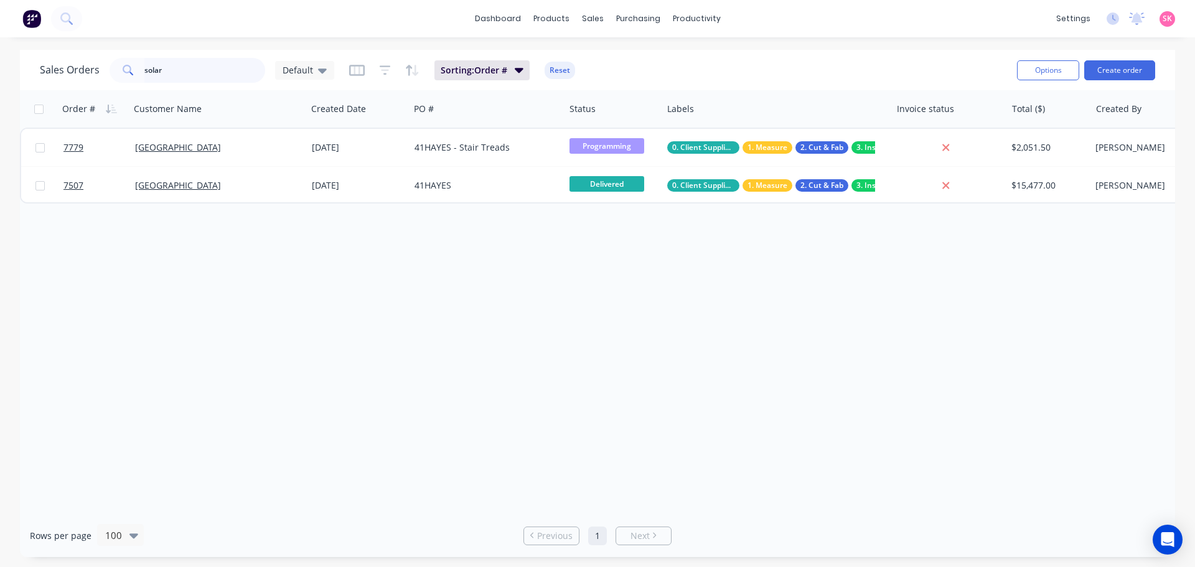
drag, startPoint x: 184, startPoint y: 66, endPoint x: 24, endPoint y: 68, distance: 159.9
click at [45, 68] on div "Sales Orders solar Default" at bounding box center [187, 70] width 294 height 25
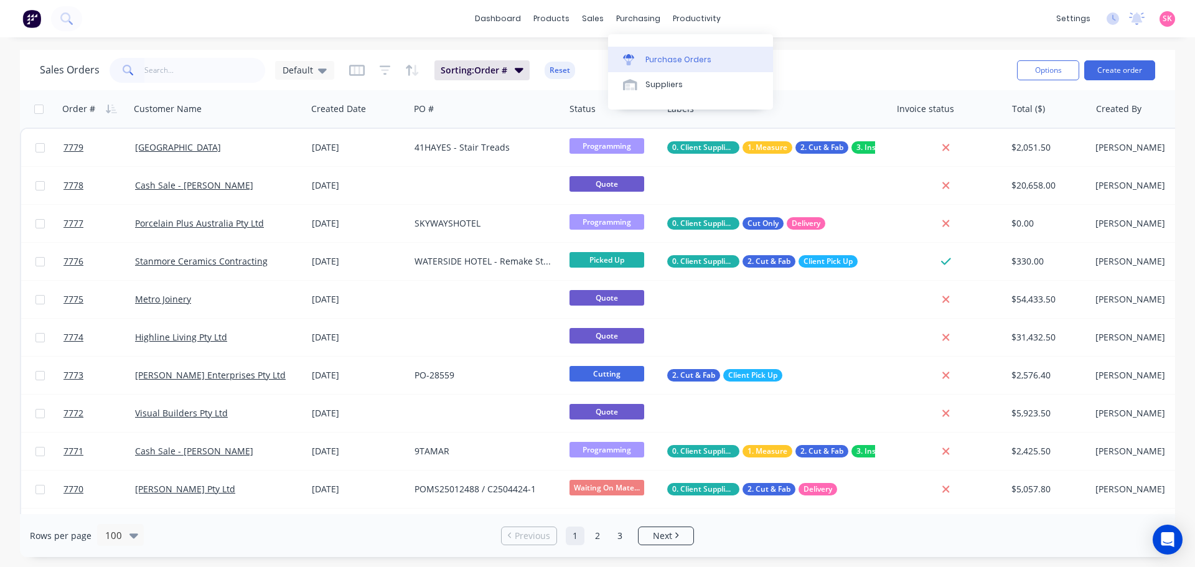
click at [643, 50] on link "Purchase Orders" at bounding box center [690, 59] width 165 height 25
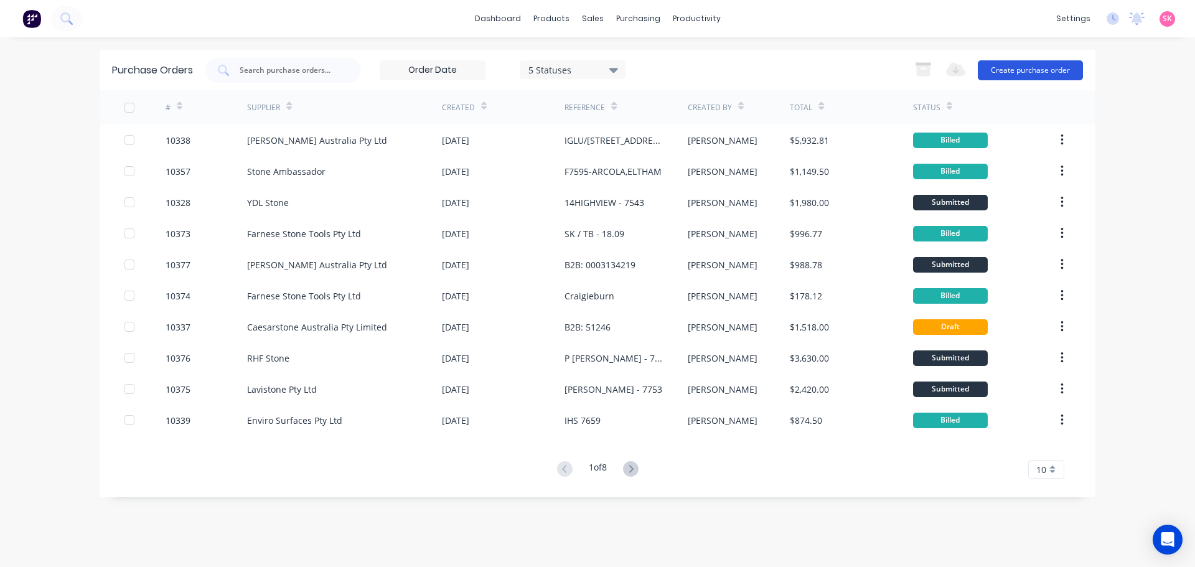
click at [1043, 73] on button "Create purchase order" at bounding box center [1030, 70] width 105 height 20
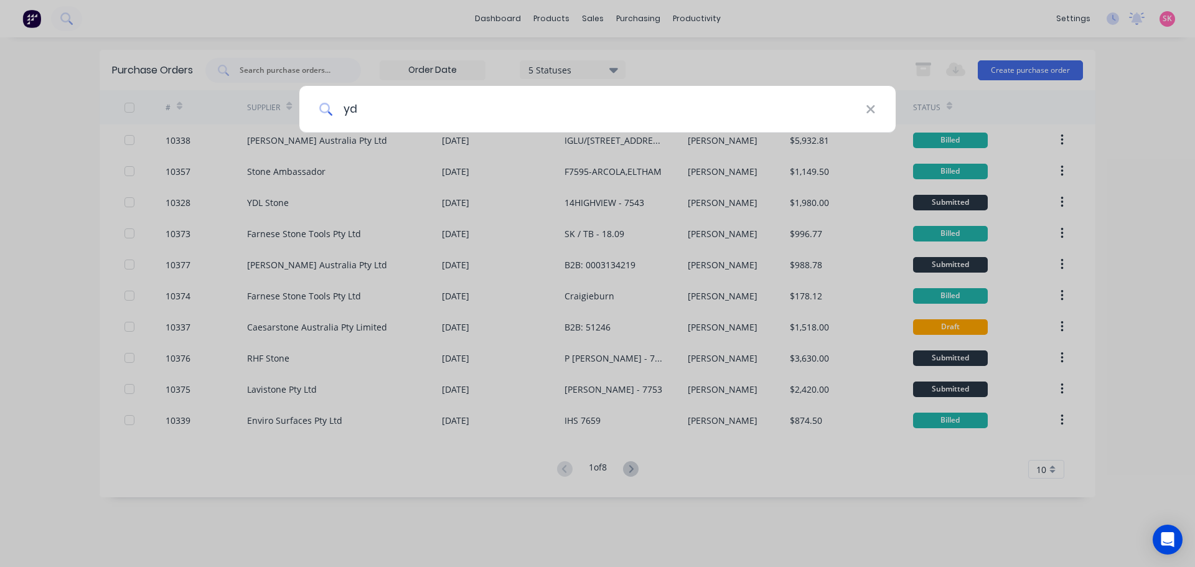
type input "ydl"
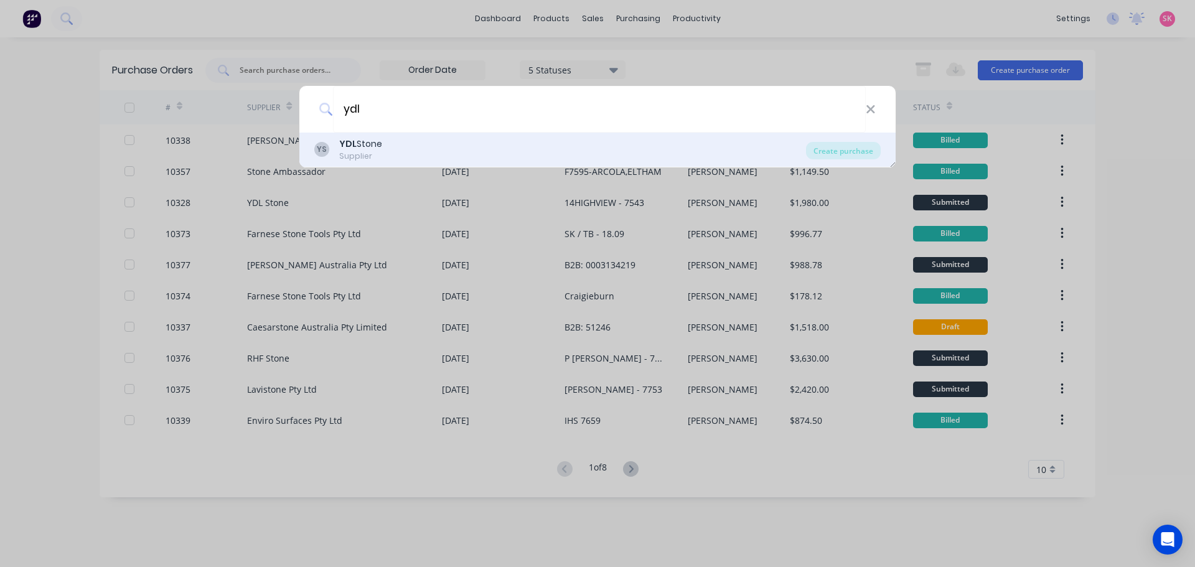
click at [488, 138] on div "YS YDL Stone Supplier" at bounding box center [560, 150] width 492 height 24
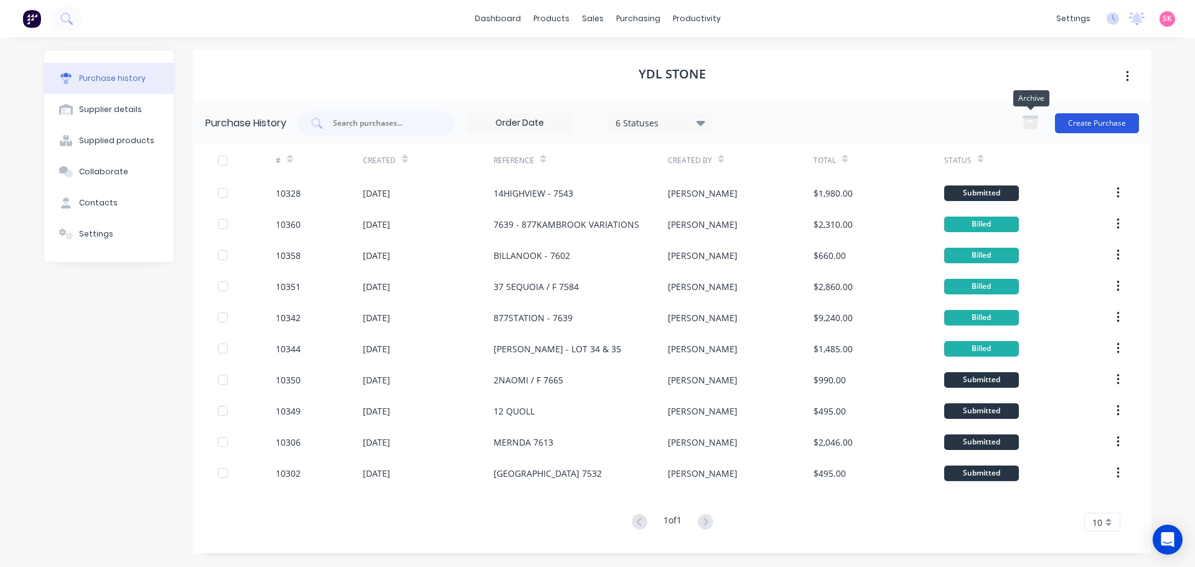
click at [1074, 115] on button "Create Purchase" at bounding box center [1097, 123] width 84 height 20
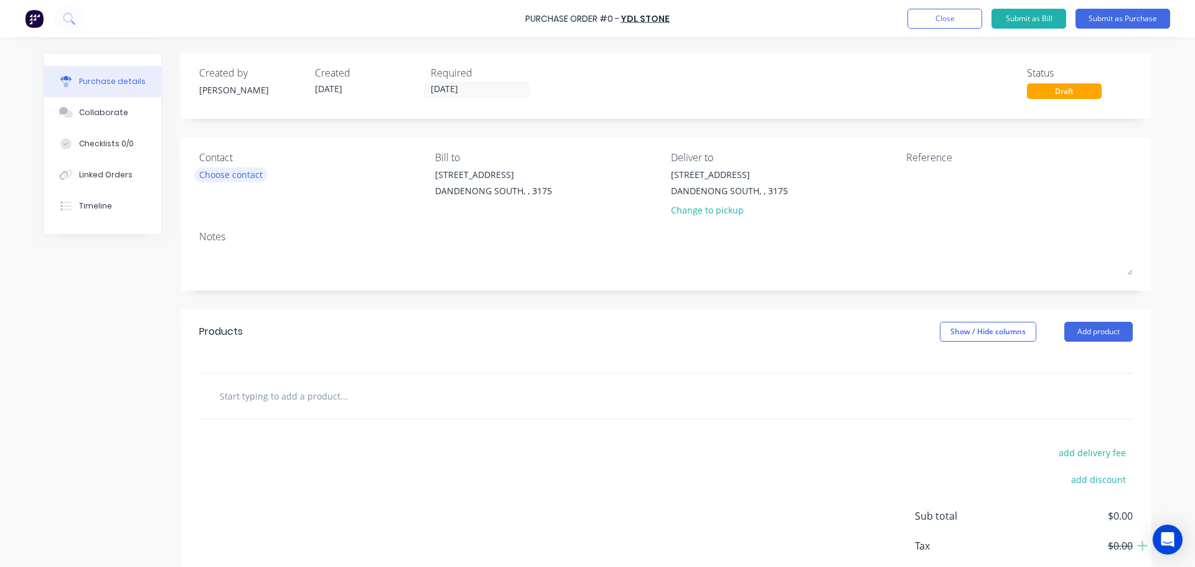
click at [228, 172] on div "Choose contact" at bounding box center [230, 174] width 63 height 13
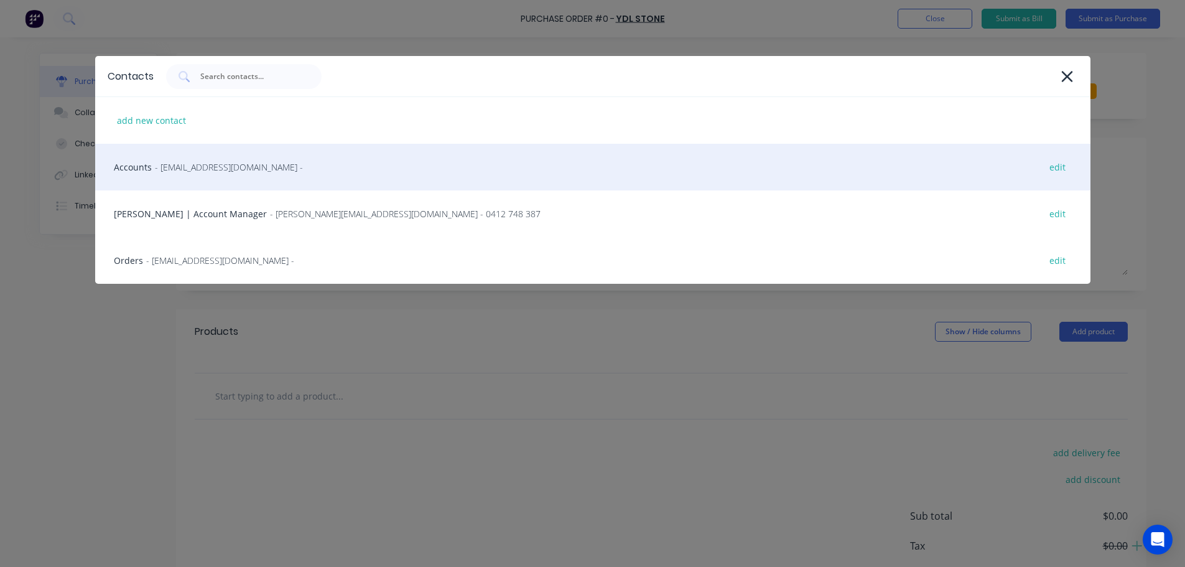
click at [257, 170] on span "- [EMAIL_ADDRESS][DOMAIN_NAME] -" at bounding box center [229, 167] width 148 height 13
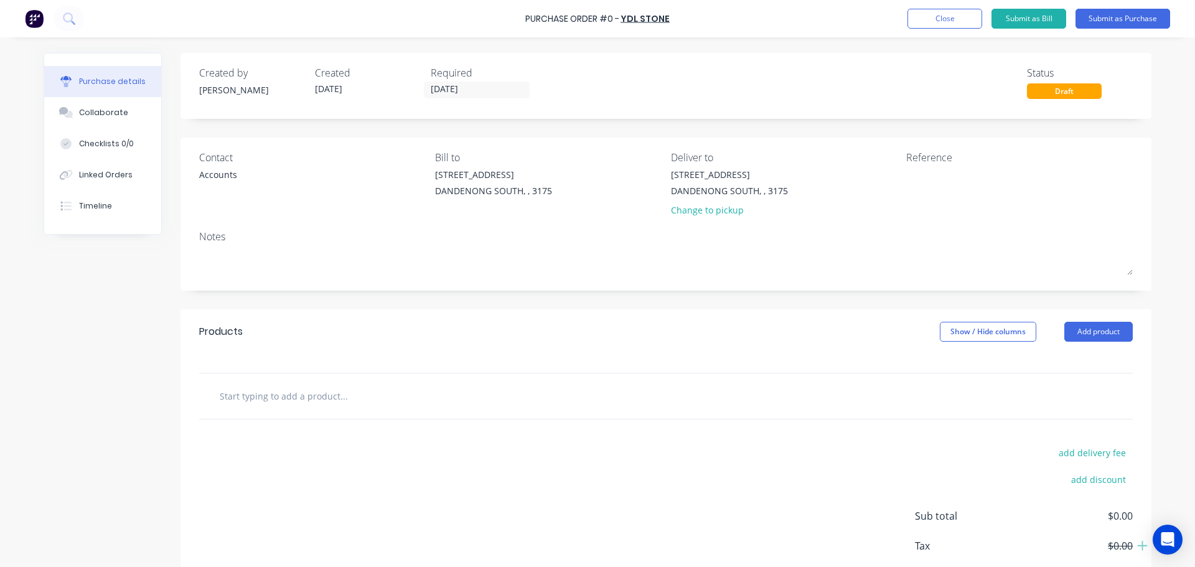
click at [231, 164] on div "Contact" at bounding box center [312, 157] width 227 height 15
click at [220, 176] on div "Accounts" at bounding box center [218, 174] width 38 height 13
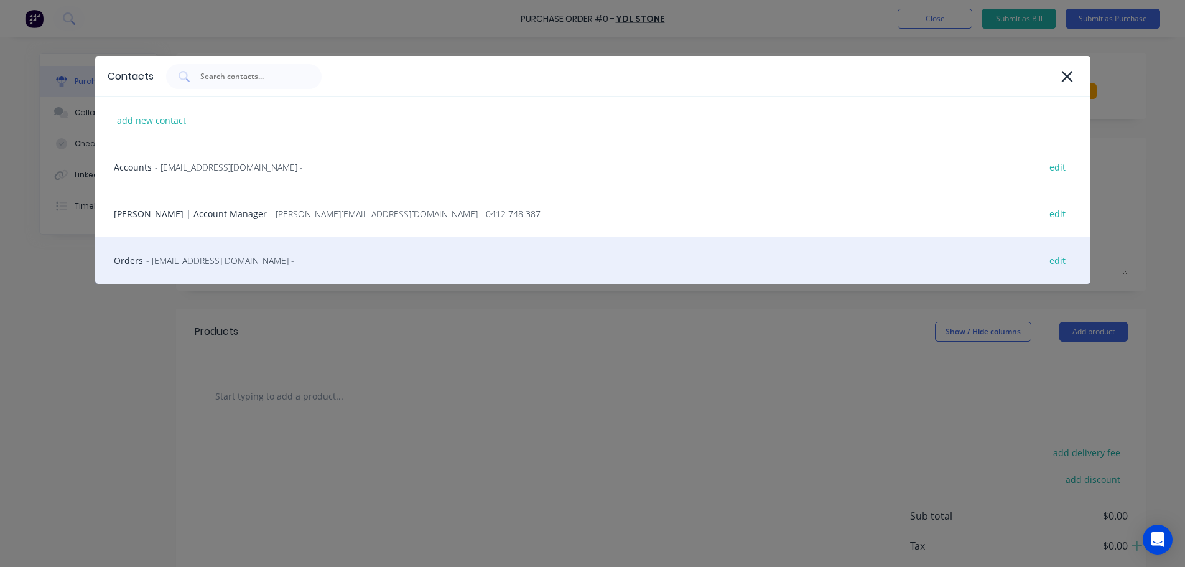
click at [223, 262] on span "- [EMAIL_ADDRESS][DOMAIN_NAME] -" at bounding box center [220, 260] width 148 height 13
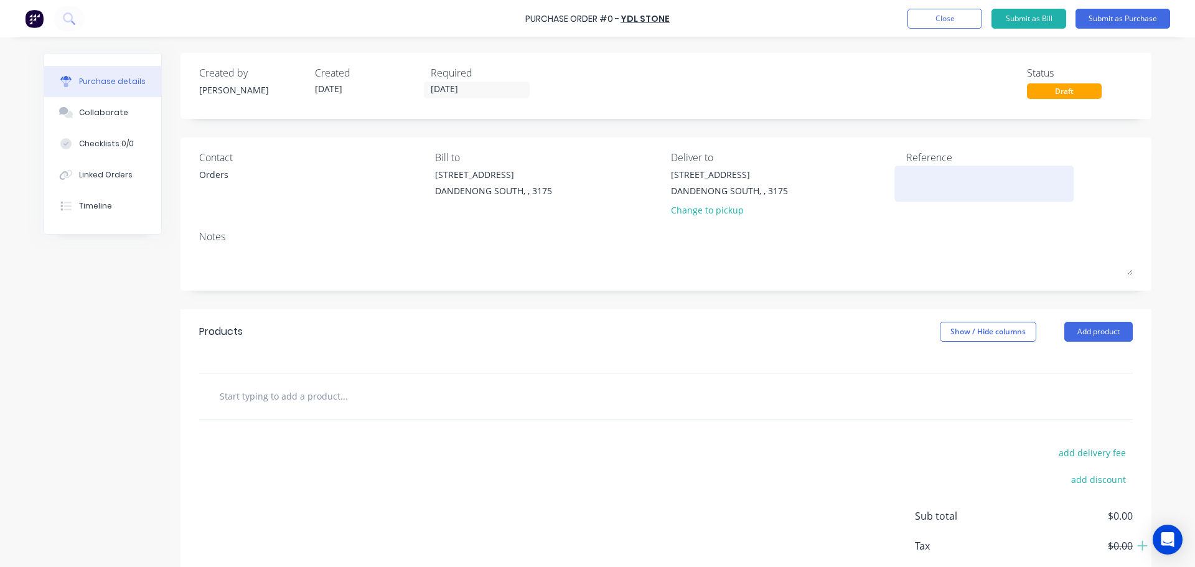
click at [920, 171] on textarea at bounding box center [984, 182] width 156 height 28
type textarea "Inline Joinery 7"
type textarea "x"
type textarea "Inline Joinery 76"
type textarea "x"
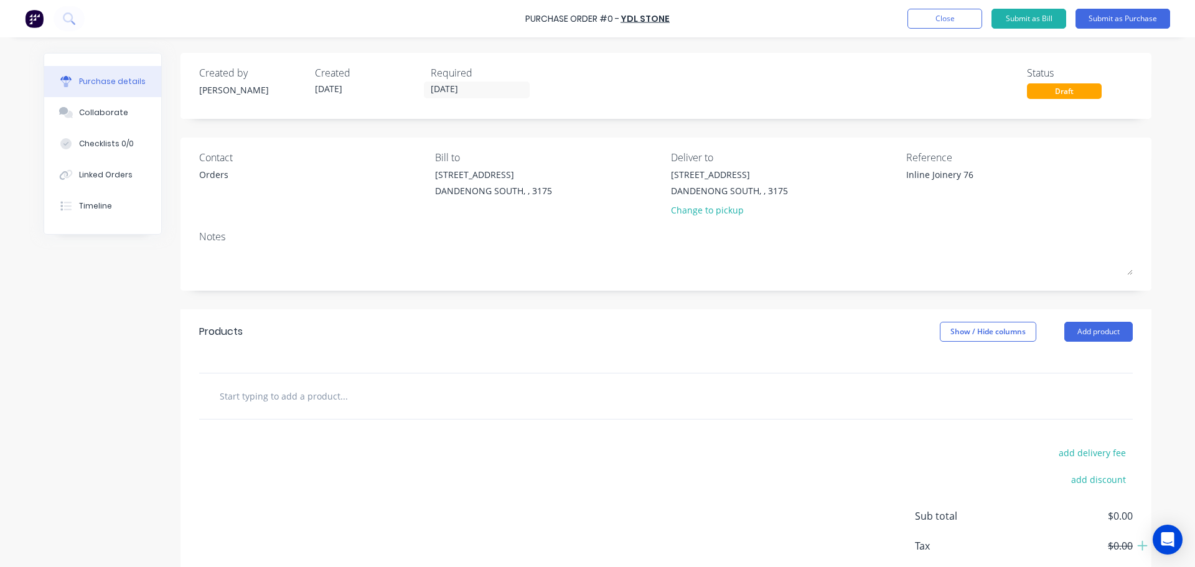
type textarea "Inline Joinery 764"
type textarea "x"
type textarea "Inline Joinery 7649"
type textarea "x"
type textarea "Inline Joinery 7649"
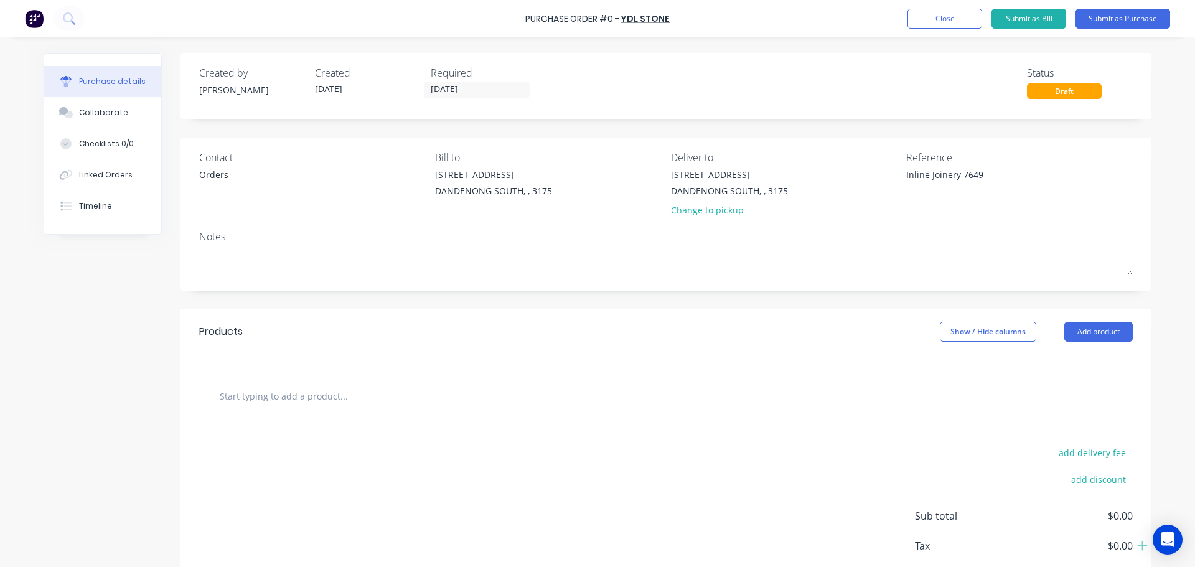
click at [299, 402] on input "text" at bounding box center [343, 395] width 249 height 25
type textarea "x"
type input "S"
type textarea "x"
type input "ST"
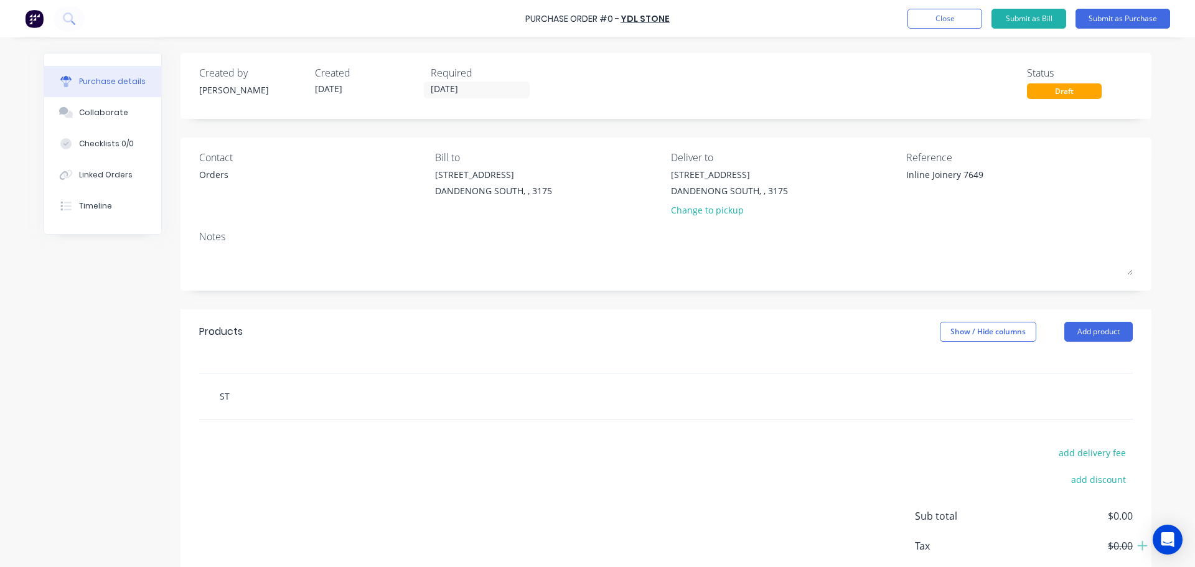
type textarea "x"
type input "STA"
type textarea "x"
type input "STAR"
type textarea "x"
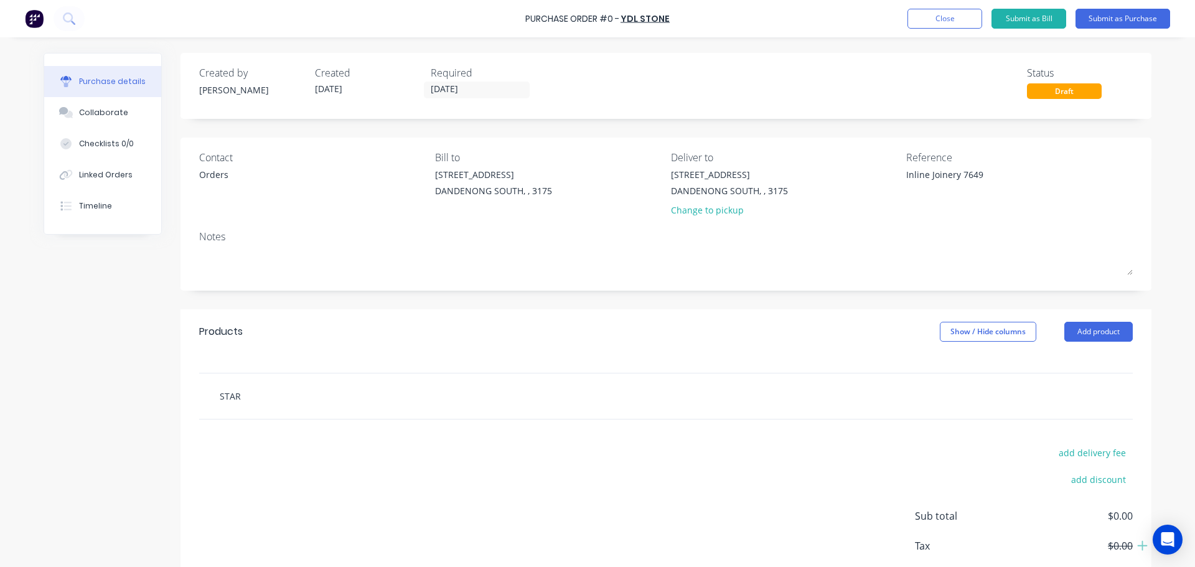
type input "STAR B"
type textarea "x"
type input "STAR BBU"
type textarea "x"
type input "STAR BBUR"
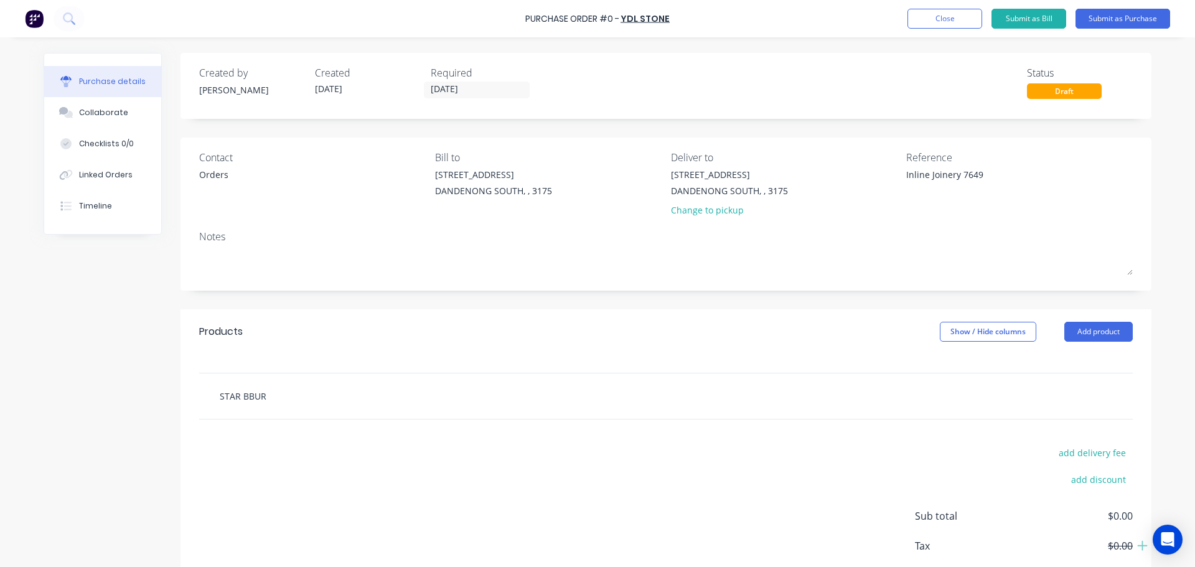
type textarea "x"
type input "STAR BBURS"
type textarea "x"
type input "STAR BBUR"
type textarea "x"
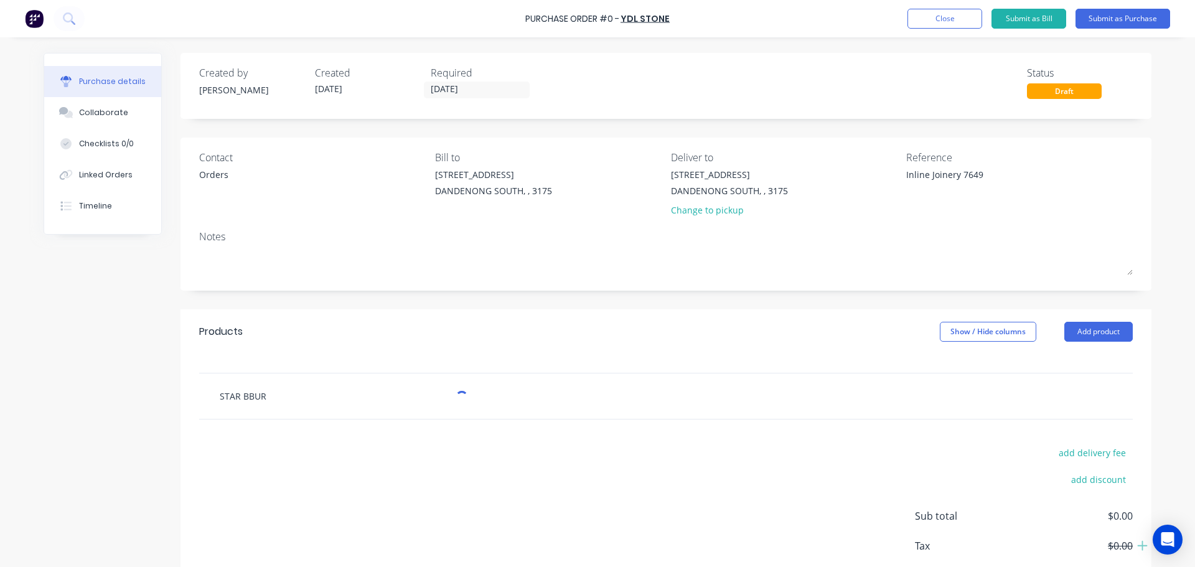
type input "STAR BBU"
type textarea "x"
type input "STAR BB"
type textarea "x"
type input "STAR B"
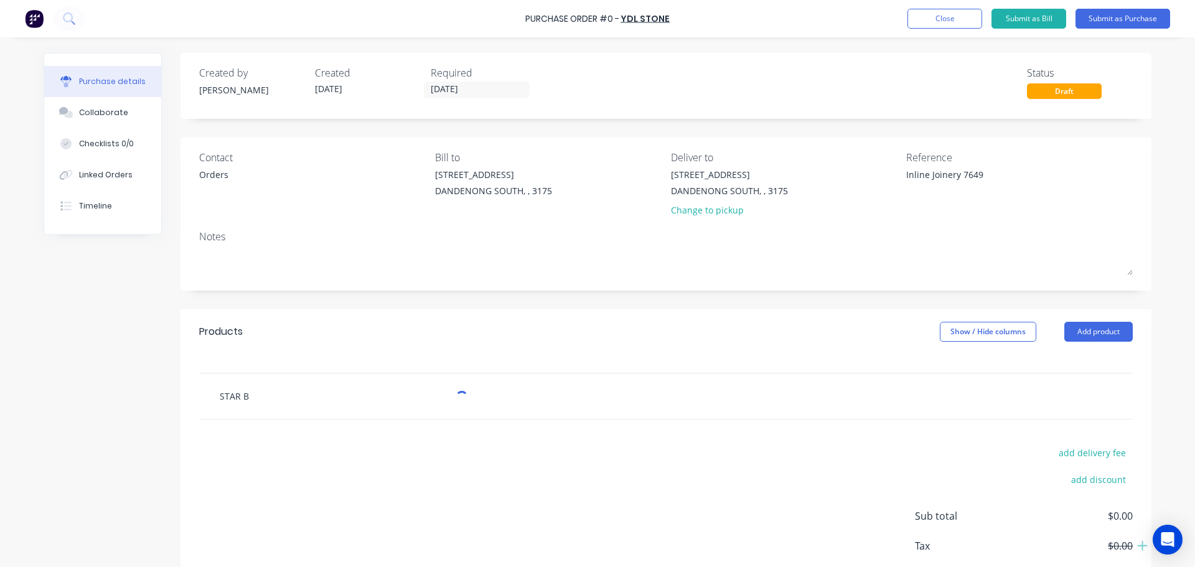
type textarea "x"
type input "STAR BU"
type textarea "x"
type input "STAR BUR"
type textarea "x"
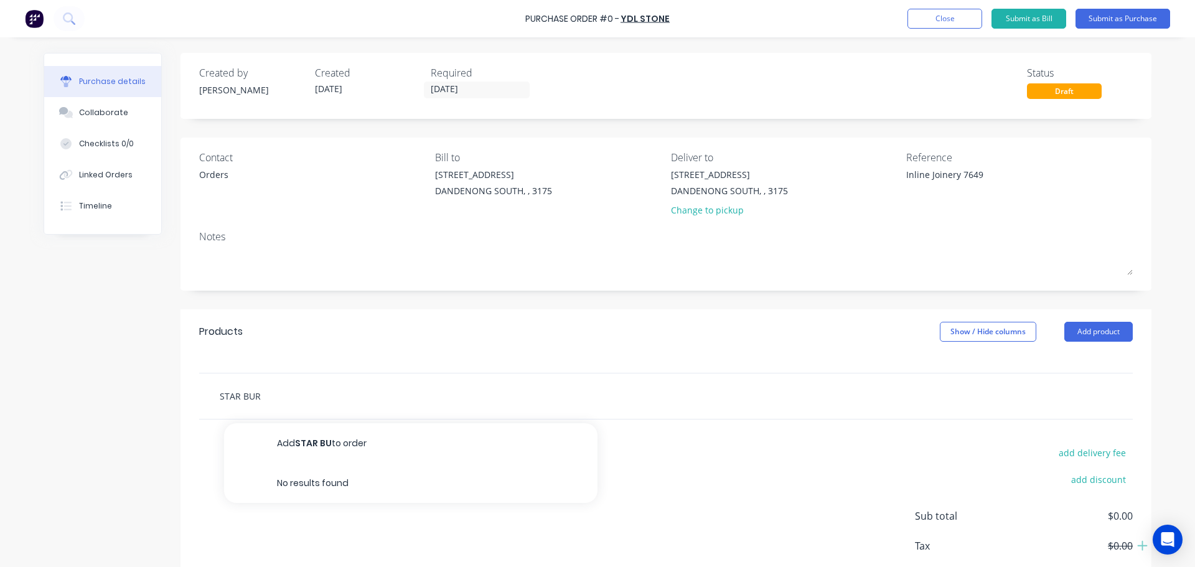
type input "STAR BURS"
type textarea "x"
type input "STAR BURST"
type textarea "x"
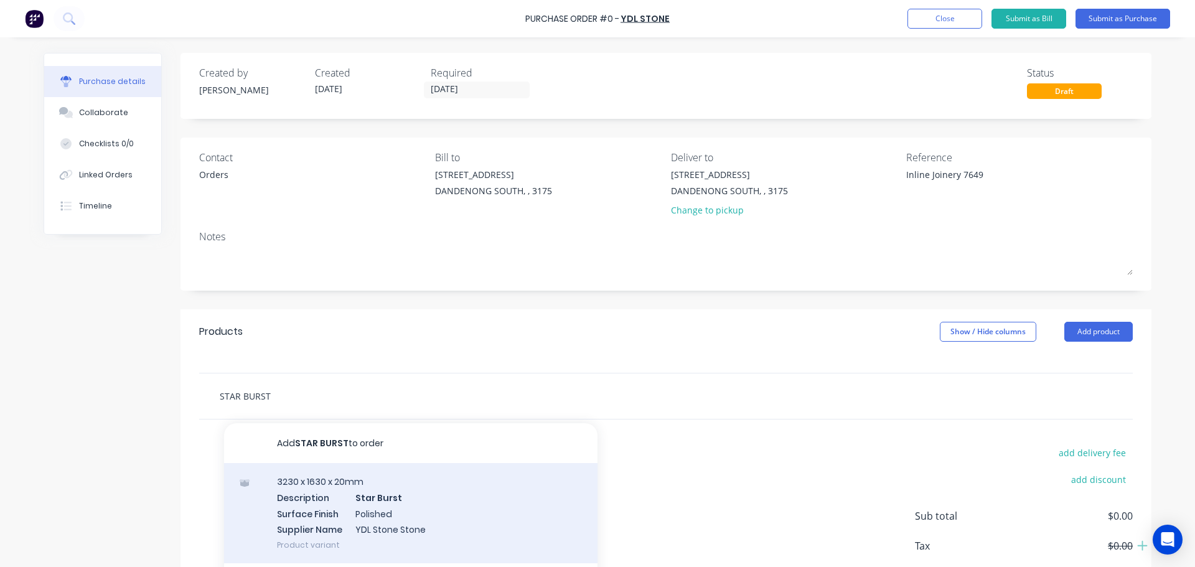
type input "STAR BURST"
click at [355, 499] on div "3230 x 1630 x 20mm Description Star Burst Surface Finish Polished Supplier Name…" at bounding box center [410, 513] width 373 height 100
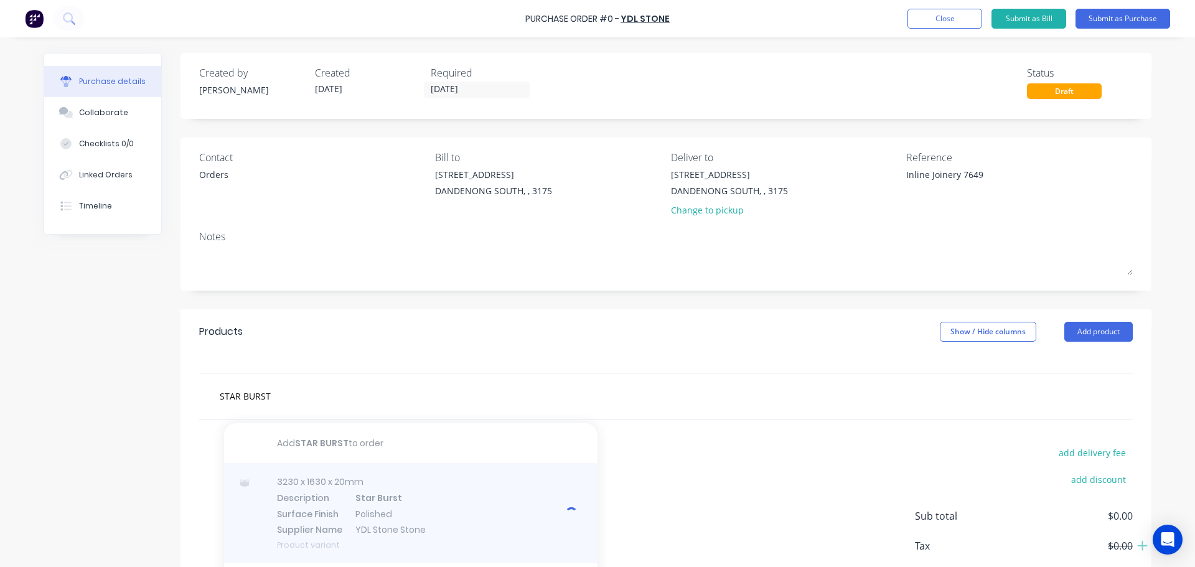
type textarea "x"
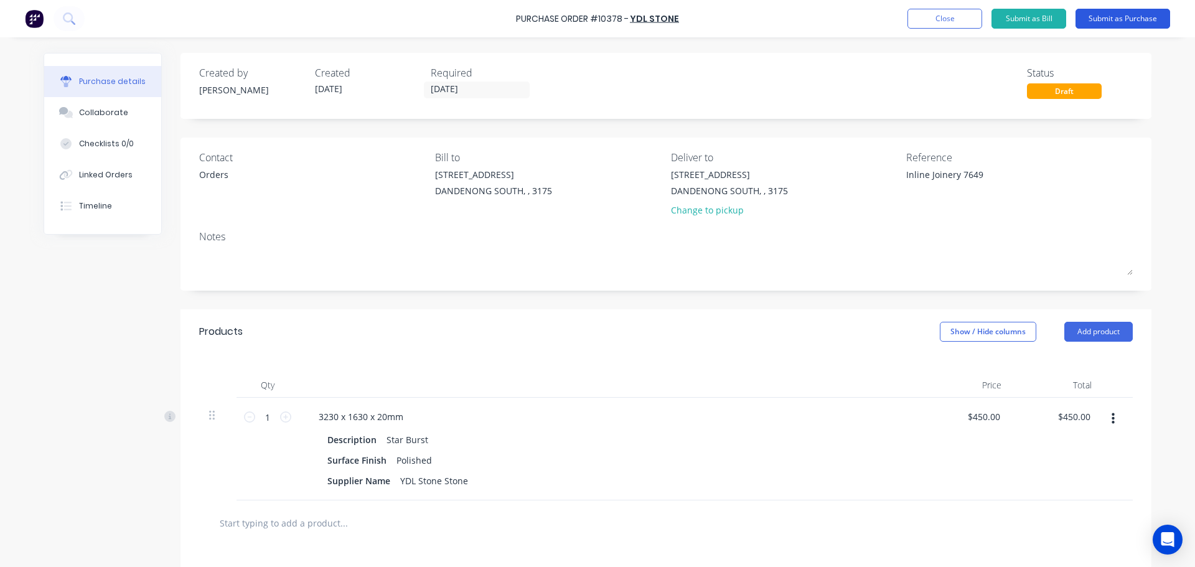
click at [1111, 22] on button "Submit as Purchase" at bounding box center [1122, 19] width 95 height 20
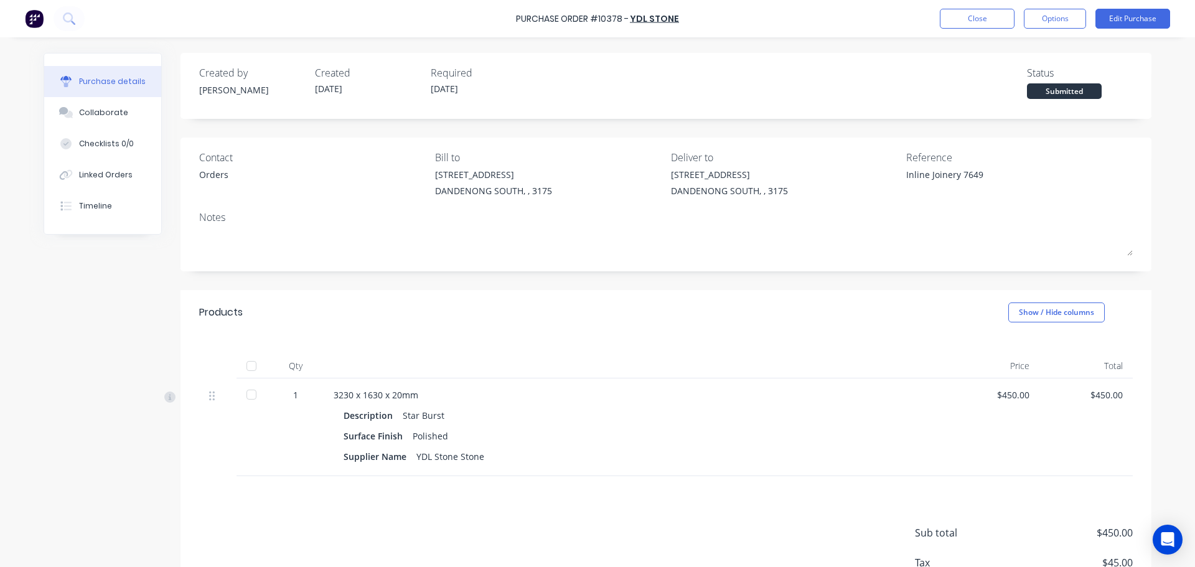
click at [1034, 27] on div "Purchase Order #10378 - YDL Stone Close Options Edit Purchase" at bounding box center [597, 18] width 1195 height 37
click at [1048, 29] on div "Purchase Order #10378 - YDL Stone Close Options Edit Purchase" at bounding box center [597, 18] width 1195 height 37
click at [1065, 14] on button "Options" at bounding box center [1055, 19] width 62 height 20
click at [1044, 58] on div "Print / Email" at bounding box center [1027, 51] width 96 height 18
click at [1041, 64] on button "With pricing" at bounding box center [1027, 75] width 118 height 25
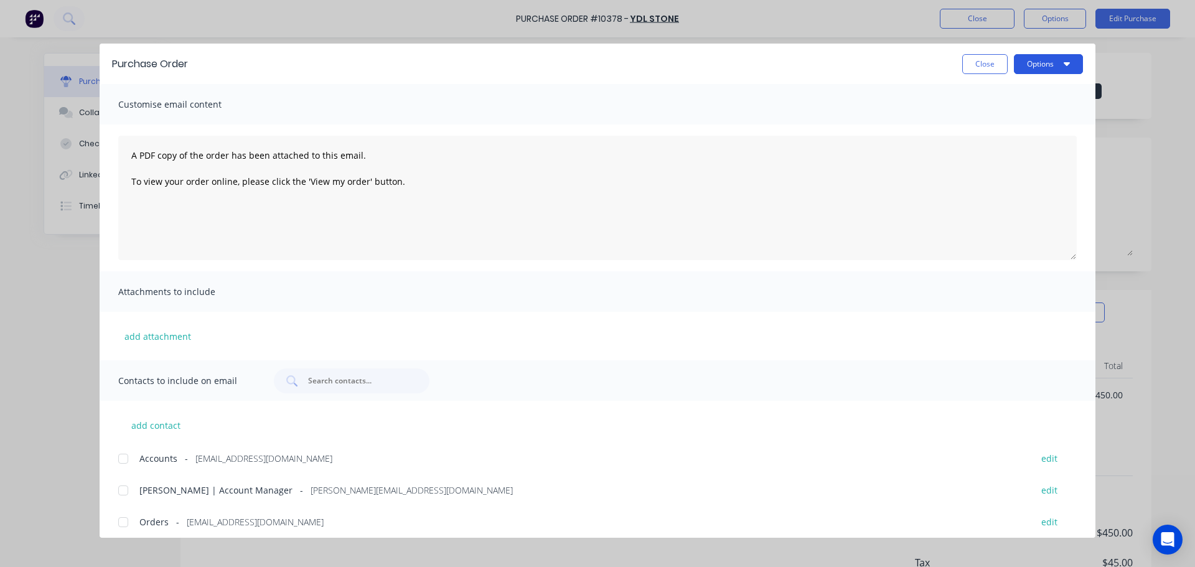
click at [1043, 63] on button "Options" at bounding box center [1048, 64] width 69 height 20
click at [1017, 113] on div "Print" at bounding box center [1024, 120] width 96 height 18
drag, startPoint x: 986, startPoint y: 60, endPoint x: 967, endPoint y: 59, distance: 19.3
click at [984, 60] on button "Close" at bounding box center [984, 64] width 45 height 20
type textarea "x"
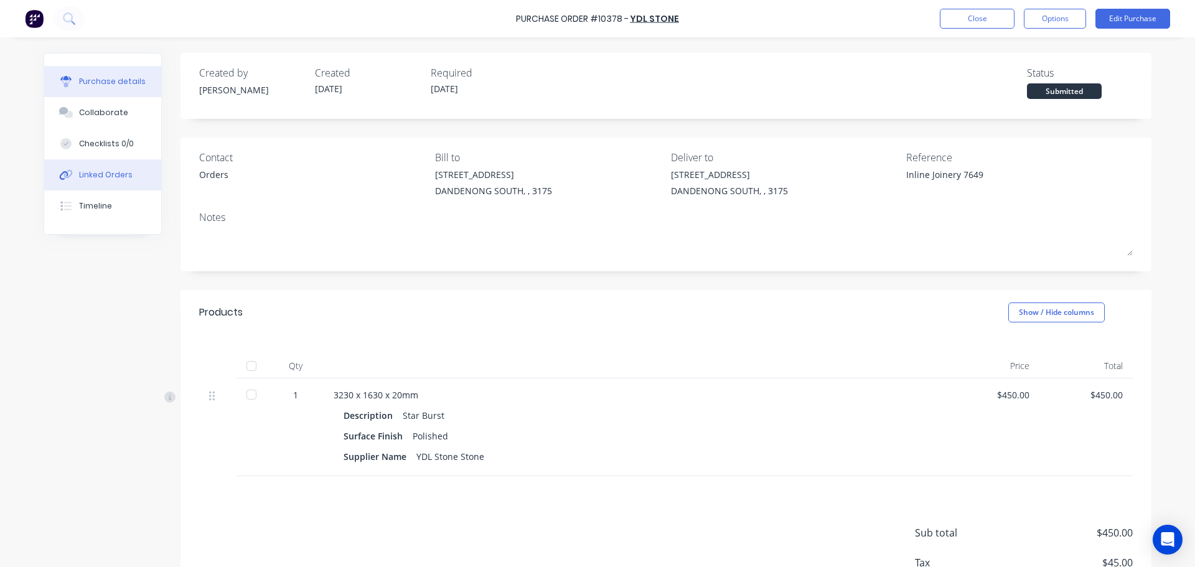
drag, startPoint x: 128, startPoint y: 179, endPoint x: 139, endPoint y: 174, distance: 12.3
click at [128, 179] on button "Linked Orders" at bounding box center [102, 174] width 117 height 31
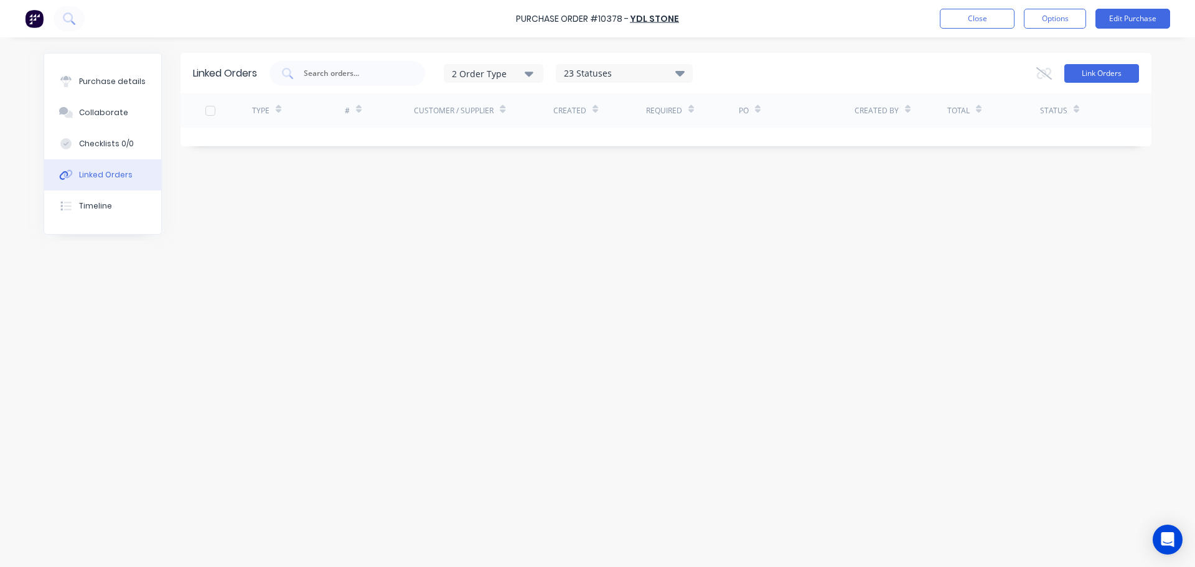
click at [1099, 79] on button "Link Orders" at bounding box center [1101, 73] width 75 height 19
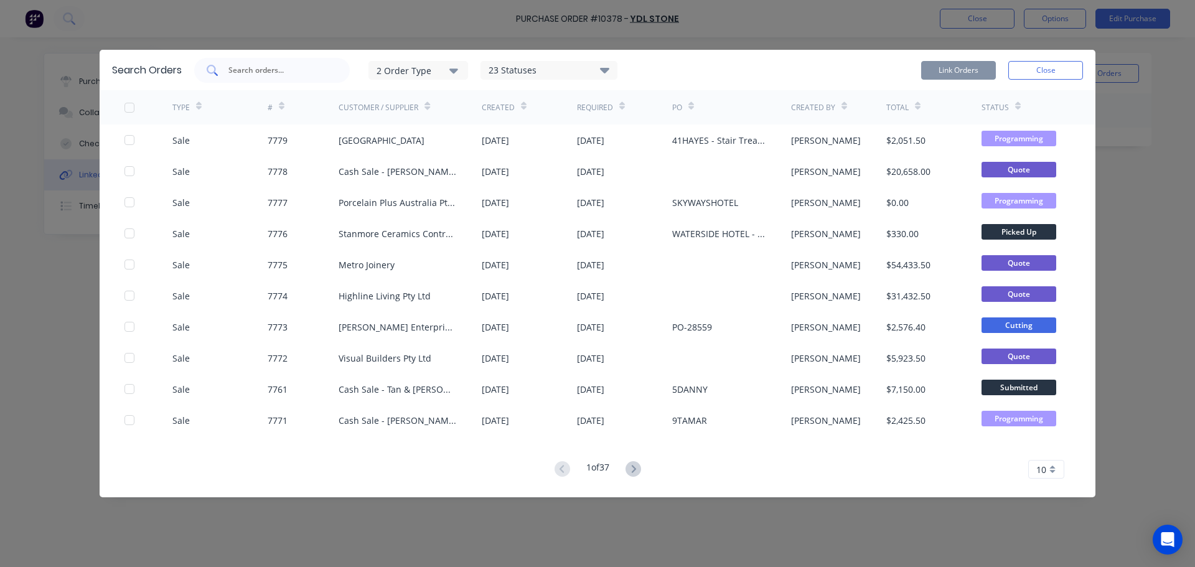
click at [271, 60] on div at bounding box center [272, 70] width 156 height 25
click at [260, 61] on div at bounding box center [272, 70] width 156 height 25
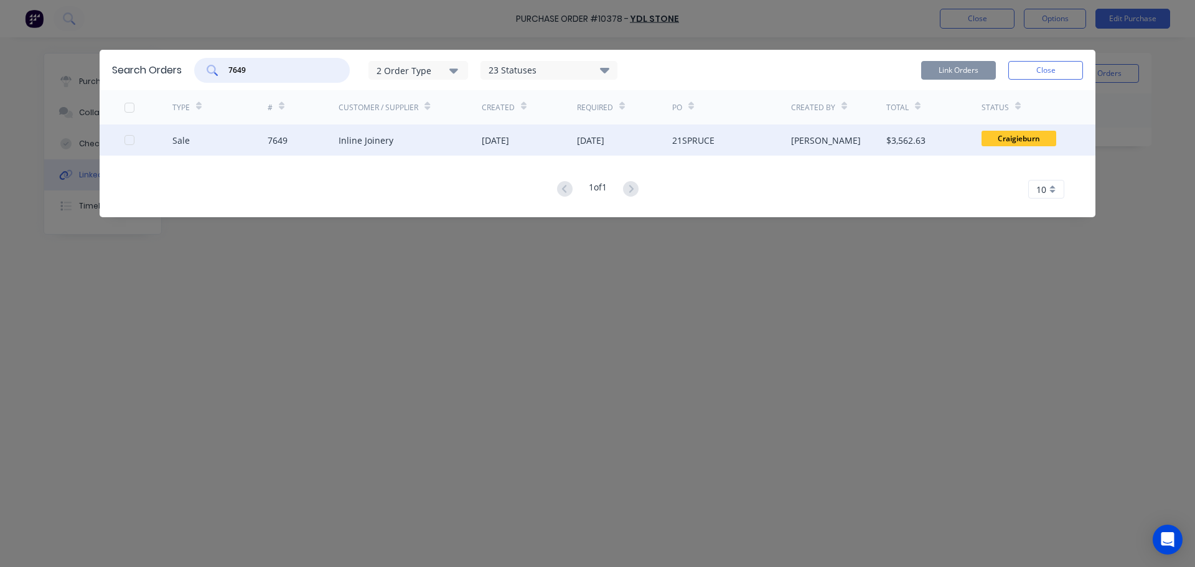
click at [131, 140] on div at bounding box center [129, 140] width 25 height 25
type input "7649"
click at [984, 77] on button "Link Orders" at bounding box center [958, 70] width 75 height 19
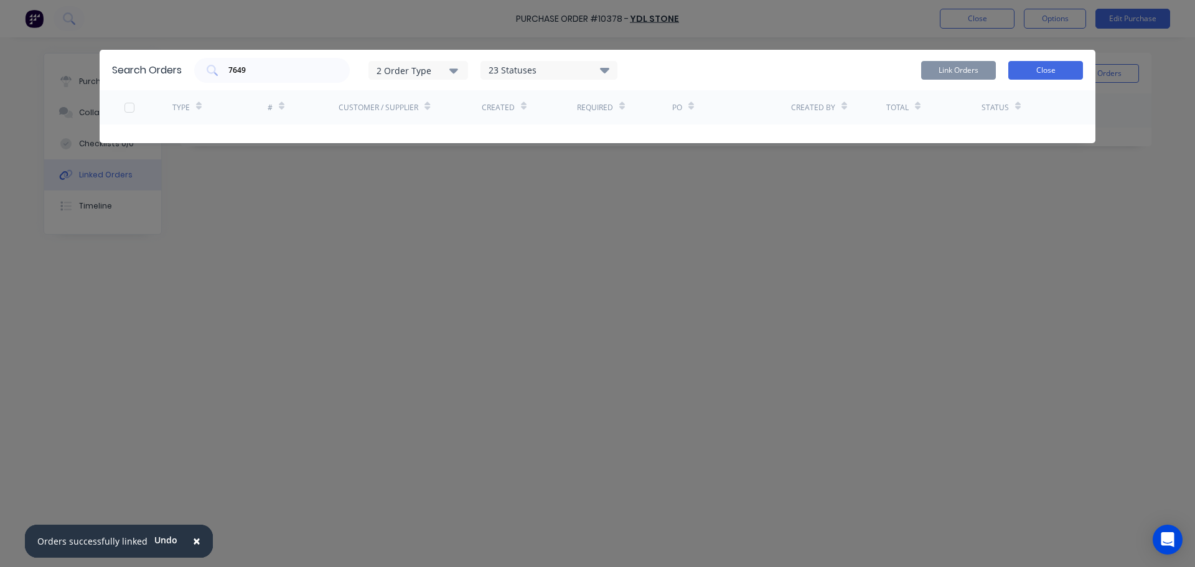
click at [1041, 70] on button "Close" at bounding box center [1045, 70] width 75 height 19
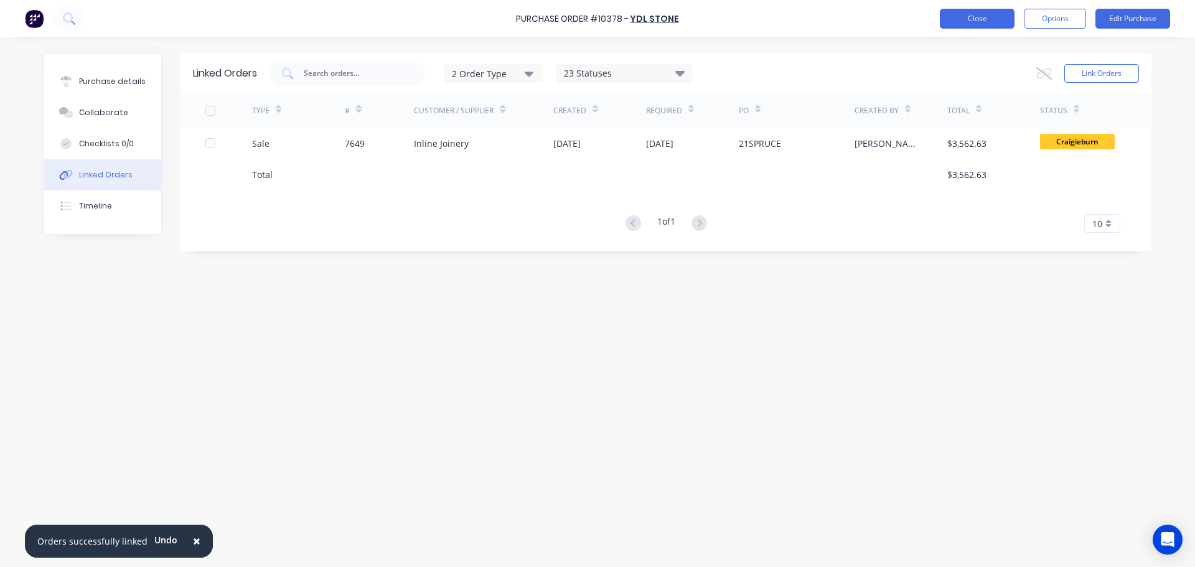
click at [1007, 26] on button "Close" at bounding box center [977, 19] width 75 height 20
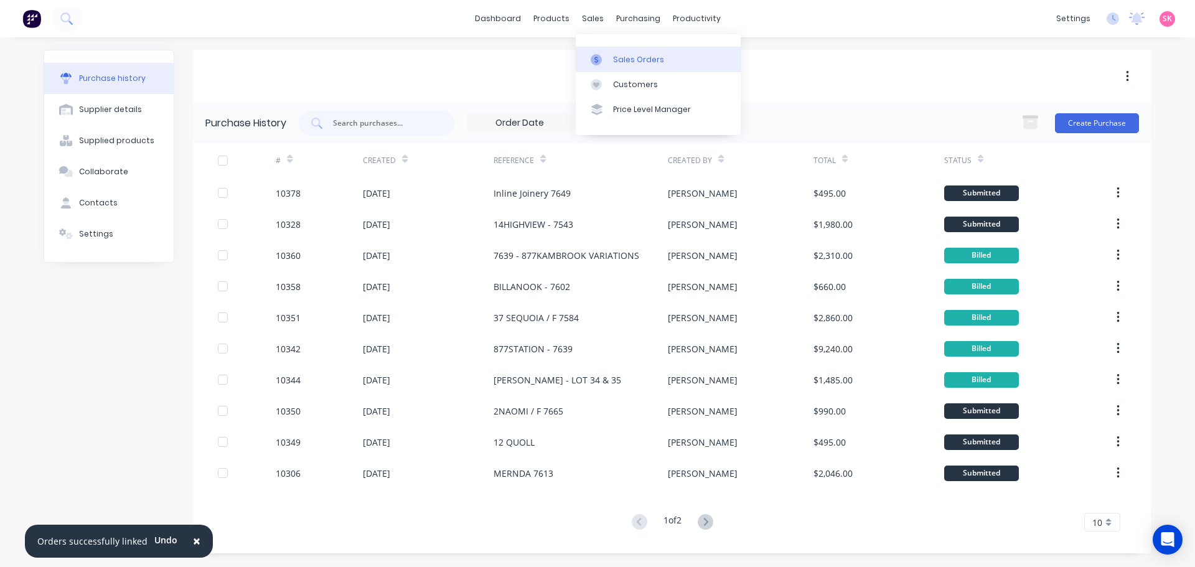
drag, startPoint x: 605, startPoint y: 43, endPoint x: 605, endPoint y: 52, distance: 9.3
click at [605, 43] on div "Sales Orders Customers Price Level Manager" at bounding box center [658, 84] width 165 height 100
click at [605, 57] on div at bounding box center [600, 59] width 19 height 11
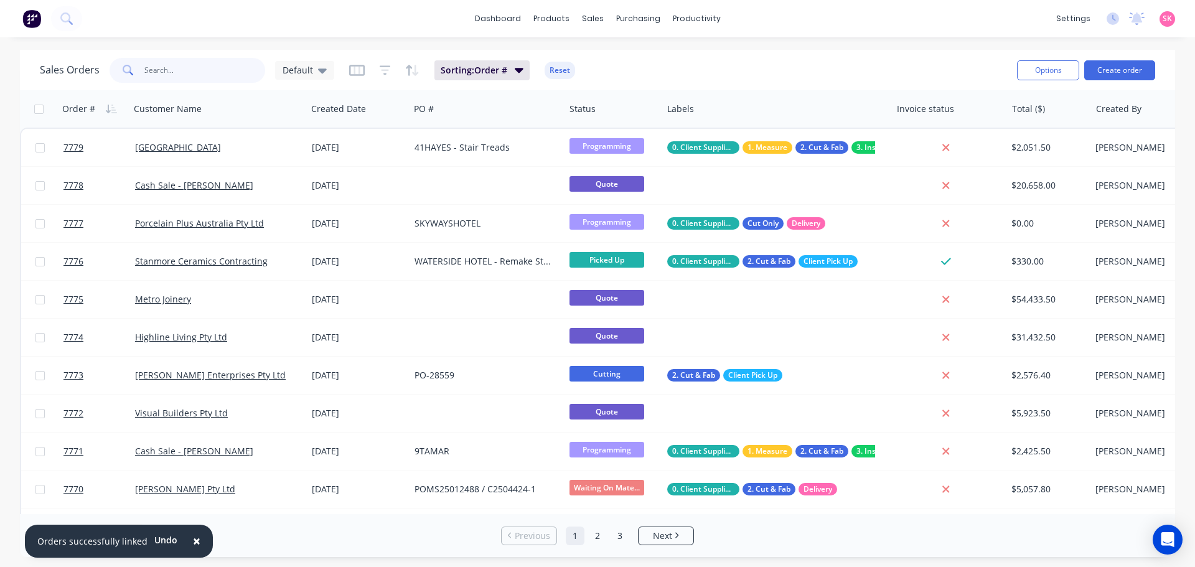
click at [192, 77] on input "text" at bounding box center [204, 70] width 121 height 25
type input "stone interiors"
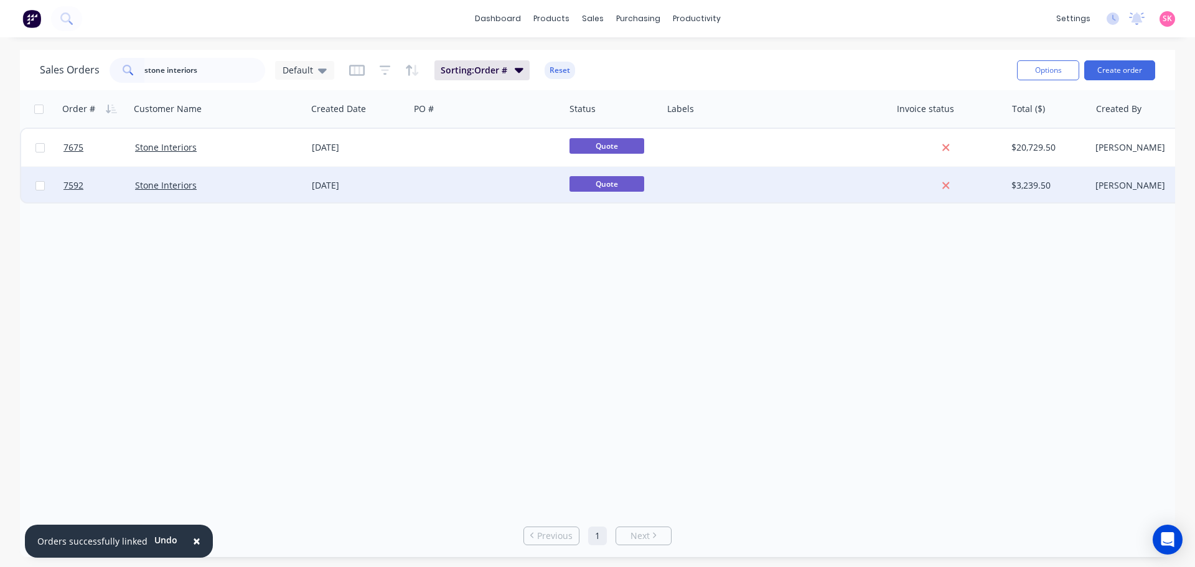
click at [390, 192] on div "[DATE]" at bounding box center [358, 185] width 103 height 37
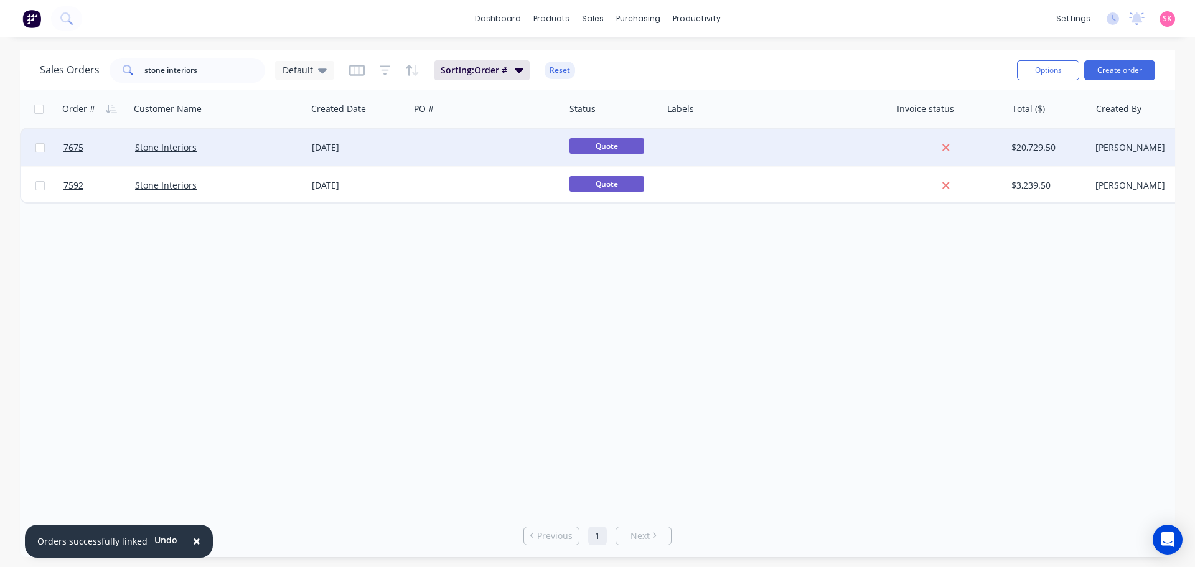
click at [419, 141] on div at bounding box center [486, 147] width 155 height 37
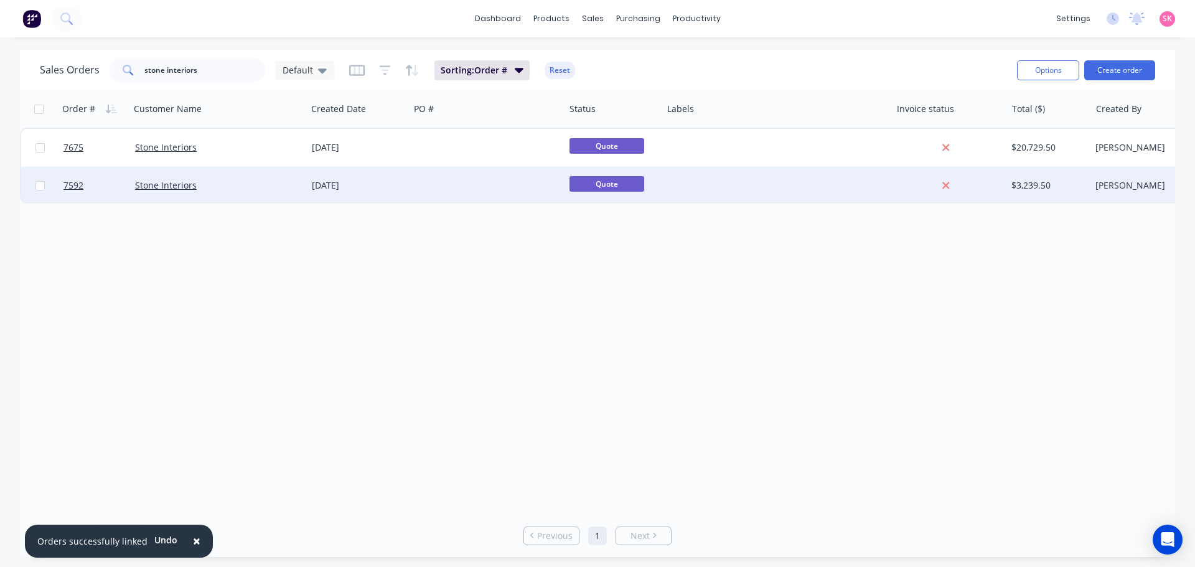
click at [317, 185] on div "[DATE]" at bounding box center [358, 185] width 93 height 12
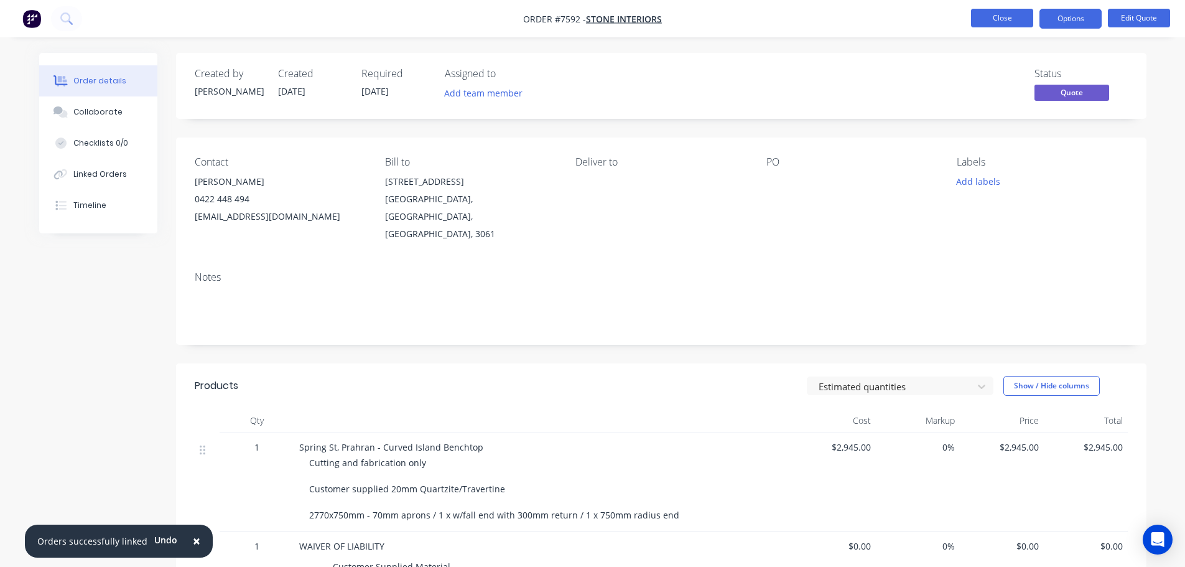
click at [988, 18] on button "Close" at bounding box center [1002, 18] width 62 height 19
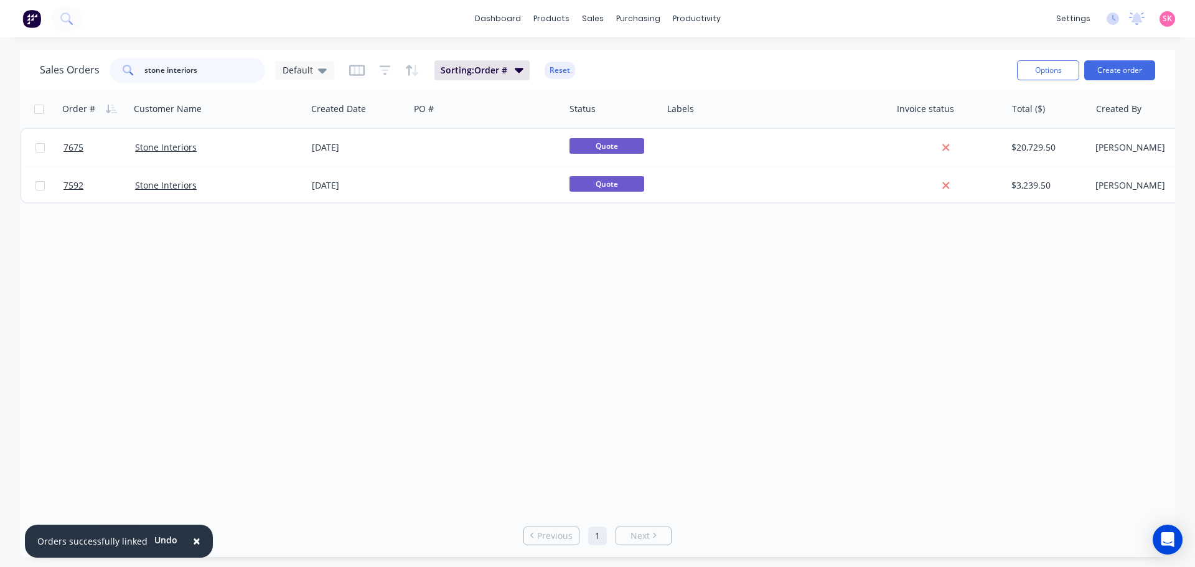
drag, startPoint x: 187, startPoint y: 71, endPoint x: 179, endPoint y: 73, distance: 8.3
click at [178, 73] on input "stone interiors" at bounding box center [204, 70] width 121 height 25
drag, startPoint x: 205, startPoint y: 72, endPoint x: 47, endPoint y: 72, distance: 158.1
click at [47, 72] on div "Sales Orders stone interiors Default" at bounding box center [187, 70] width 294 height 25
type input "asahi"
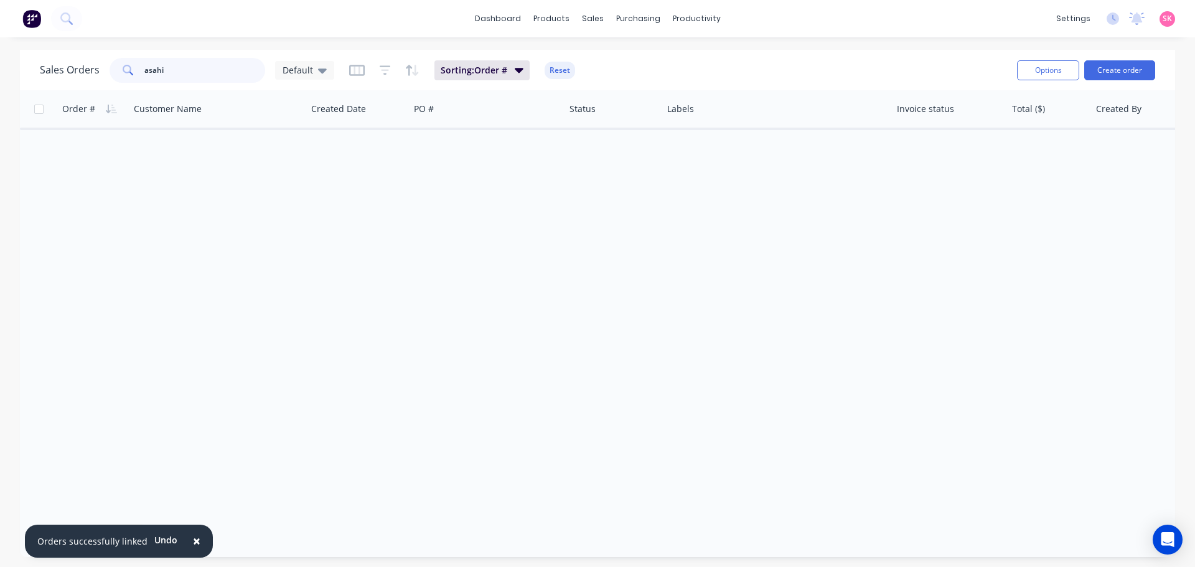
drag, startPoint x: 200, startPoint y: 75, endPoint x: 68, endPoint y: 75, distance: 132.5
click at [74, 75] on div "Sales Orders asahi Default" at bounding box center [187, 70] width 294 height 25
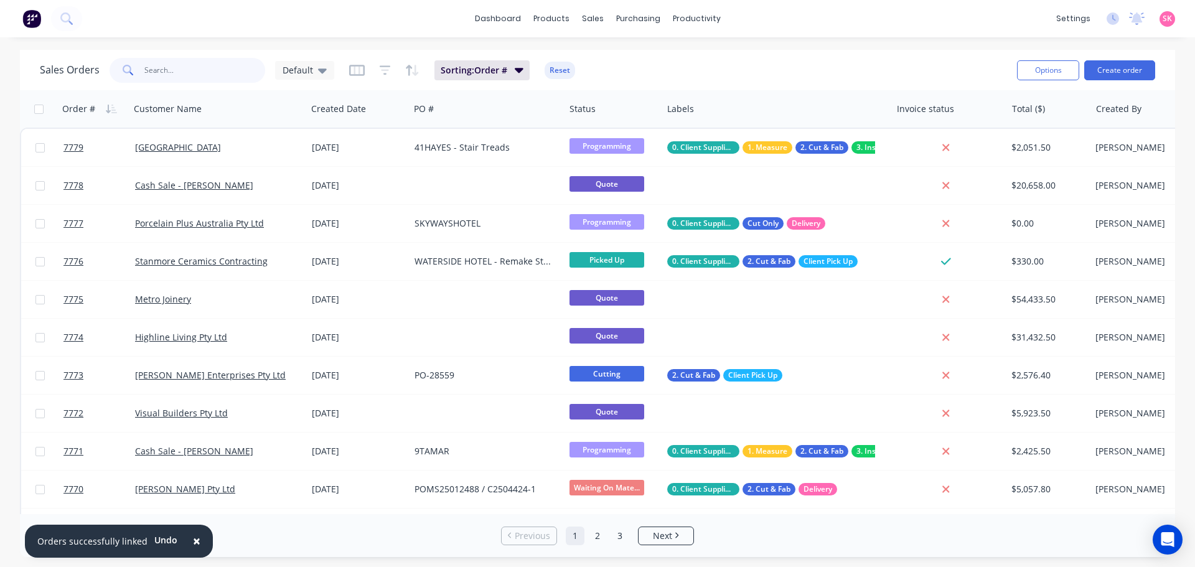
click at [220, 80] on input "text" at bounding box center [204, 70] width 121 height 25
type input "stone interiors"
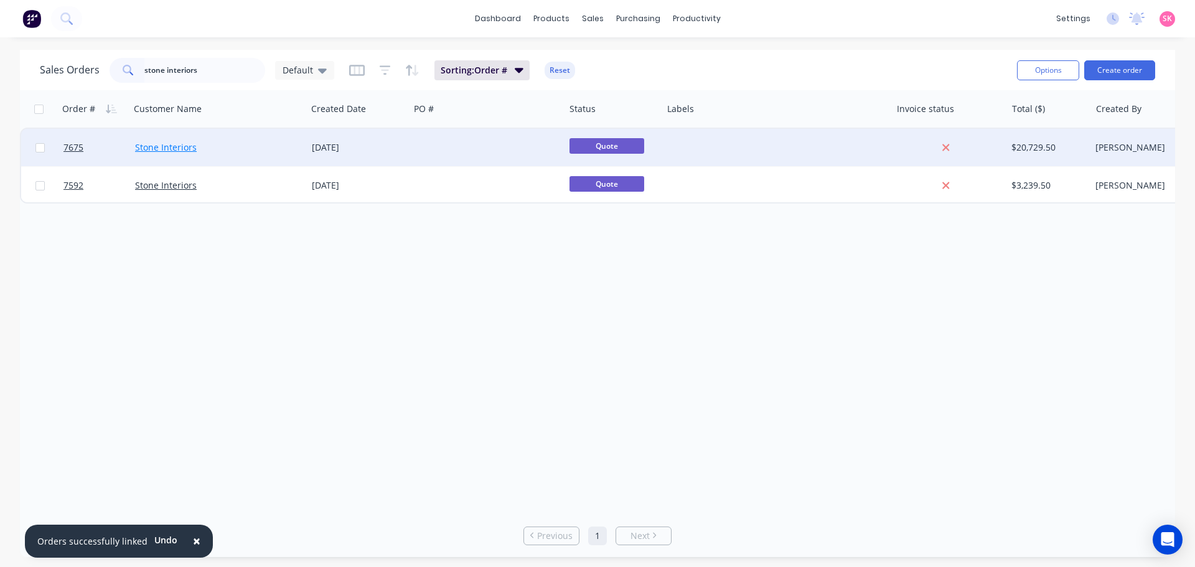
click at [182, 149] on link "Stone Interiors" at bounding box center [166, 147] width 62 height 12
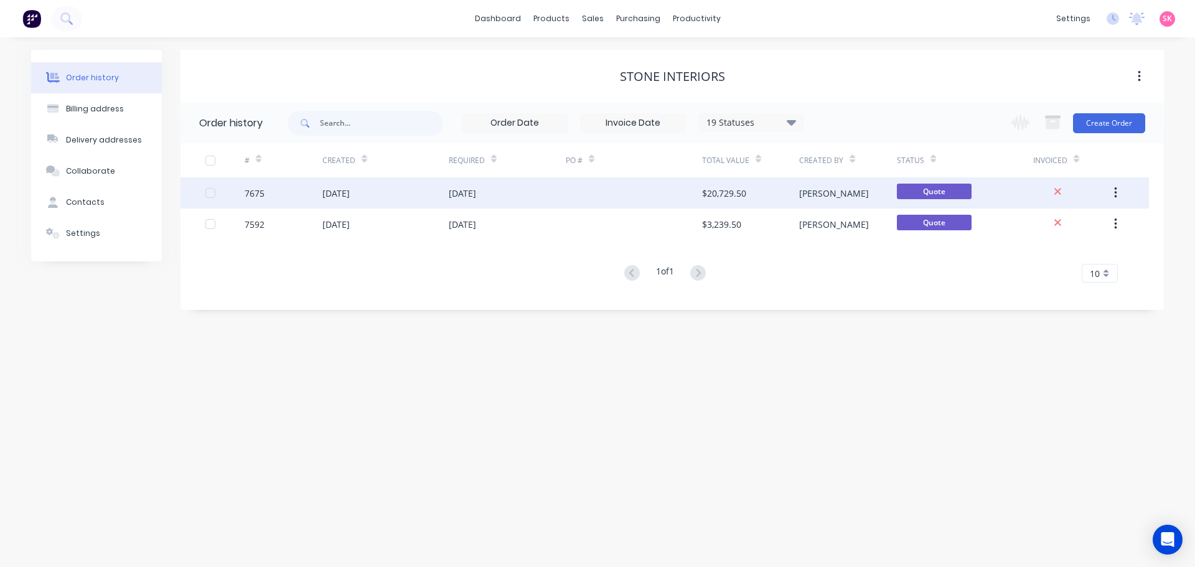
click at [590, 197] on div at bounding box center [634, 192] width 136 height 31
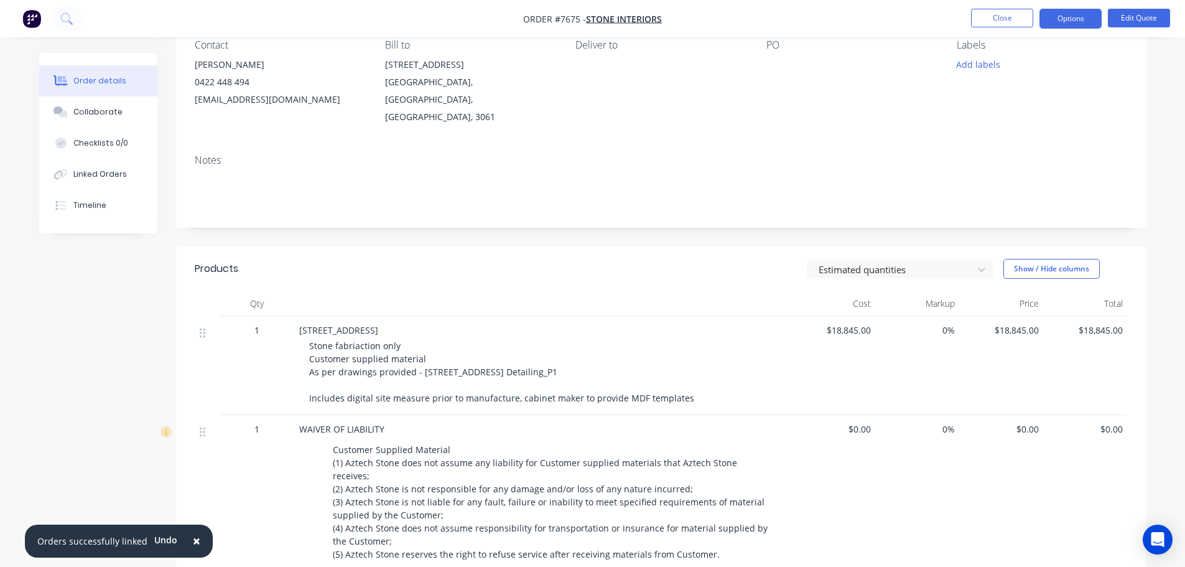
scroll to position [311, 0]
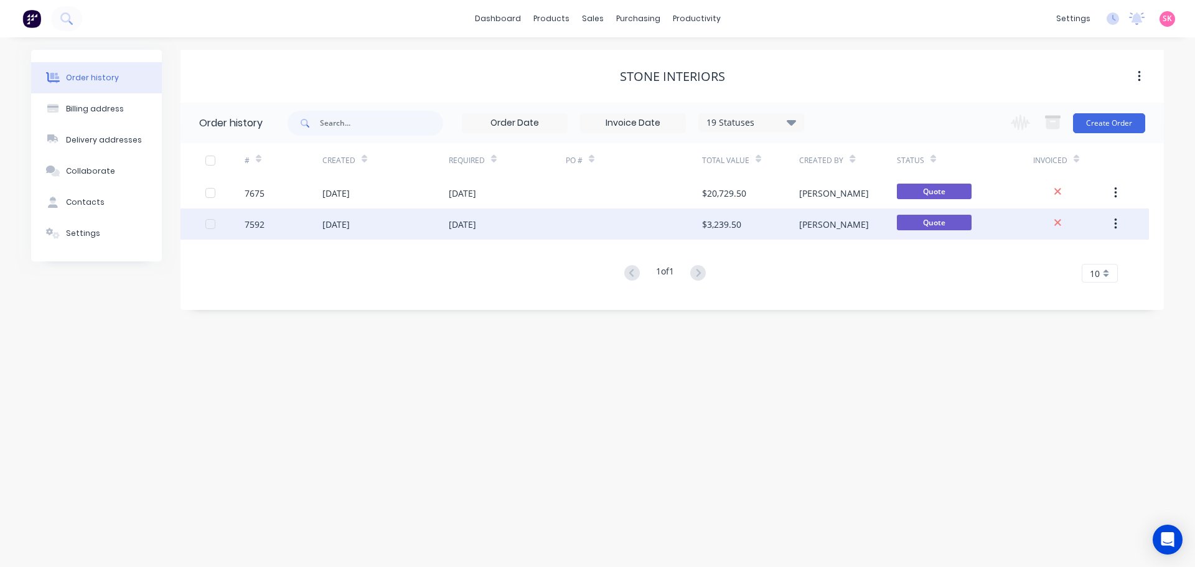
click at [476, 227] on div "[DATE]" at bounding box center [462, 224] width 27 height 13
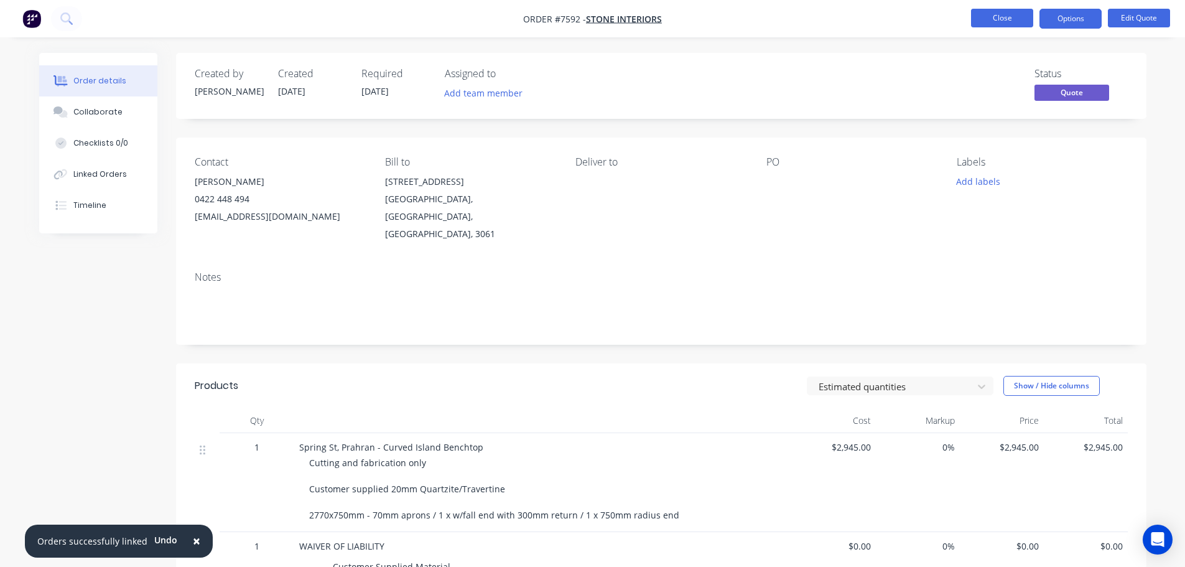
click at [971, 14] on button "Close" at bounding box center [1002, 18] width 62 height 19
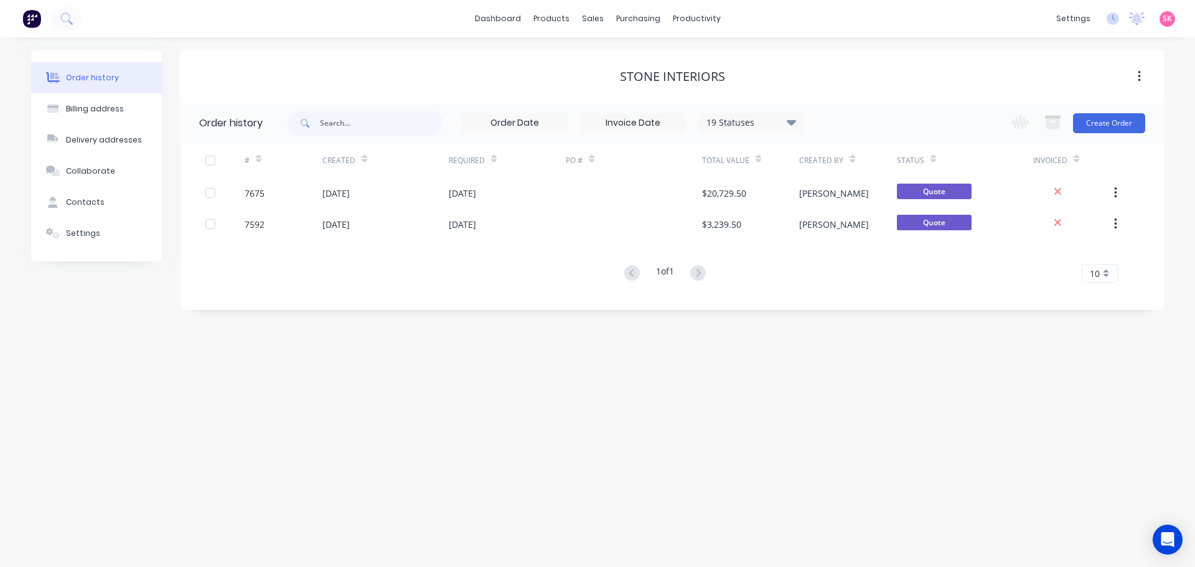
click at [100, 70] on button "Order history" at bounding box center [96, 77] width 131 height 31
click at [591, 26] on div "sales" at bounding box center [593, 18] width 34 height 19
click at [607, 55] on div at bounding box center [600, 59] width 19 height 11
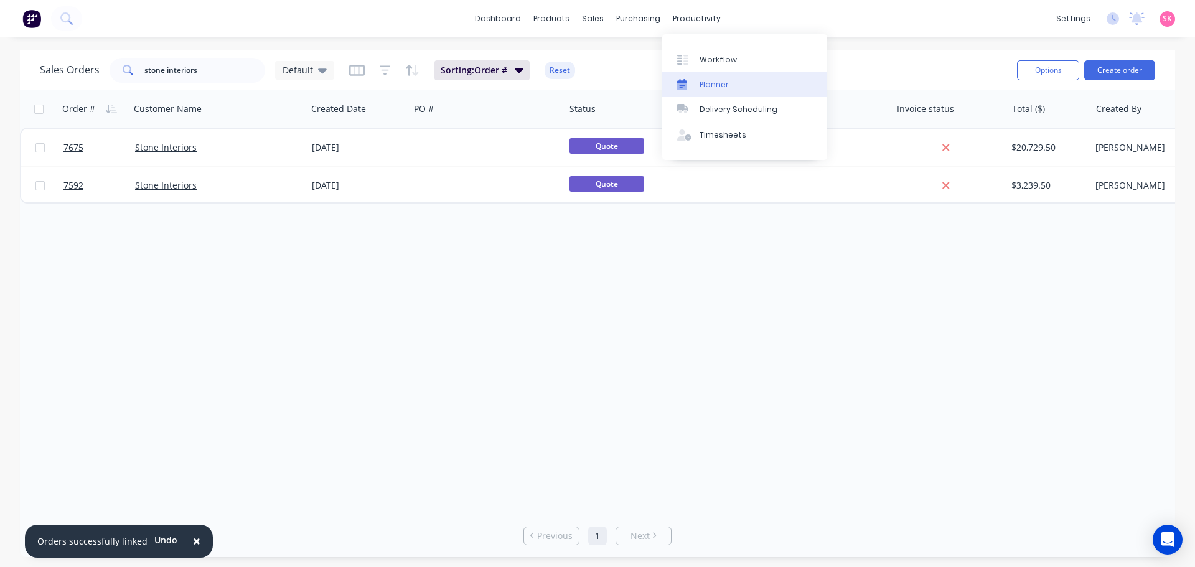
click at [703, 79] on div "Planner" at bounding box center [713, 84] width 29 height 11
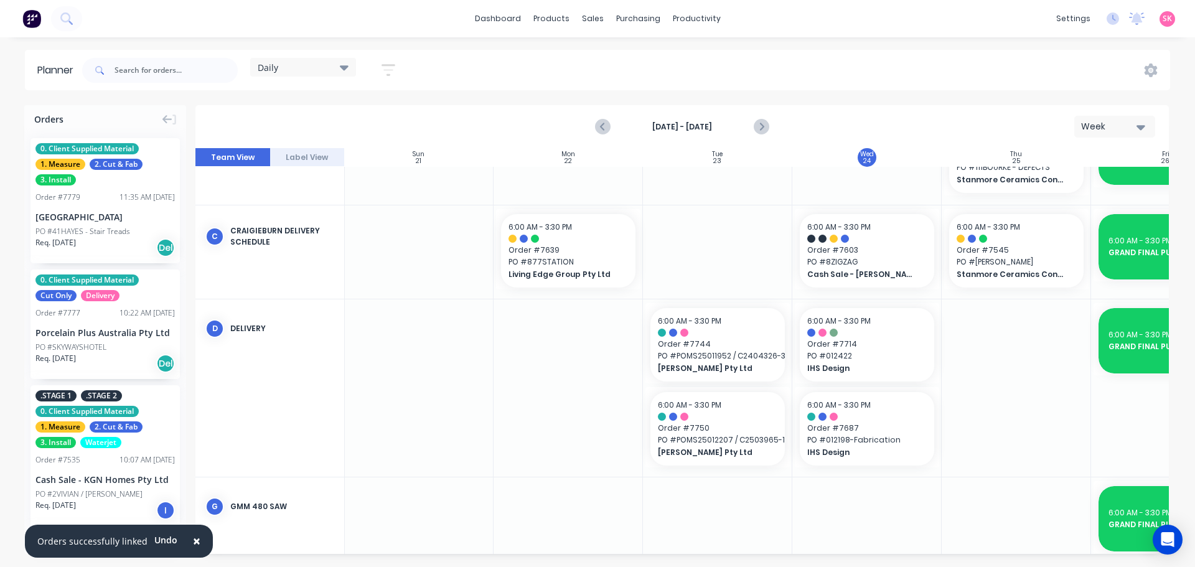
scroll to position [227, 1]
click at [200, 67] on input "text" at bounding box center [175, 70] width 123 height 25
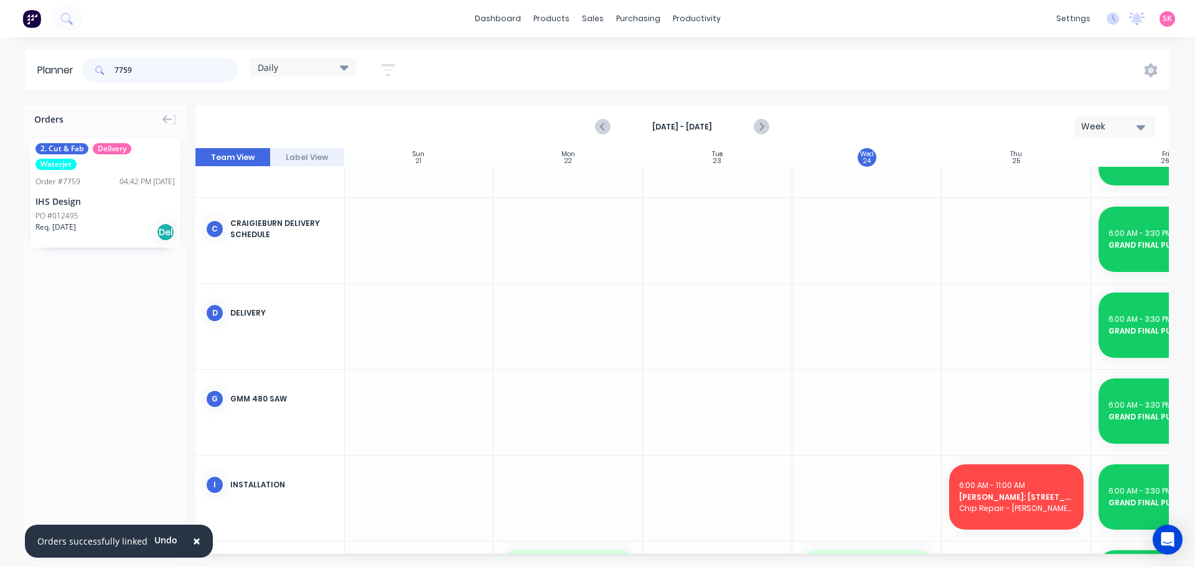
scroll to position [219, 1]
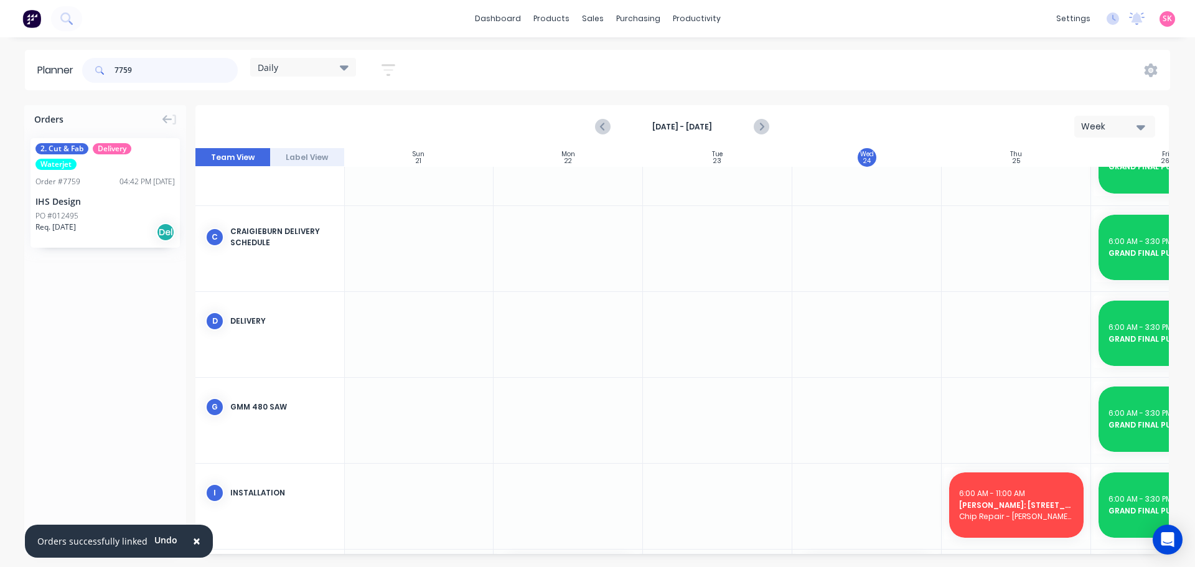
type input "7759"
drag, startPoint x: 79, startPoint y: 180, endPoint x: 863, endPoint y: 343, distance: 800.9
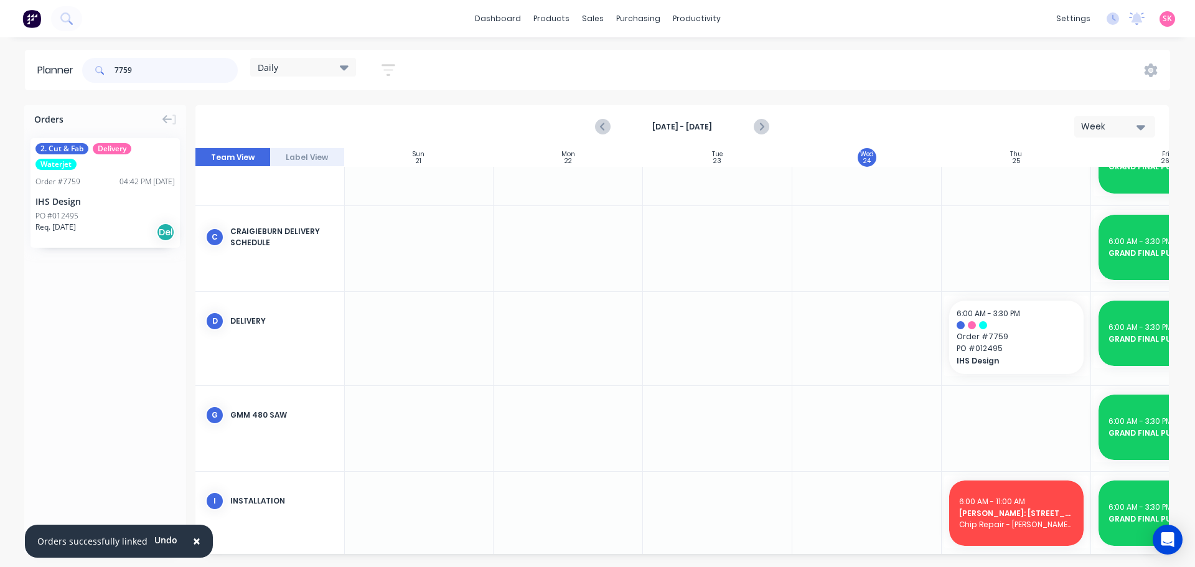
drag, startPoint x: 172, startPoint y: 72, endPoint x: 9, endPoint y: 74, distance: 162.4
click at [51, 72] on header "Planner 7759 Daily Save new view None edit Daily (Default) edit Craigieburn Ord…" at bounding box center [597, 70] width 1145 height 40
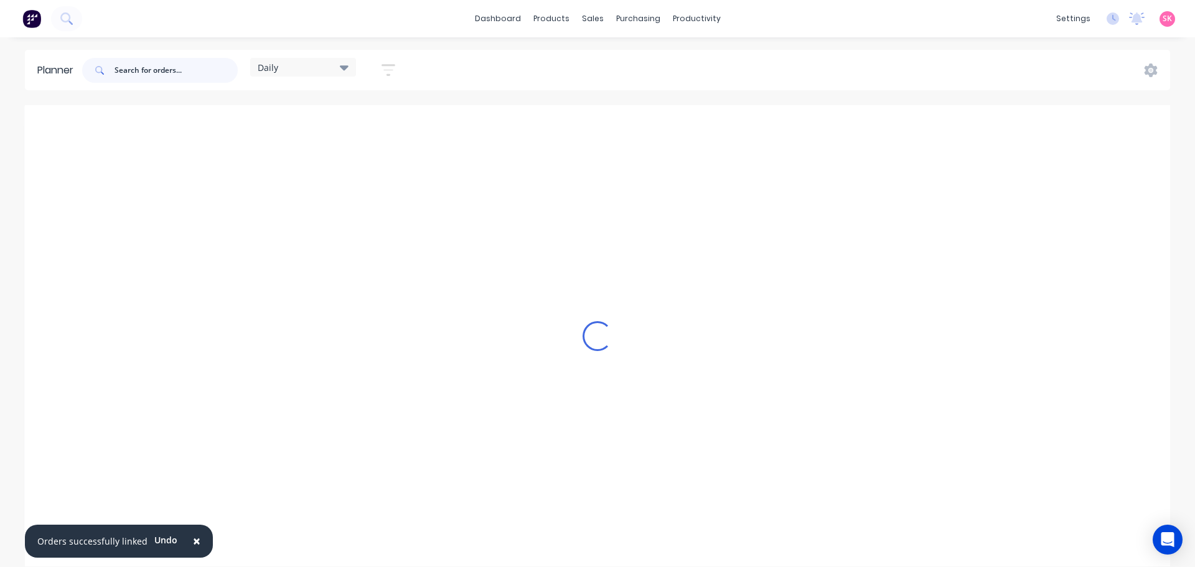
scroll to position [227, 1]
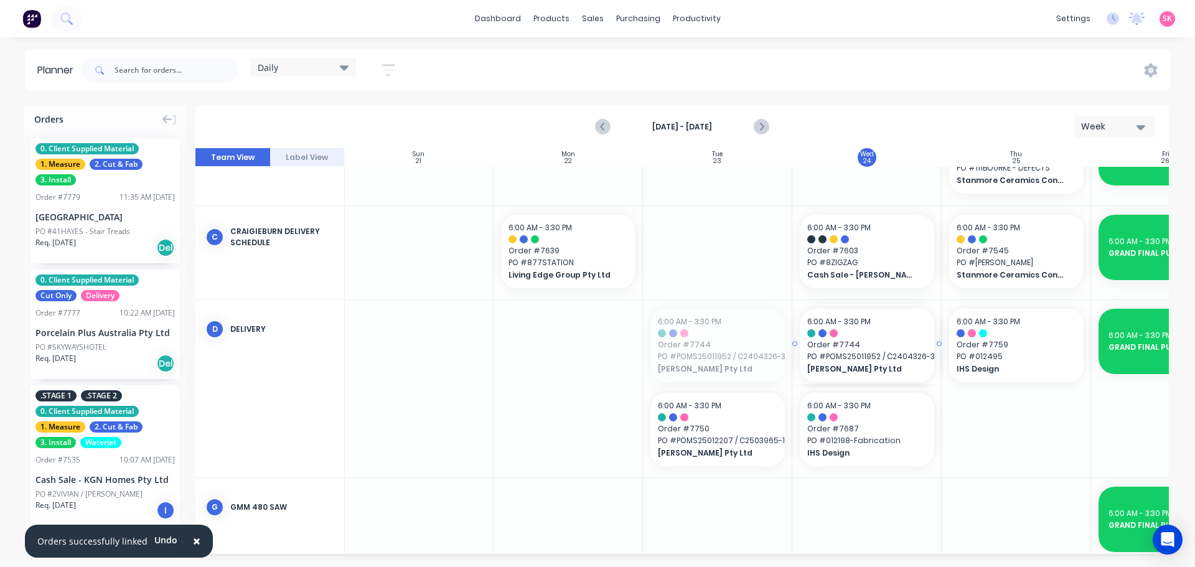
drag, startPoint x: 727, startPoint y: 357, endPoint x: 832, endPoint y: 357, distance: 104.5
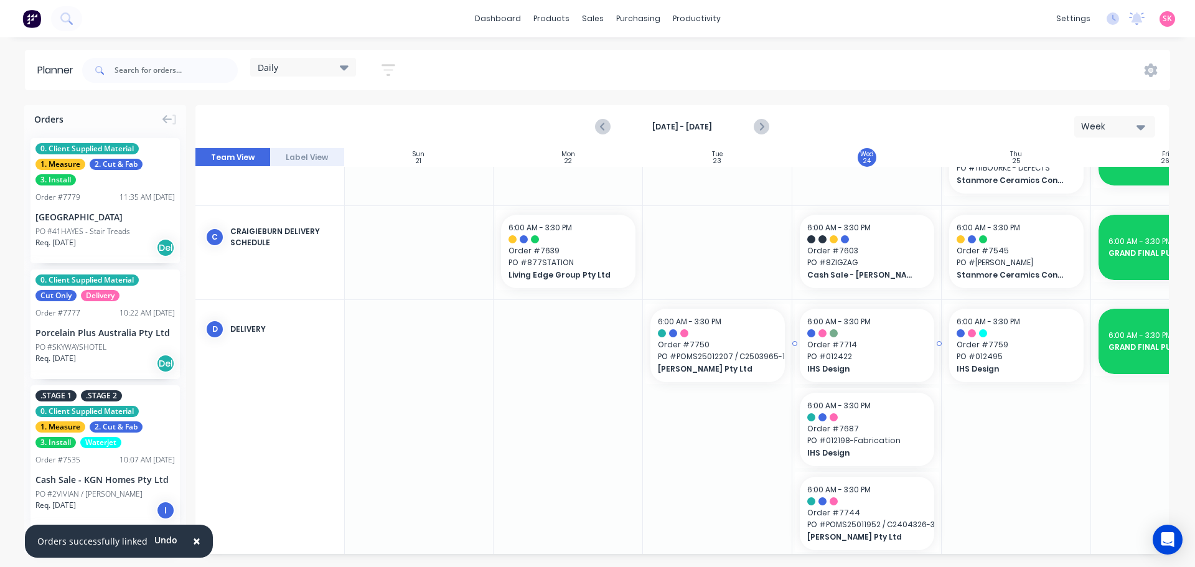
drag, startPoint x: 876, startPoint y: 348, endPoint x: 953, endPoint y: 344, distance: 77.3
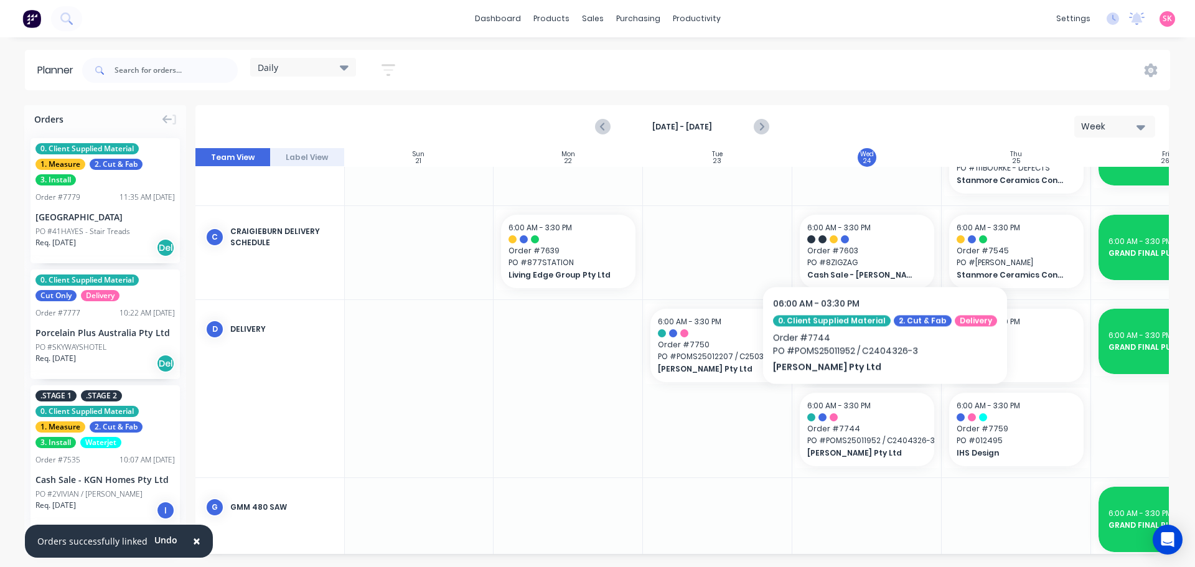
drag, startPoint x: 886, startPoint y: 362, endPoint x: 936, endPoint y: 362, distance: 49.8
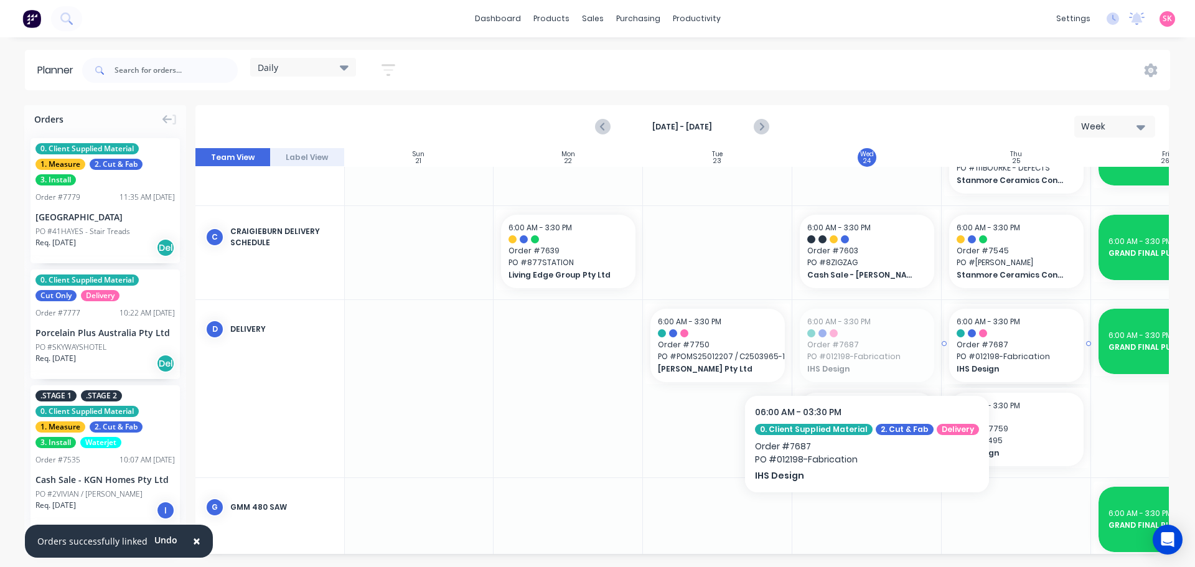
drag, startPoint x: 859, startPoint y: 357, endPoint x: 1009, endPoint y: 357, distance: 149.3
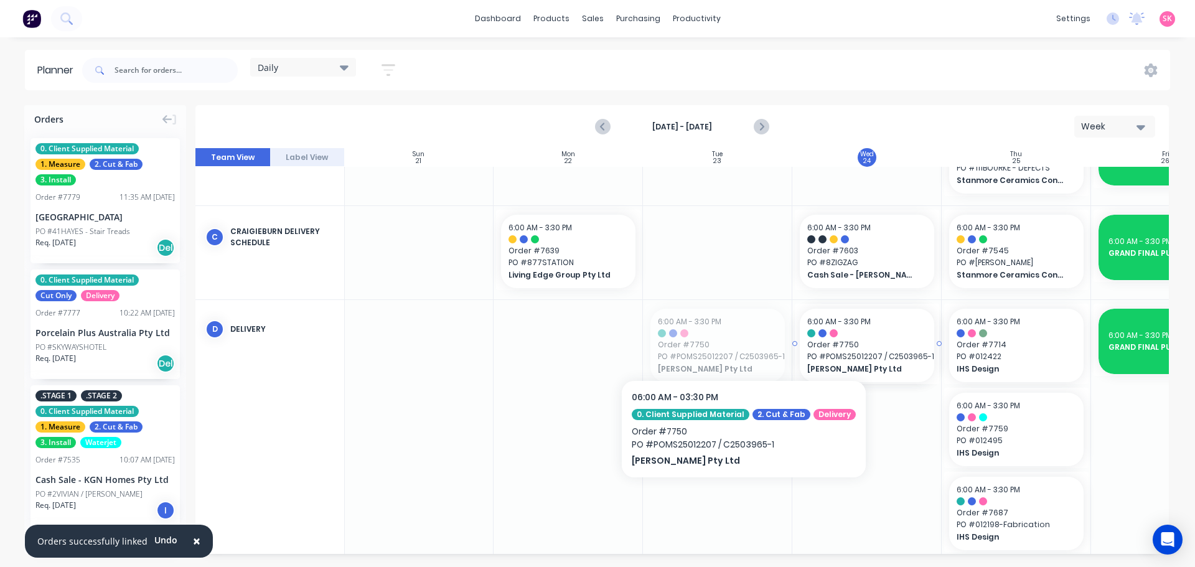
drag, startPoint x: 717, startPoint y: 342, endPoint x: 868, endPoint y: 357, distance: 152.0
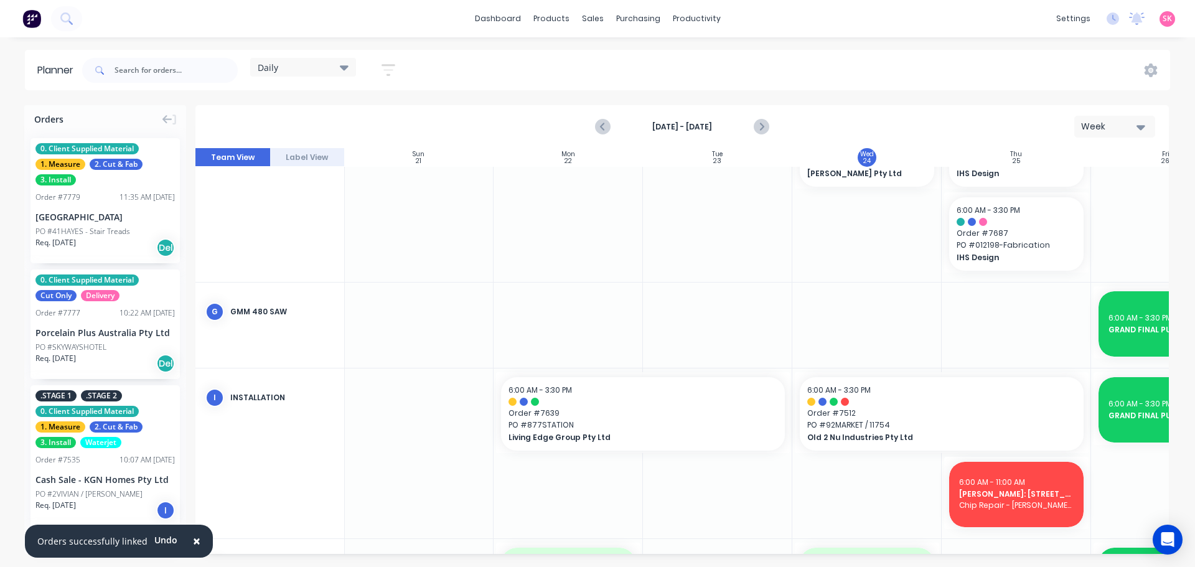
scroll to position [585, 1]
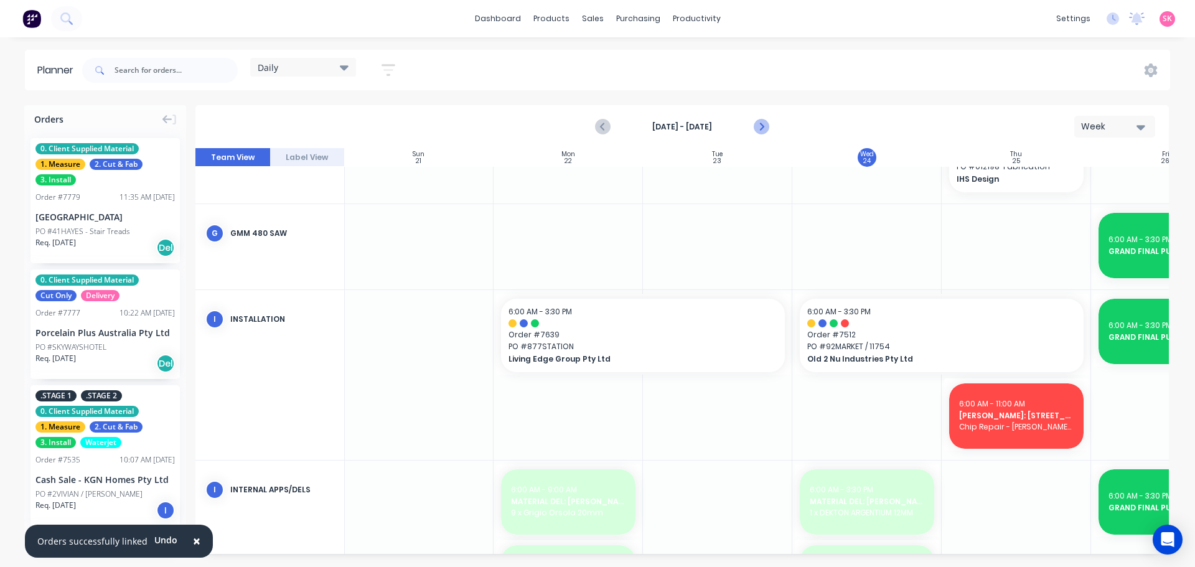
click at [767, 121] on icon "Next page" at bounding box center [760, 126] width 15 height 15
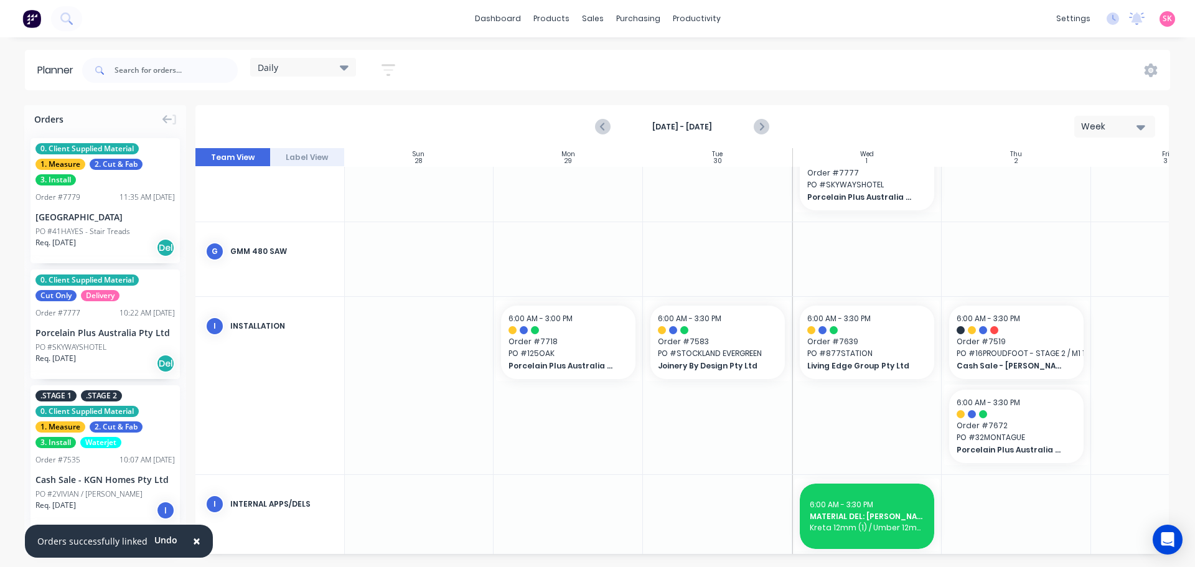
scroll to position [546, 1]
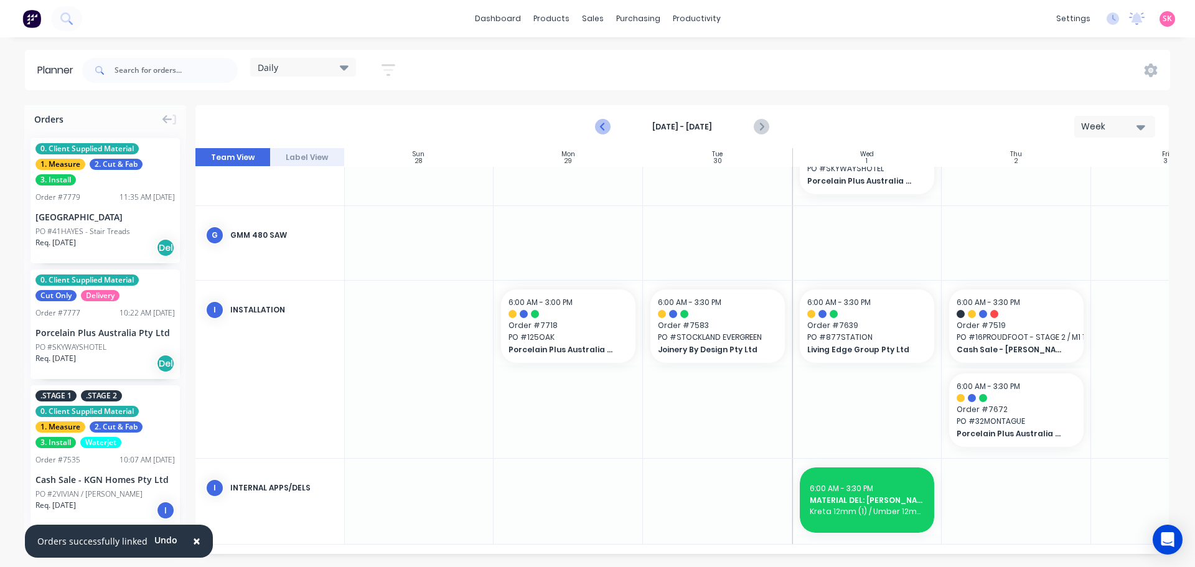
click at [608, 126] on icon "Previous page" at bounding box center [603, 126] width 15 height 15
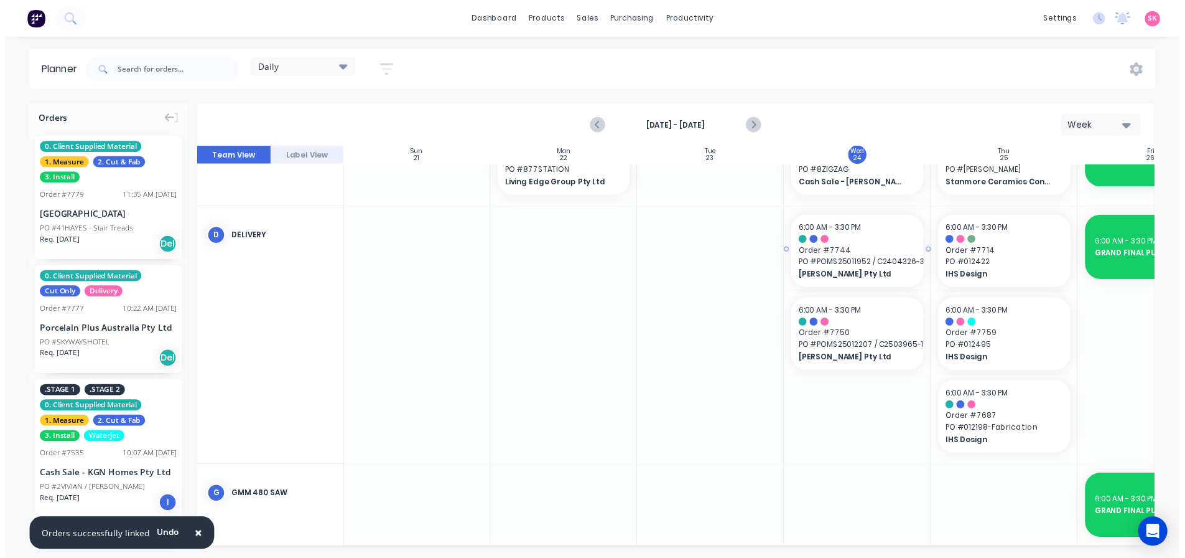
scroll to position [320, 1]
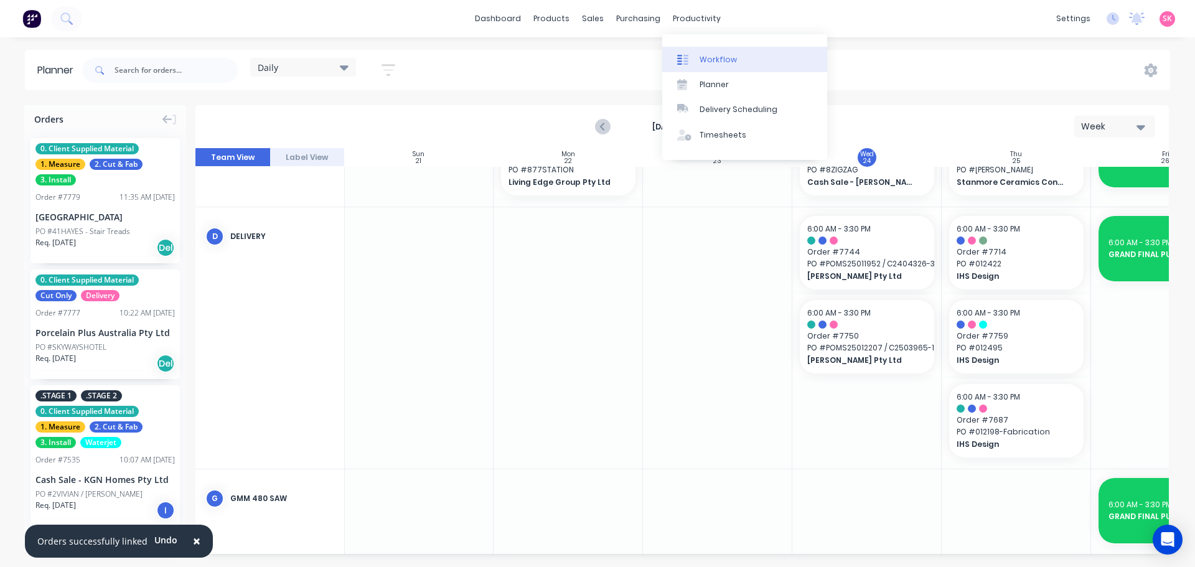
click at [705, 59] on div "Workflow" at bounding box center [717, 59] width 37 height 11
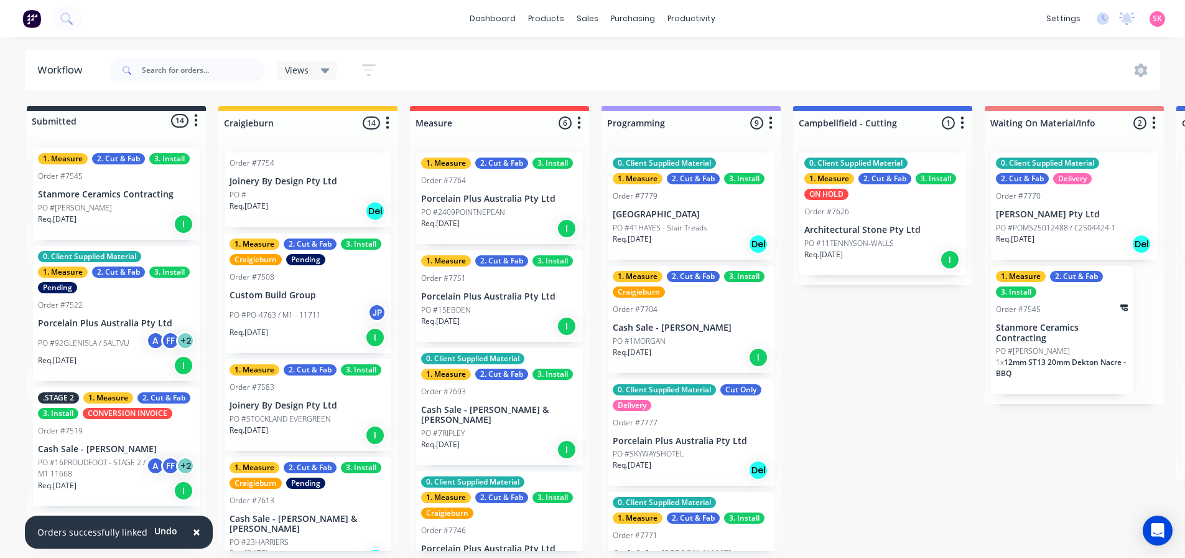
click at [315, 190] on div "PO #" at bounding box center [308, 194] width 157 height 11
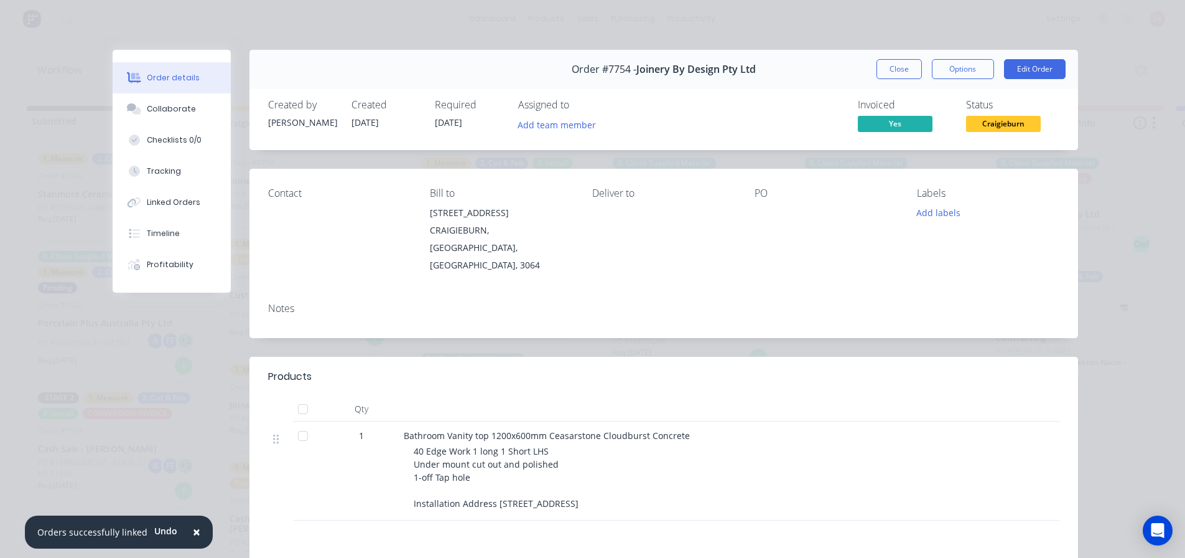
click at [895, 123] on span "Yes" at bounding box center [895, 124] width 75 height 16
drag, startPoint x: 898, startPoint y: 63, endPoint x: 699, endPoint y: 113, distance: 204.6
click at [898, 63] on button "Close" at bounding box center [899, 69] width 45 height 20
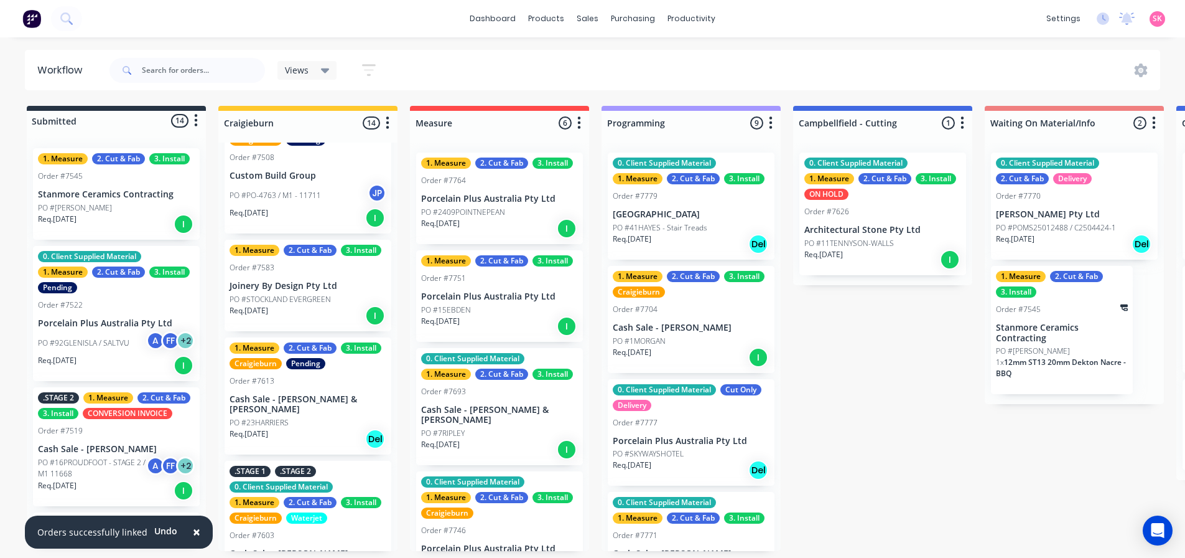
scroll to position [124, 0]
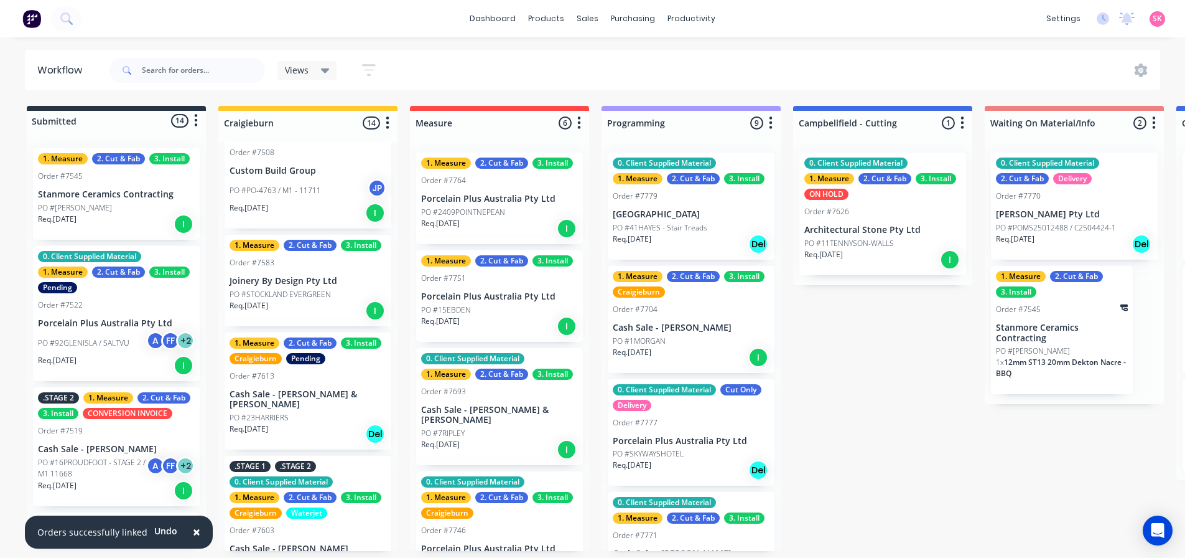
click at [328, 299] on p "PO #STOCKLAND EVERGREEN" at bounding box center [280, 294] width 101 height 11
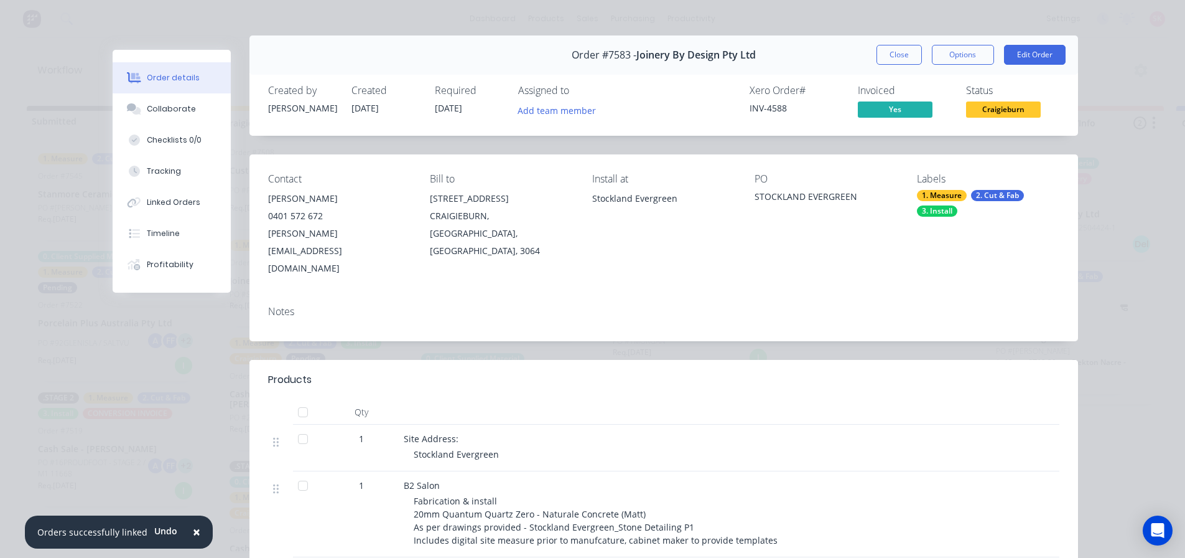
scroll to position [0, 0]
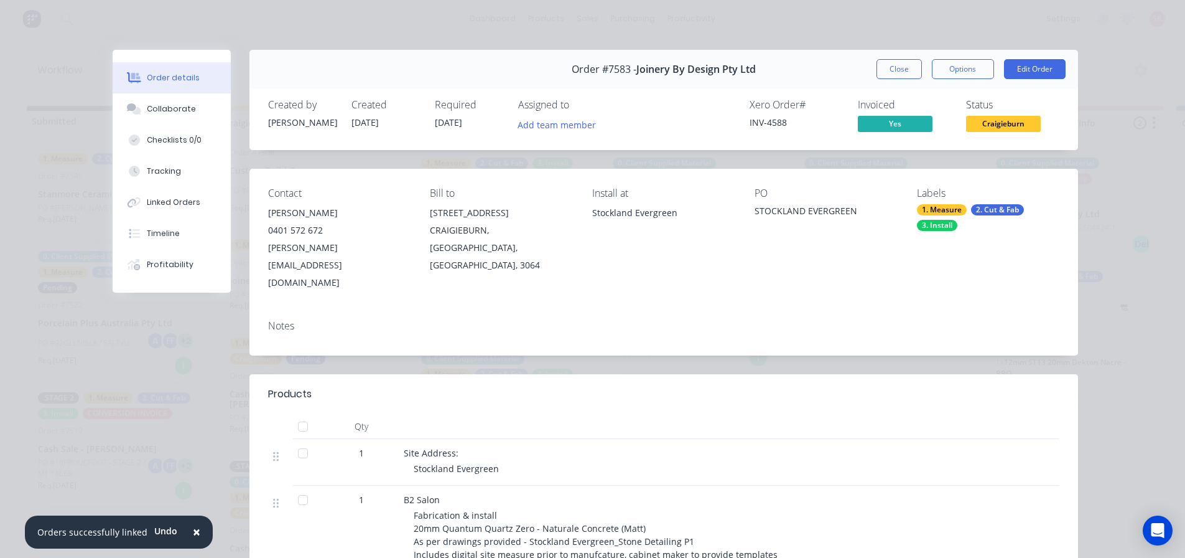
drag, startPoint x: 882, startPoint y: 64, endPoint x: 723, endPoint y: 134, distance: 173.9
click at [882, 64] on button "Close" at bounding box center [899, 69] width 45 height 20
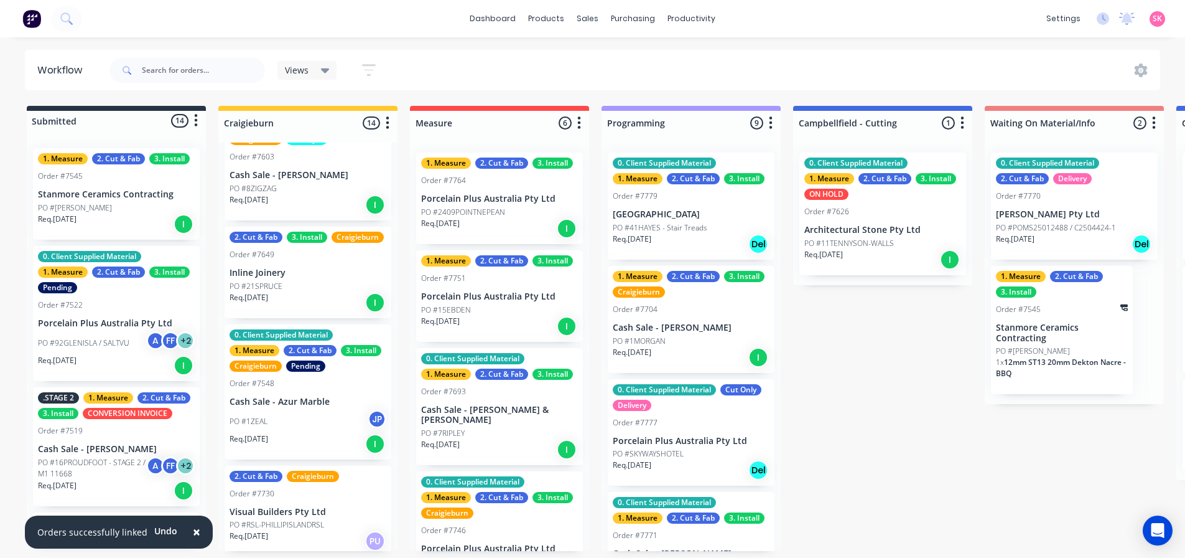
scroll to position [436, 0]
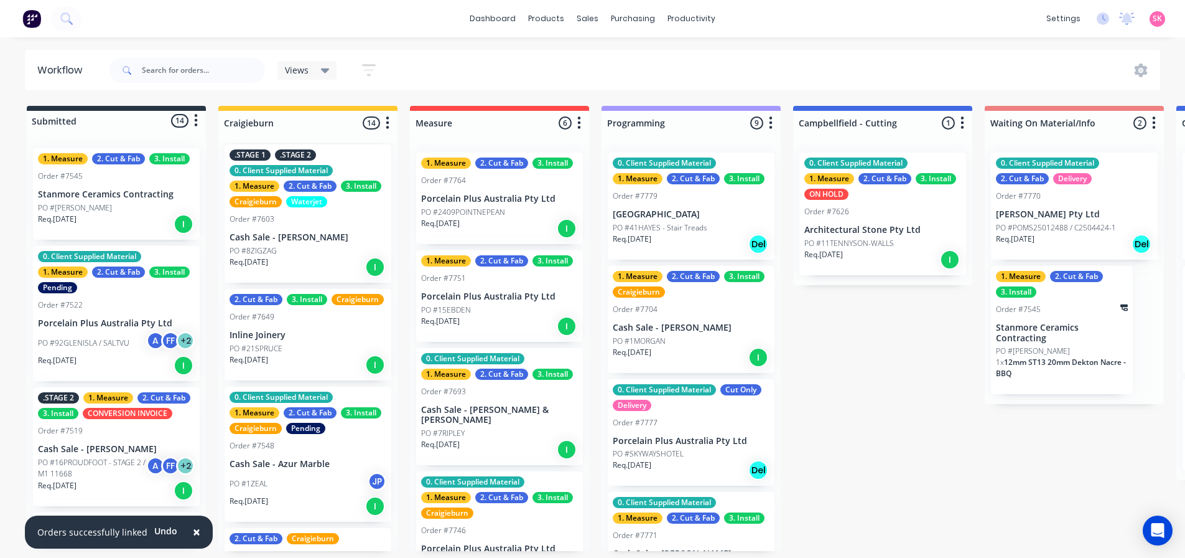
click at [334, 245] on div "PO #8ZIGZAG" at bounding box center [308, 250] width 157 height 11
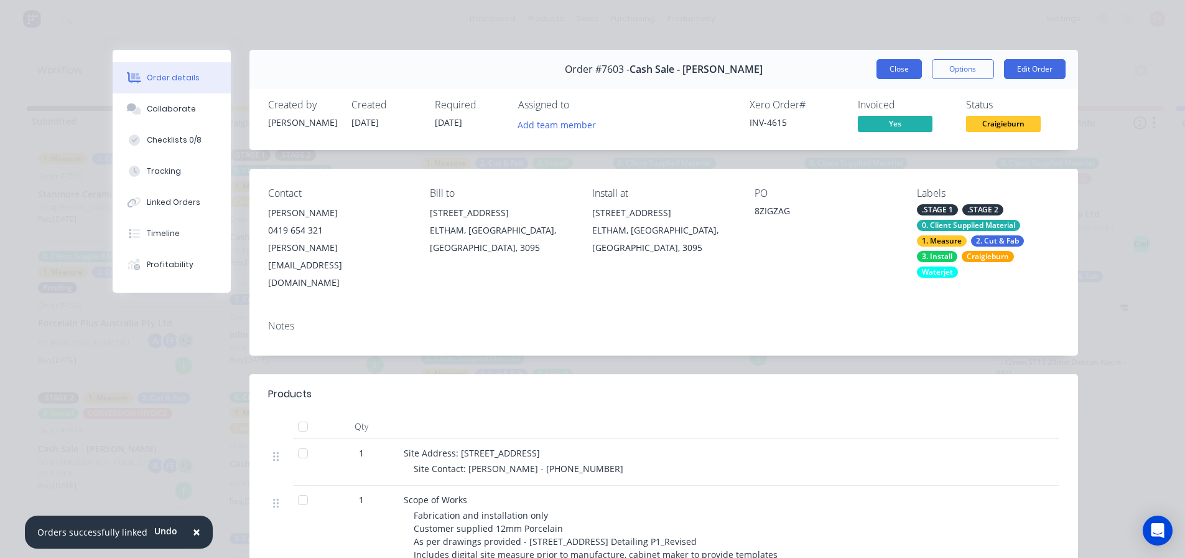
click at [892, 70] on button "Close" at bounding box center [899, 69] width 45 height 20
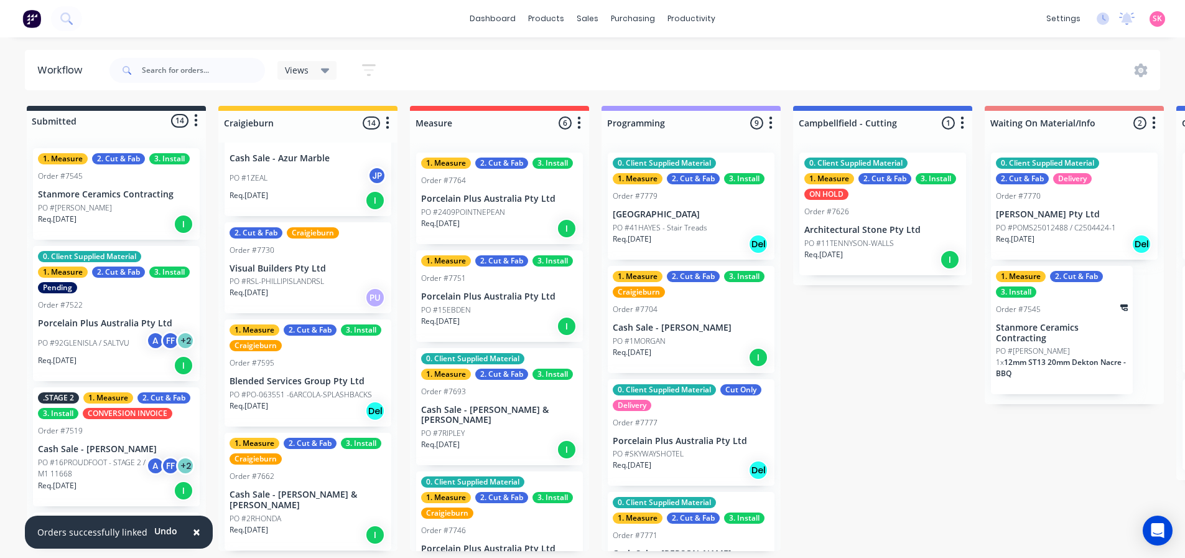
scroll to position [747, 0]
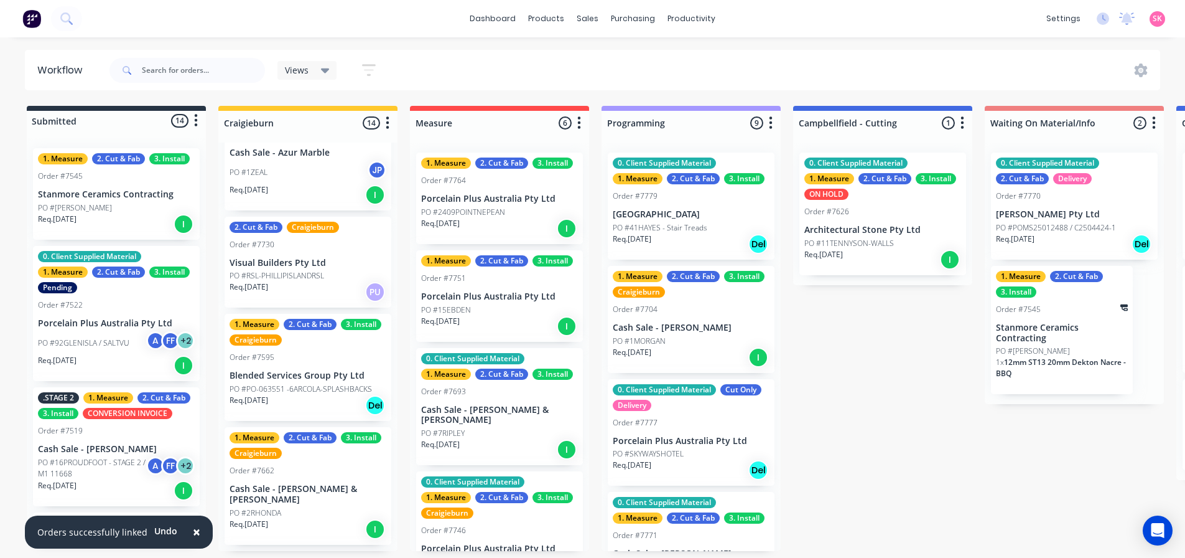
click at [325, 302] on div "Req. [DATE] PU" at bounding box center [308, 291] width 157 height 21
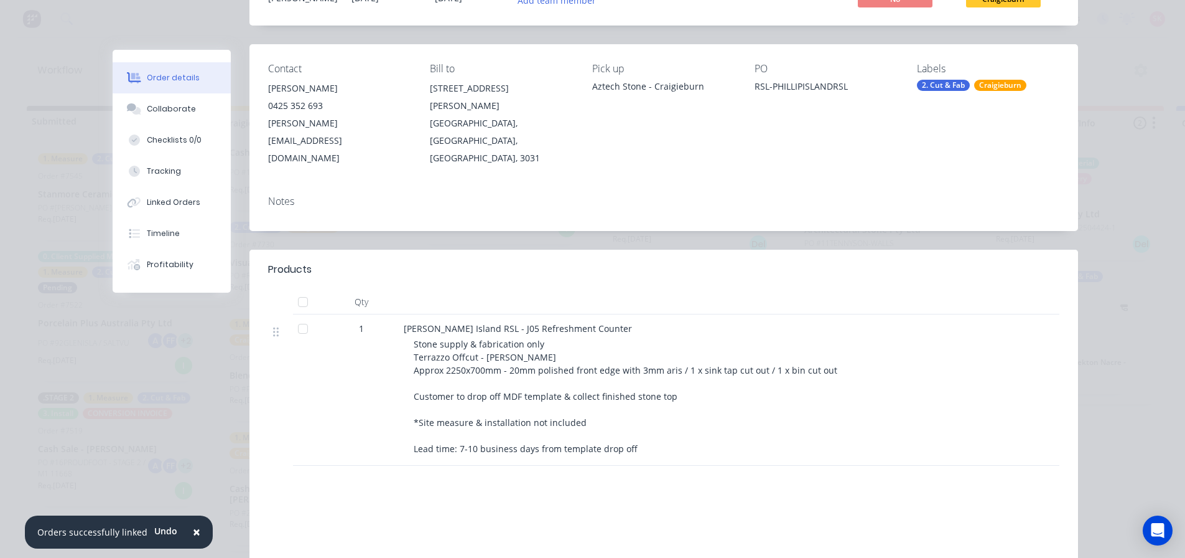
scroll to position [0, 0]
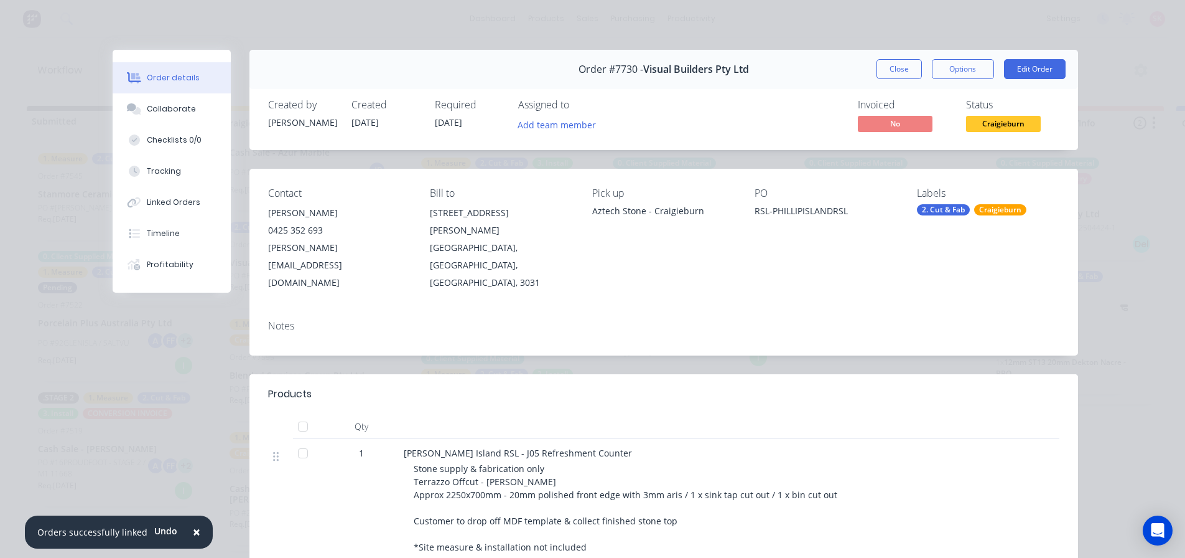
drag, startPoint x: 902, startPoint y: 66, endPoint x: 877, endPoint y: 87, distance: 32.7
click at [902, 66] on button "Close" at bounding box center [899, 69] width 45 height 20
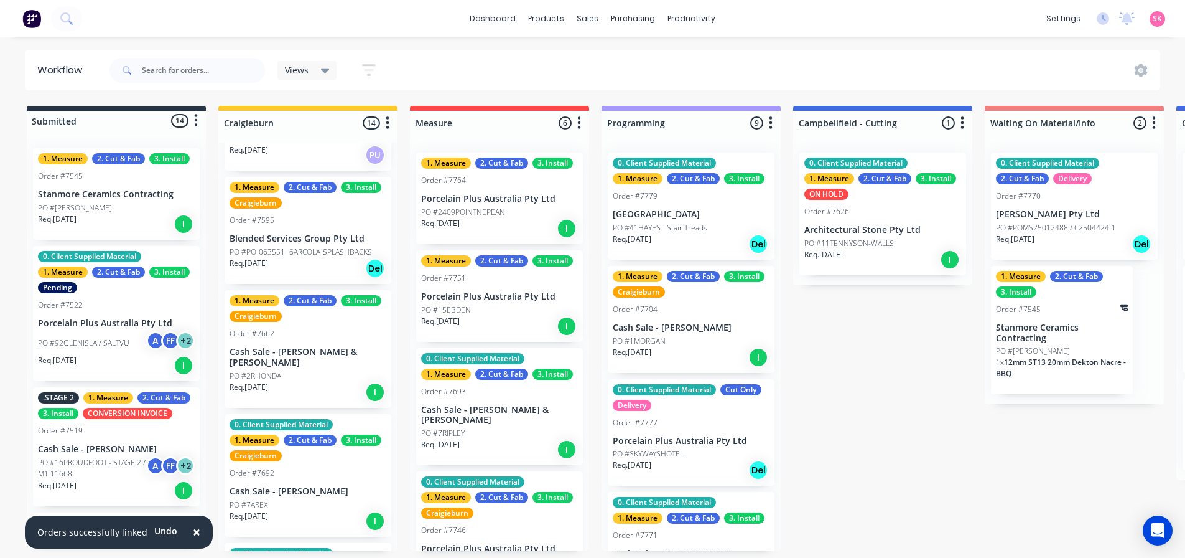
scroll to position [933, 0]
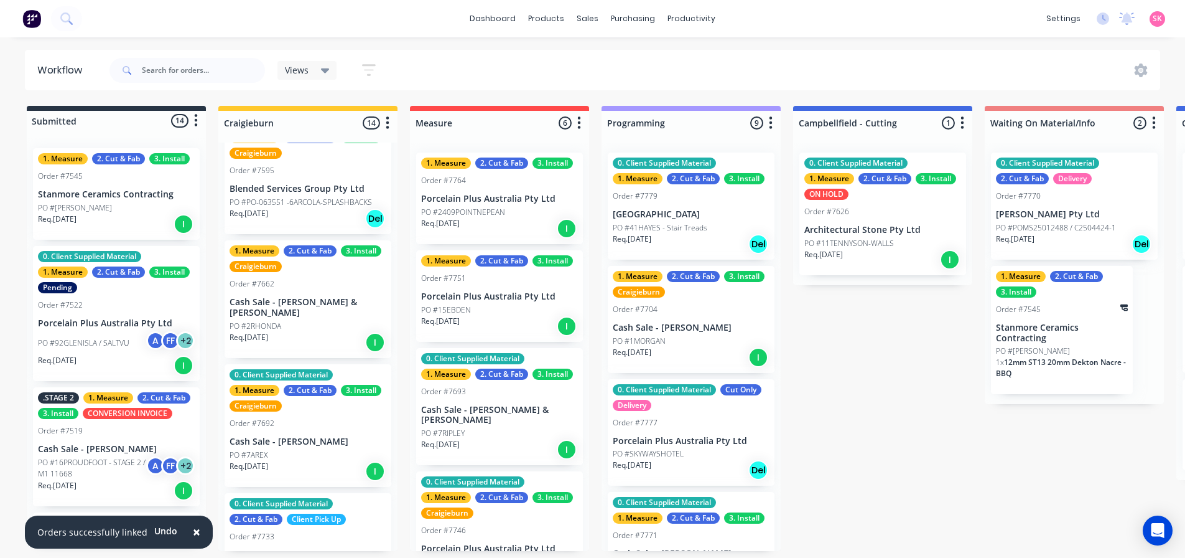
click at [313, 342] on div "Req. [DATE] I" at bounding box center [308, 342] width 157 height 21
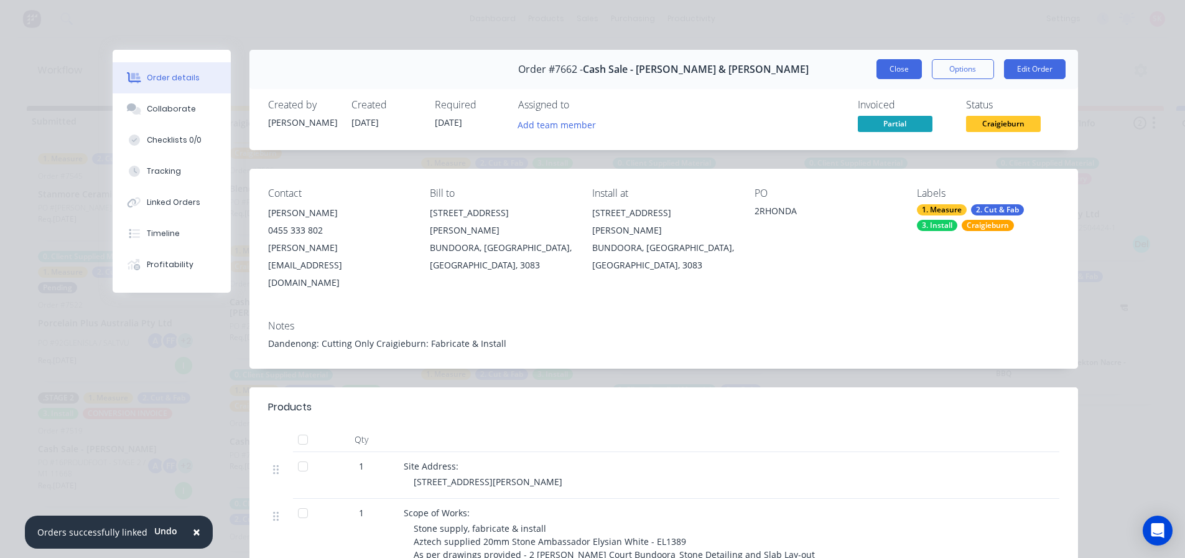
drag, startPoint x: 892, startPoint y: 65, endPoint x: 821, endPoint y: 148, distance: 109.5
click at [891, 65] on button "Close" at bounding box center [899, 69] width 45 height 20
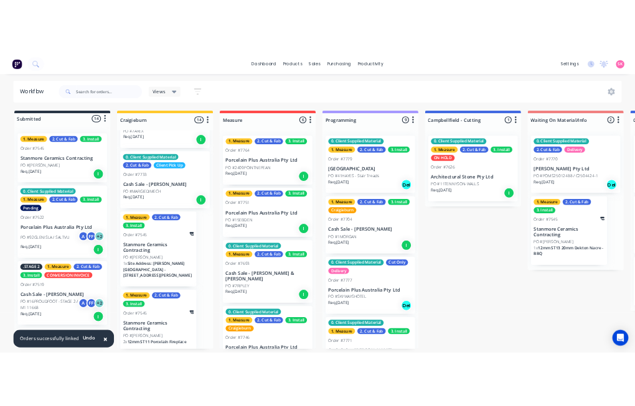
scroll to position [1247, 0]
